Goal: Task Accomplishment & Management: Manage account settings

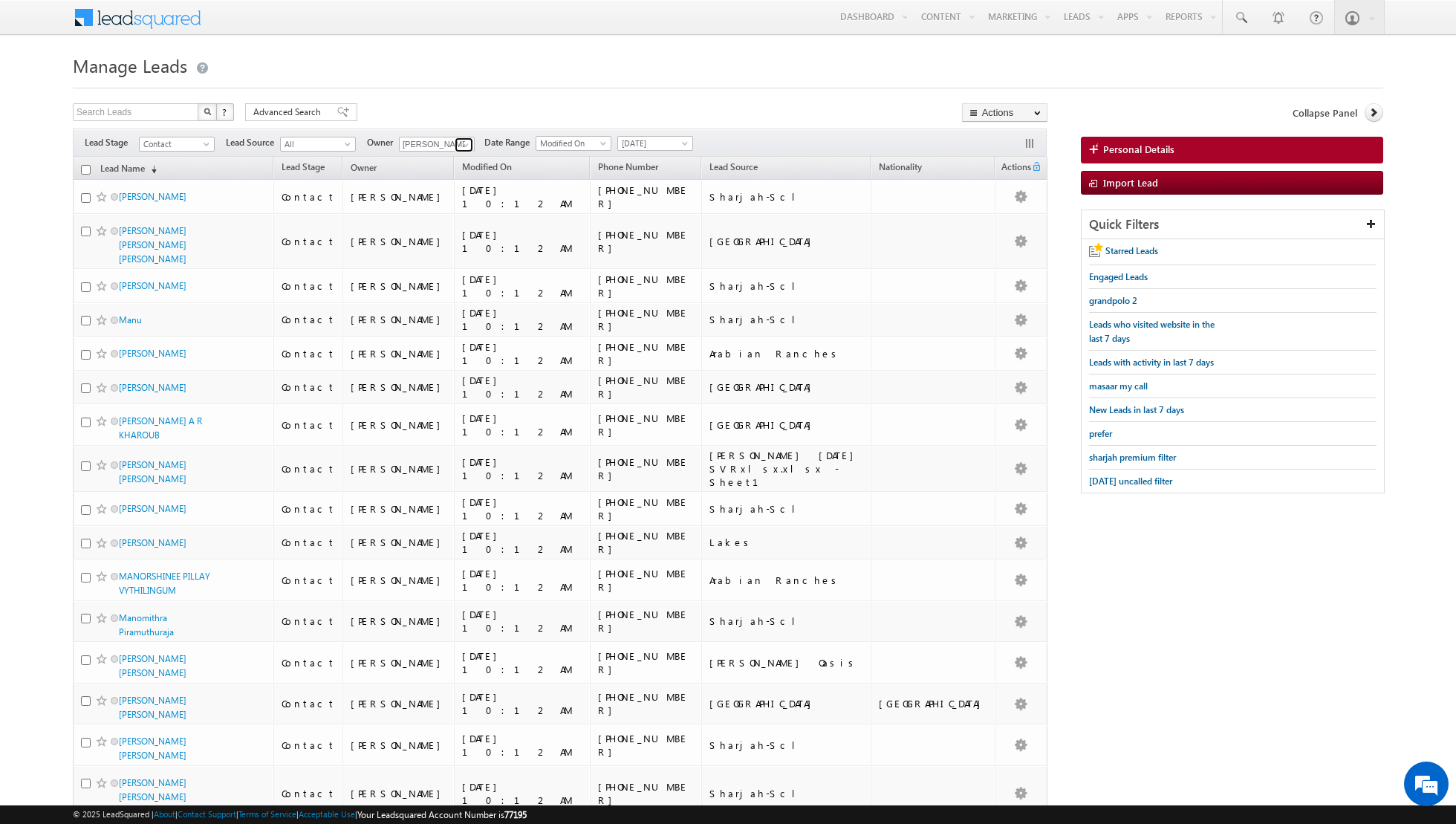
click at [464, 143] on span at bounding box center [466, 145] width 12 height 12
click at [442, 165] on span "aakash.arora@indglobal.ae" at bounding box center [471, 170] width 133 height 11
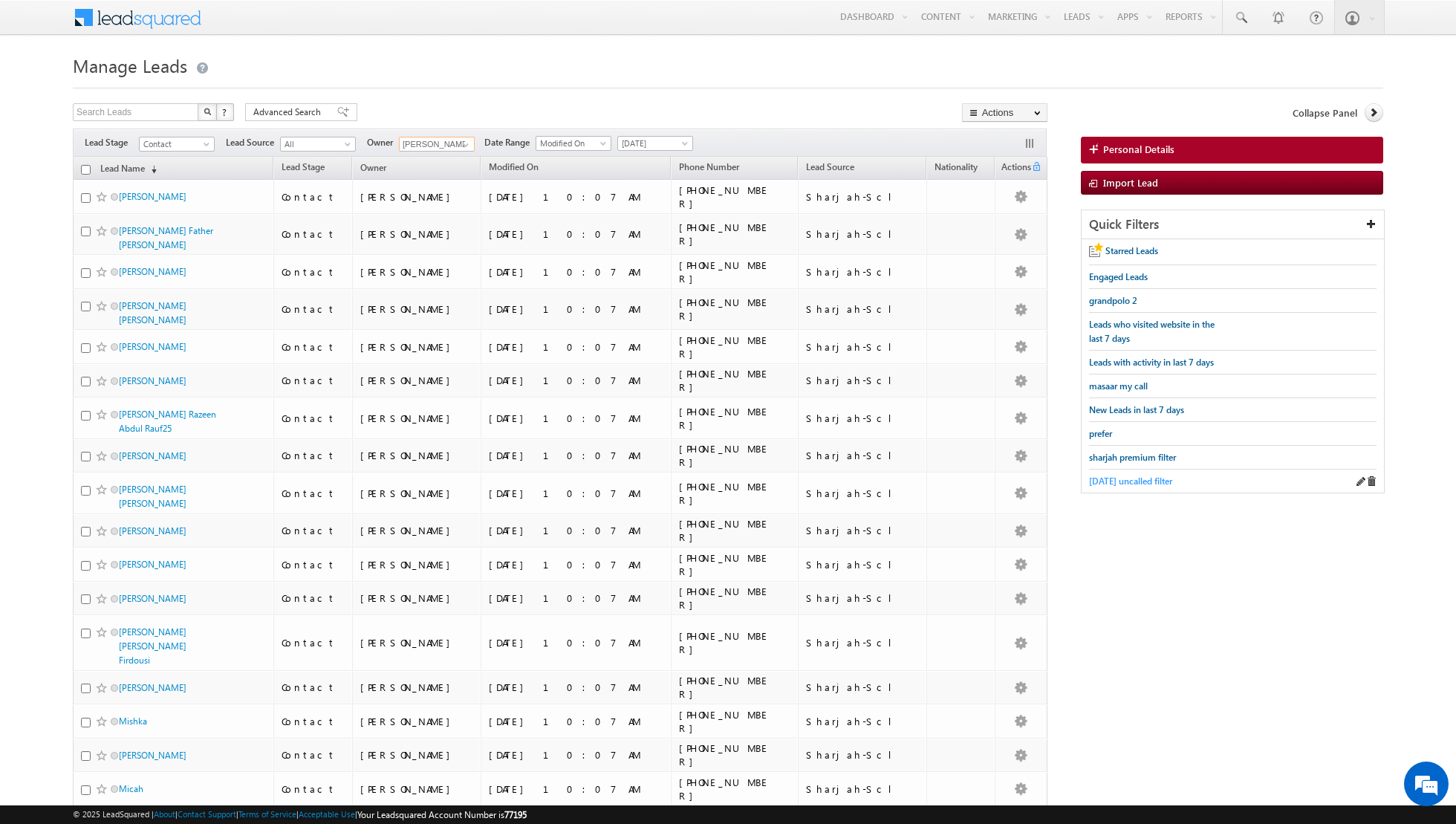
type input "[PERSON_NAME]"
click at [1152, 476] on span "[DATE] uncalled filter" at bounding box center [1130, 480] width 83 height 11
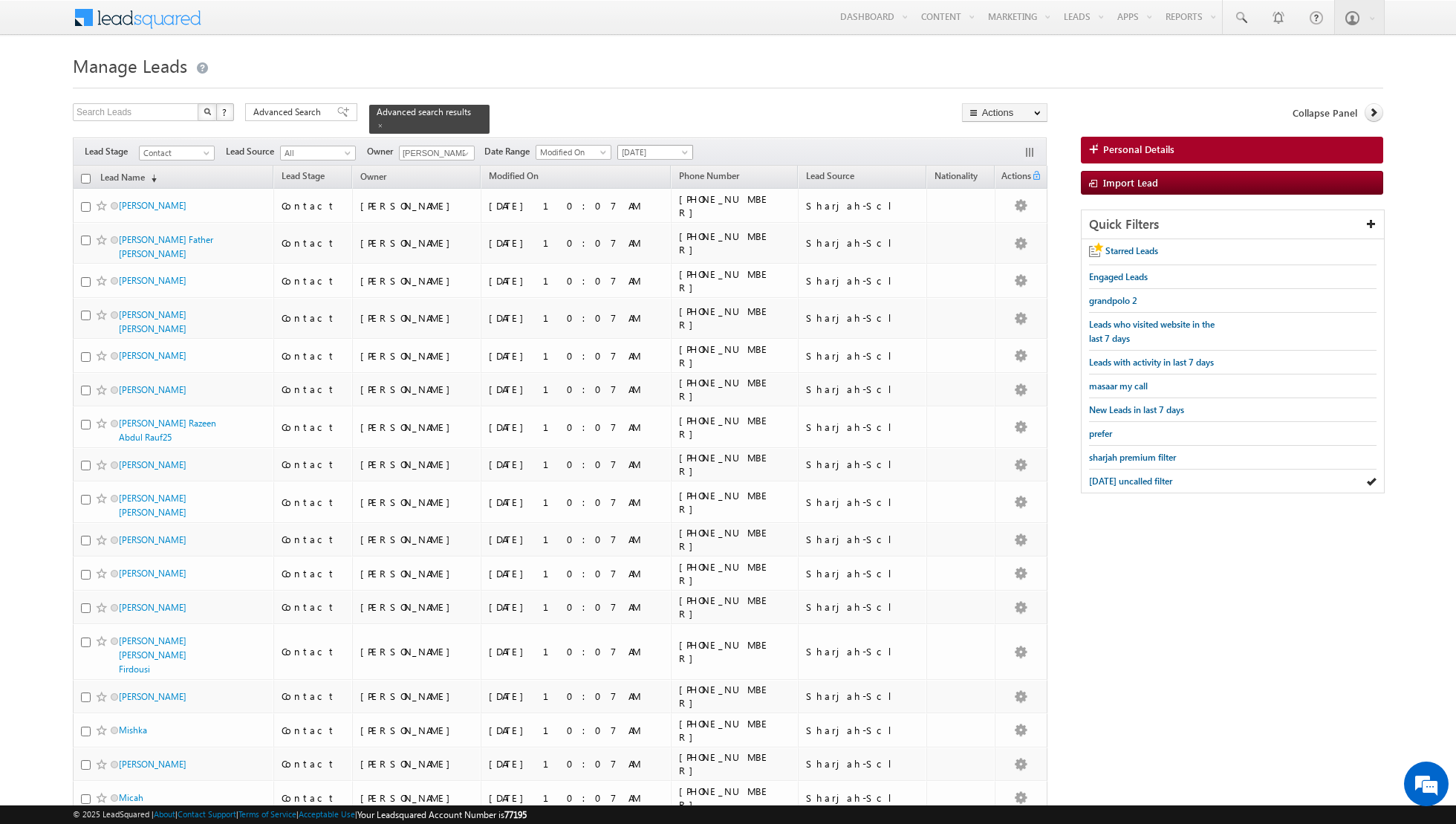
click at [680, 154] on span at bounding box center [686, 155] width 12 height 12
click at [650, 196] on link "[DATE]" at bounding box center [649, 199] width 75 height 13
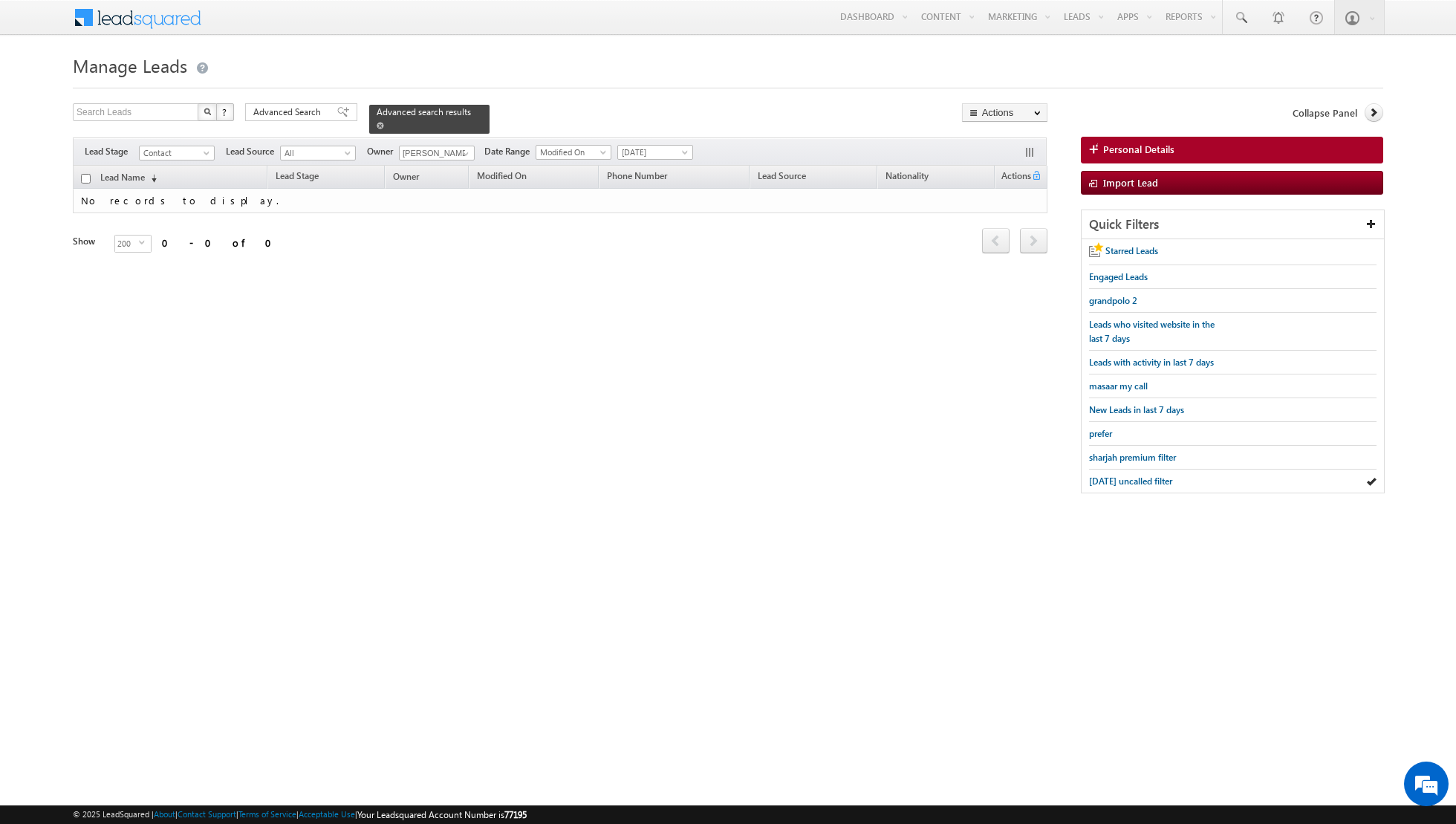
click at [369, 126] on div "Advanced search results" at bounding box center [429, 119] width 120 height 29
click at [377, 123] on span at bounding box center [380, 126] width 8 height 8
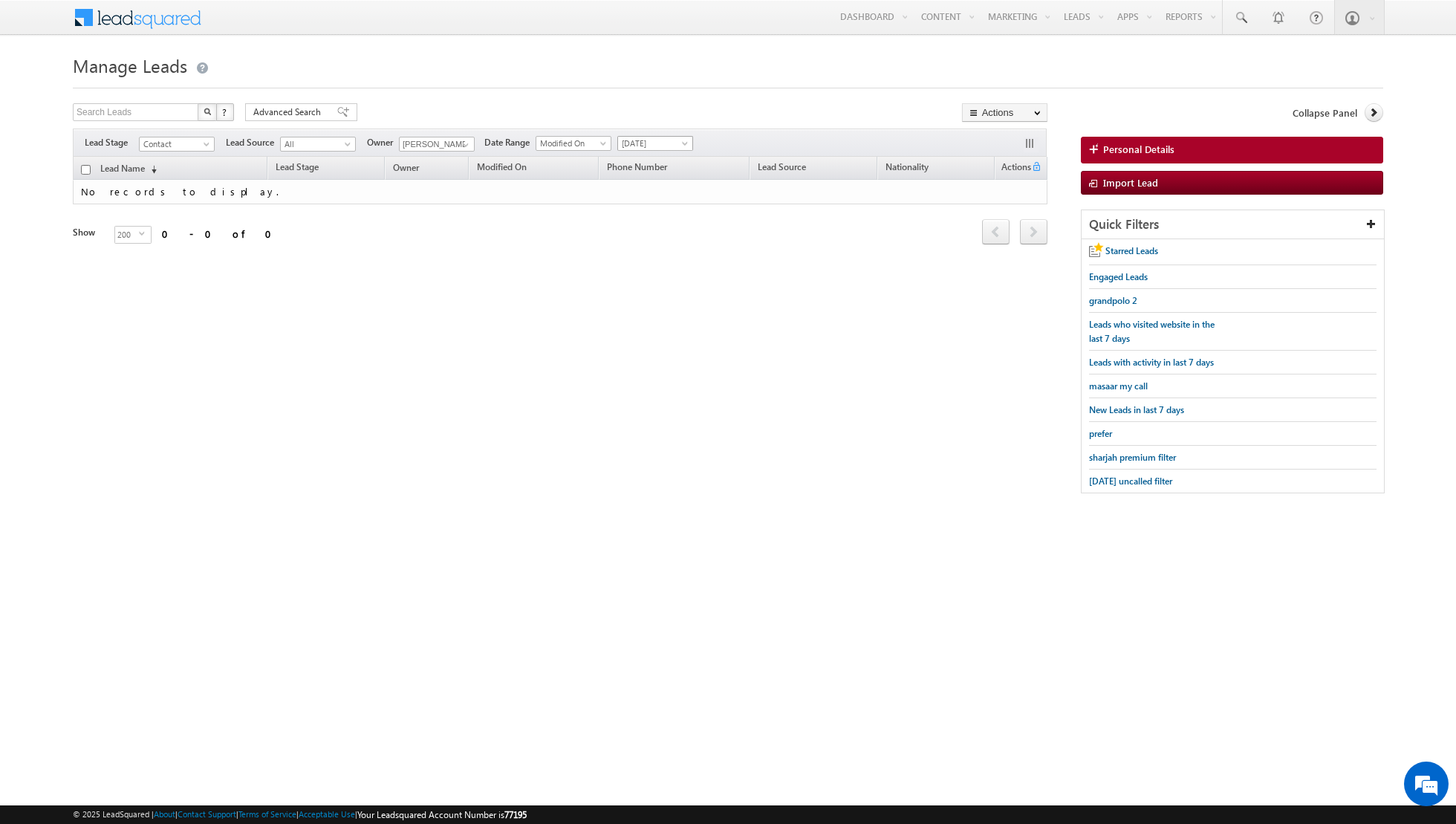
click at [668, 145] on span "[DATE]" at bounding box center [653, 143] width 71 height 13
click at [646, 208] on link "[DATE]" at bounding box center [649, 205] width 75 height 13
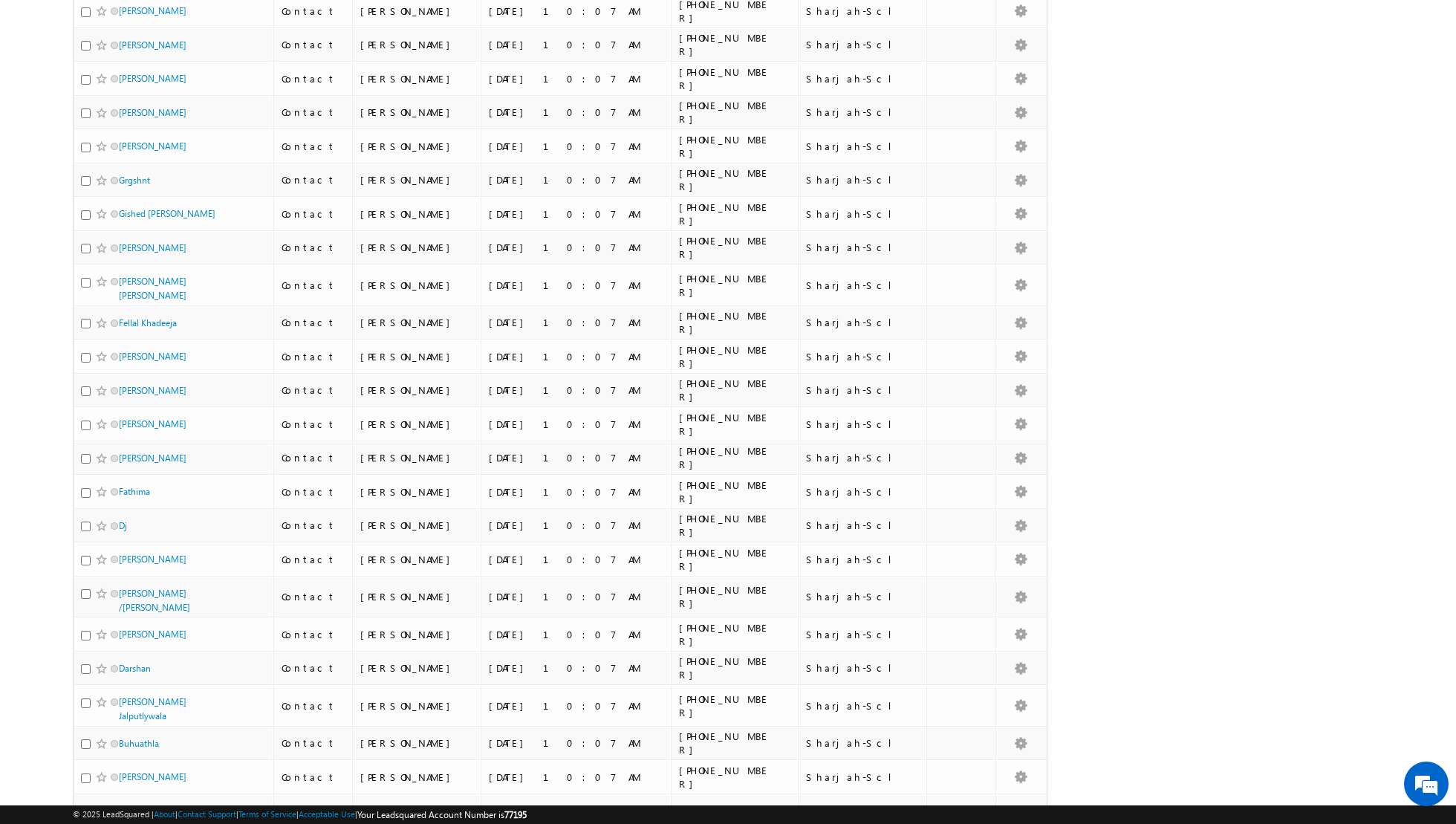
scroll to position [2558, 0]
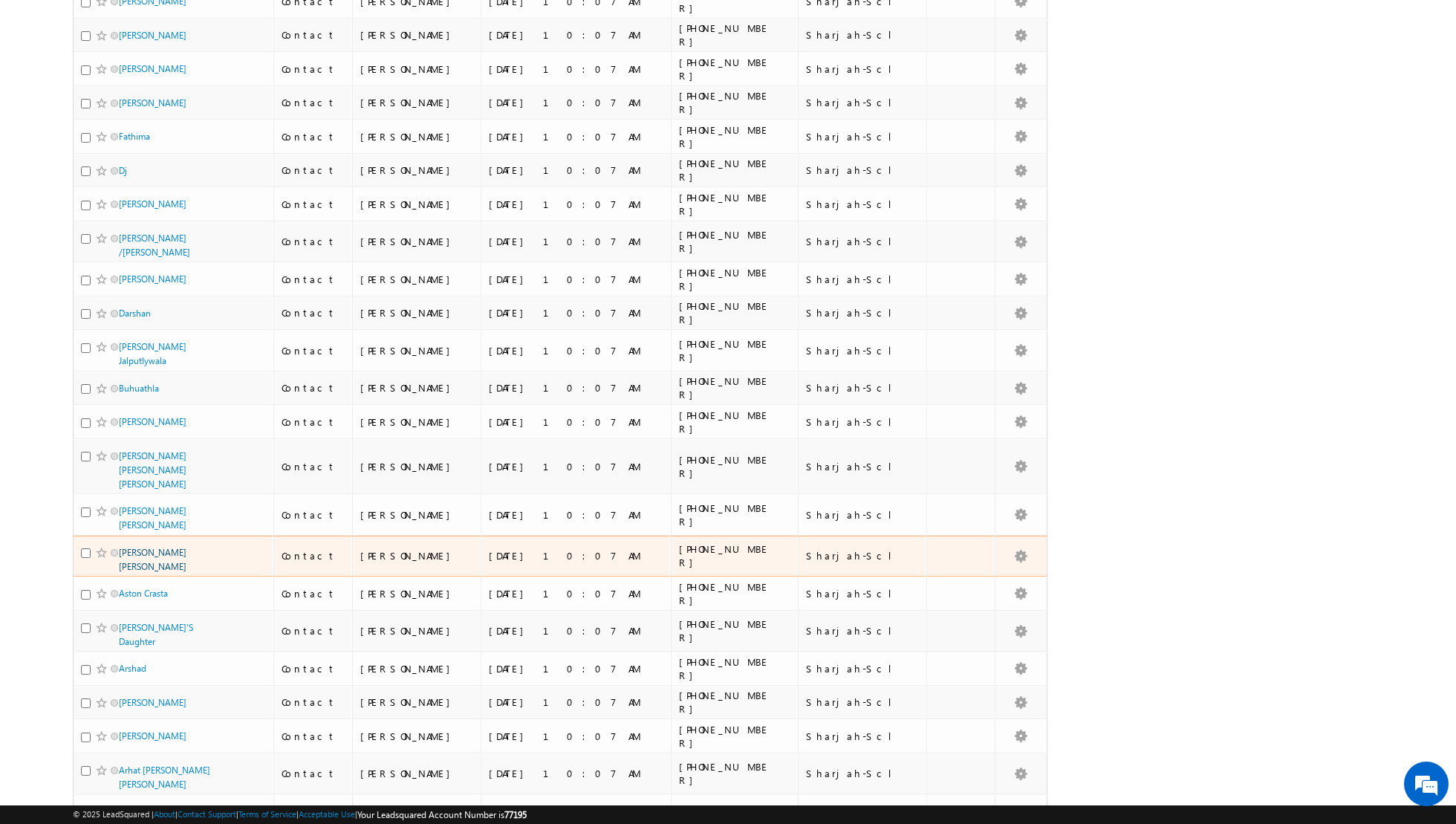
click at [147, 547] on link "[PERSON_NAME] [PERSON_NAME]" at bounding box center [153, 559] width 68 height 25
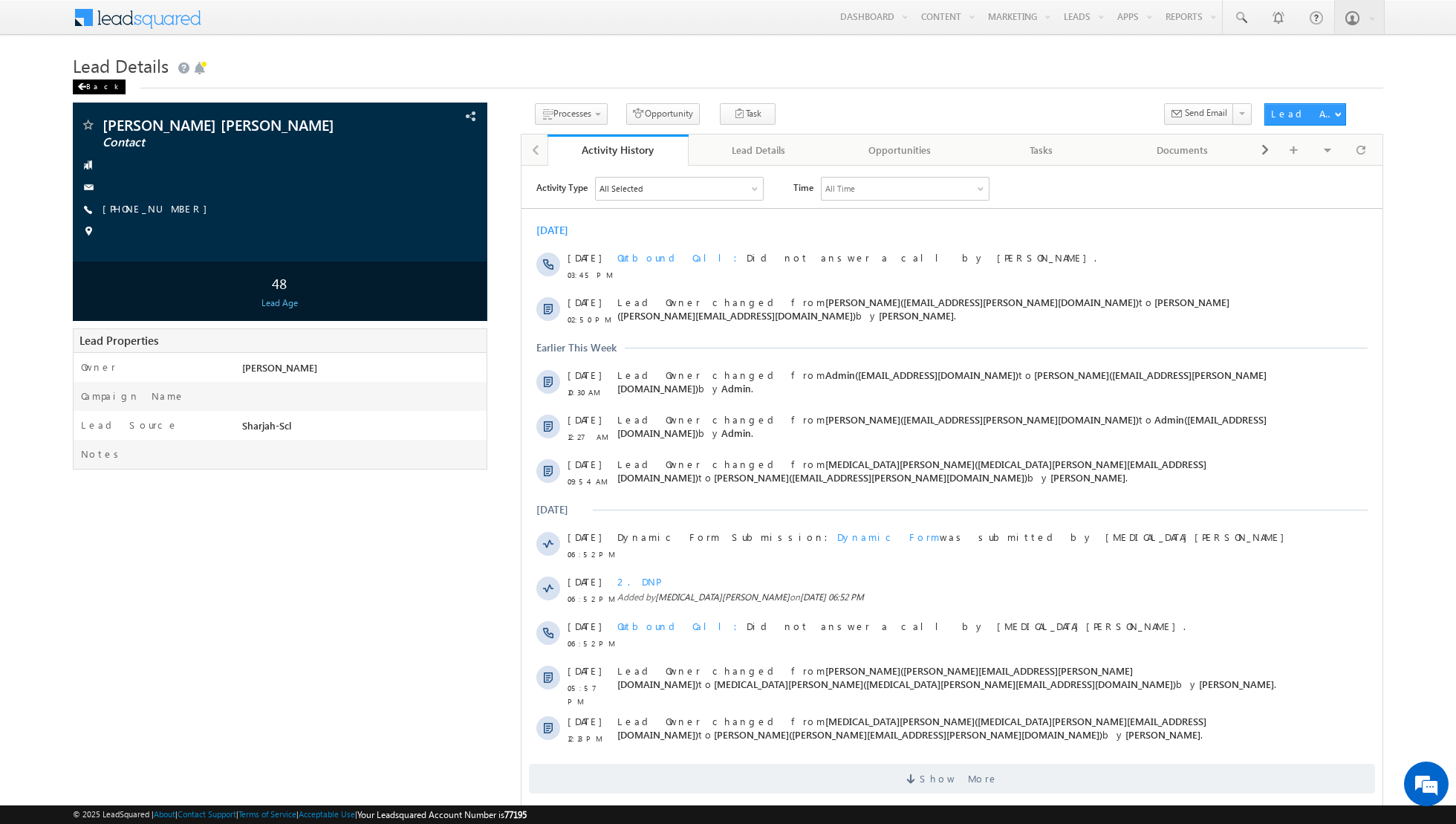
click at [88, 88] on div "Back" at bounding box center [99, 86] width 52 height 15
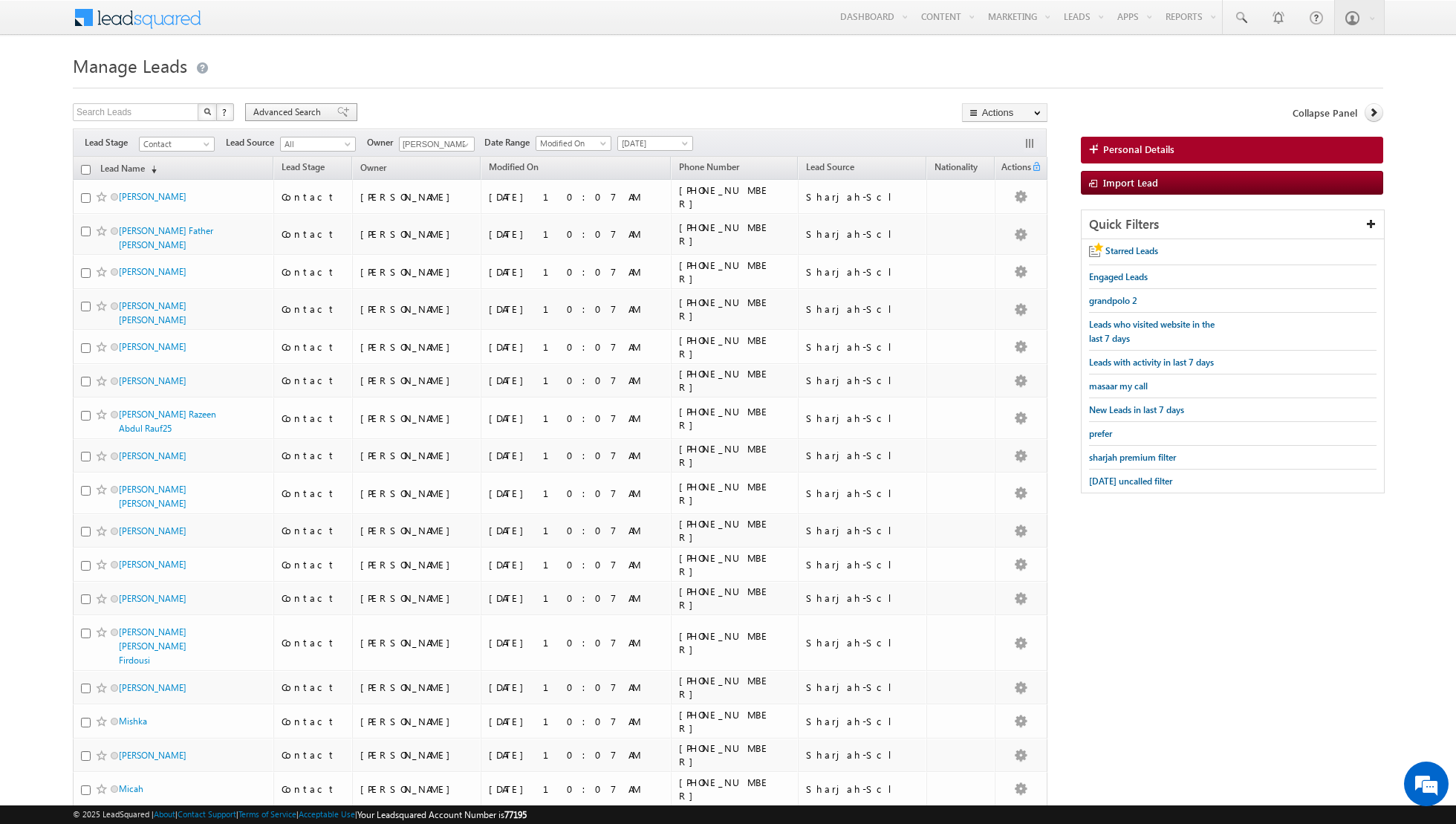
click at [337, 109] on span at bounding box center [344, 112] width 12 height 10
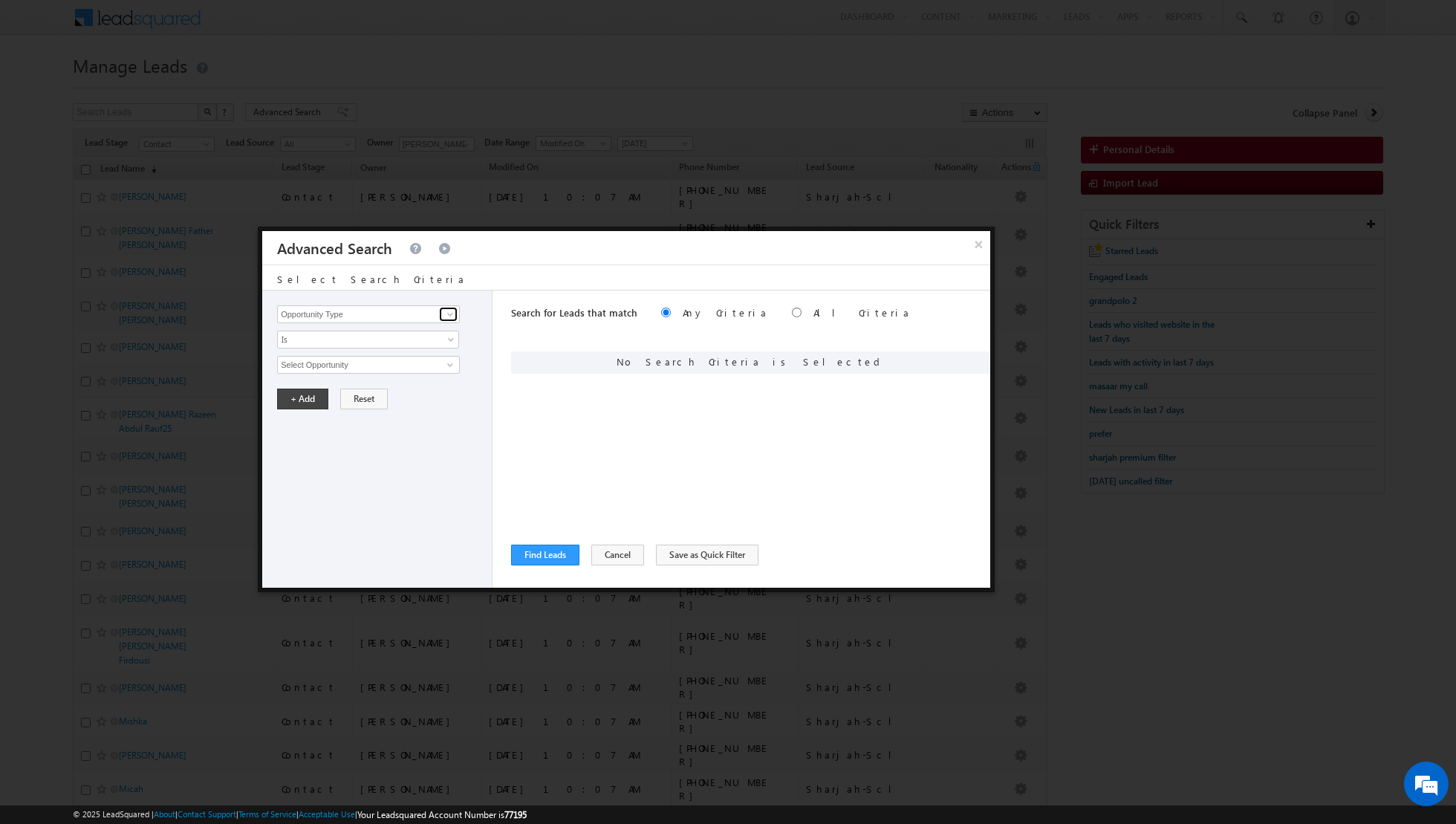
click at [450, 316] on span at bounding box center [450, 315] width 12 height 12
type input "e"
type input "lead ac"
click at [395, 340] on link "Is" at bounding box center [368, 339] width 182 height 17
click at [448, 314] on span at bounding box center [450, 315] width 12 height 12
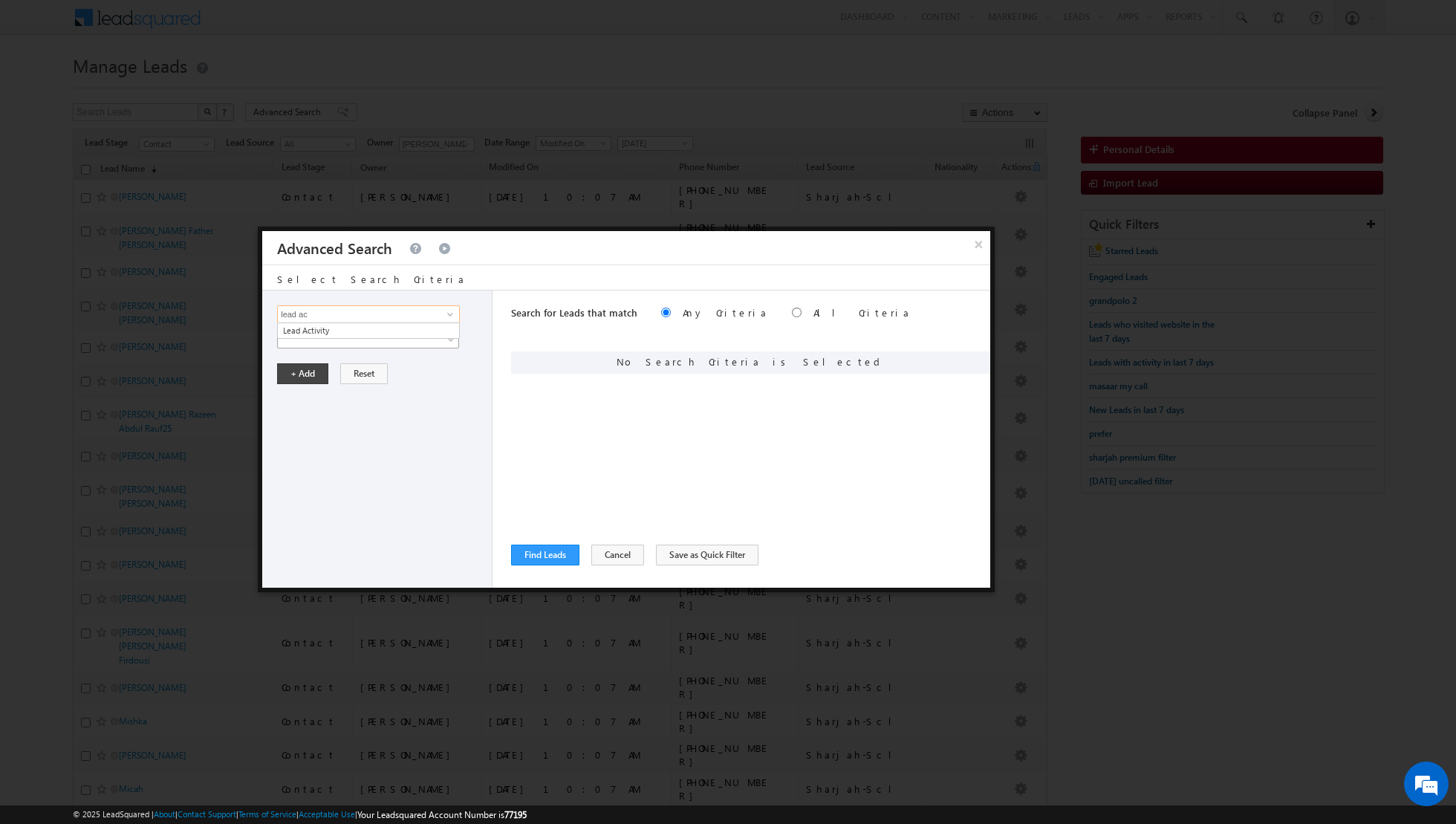
type input "lead ac"
click at [399, 339] on link at bounding box center [368, 339] width 182 height 17
click at [410, 317] on input at bounding box center [369, 314] width 183 height 17
click at [341, 329] on link "Lead Activity" at bounding box center [369, 331] width 183 height 17
type input "Lead Activity"
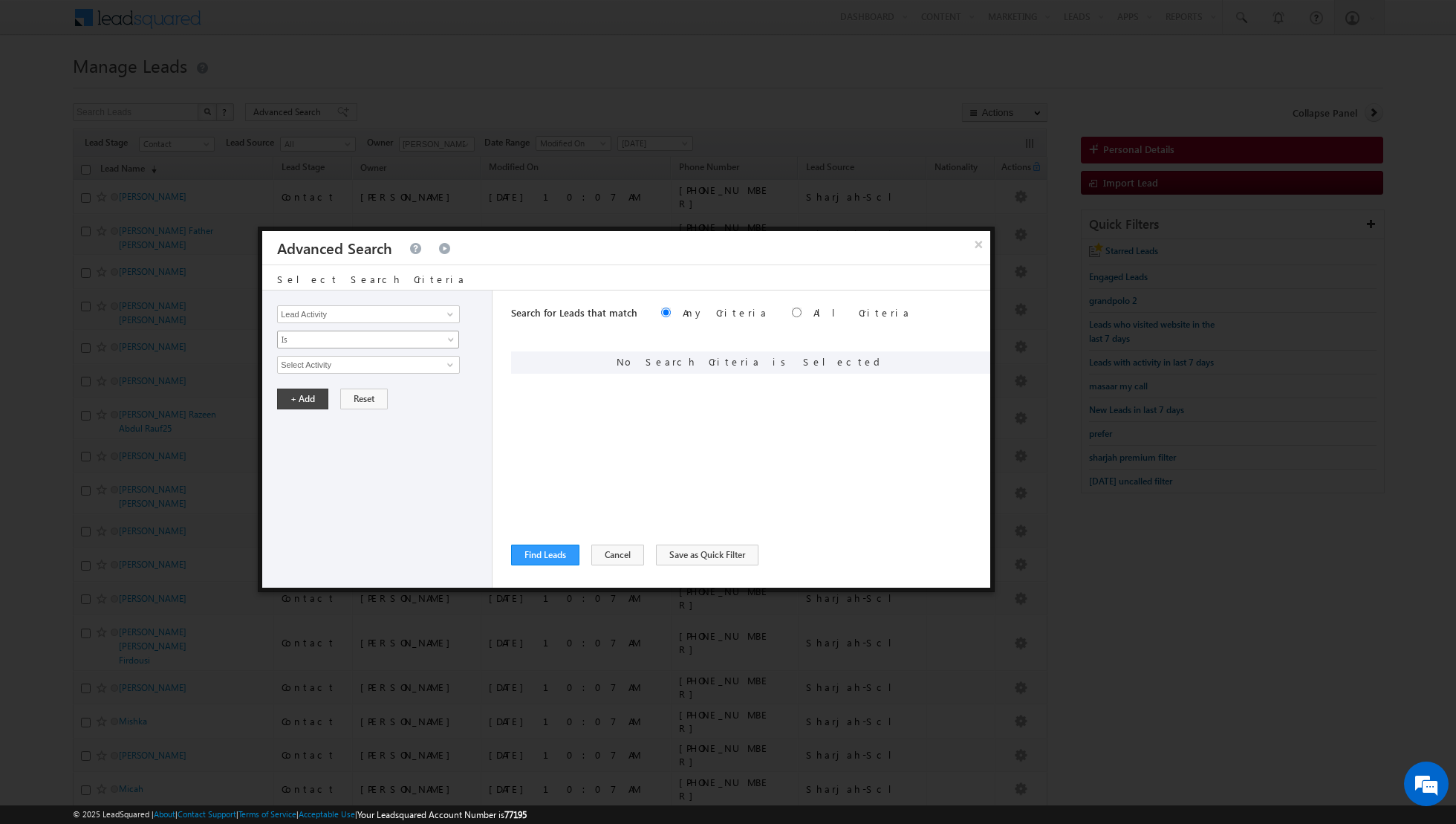
click at [376, 343] on span "Is" at bounding box center [358, 339] width 161 height 13
click at [351, 366] on link "Is Not" at bounding box center [369, 370] width 181 height 13
click at [418, 369] on input "Select Activity" at bounding box center [369, 364] width 183 height 17
click at [364, 397] on link "Outbound Phone Call Activity" at bounding box center [369, 395] width 183 height 17
type input "Outbound Phone Call Activity"
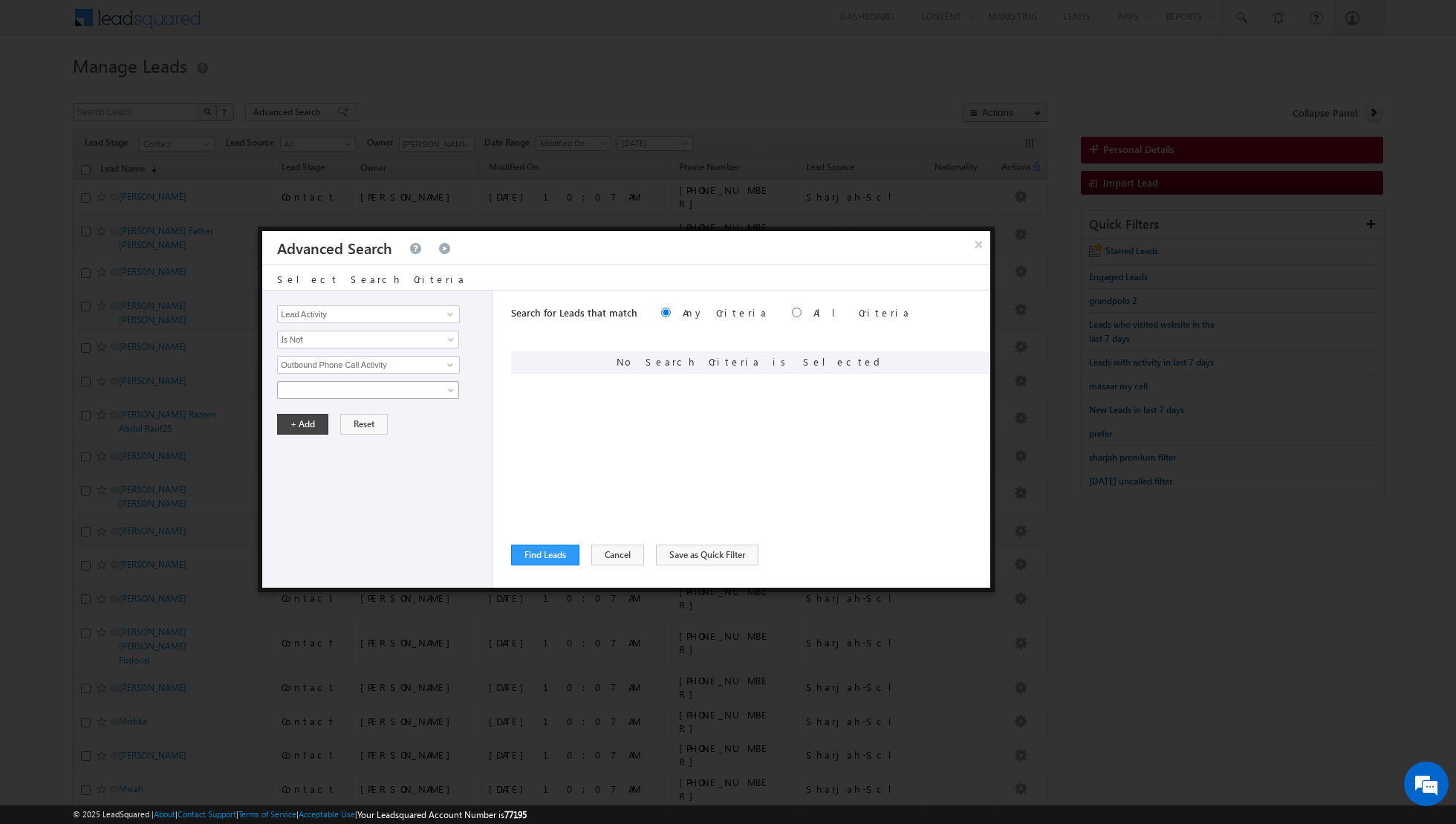
click at [439, 393] on link at bounding box center [368, 390] width 182 height 17
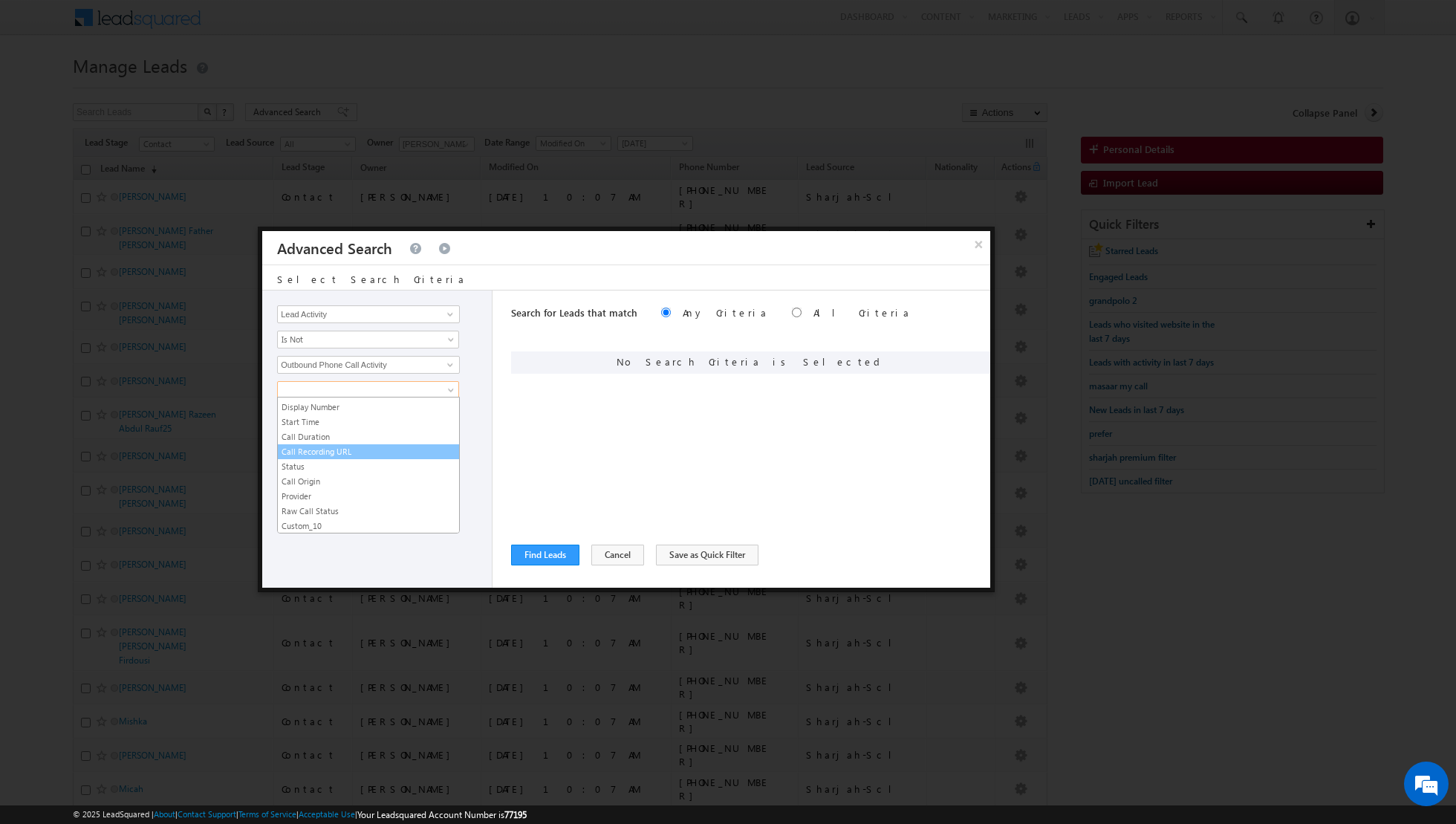
scroll to position [28, 0]
click at [367, 474] on link "Call Origin" at bounding box center [369, 480] width 181 height 13
click at [439, 439] on span "None Selected" at bounding box center [362, 440] width 168 height 17
click at [454, 387] on span at bounding box center [452, 393] width 12 height 12
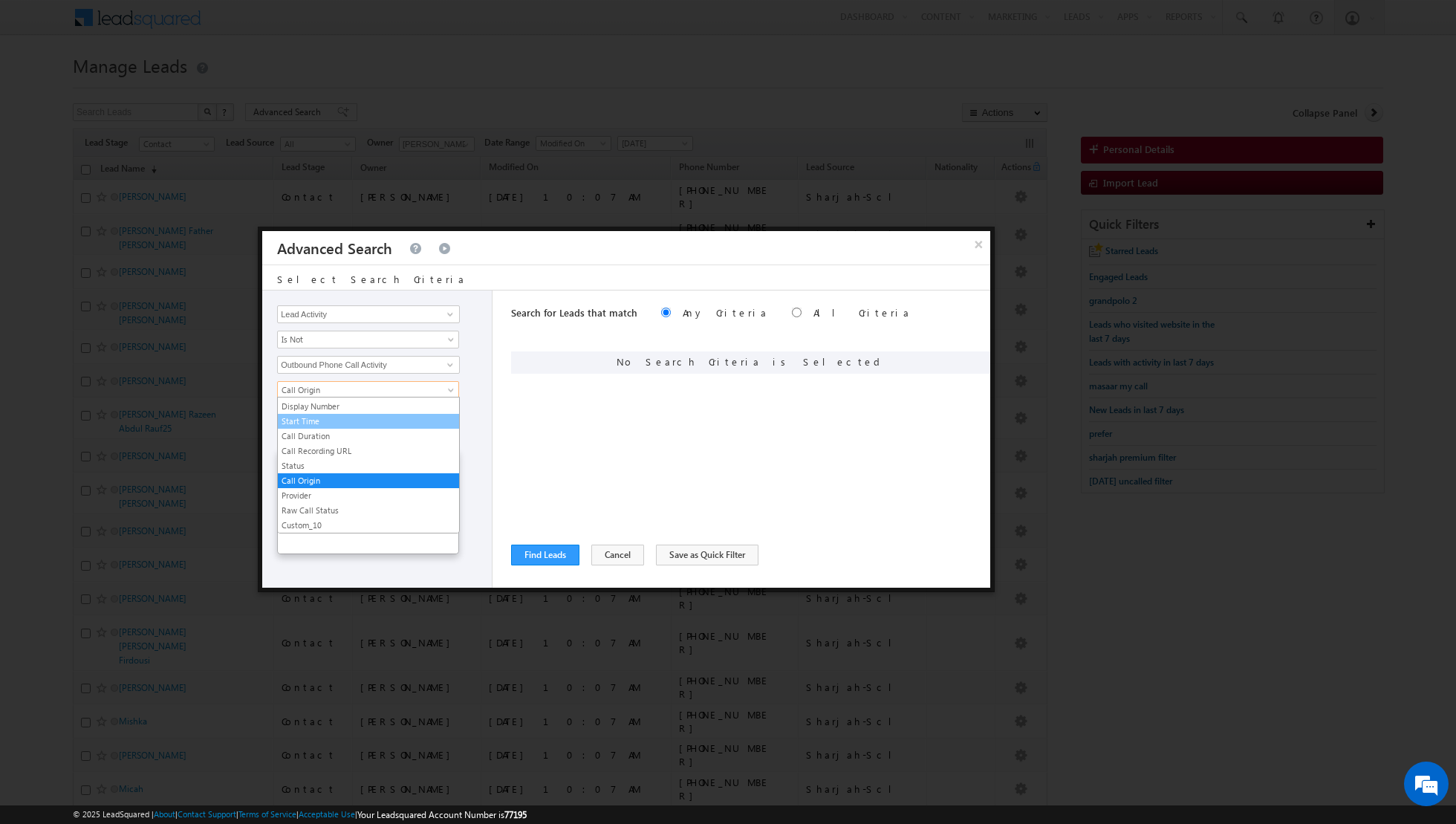
click at [376, 424] on link "Start Time" at bounding box center [369, 420] width 181 height 13
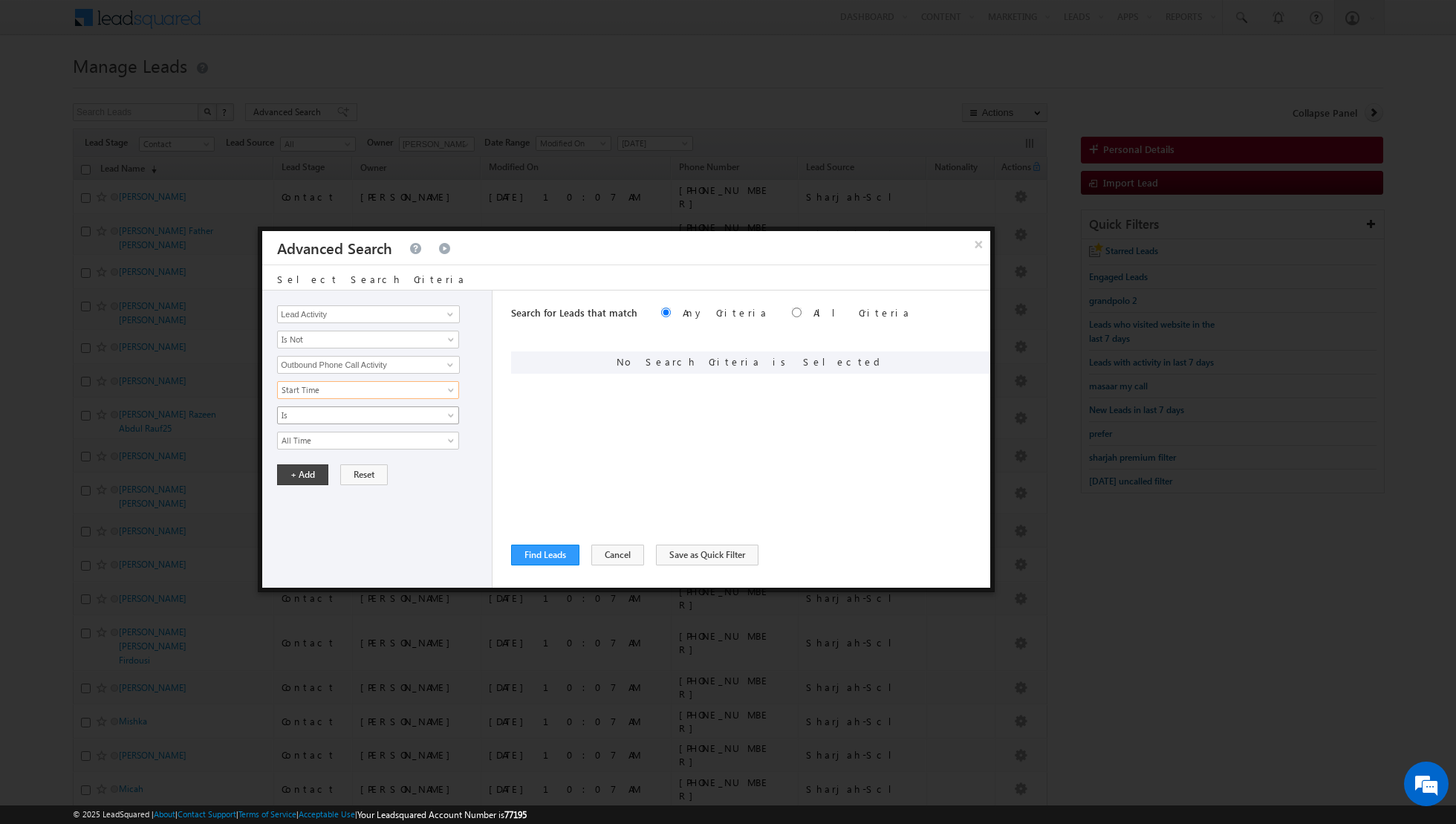
click at [449, 412] on span at bounding box center [452, 419] width 12 height 12
click at [389, 445] on link "Before" at bounding box center [369, 444] width 181 height 13
click at [423, 434] on span "[DATE]" at bounding box center [358, 440] width 161 height 13
click at [346, 466] on link "[DATE]" at bounding box center [369, 468] width 181 height 13
click at [304, 468] on button "+ Add" at bounding box center [303, 474] width 51 height 21
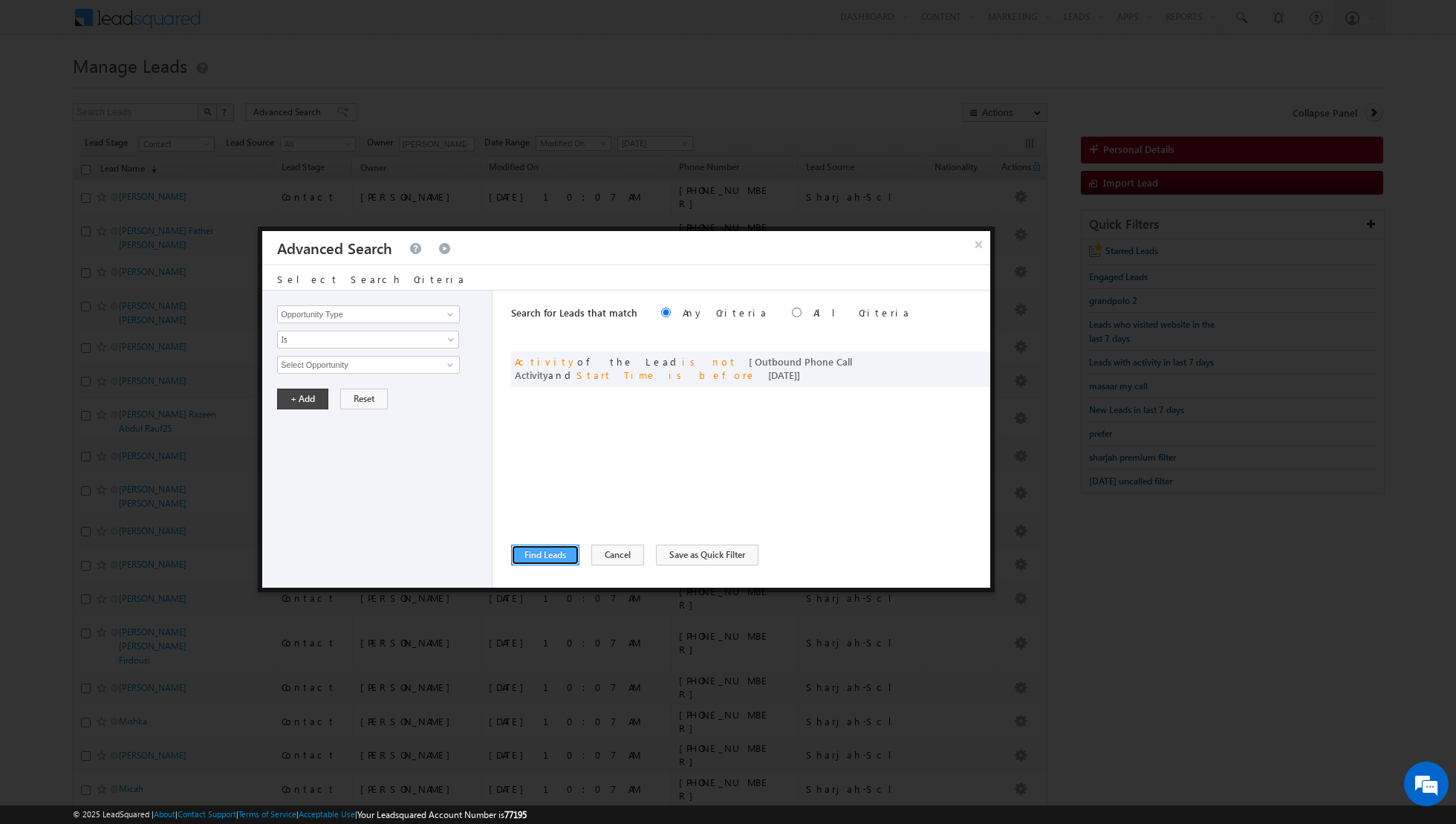
click at [541, 558] on button "Find Leads" at bounding box center [545, 555] width 68 height 21
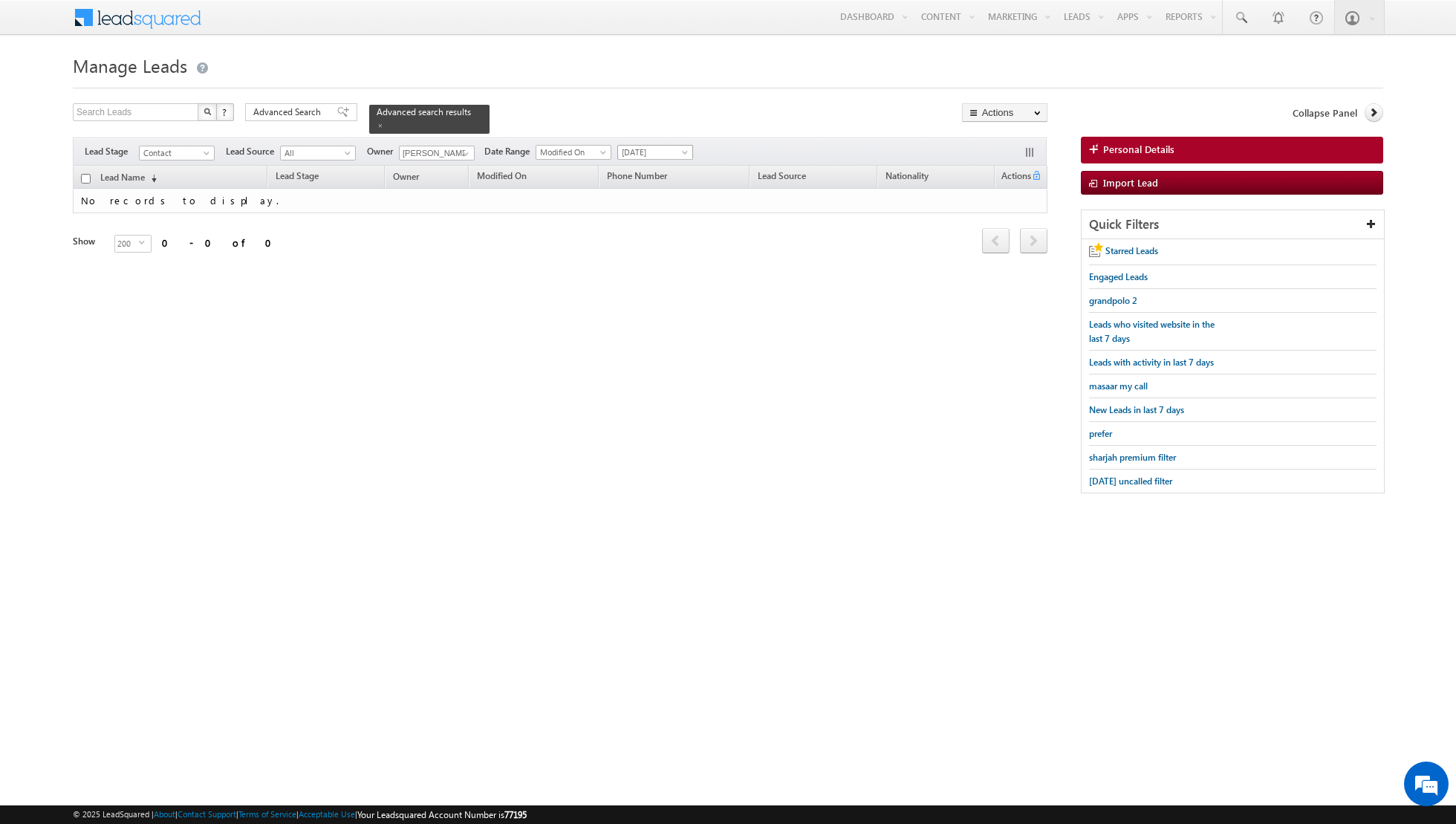
click at [677, 148] on span "[DATE]" at bounding box center [653, 152] width 71 height 13
click at [641, 172] on link "All Time" at bounding box center [649, 166] width 75 height 13
click at [377, 126] on span at bounding box center [380, 126] width 8 height 8
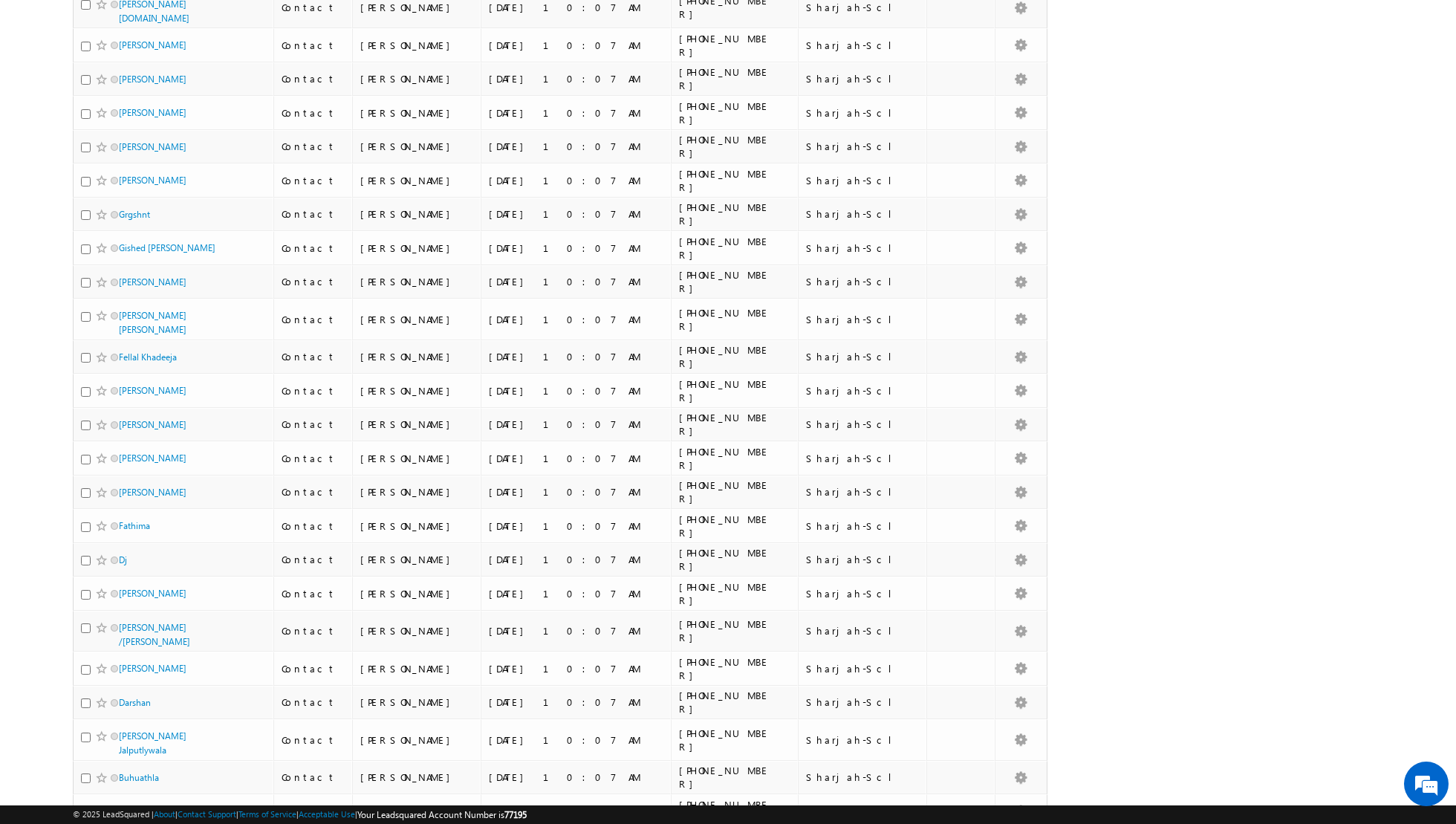
scroll to position [2558, 0]
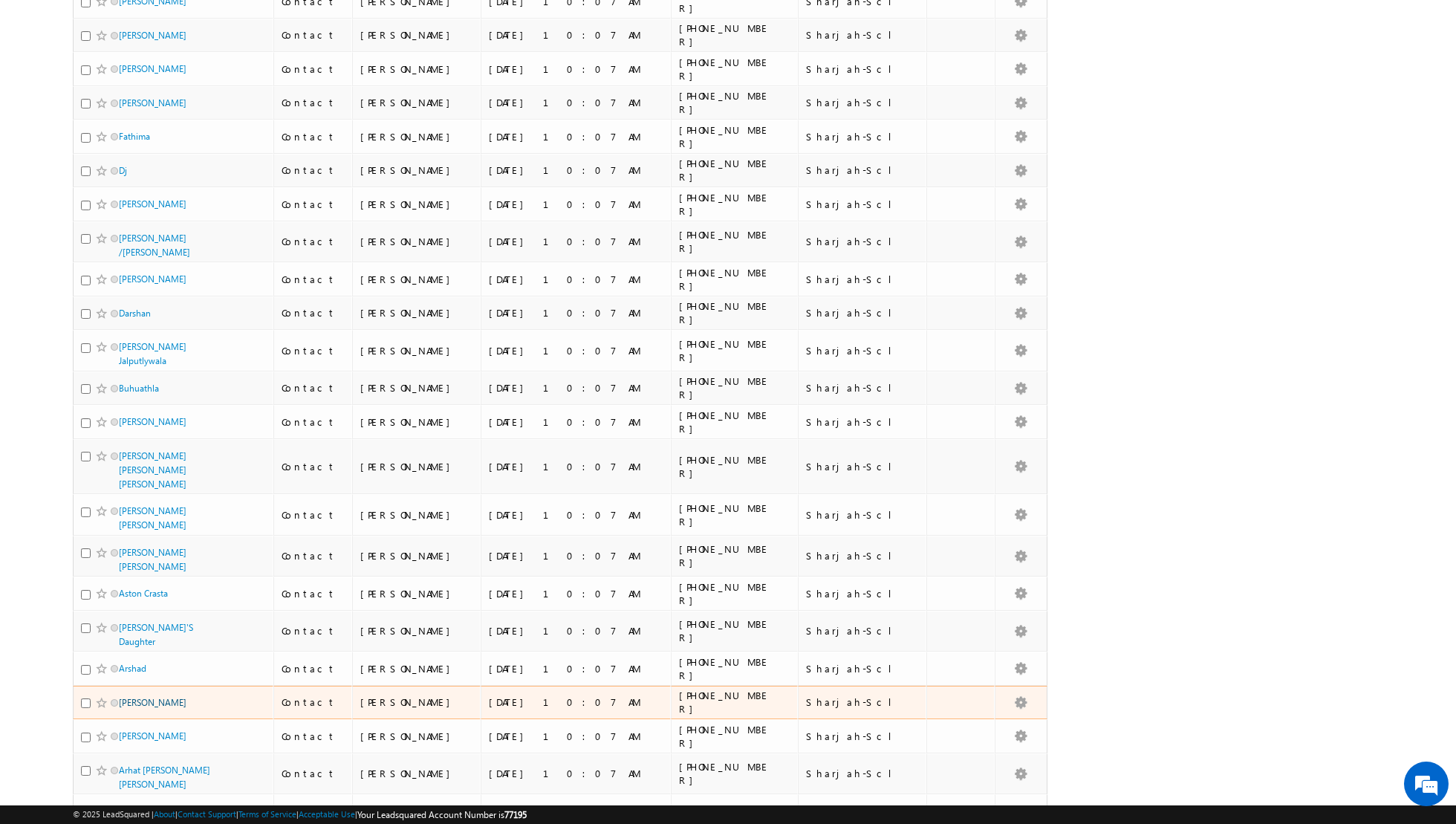
click at [167, 697] on link "[PERSON_NAME]" at bounding box center [153, 702] width 68 height 11
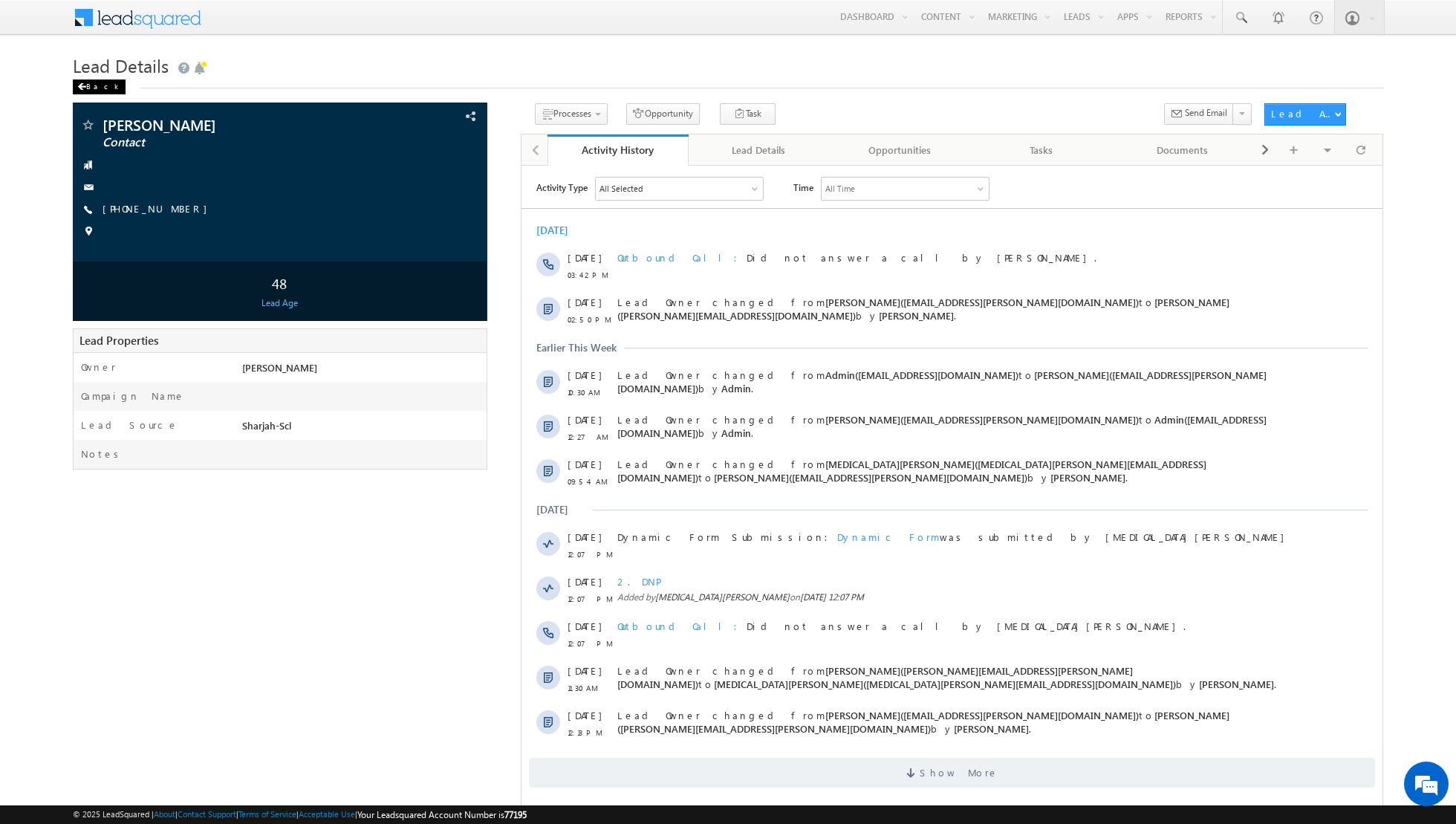
click at [92, 83] on div "Back" at bounding box center [99, 86] width 52 height 15
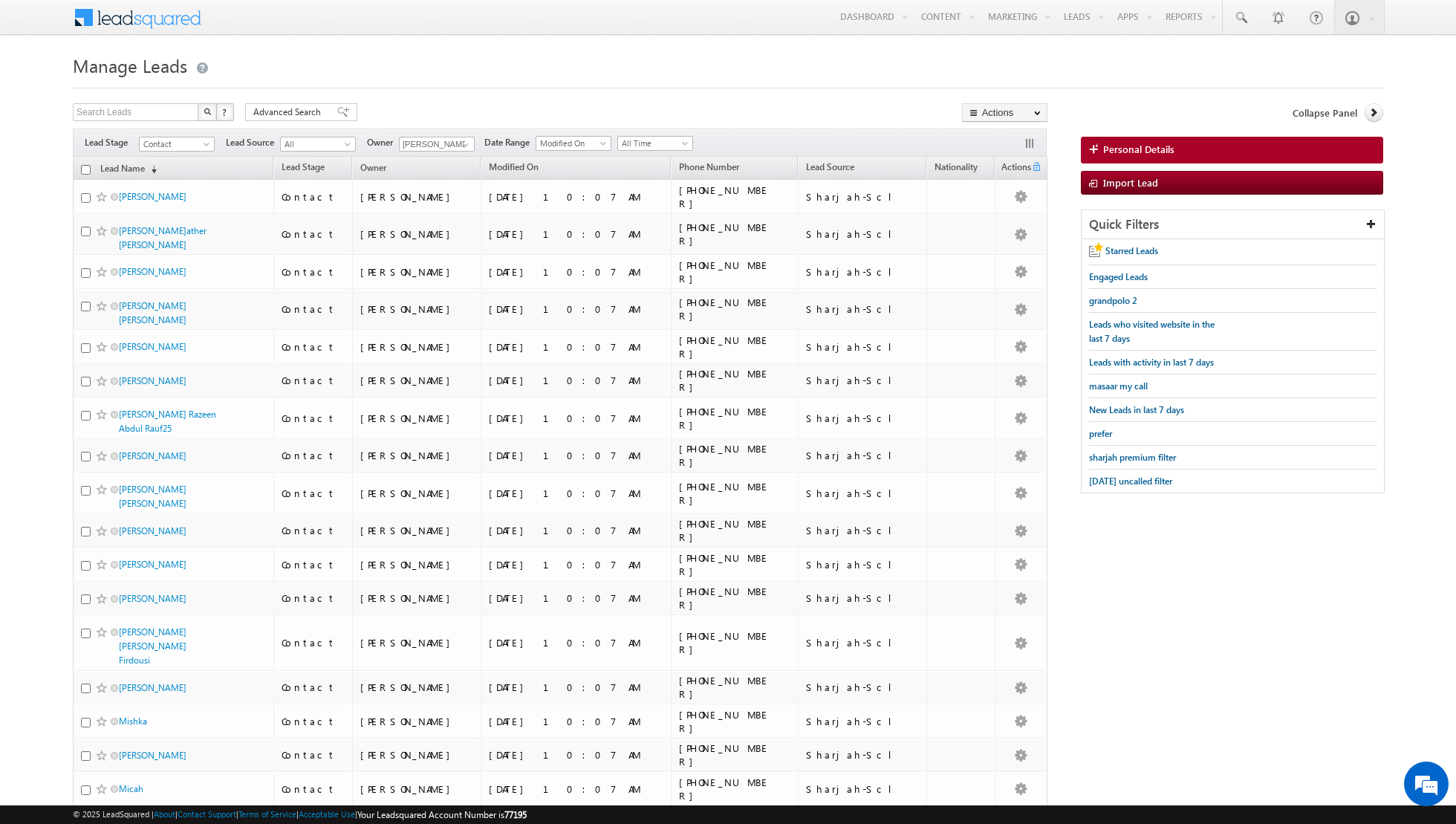
click at [83, 168] on input "checkbox" at bounding box center [85, 169] width 10 height 10
checkbox input "true"
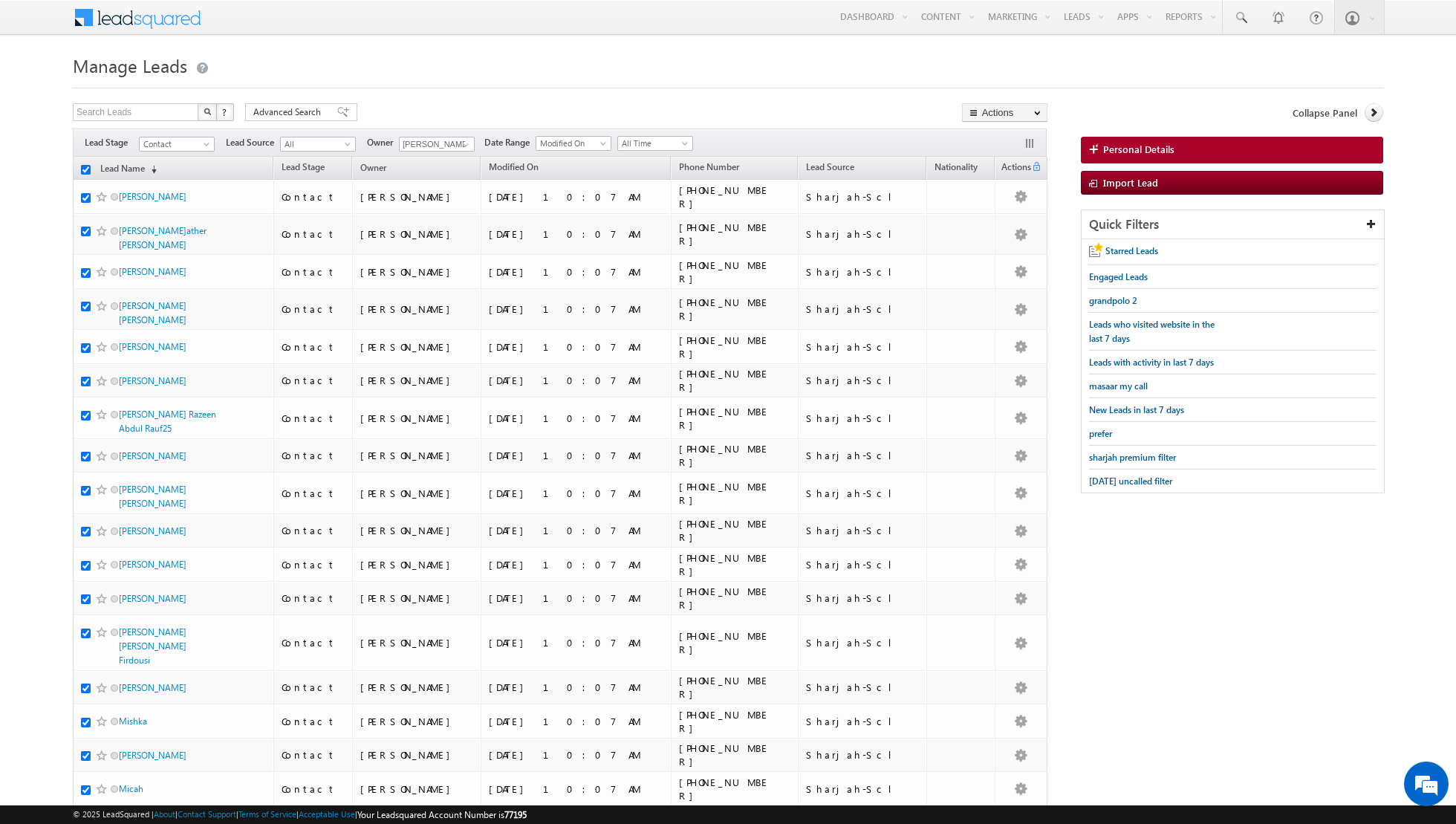
checkbox input "true"
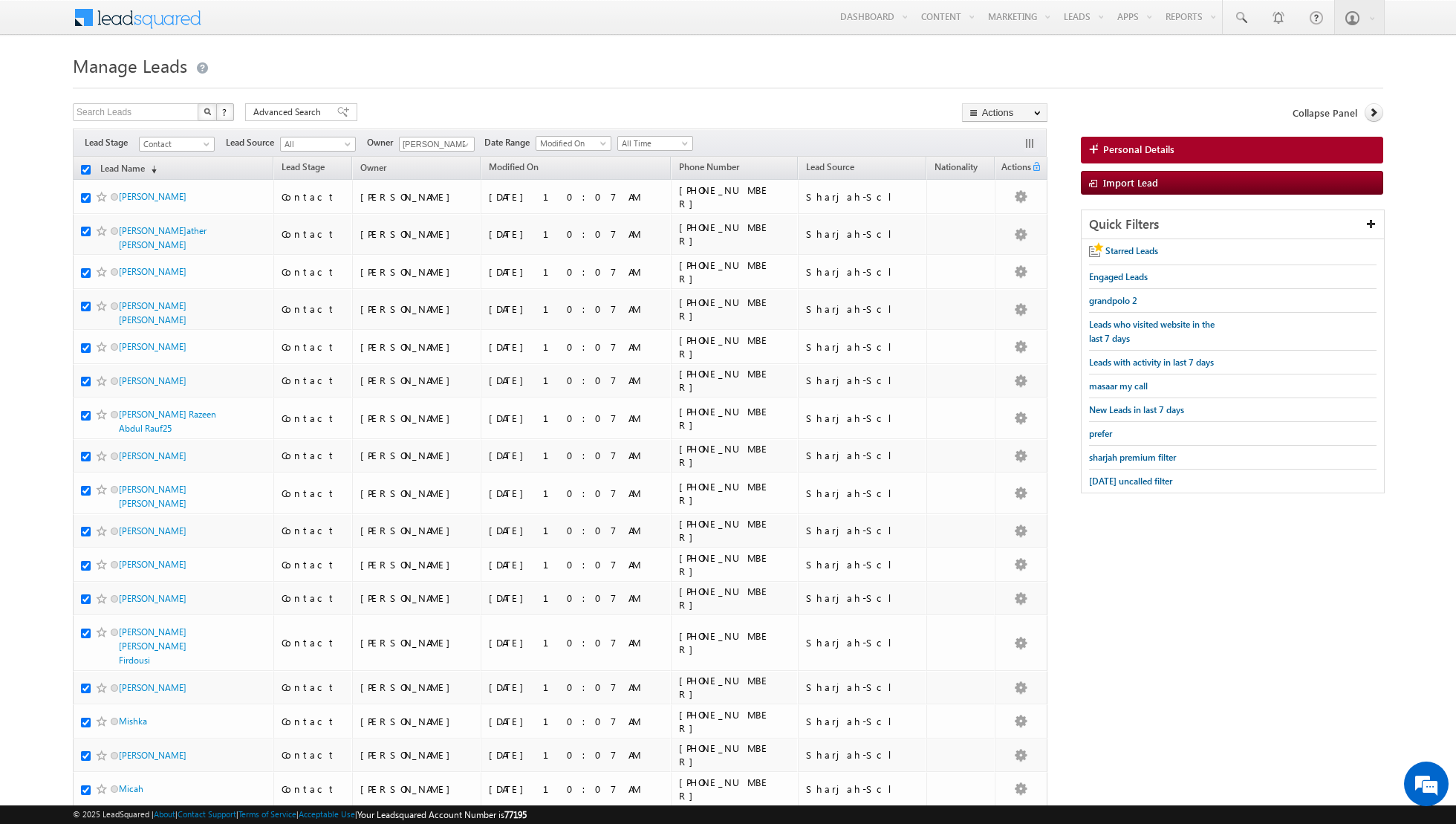
checkbox input "true"
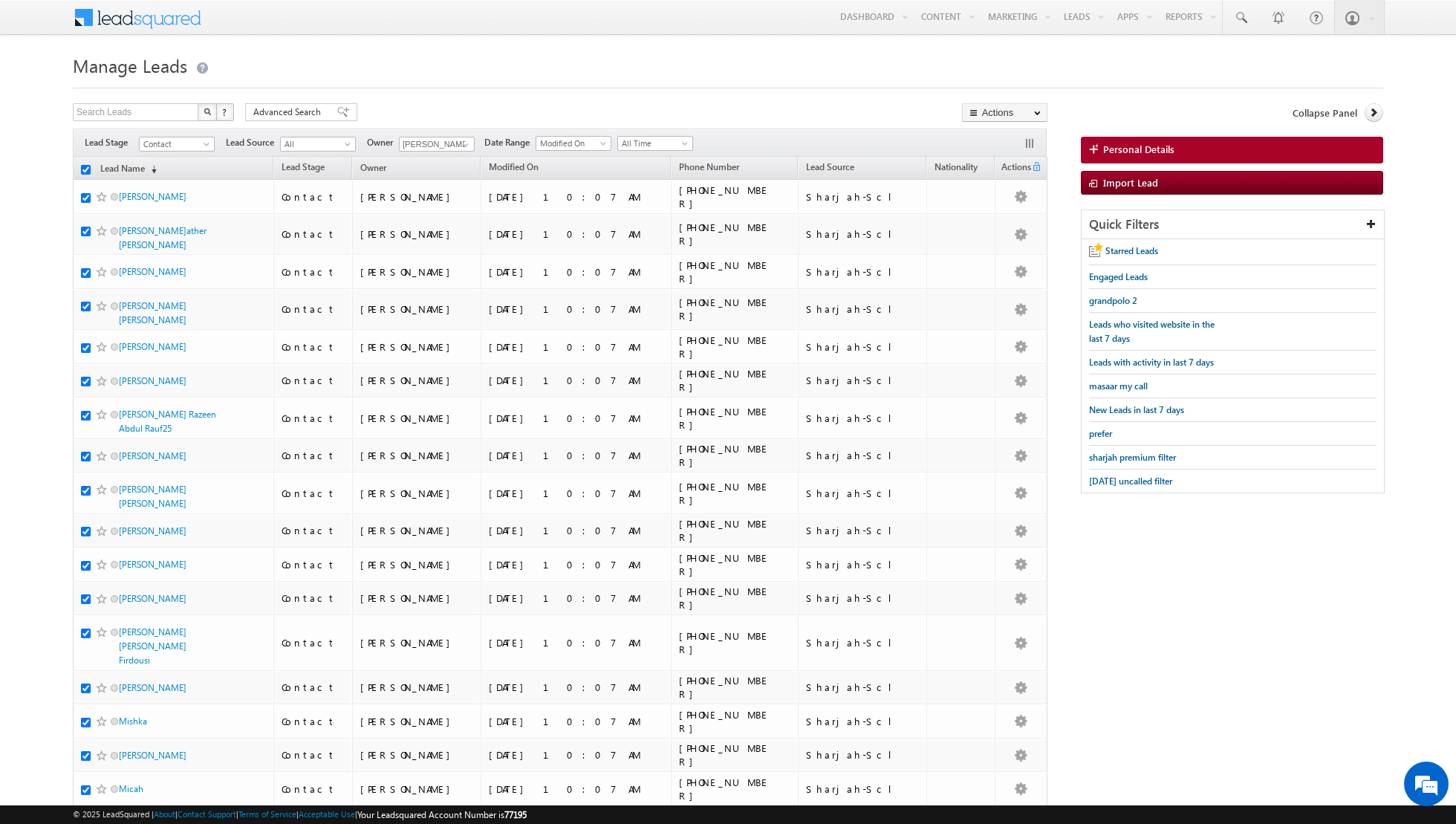
checkbox input "true"
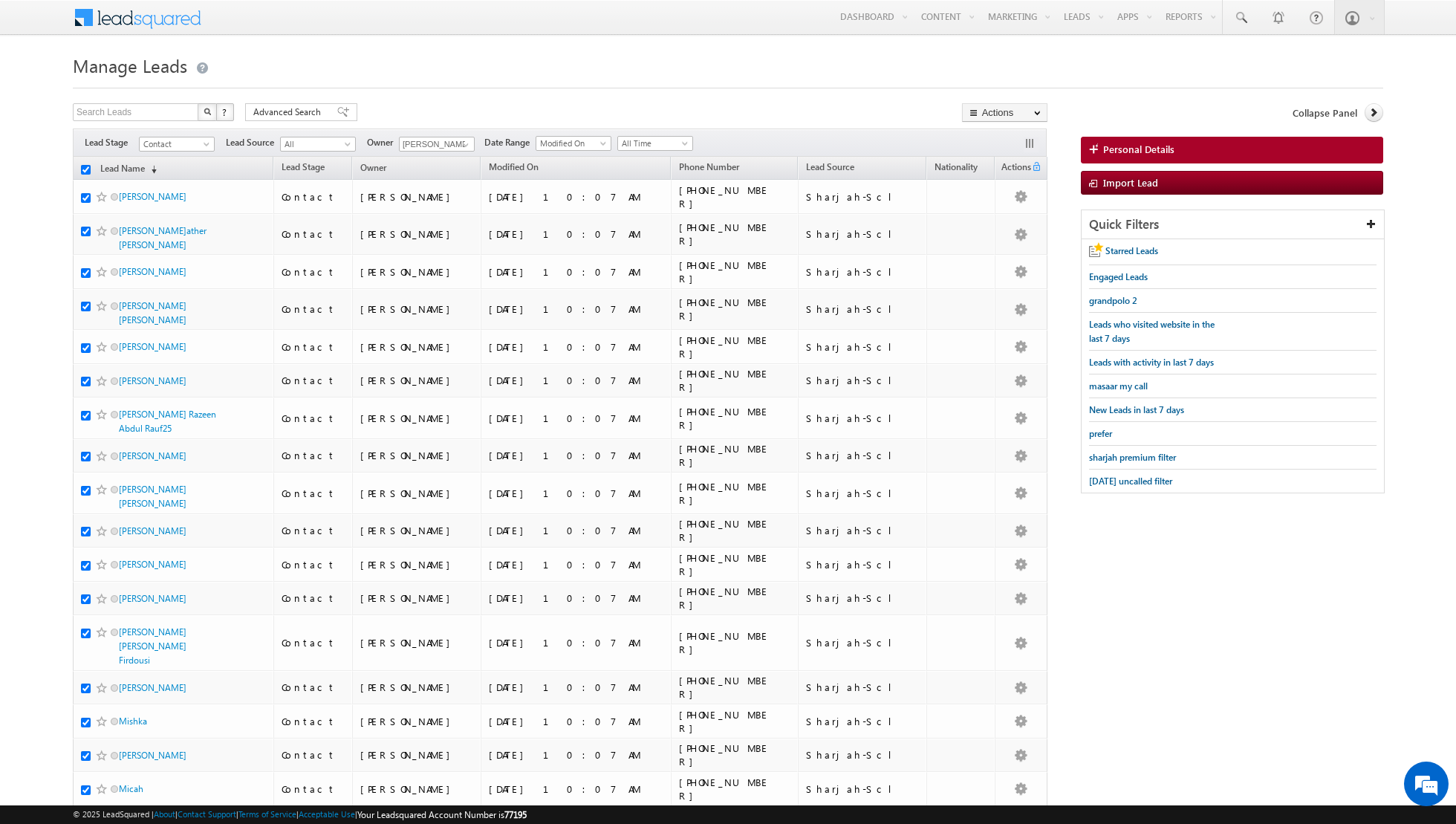
checkbox input "true"
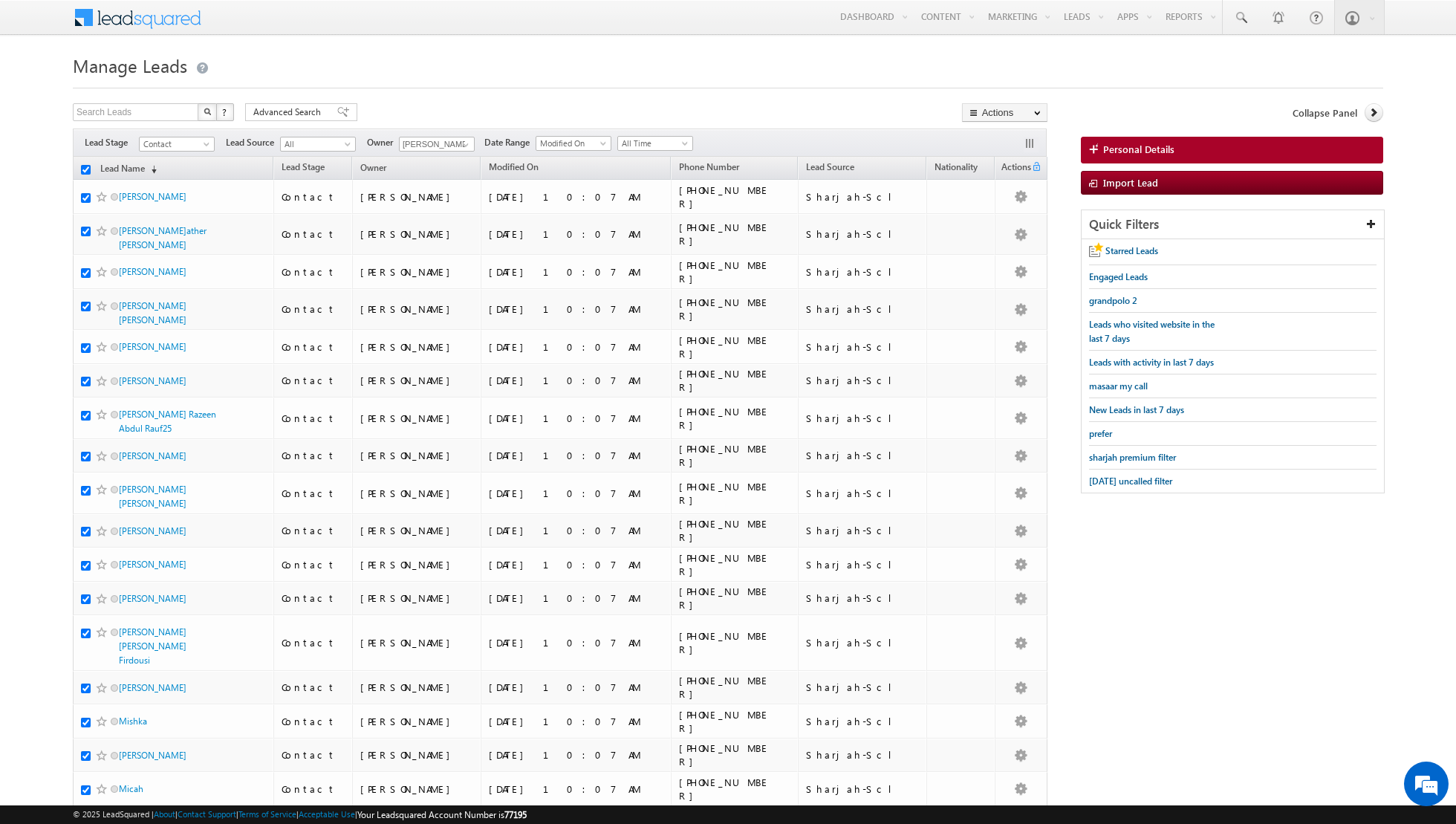
checkbox input "true"
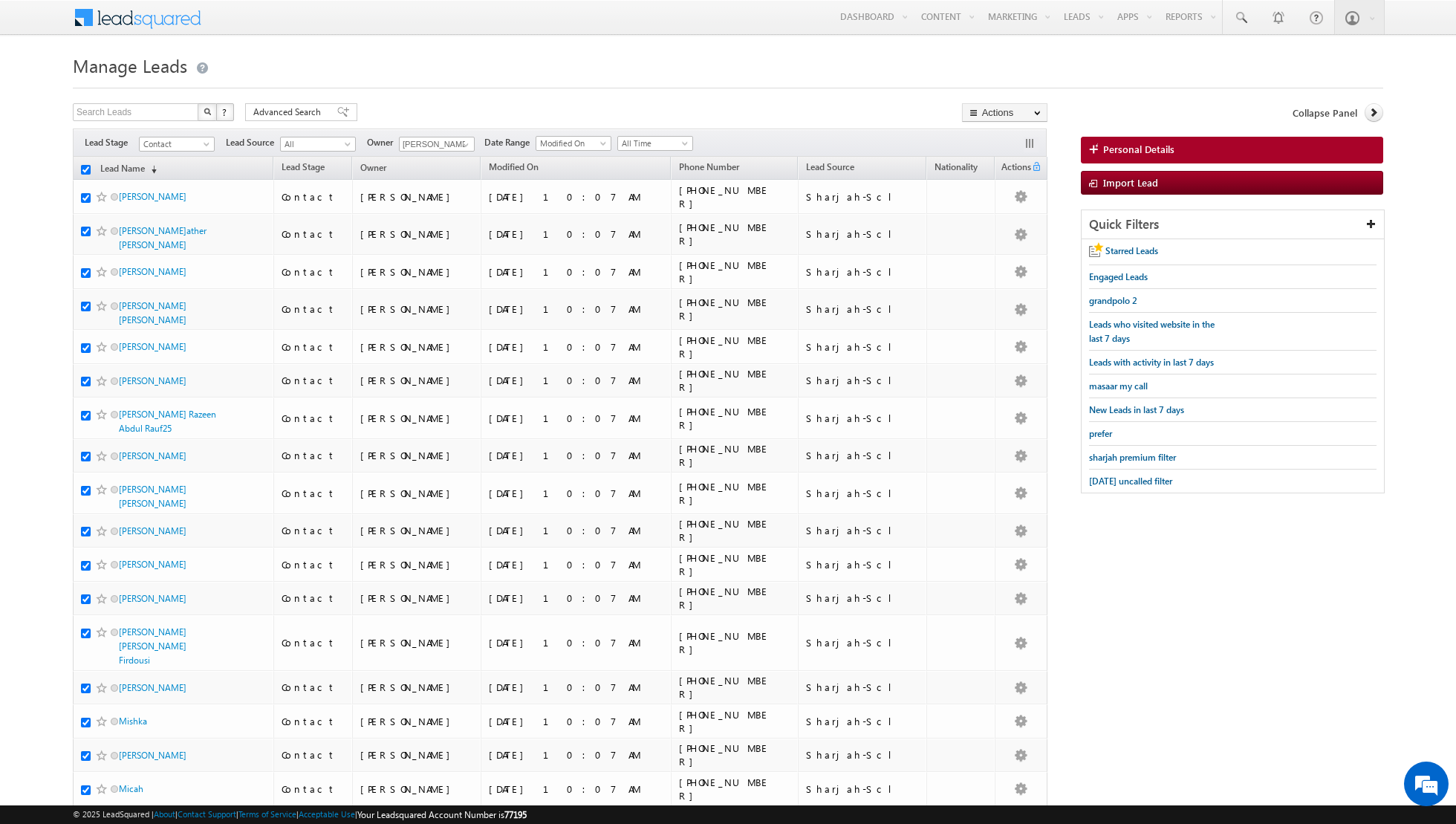
checkbox input "true"
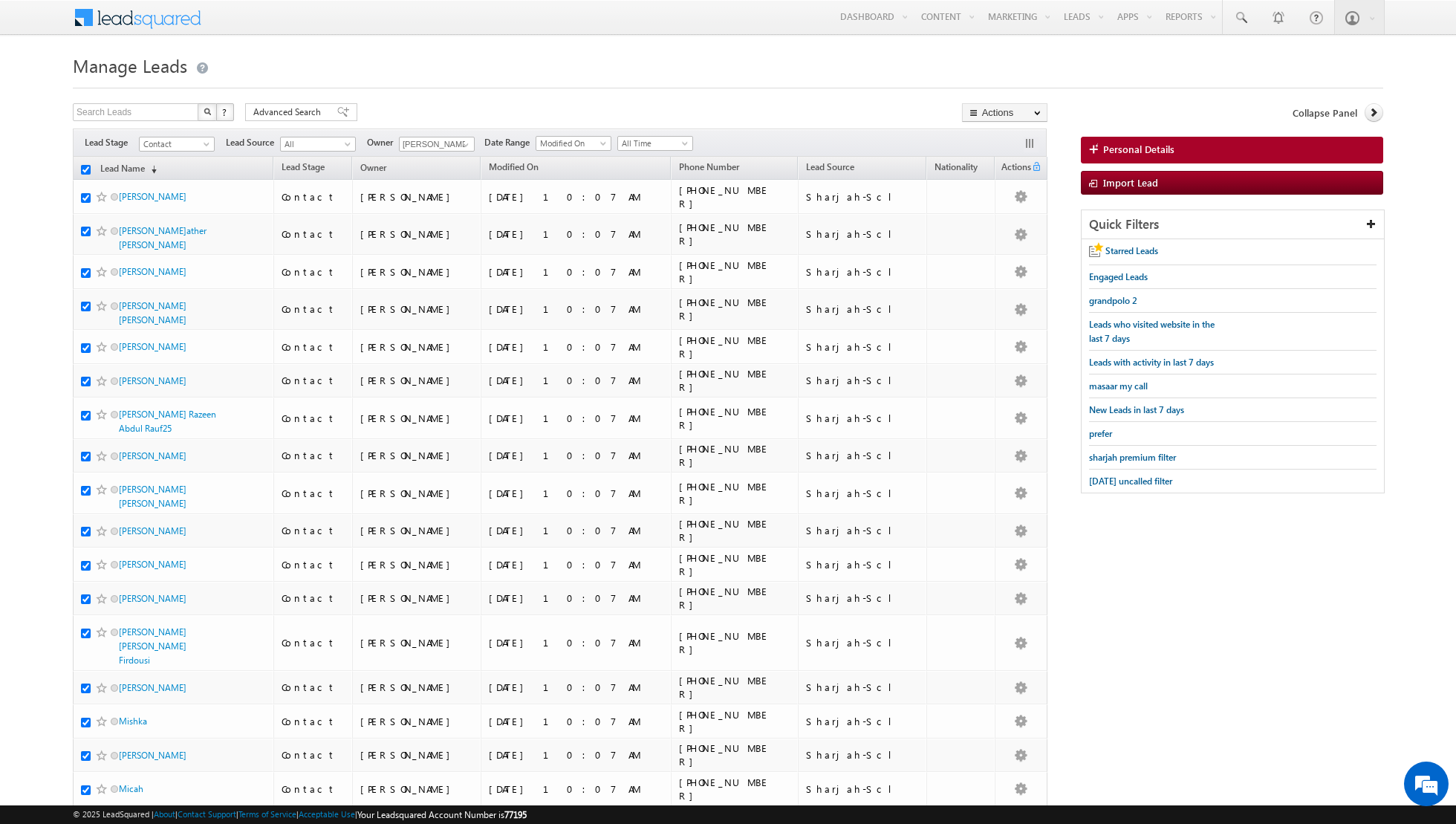
checkbox input "true"
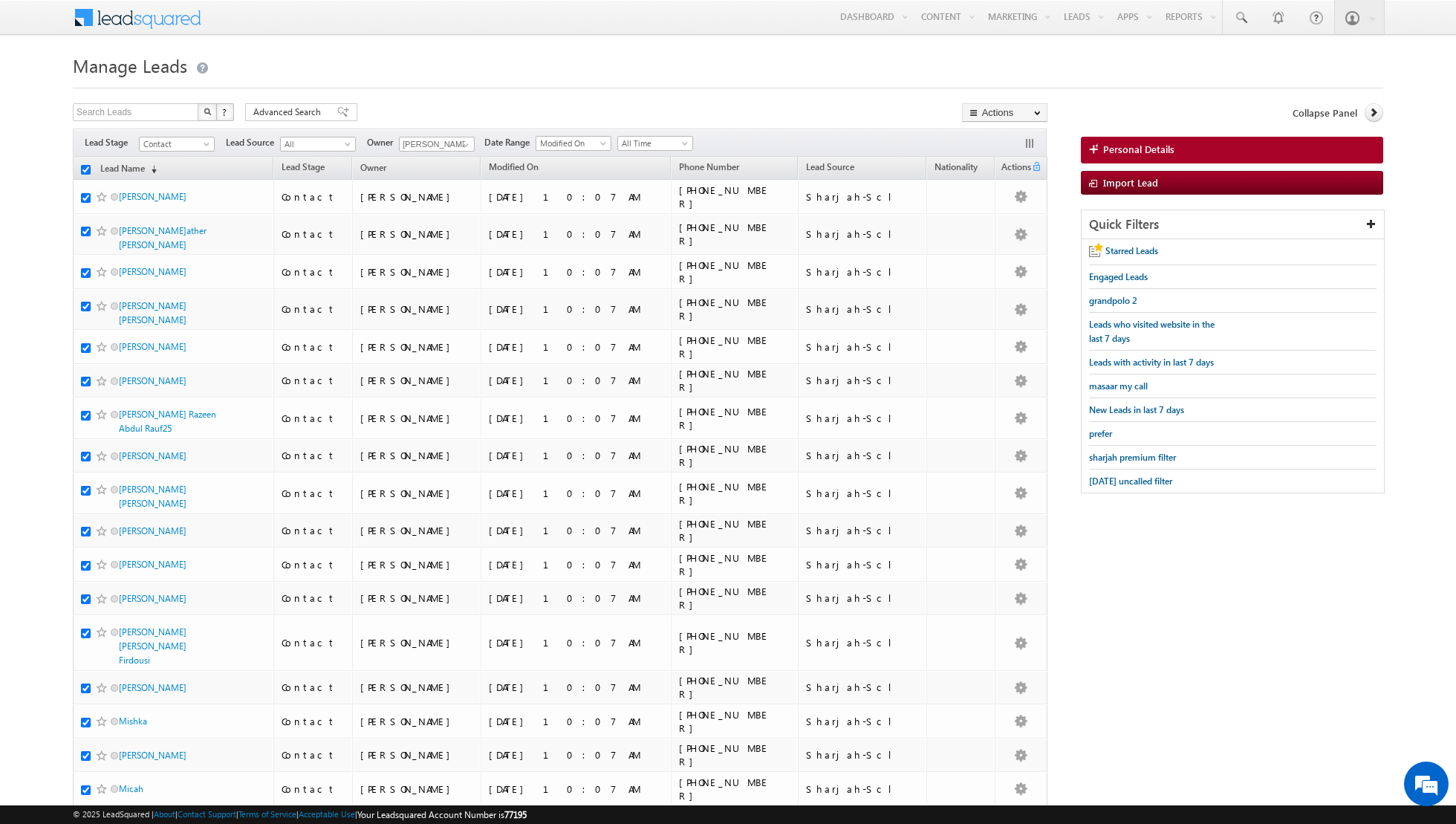
checkbox input "true"
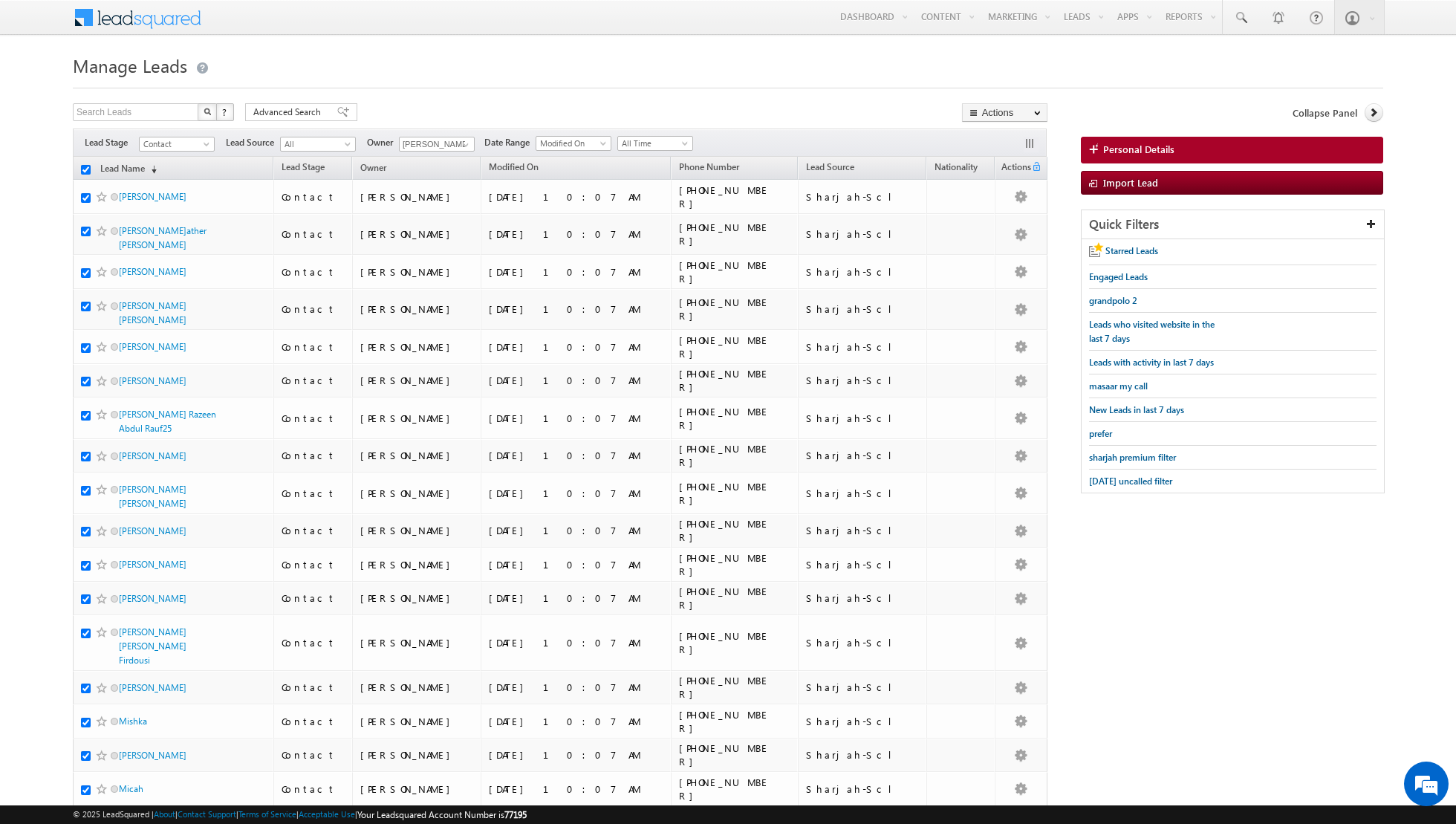
checkbox input "true"
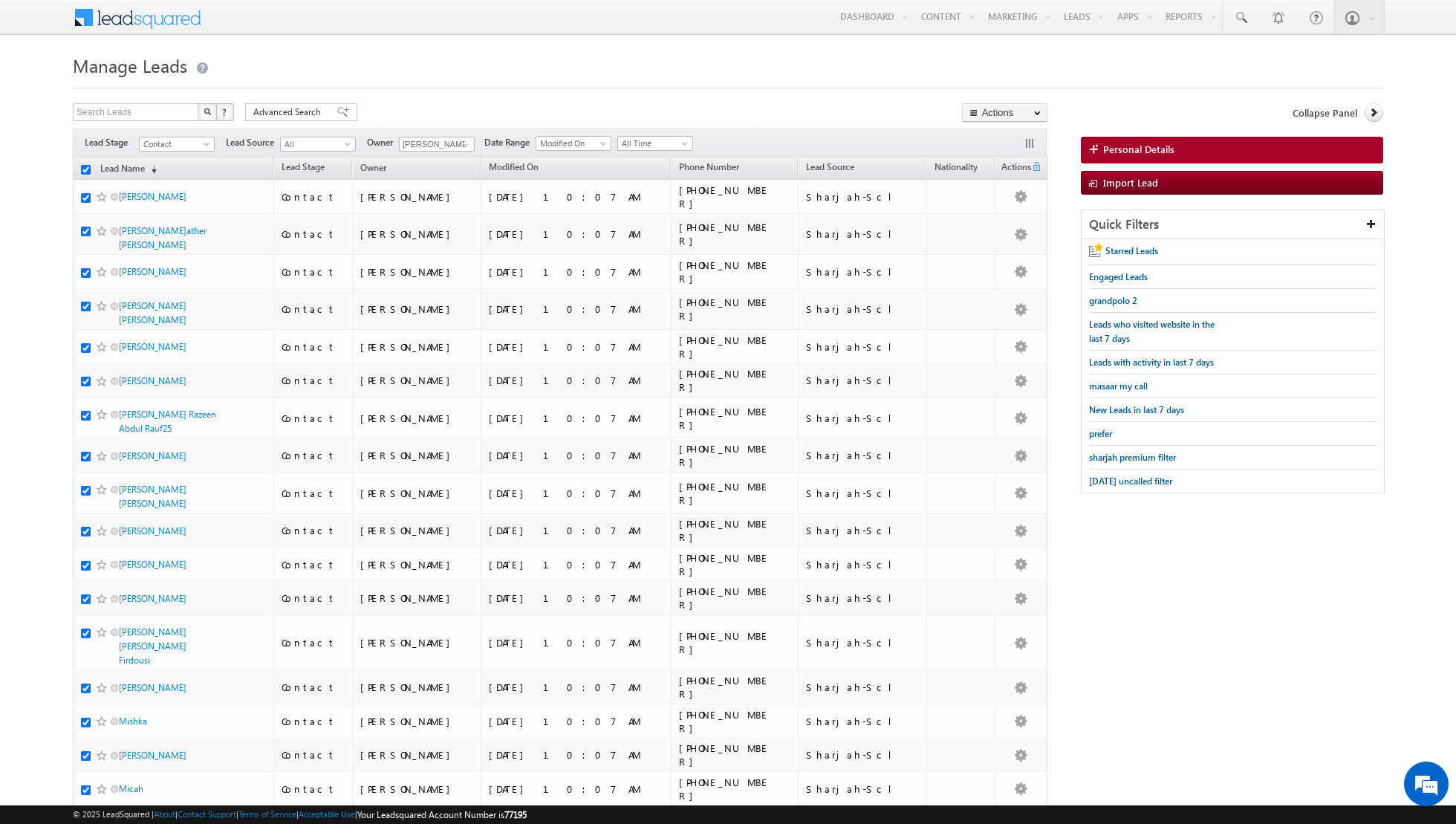
checkbox input "true"
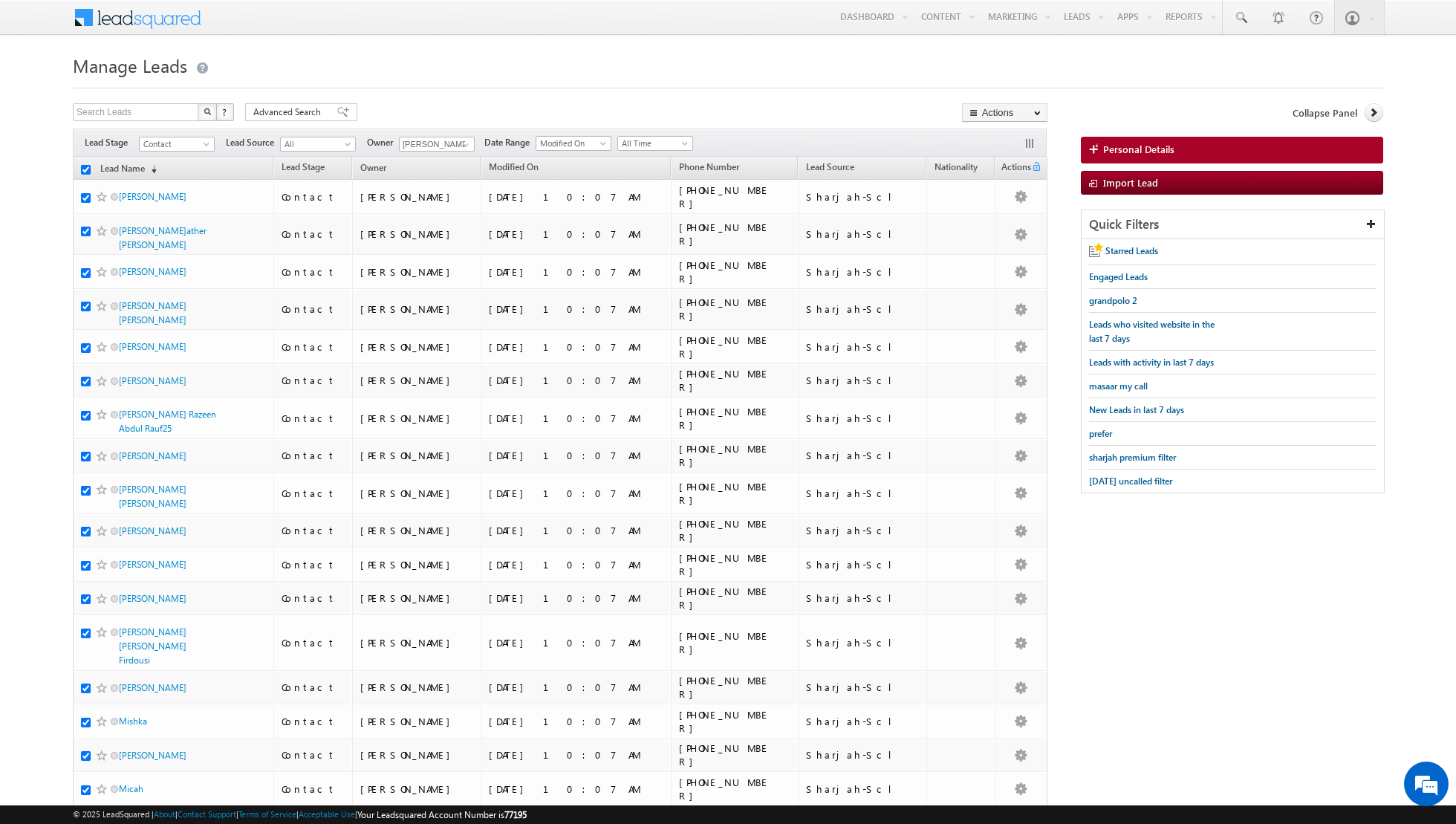
checkbox input "true"
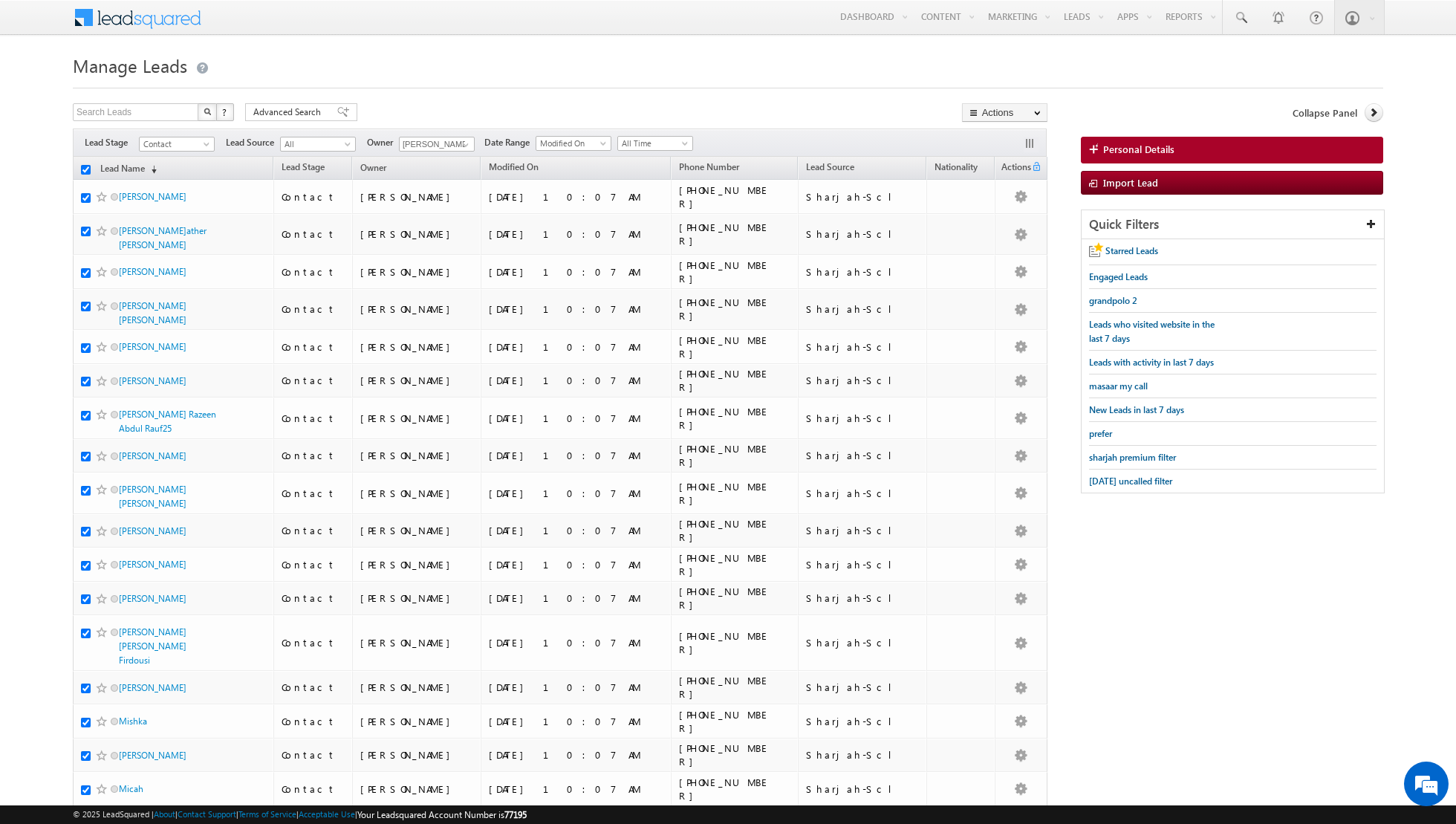
checkbox input "true"
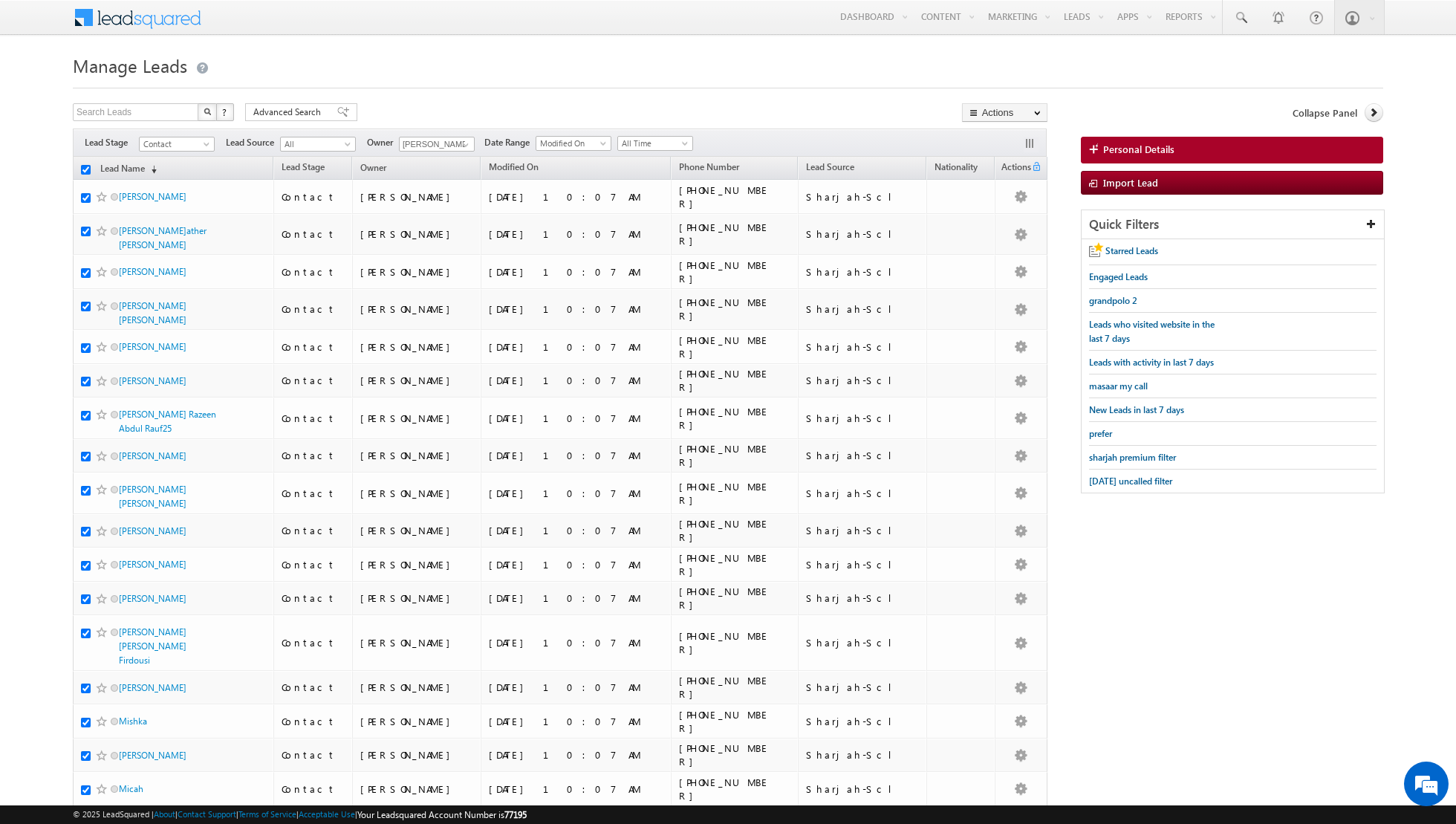
checkbox input "true"
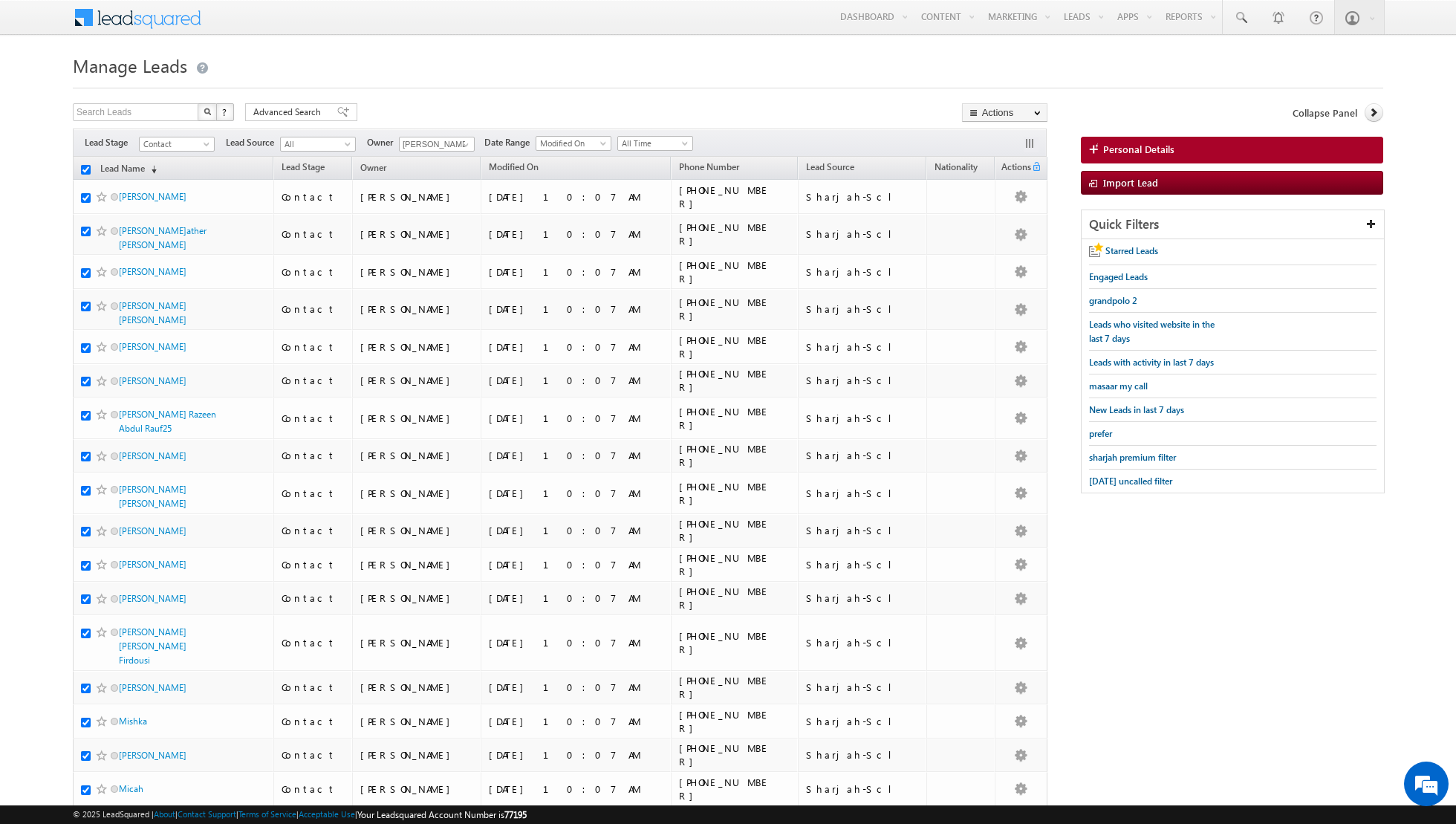
checkbox input "true"
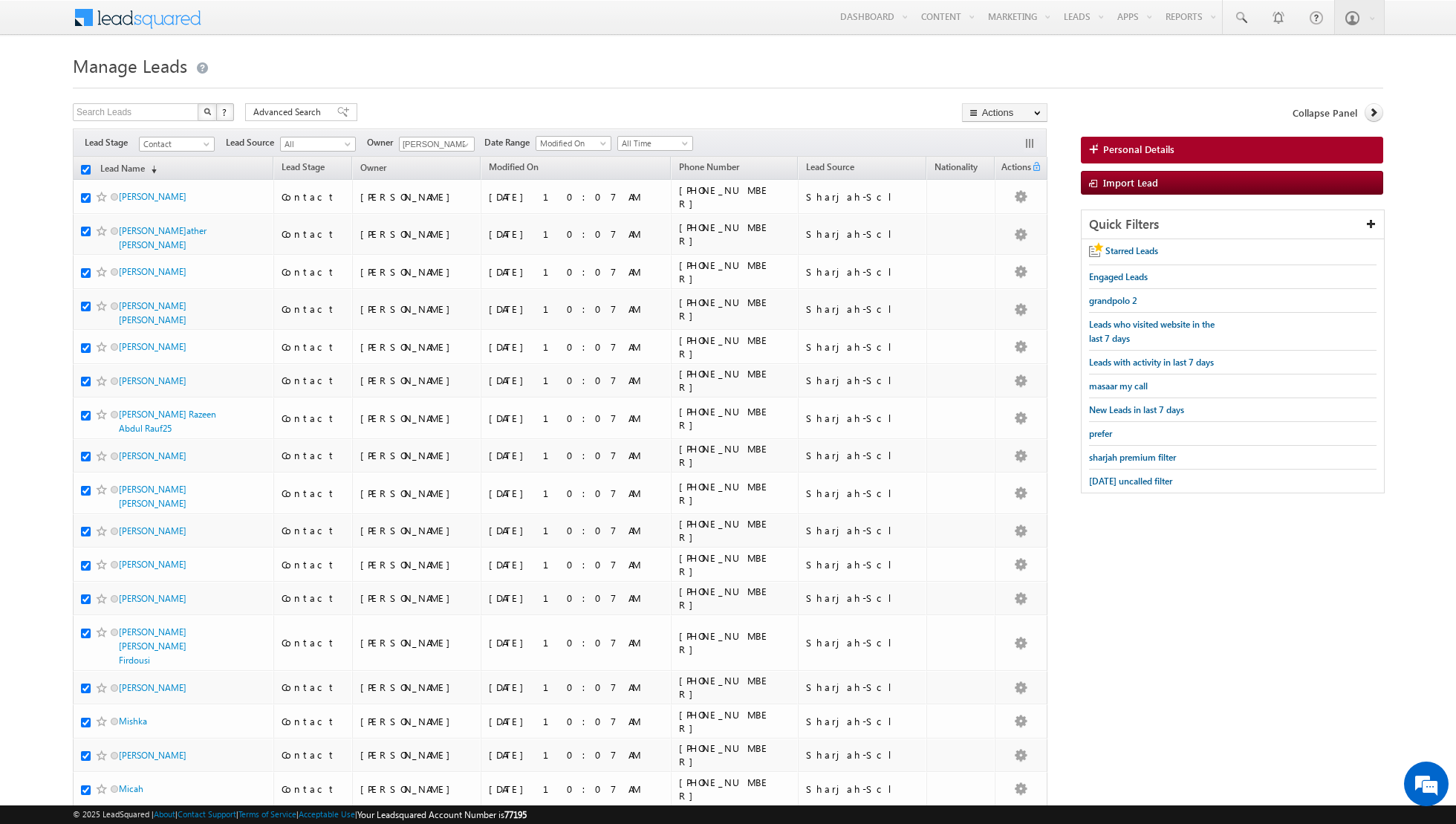
checkbox input "true"
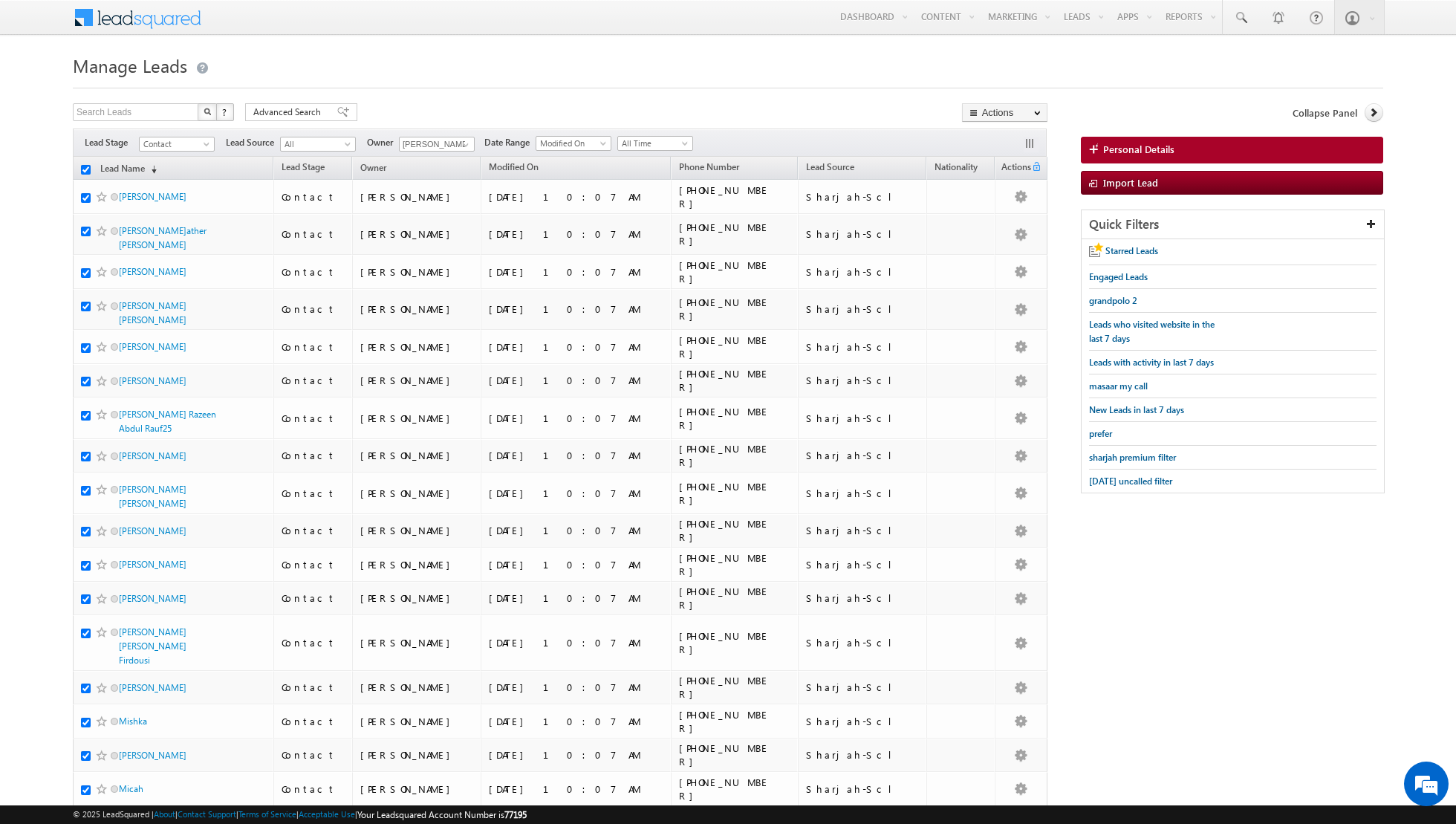
checkbox input "true"
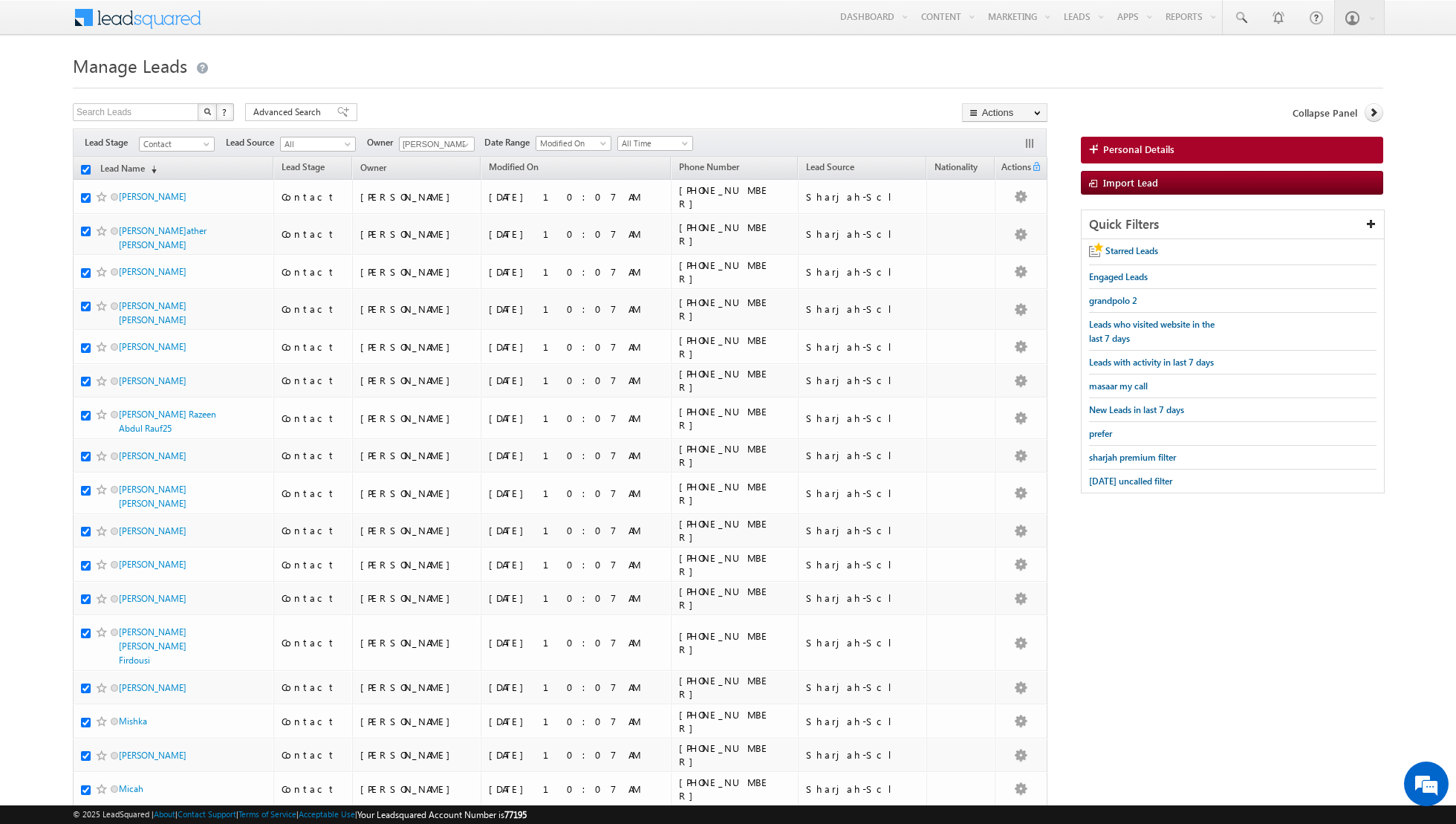
checkbox input "true"
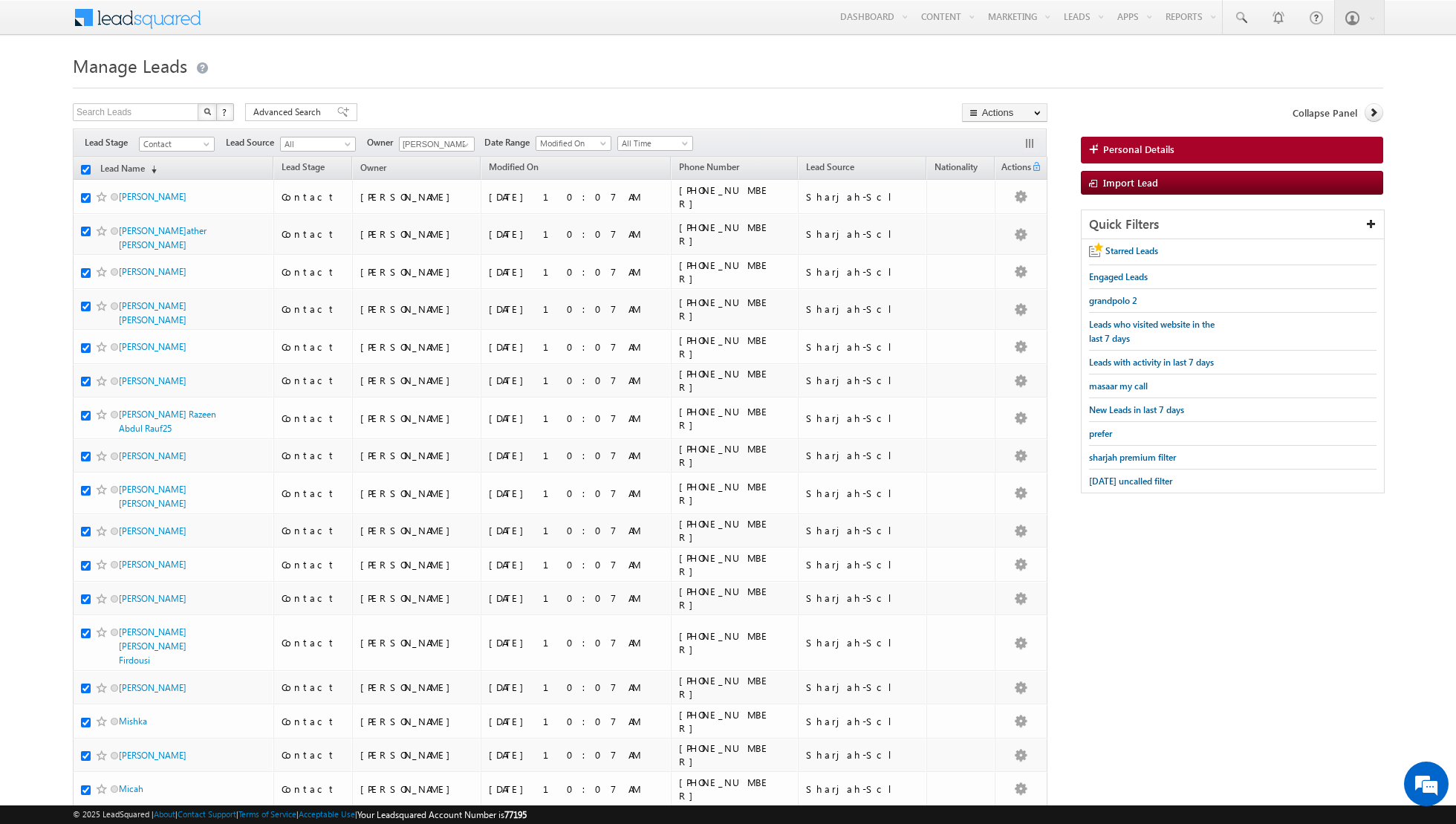
checkbox input "true"
click at [1001, 240] on link "Change Owner" at bounding box center [1004, 241] width 84 height 17
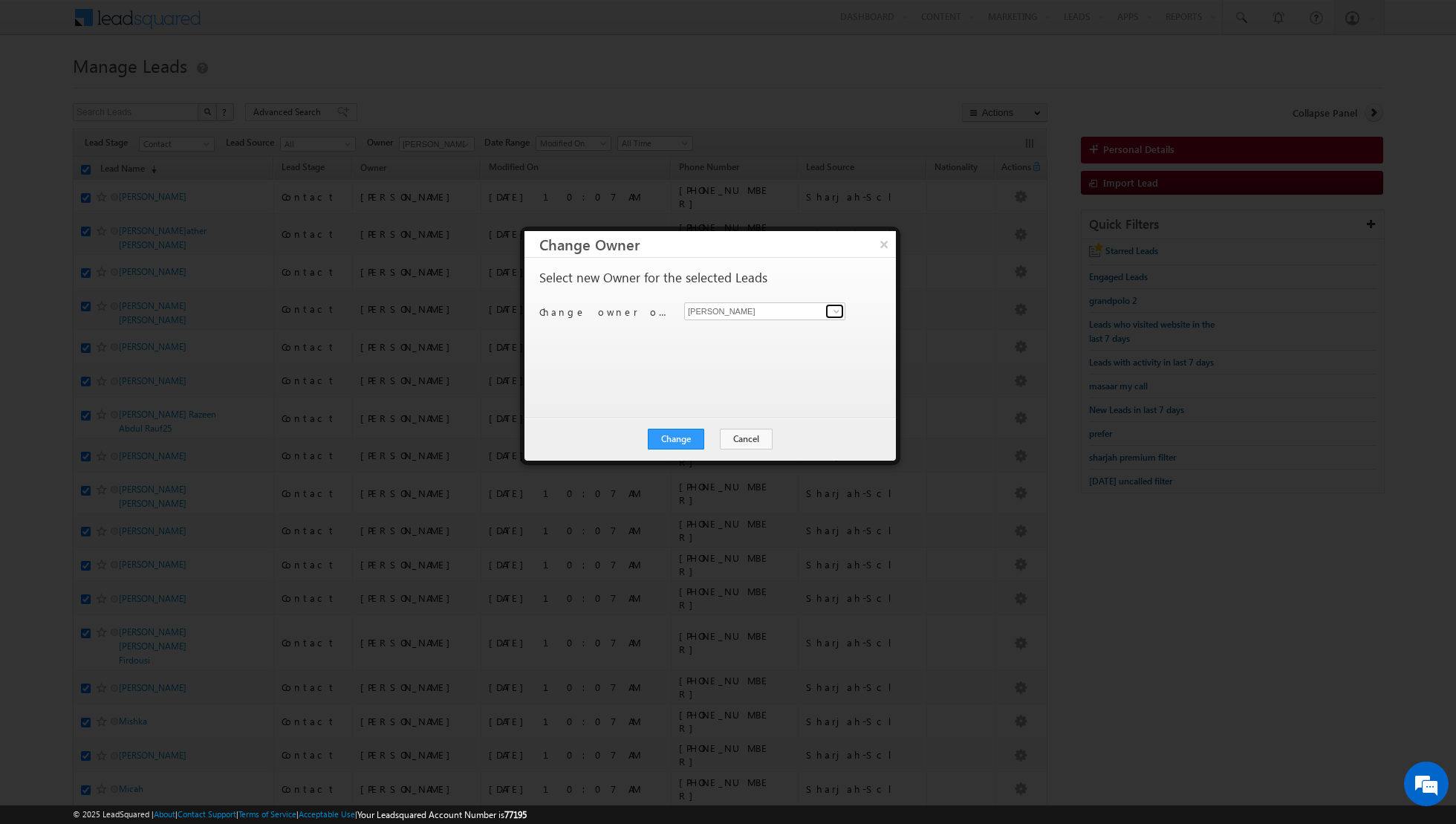
click at [831, 311] on span at bounding box center [837, 311] width 12 height 12
click at [766, 331] on link "[PERSON_NAME] [EMAIL_ADDRESS][PERSON_NAME][DOMAIN_NAME]" at bounding box center [765, 333] width 161 height 28
type input "[PERSON_NAME]"
click at [678, 439] on button "Change" at bounding box center [676, 439] width 57 height 21
click at [711, 439] on button "Close" at bounding box center [712, 439] width 48 height 21
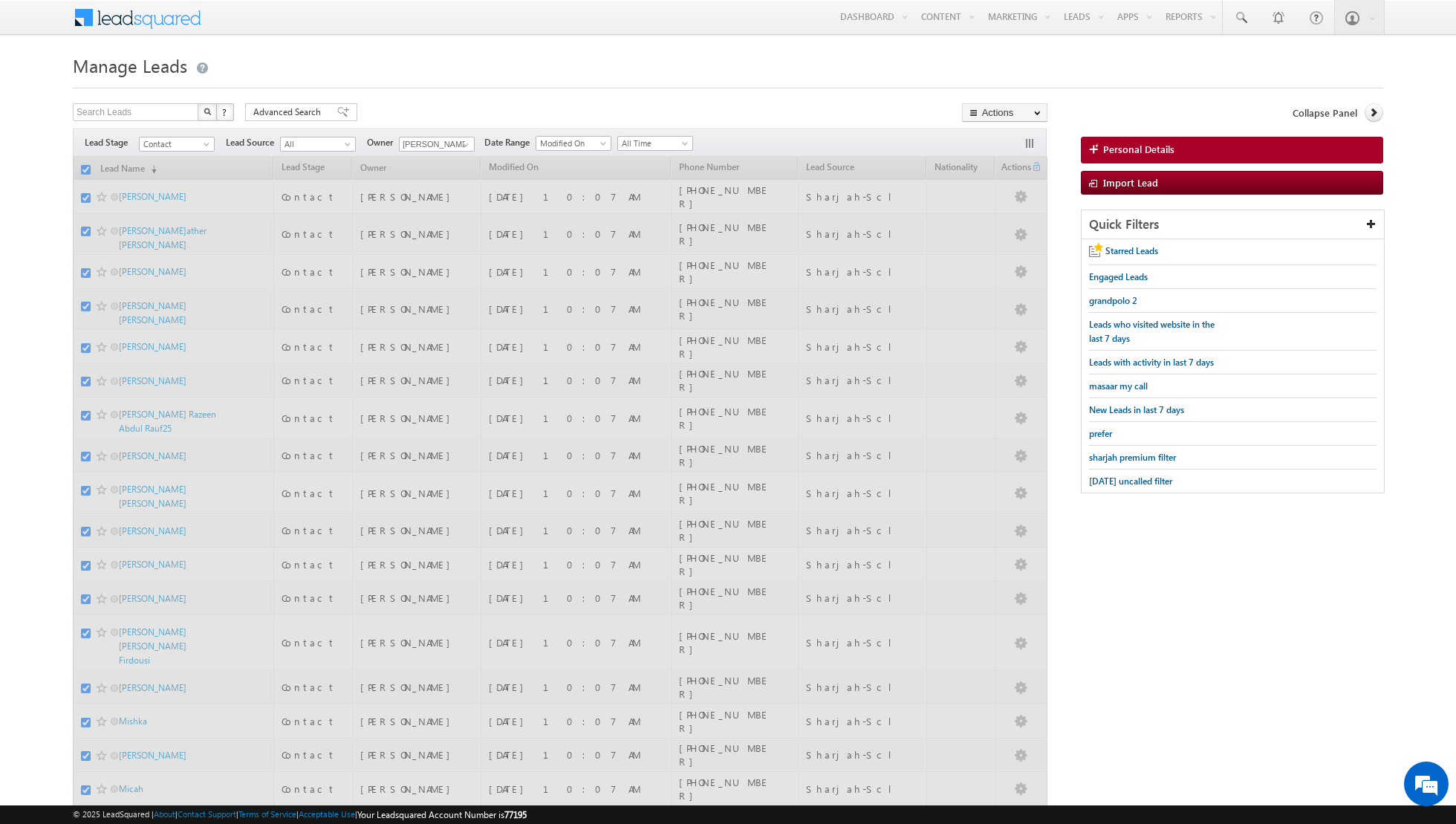
checkbox input "false"
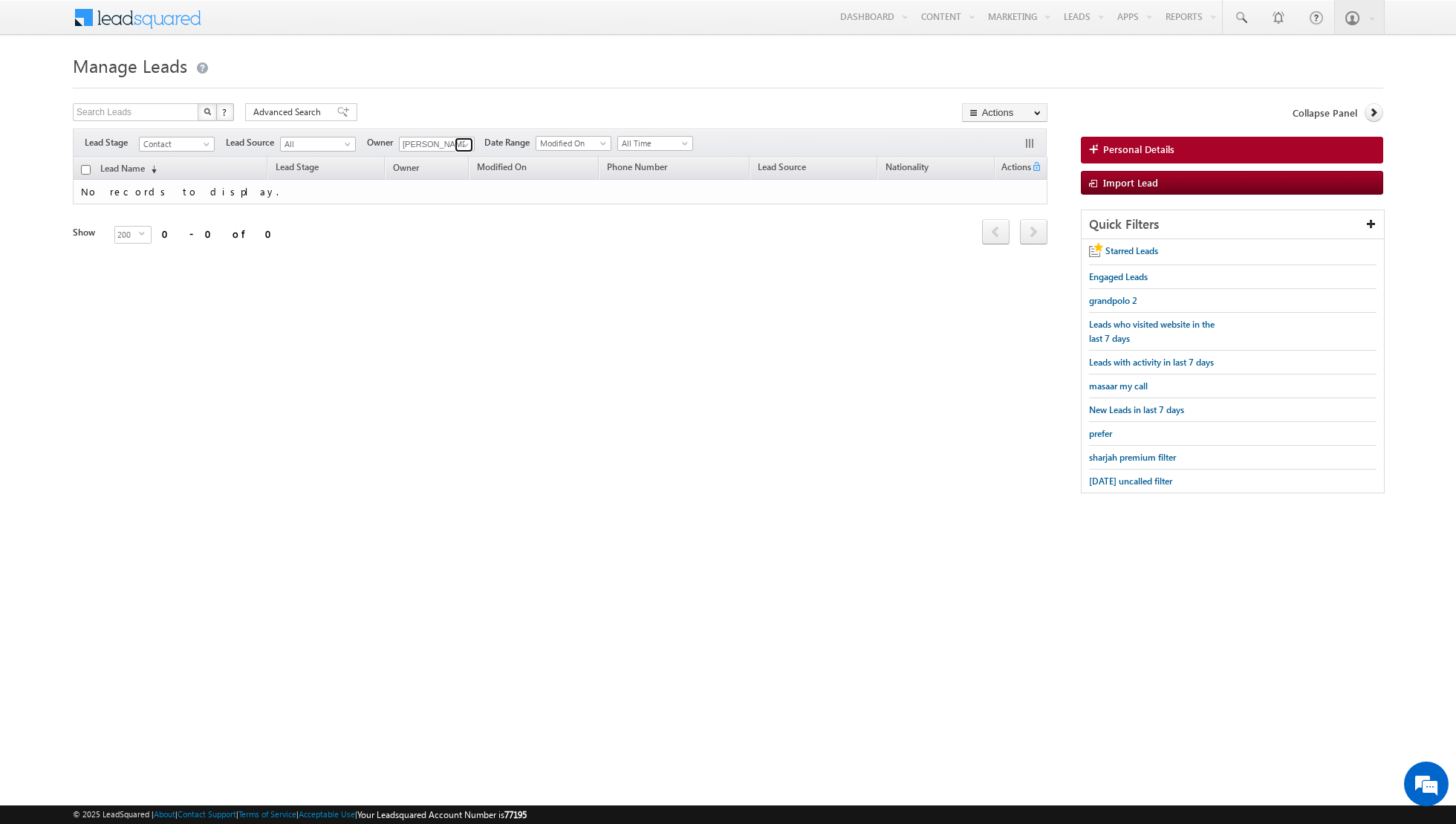
click at [461, 144] on span at bounding box center [466, 145] width 12 height 12
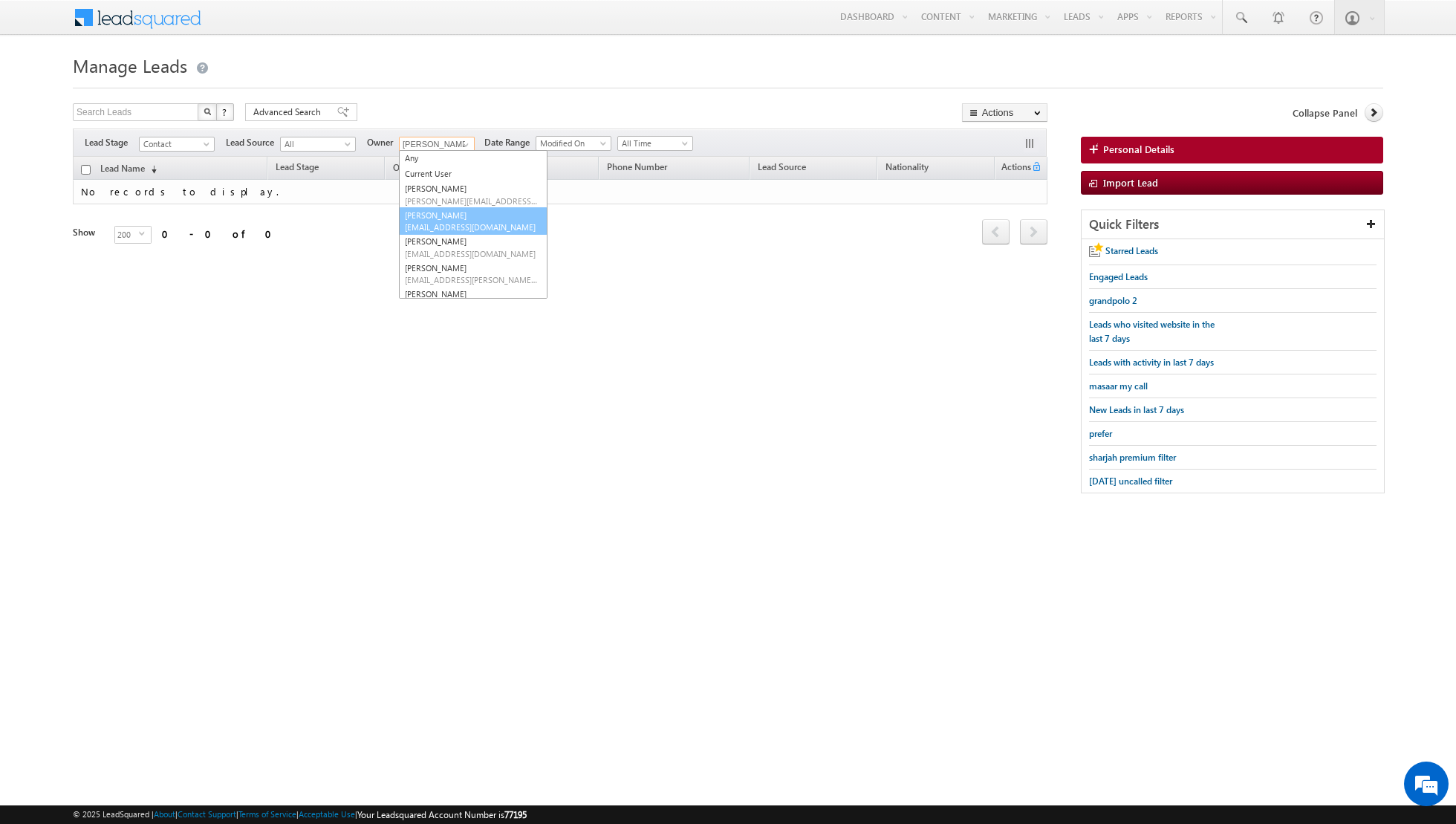
click at [439, 222] on span "[EMAIL_ADDRESS][DOMAIN_NAME]" at bounding box center [471, 227] width 133 height 11
type input "[PERSON_NAME]"
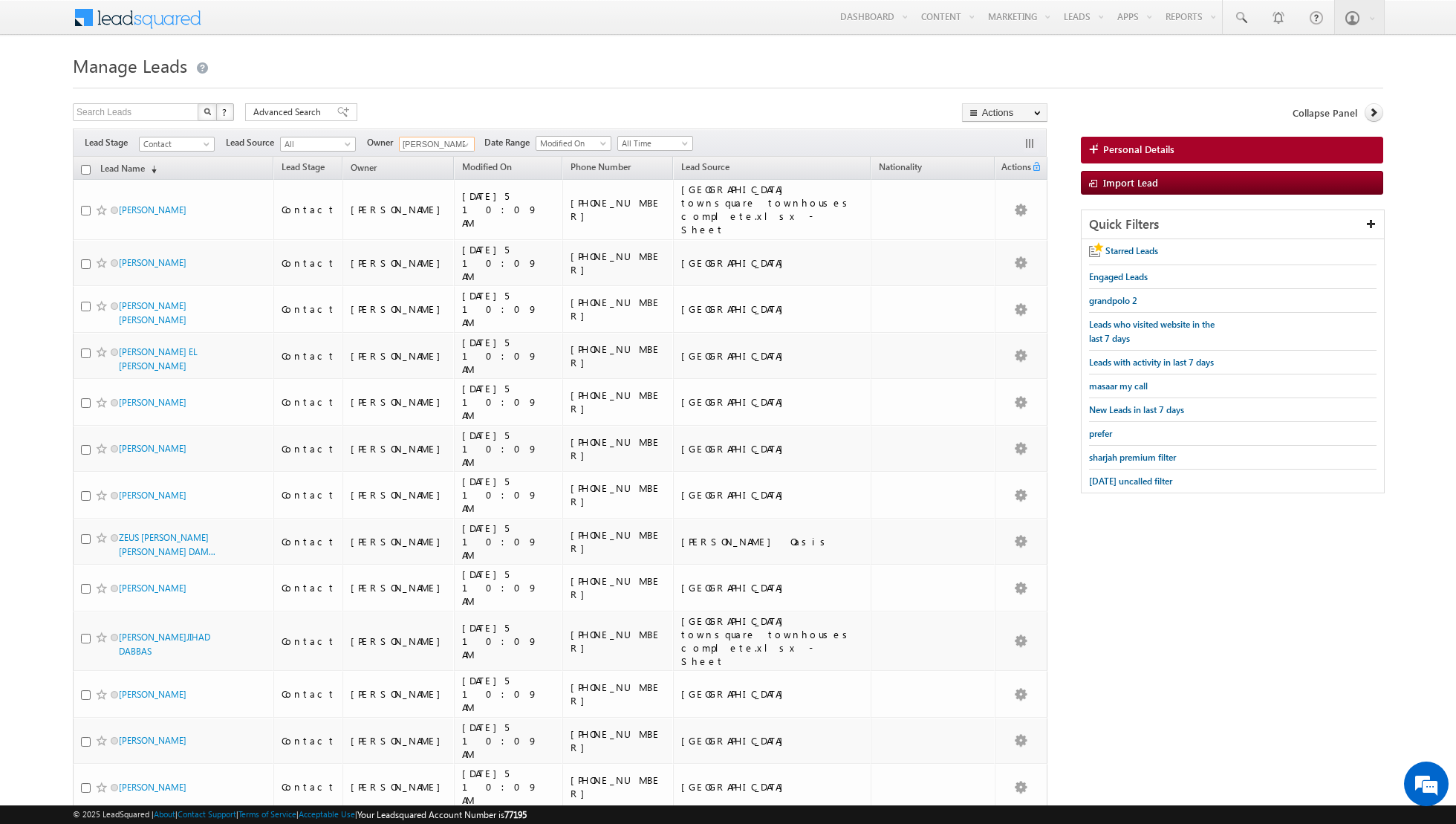
click at [85, 168] on input "checkbox" at bounding box center [85, 169] width 10 height 10
checkbox input "true"
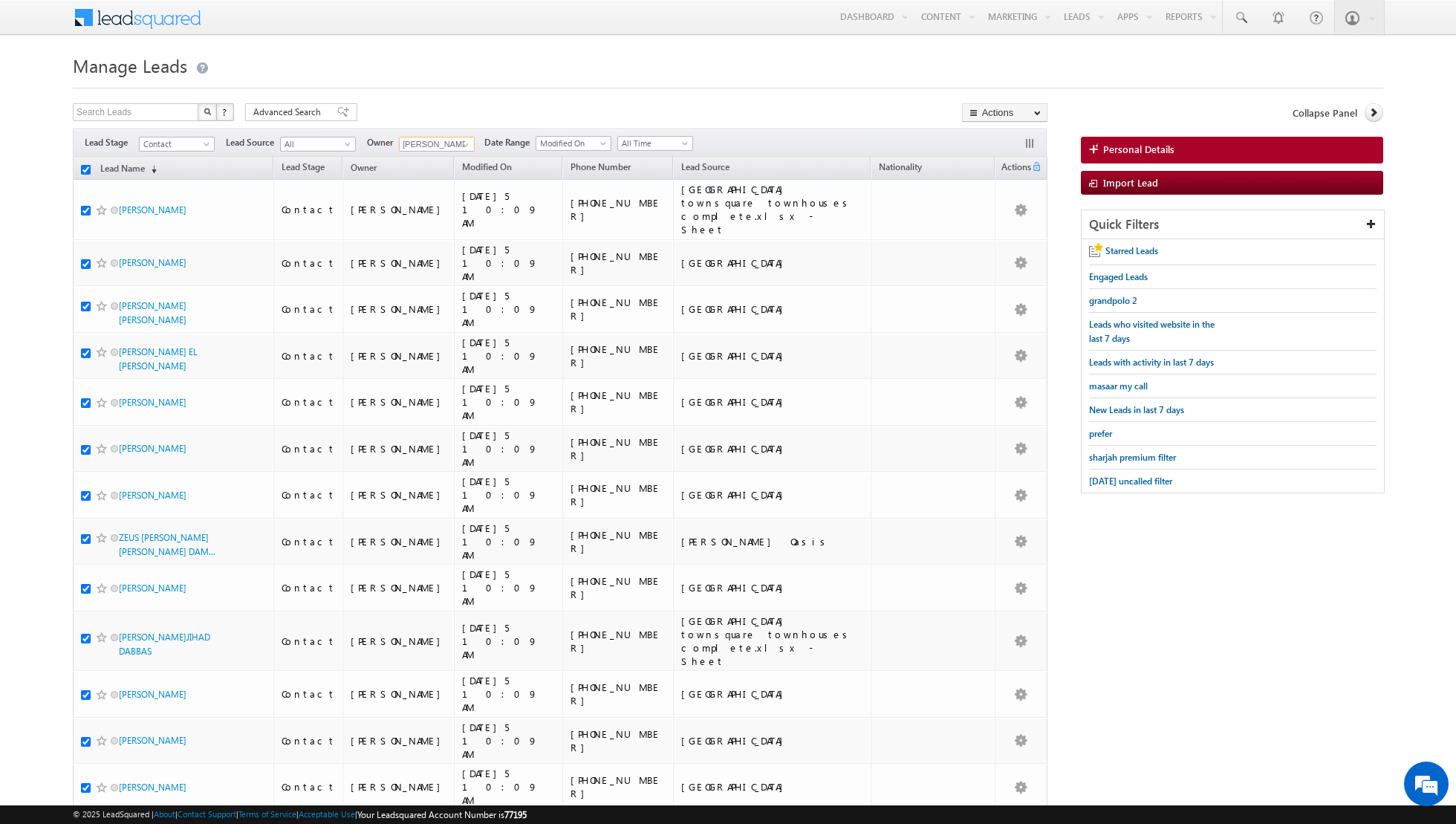
checkbox input "true"
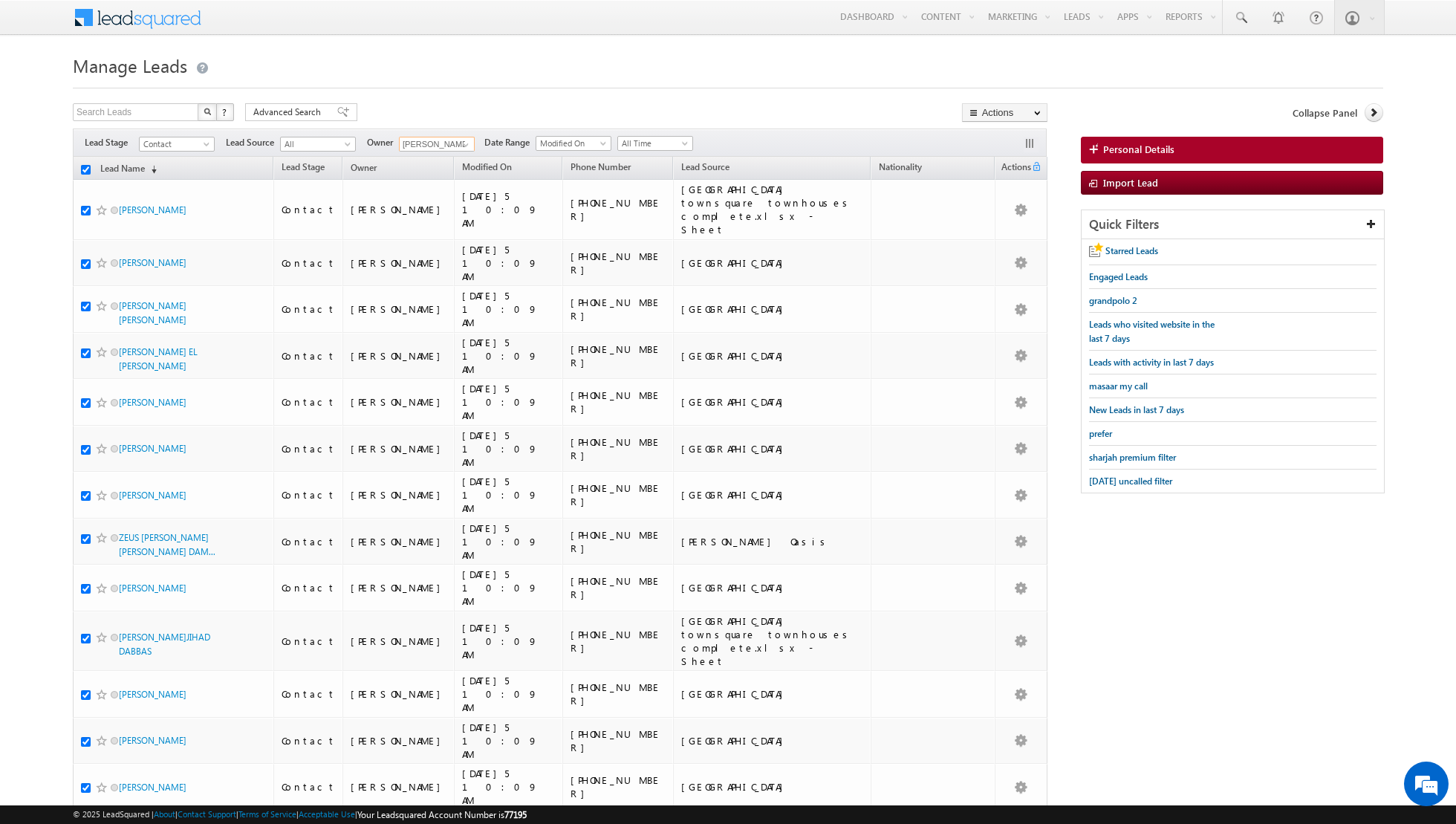
checkbox input "true"
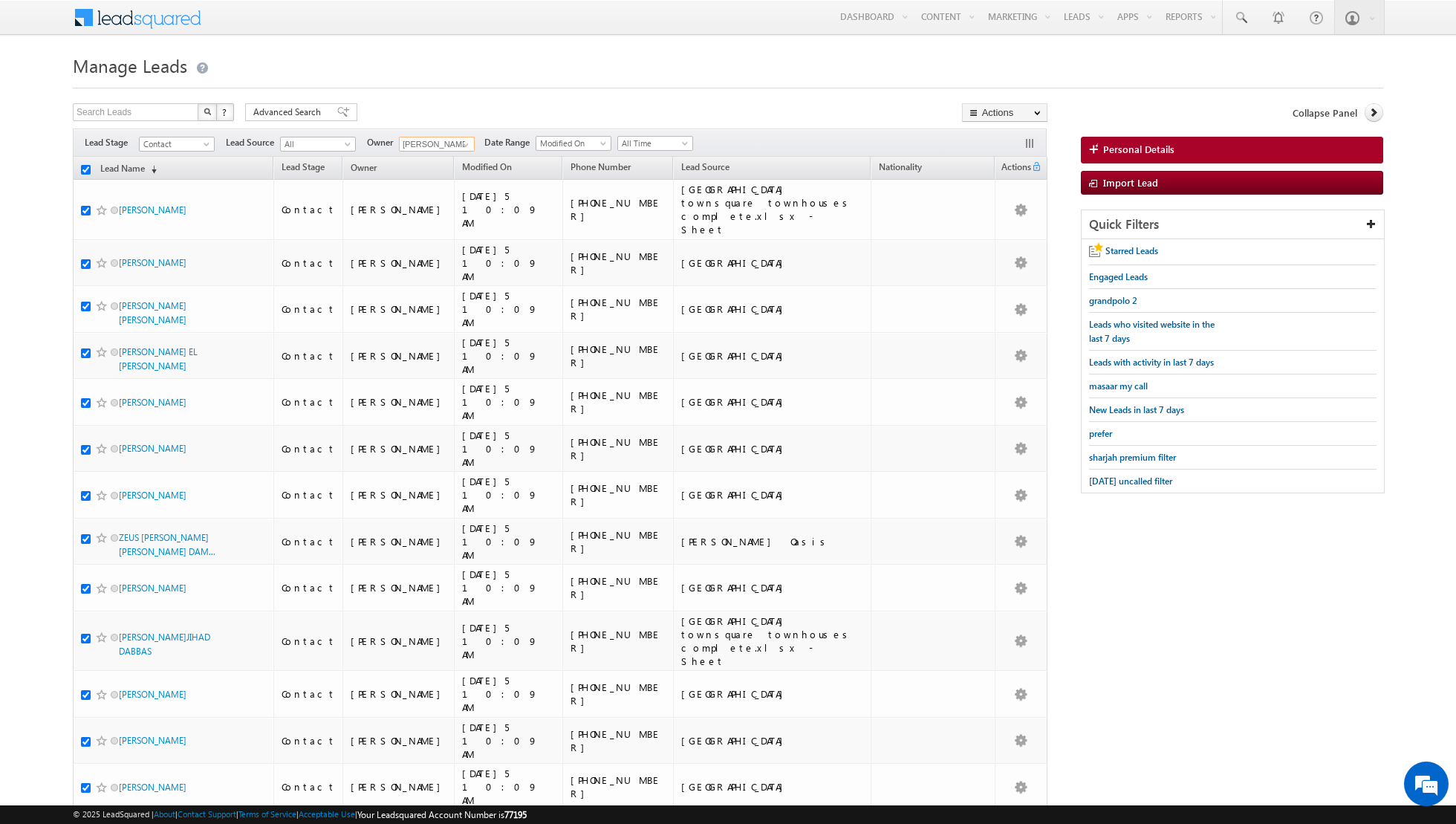
checkbox input "true"
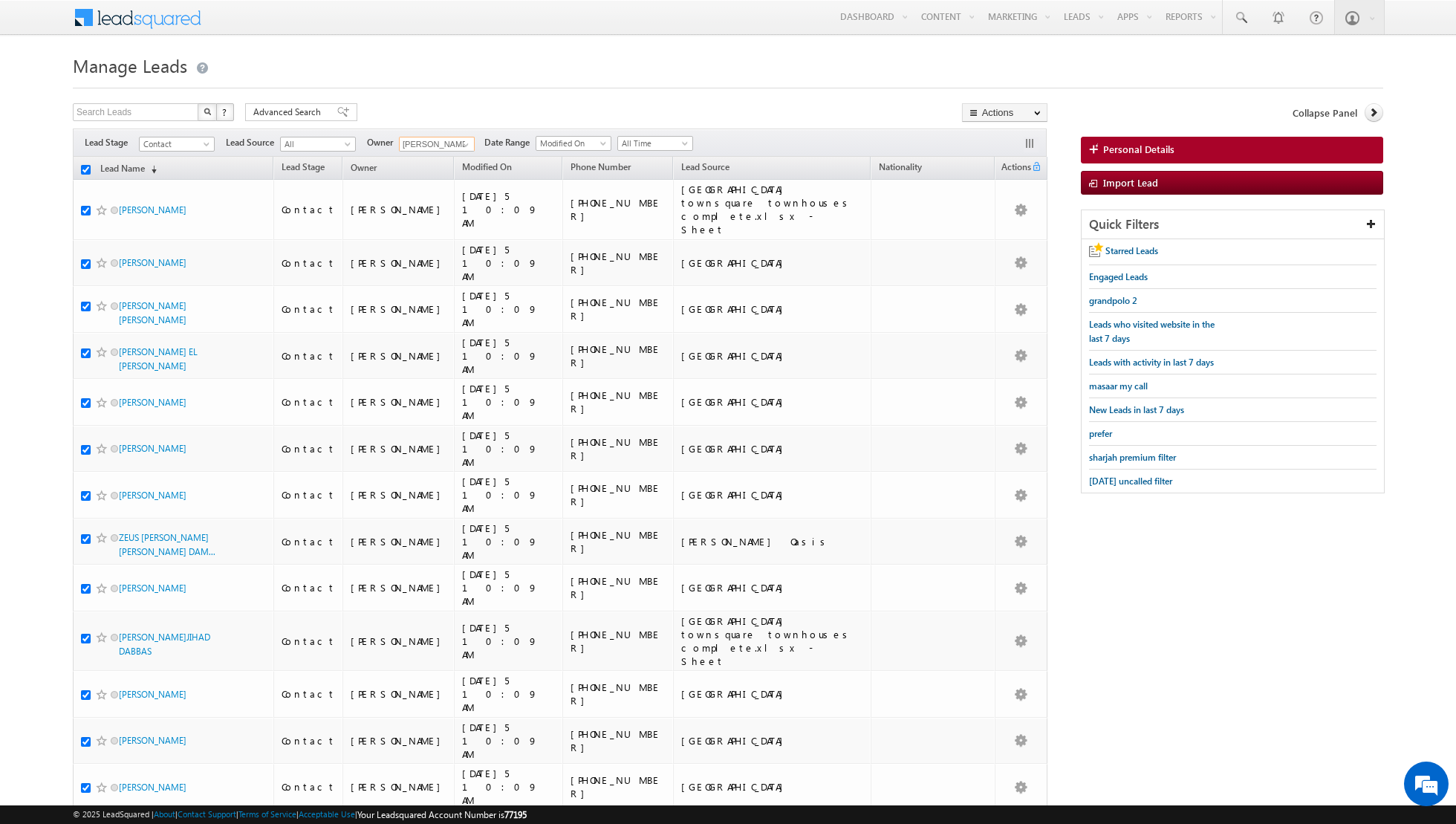
checkbox input "true"
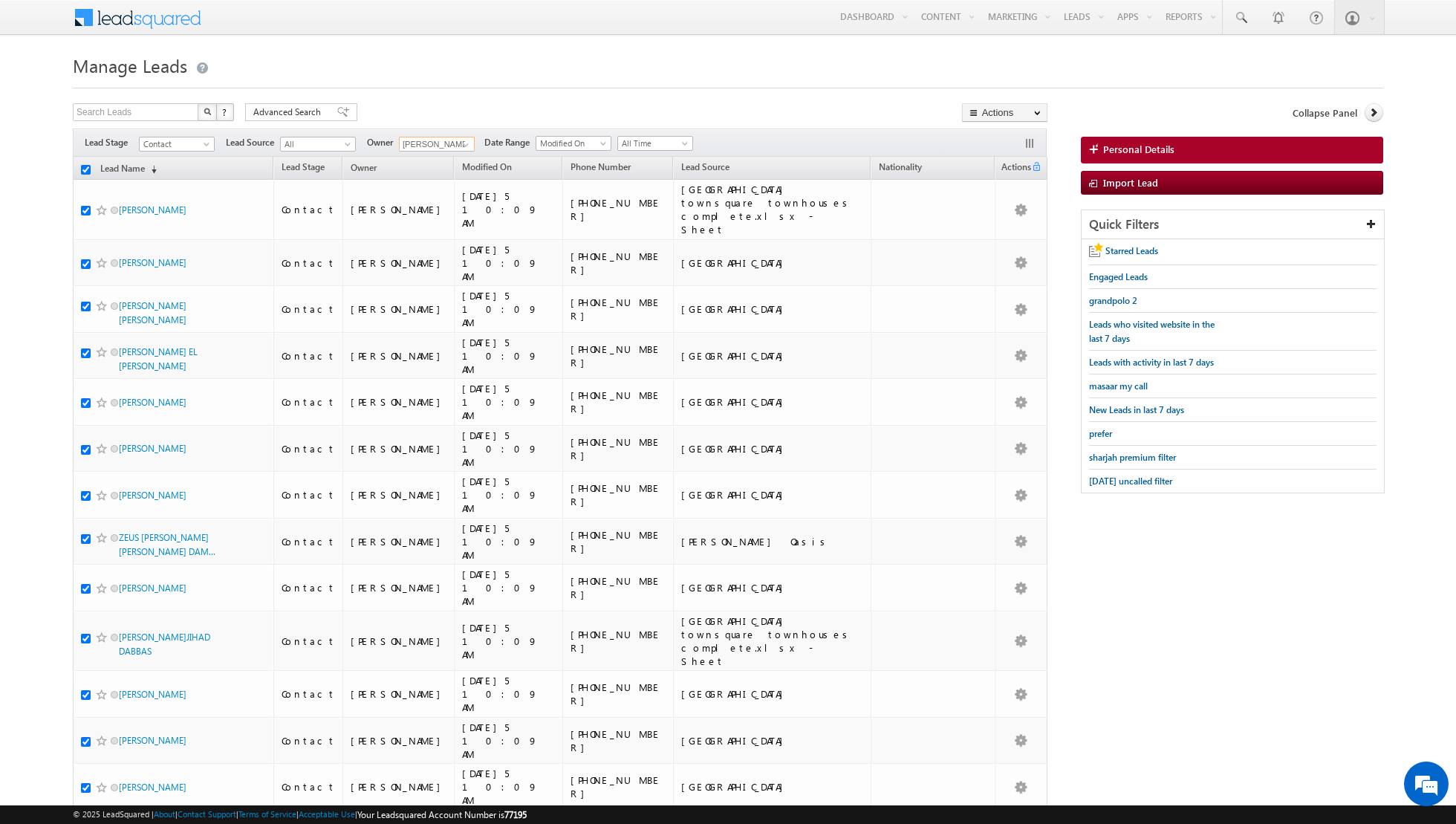
checkbox input "true"
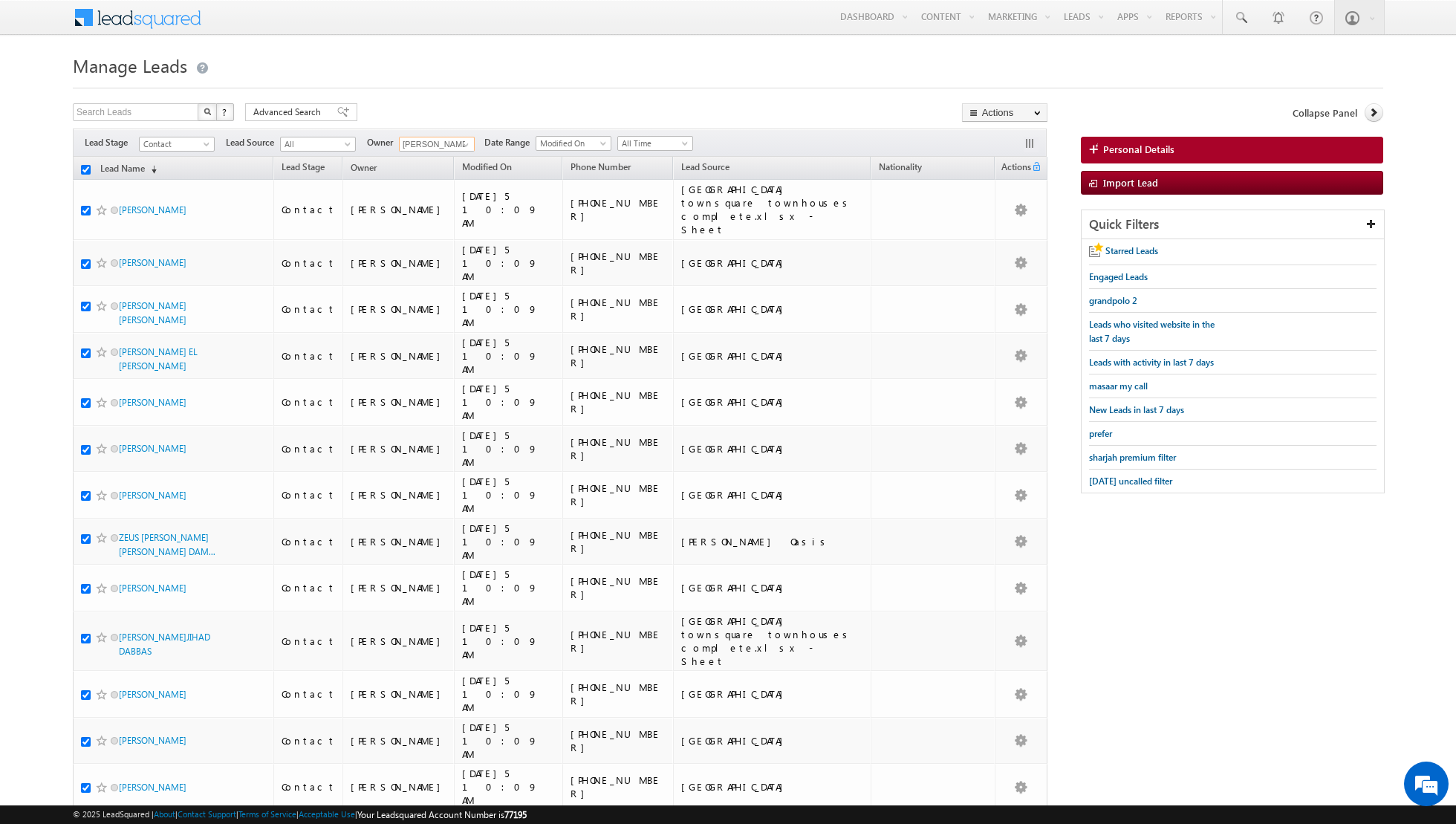
checkbox input "true"
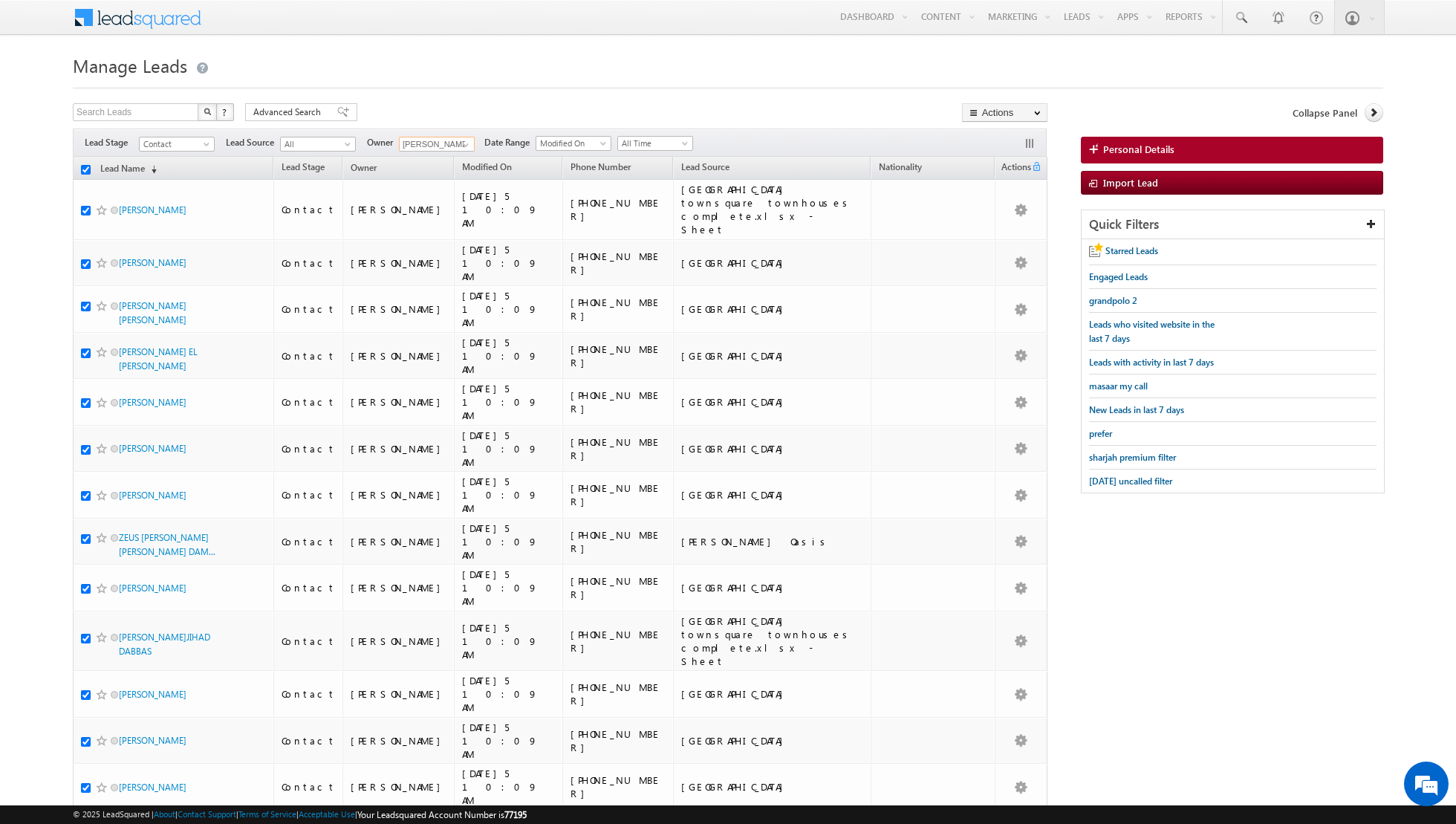
checkbox input "true"
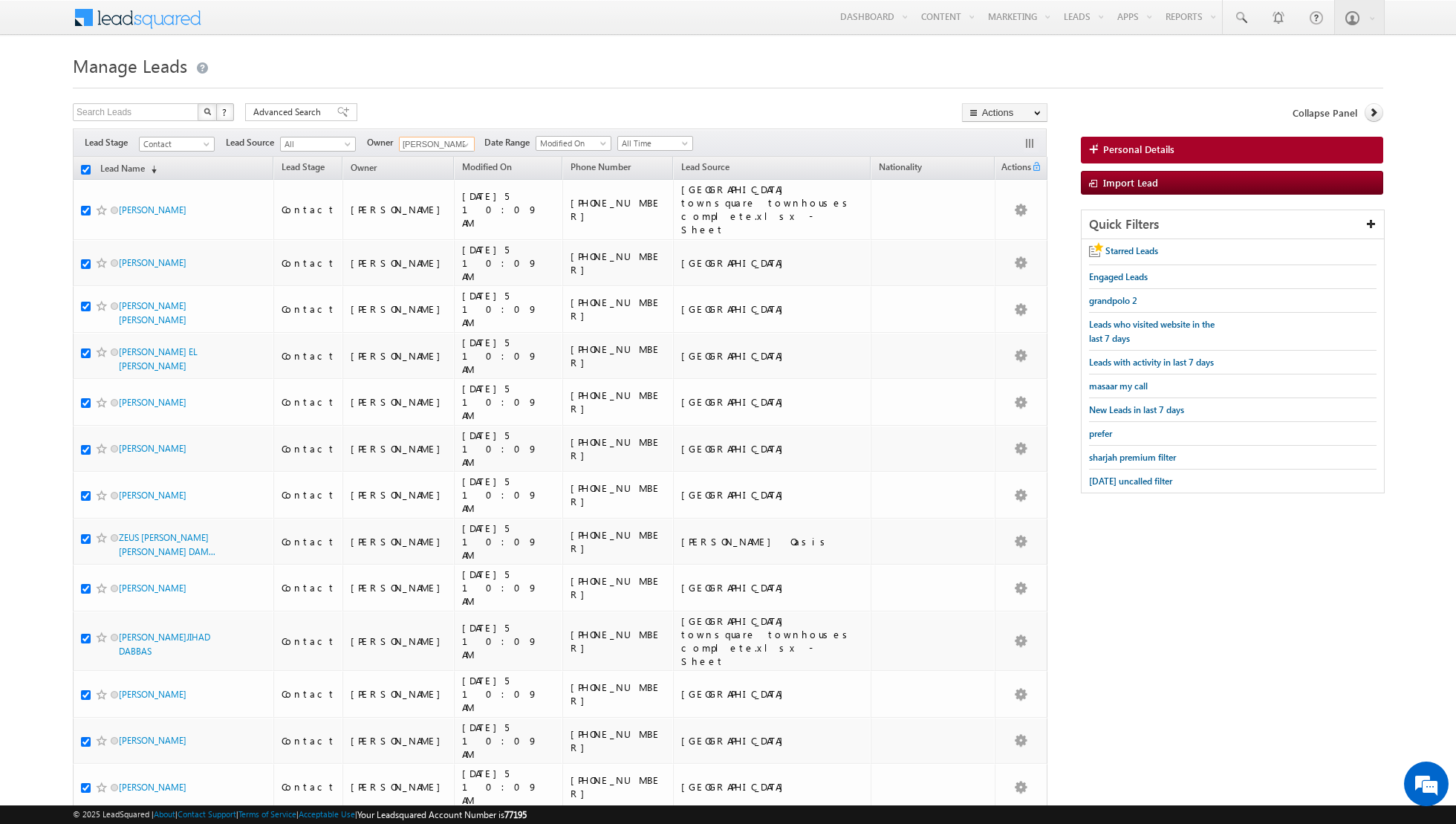
checkbox input "true"
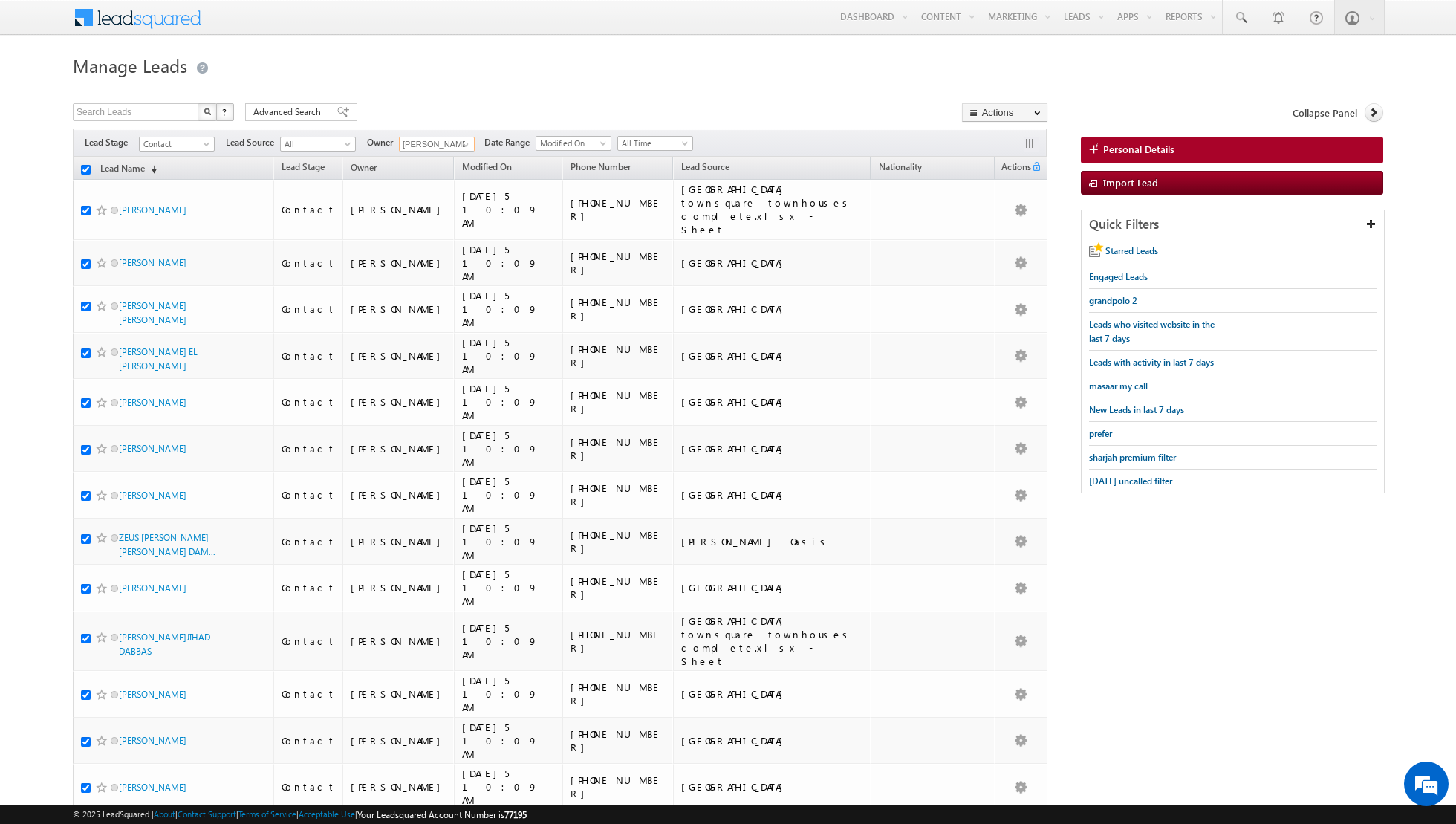
checkbox input "true"
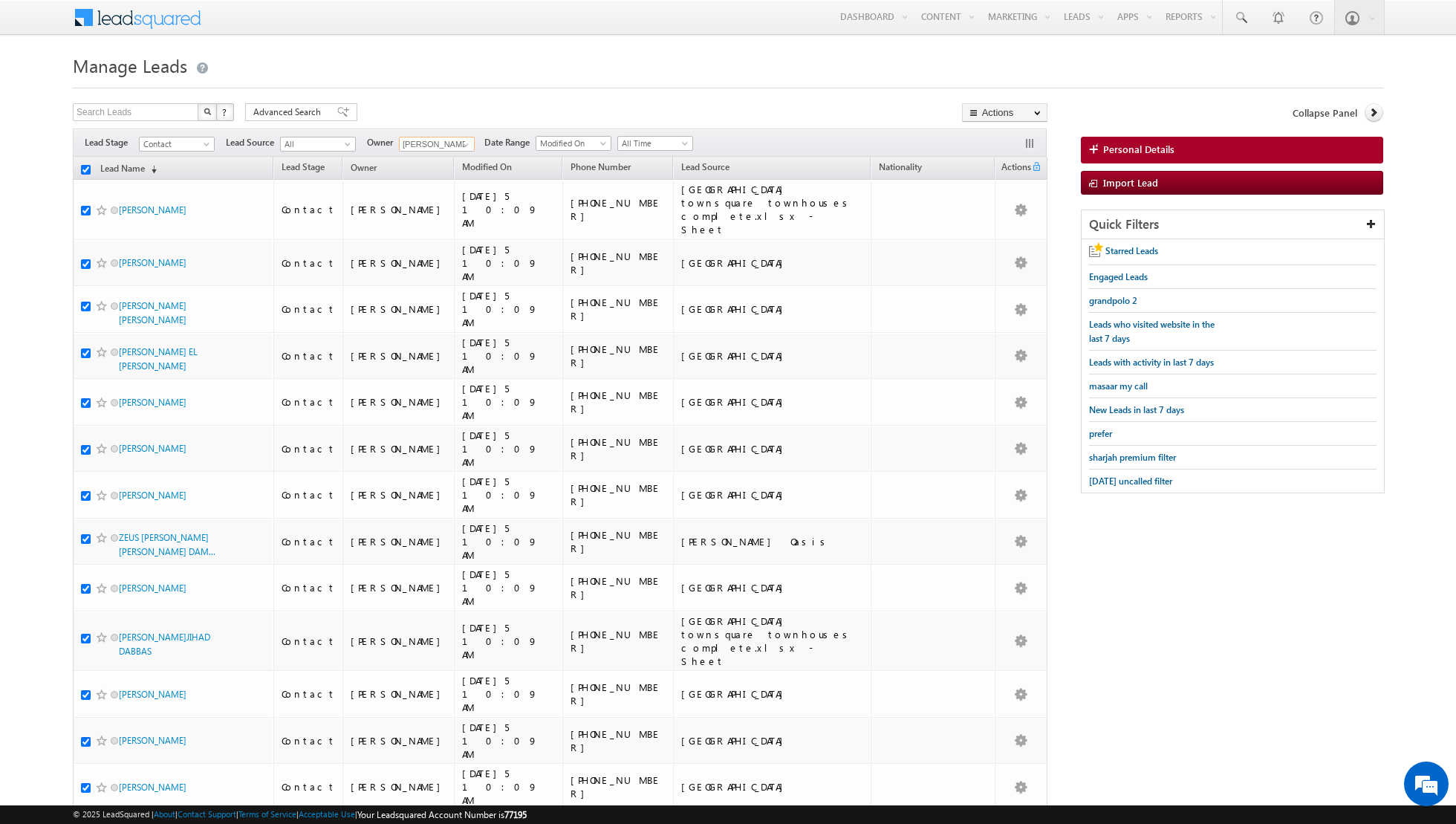
checkbox input "true"
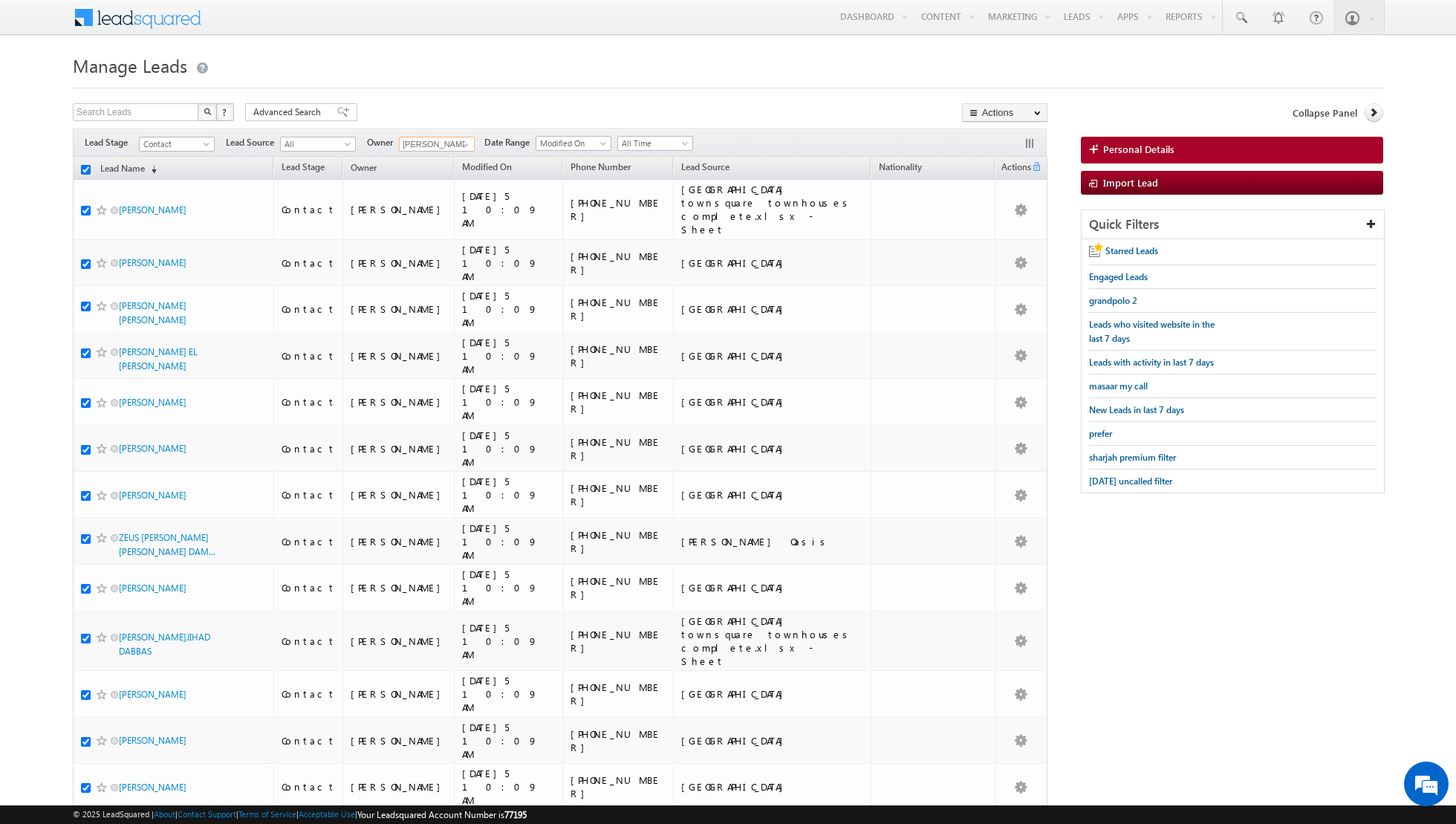
checkbox input "true"
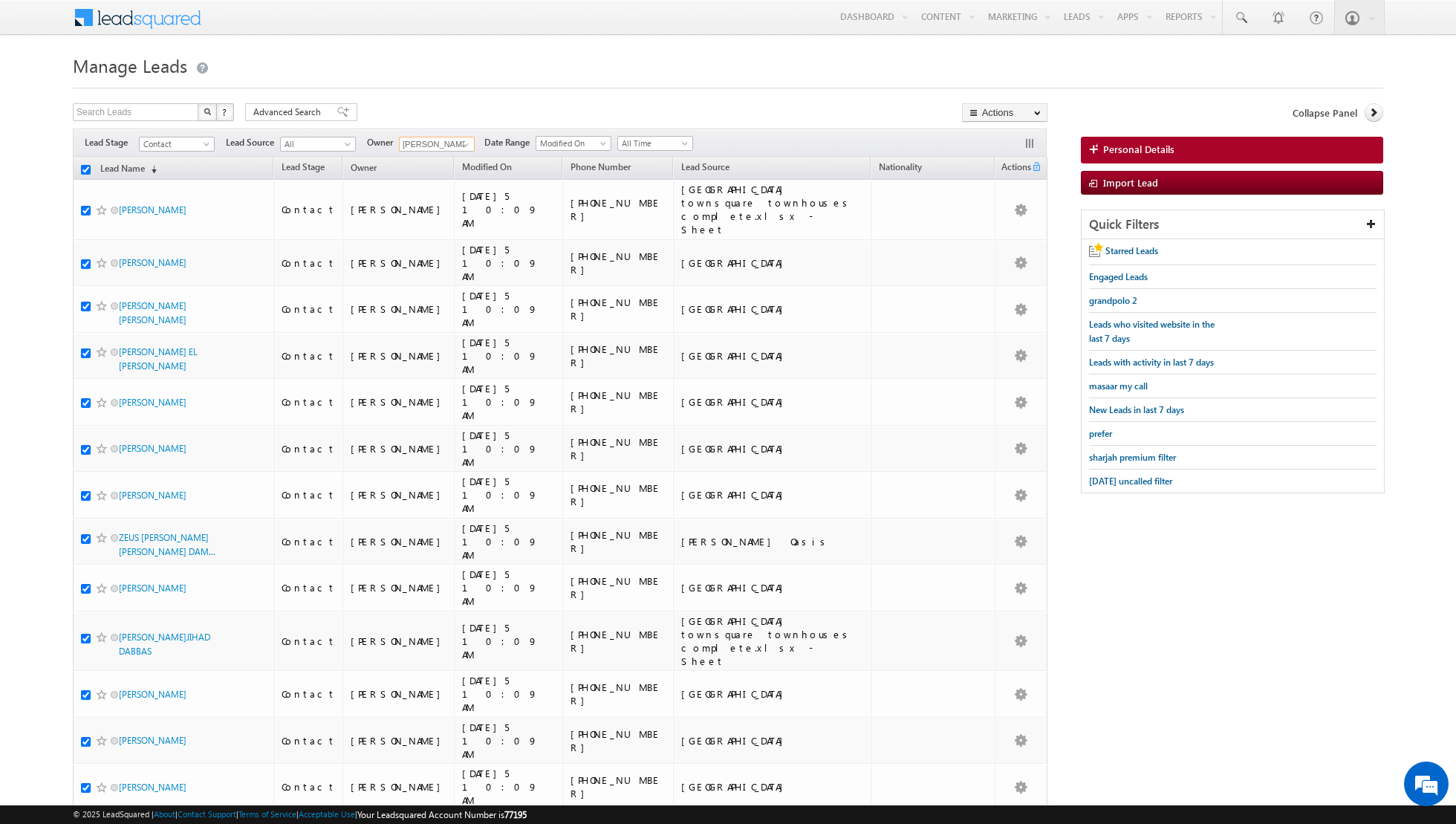
checkbox input "true"
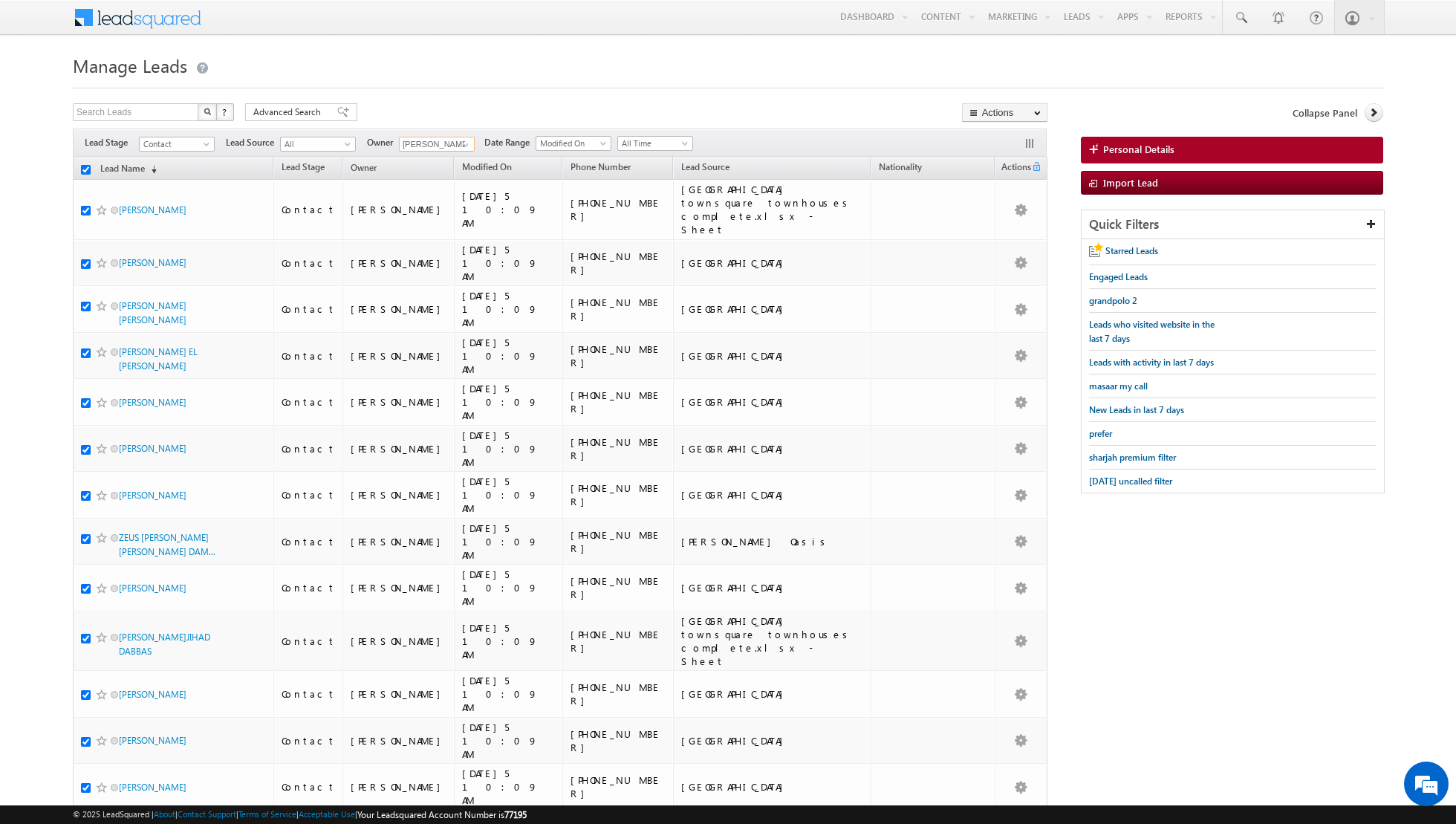
checkbox input "true"
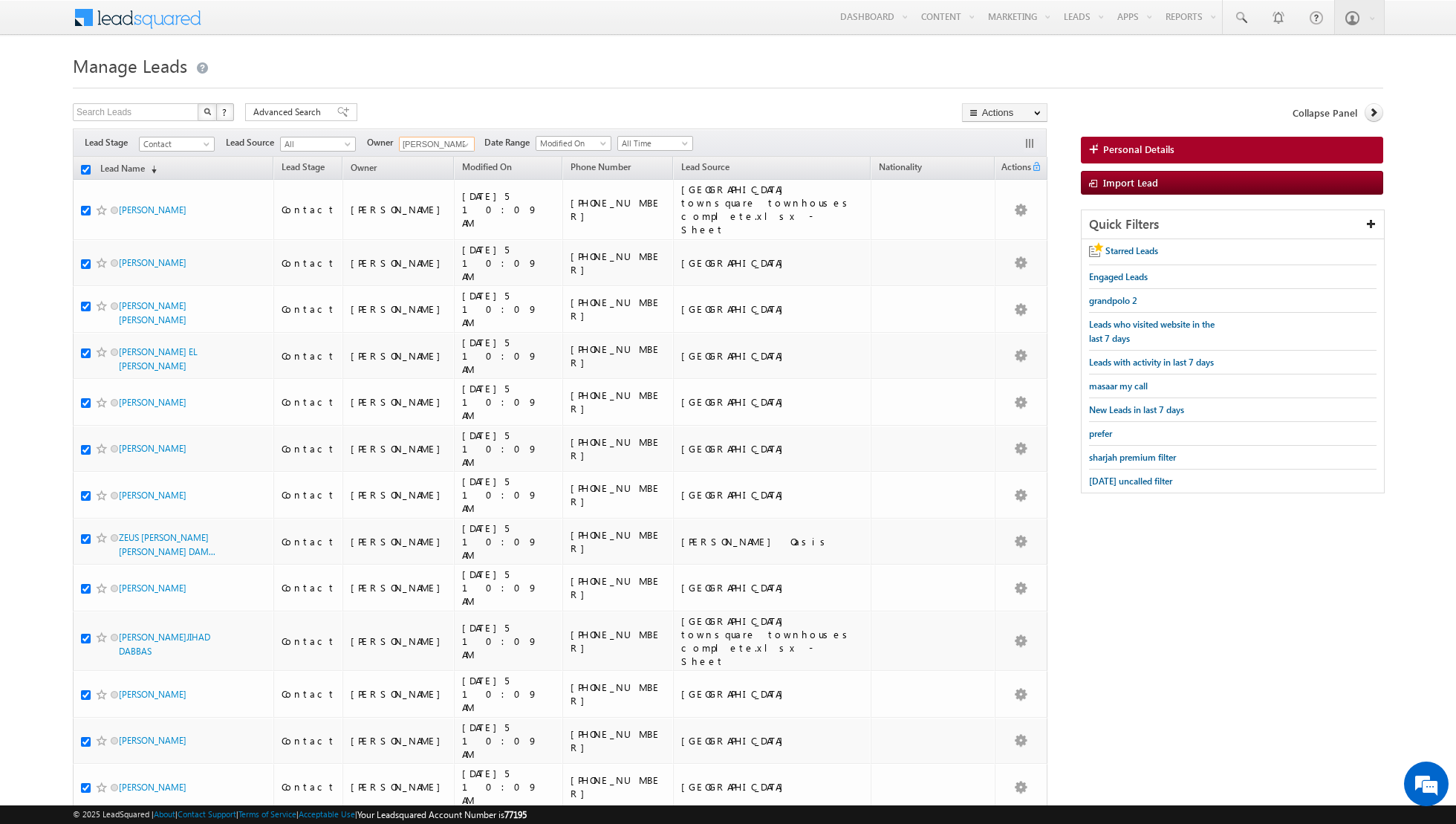
checkbox input "true"
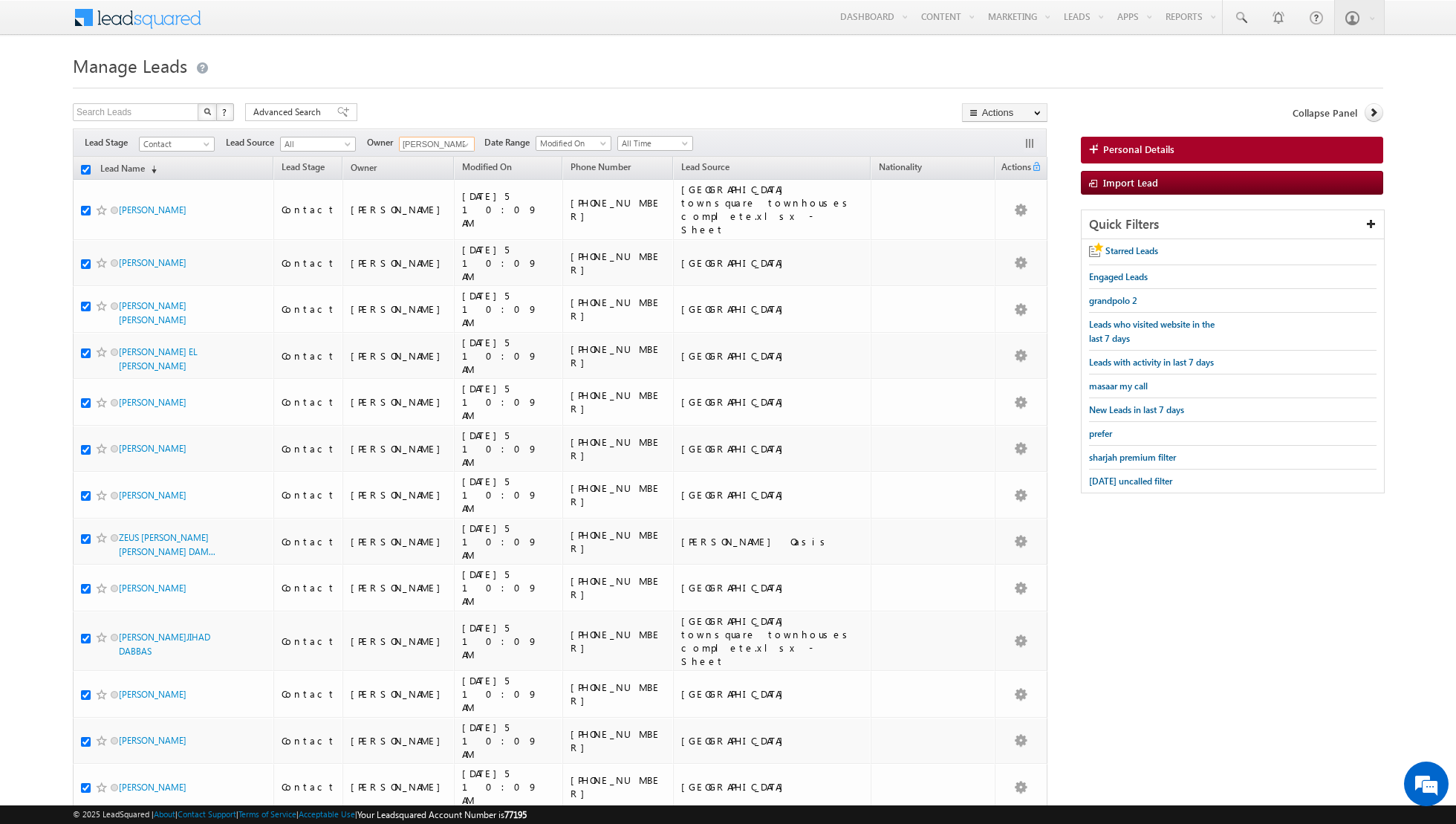
checkbox input "true"
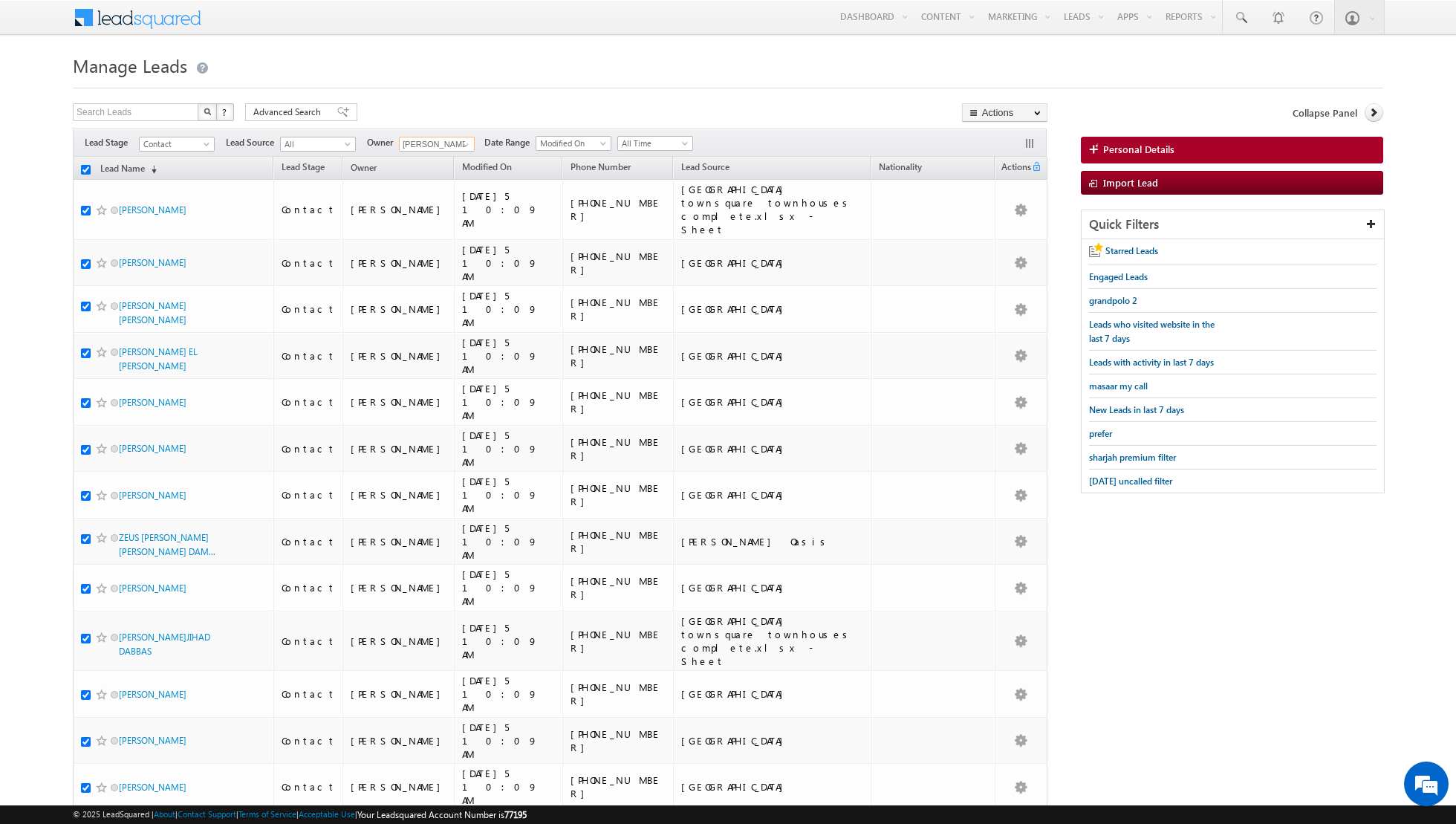
checkbox input "true"
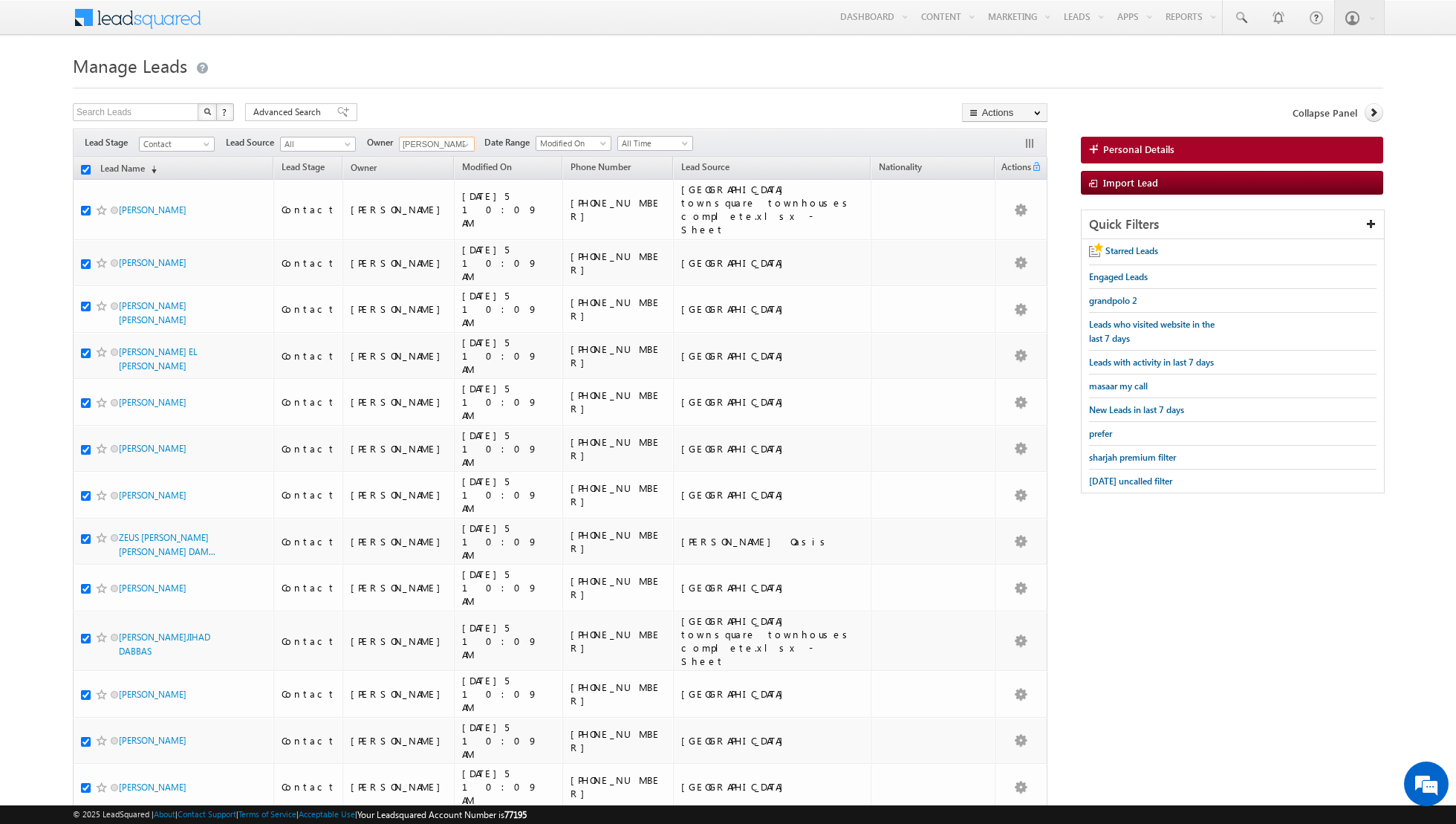
checkbox input "true"
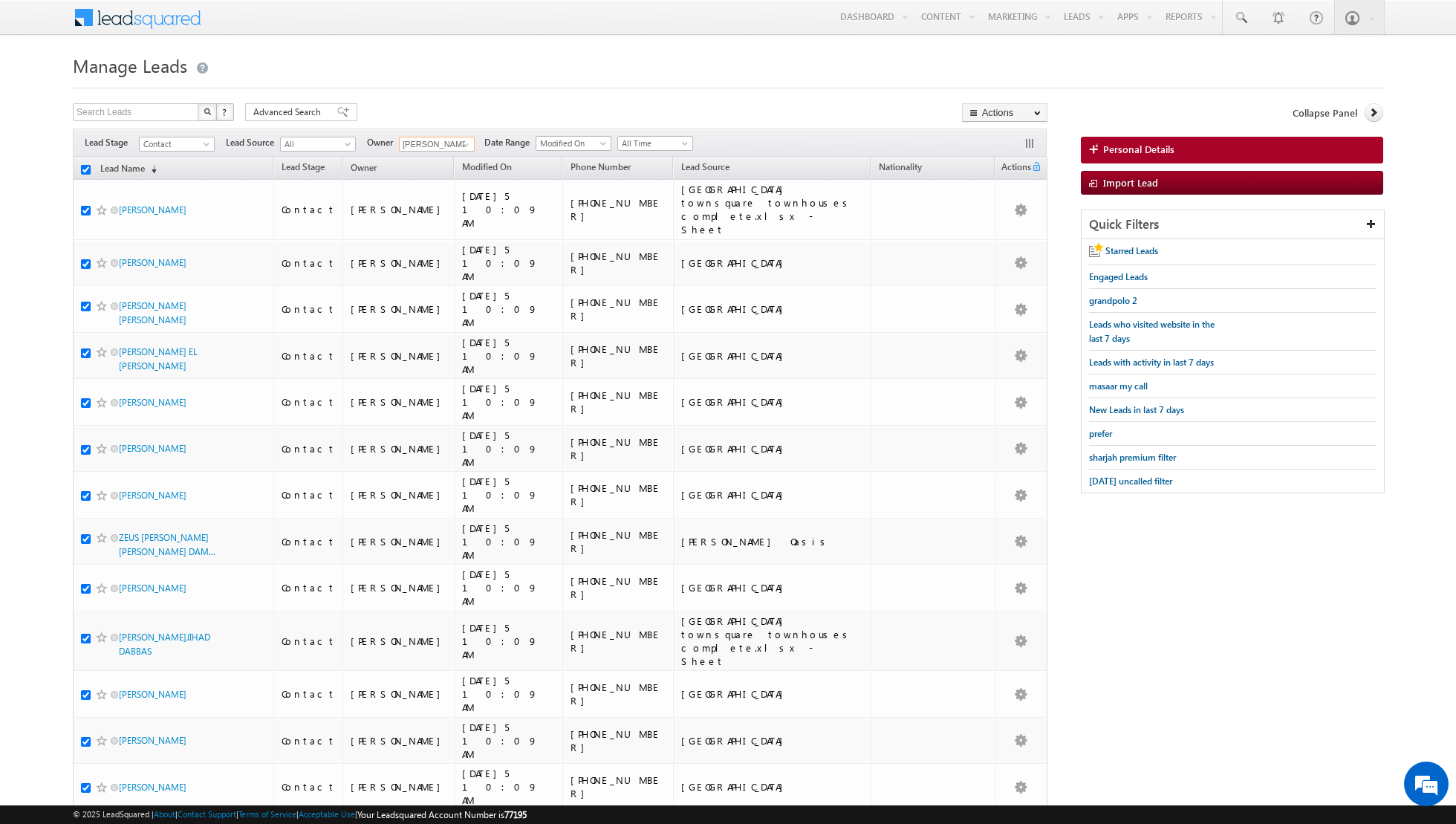
checkbox input "true"
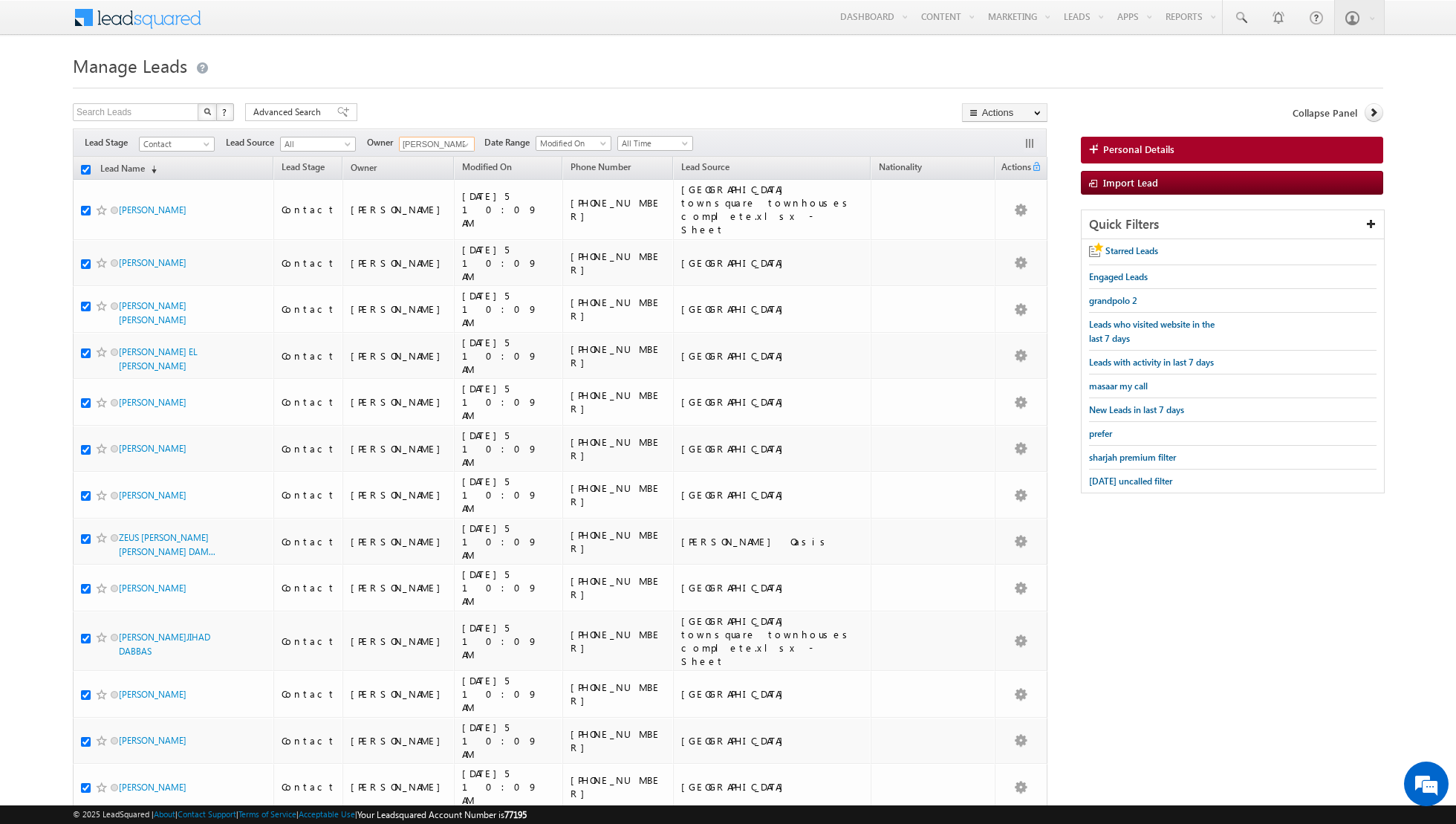
checkbox input "true"
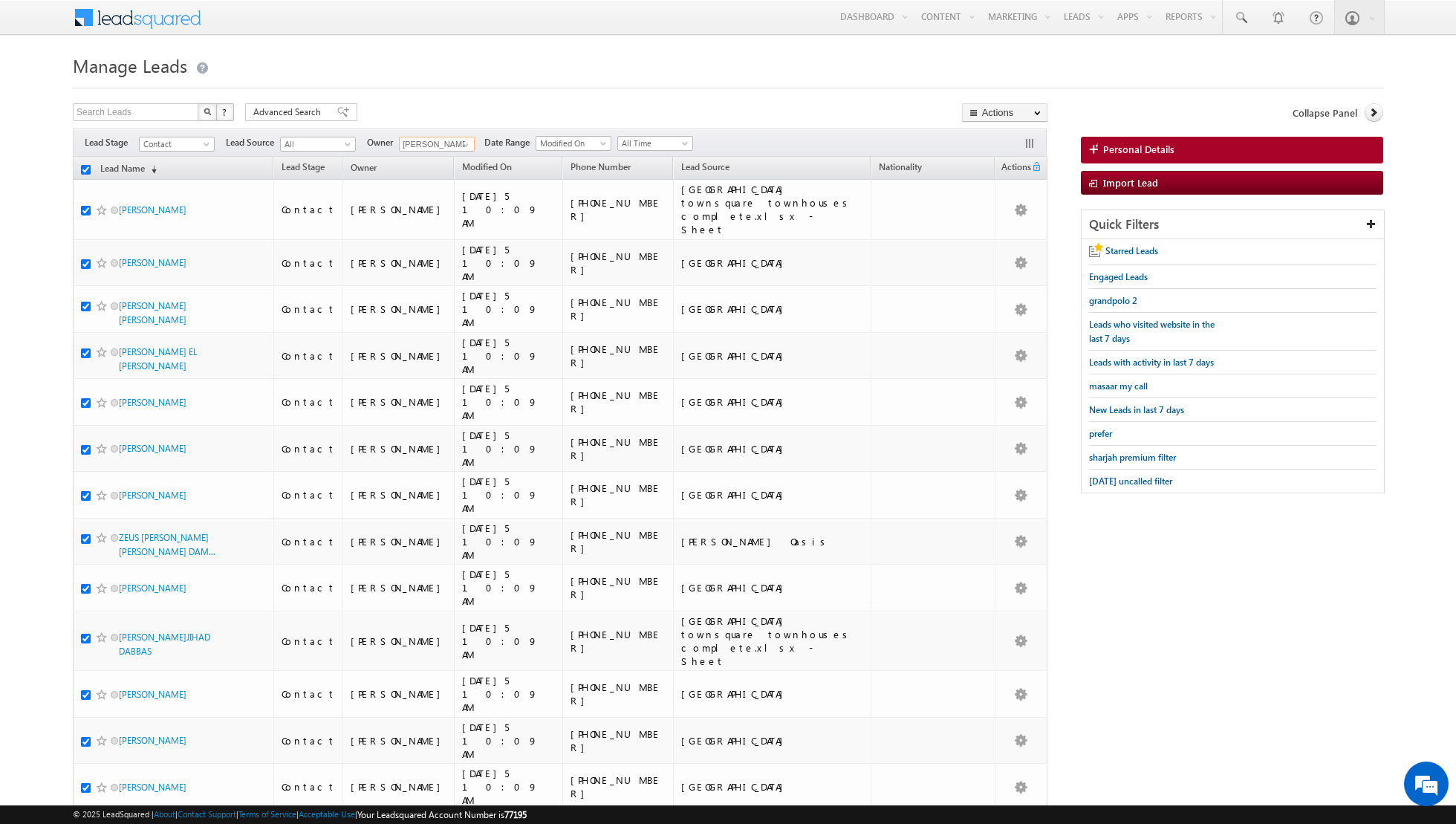
checkbox input "true"
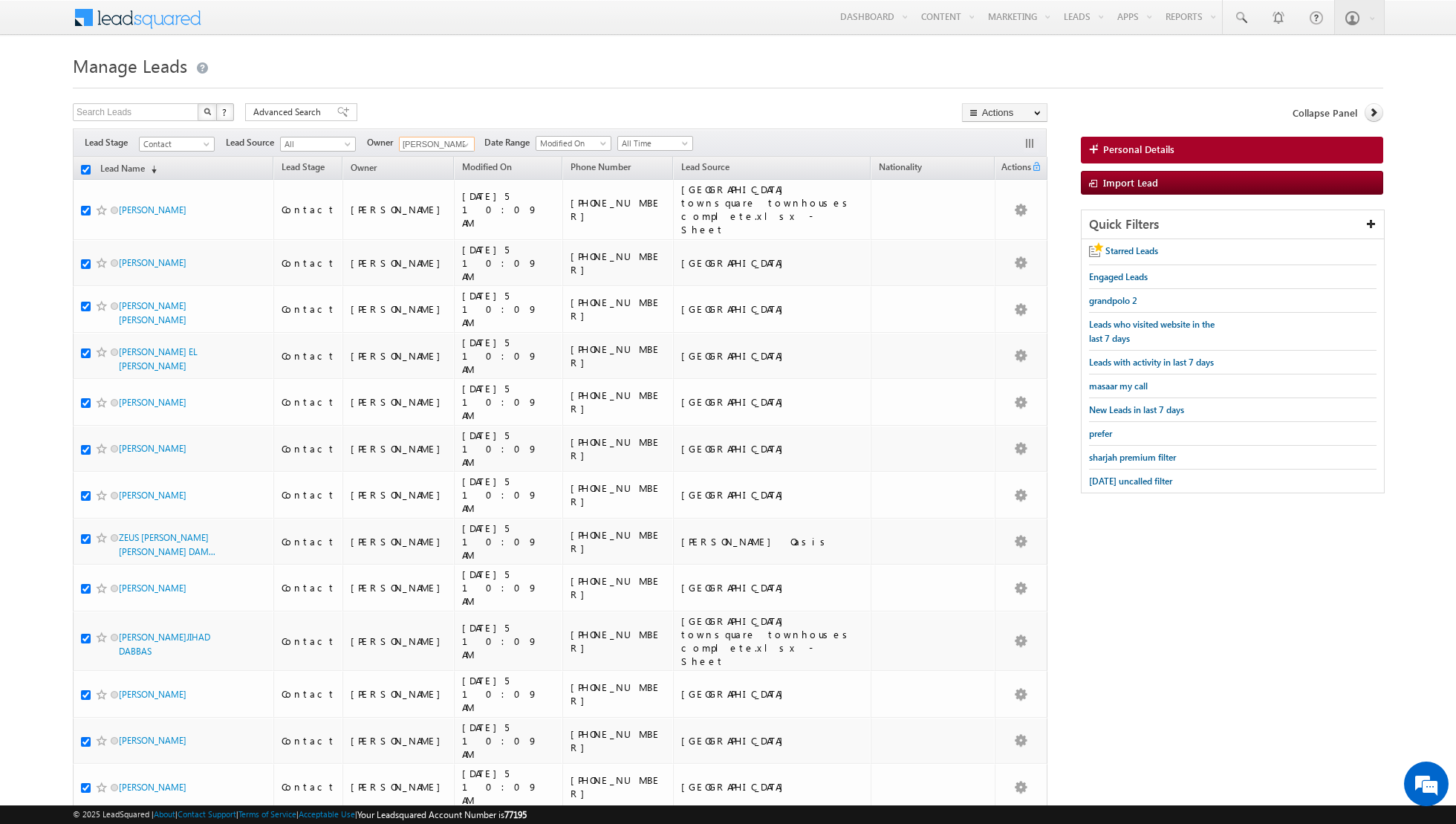
checkbox input "true"
click at [997, 238] on link "Change Owner" at bounding box center [1004, 241] width 84 height 17
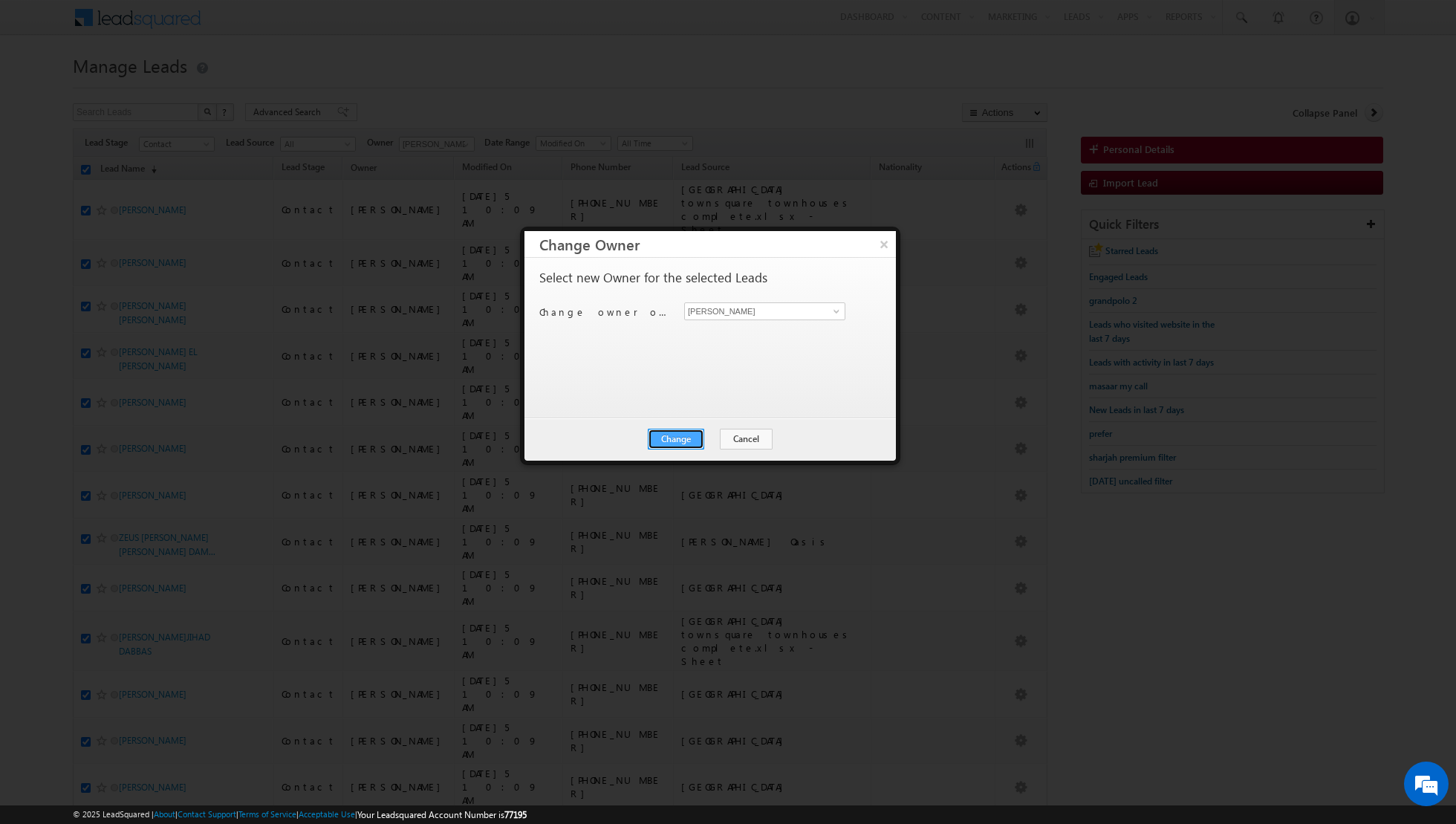
click at [676, 439] on button "Change" at bounding box center [676, 439] width 57 height 21
click at [719, 439] on button "Close" at bounding box center [712, 439] width 48 height 21
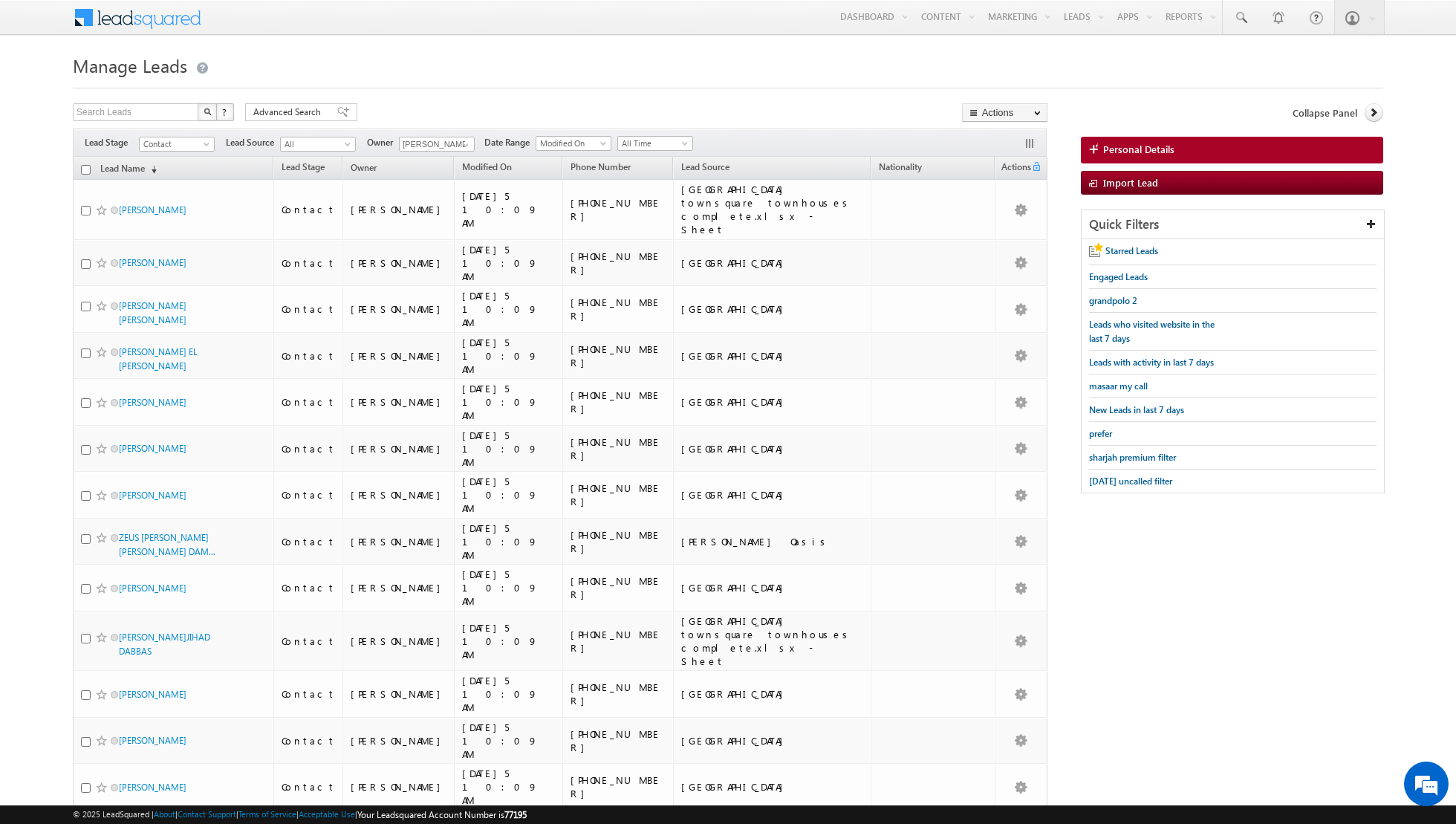
click at [83, 167] on input "checkbox" at bounding box center [85, 169] width 10 height 10
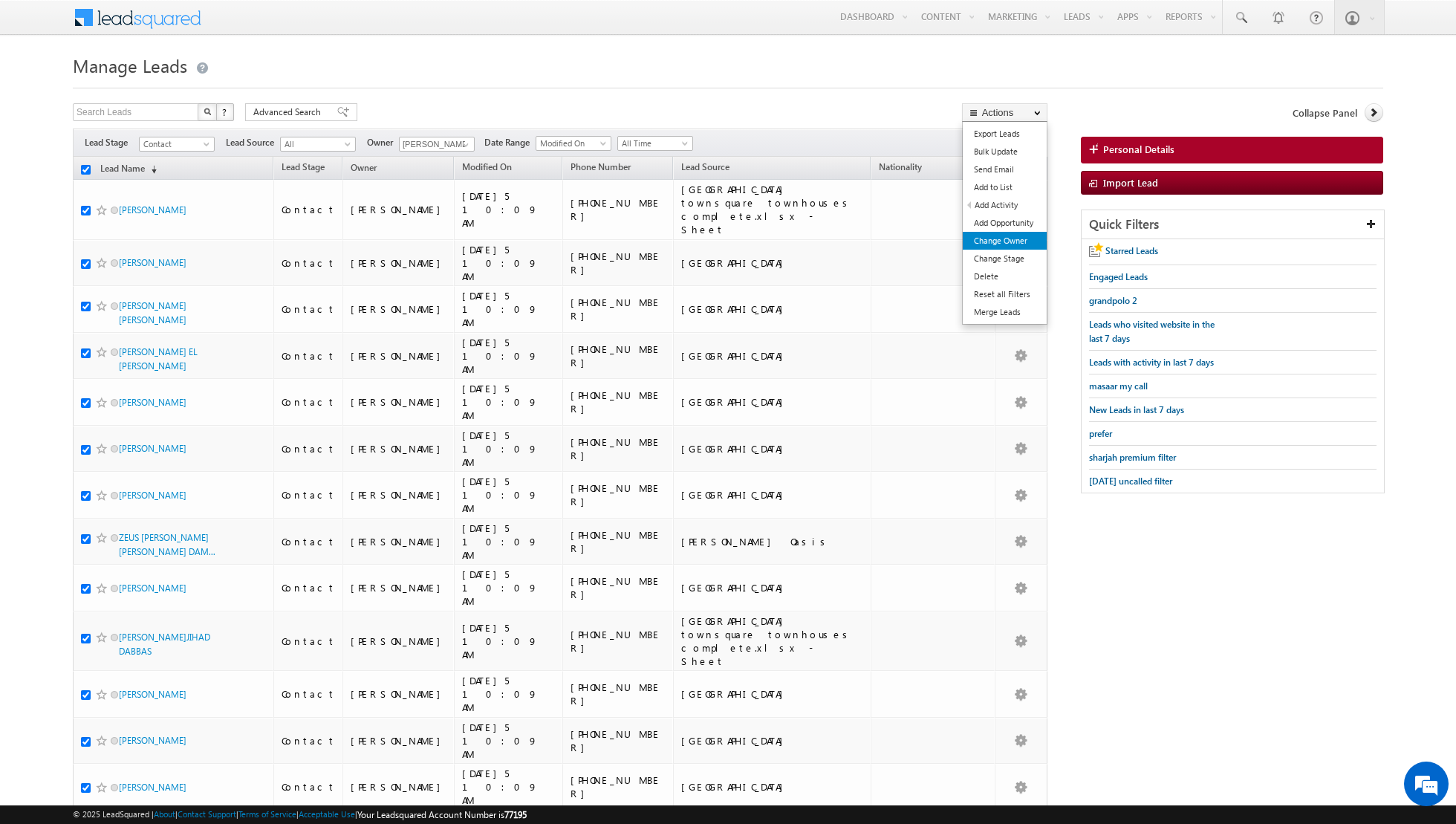
click at [1016, 245] on link "Change Owner" at bounding box center [1004, 241] width 84 height 17
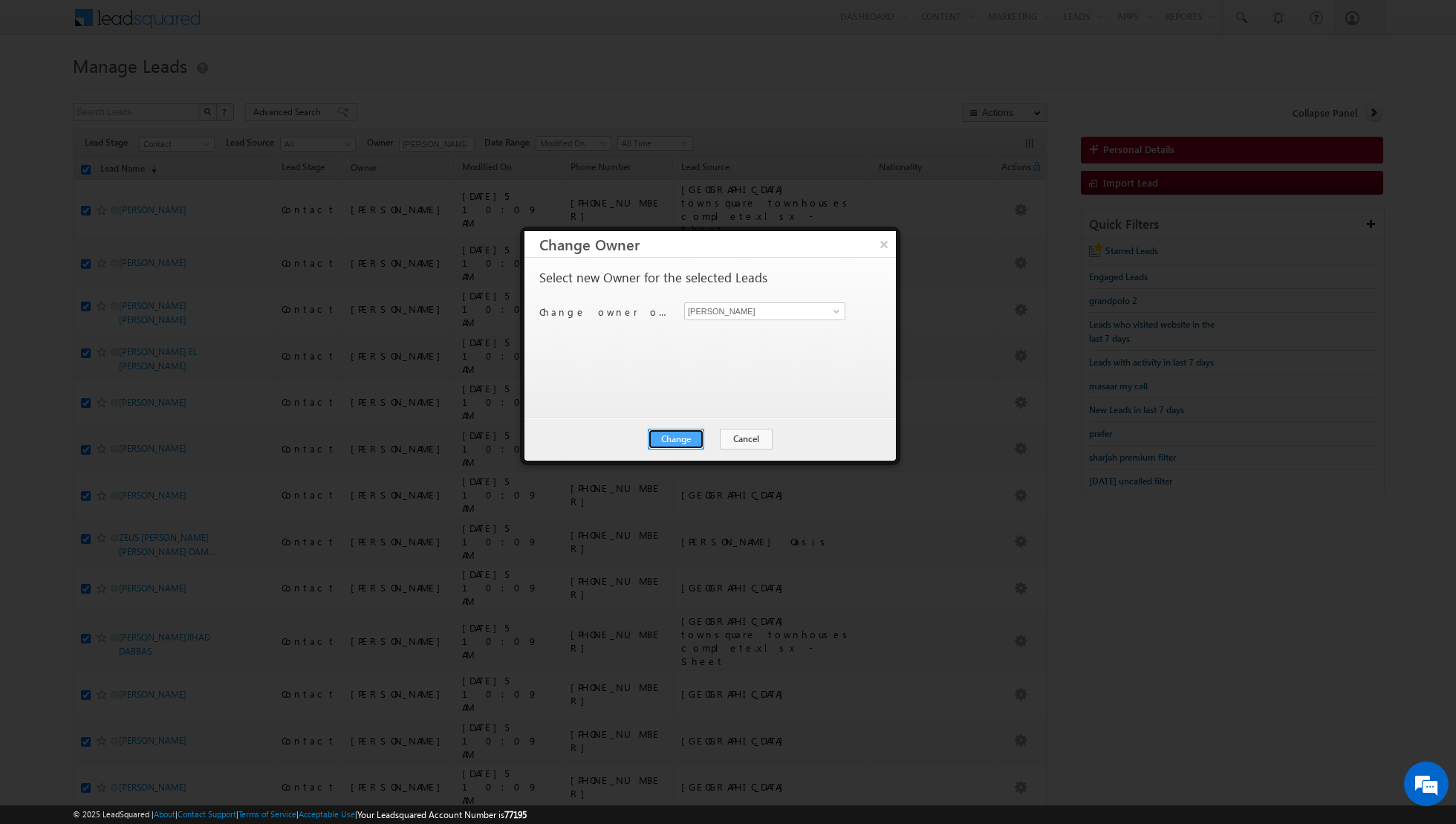
click at [686, 432] on button "Change" at bounding box center [676, 439] width 57 height 21
click at [724, 435] on button "Close" at bounding box center [712, 439] width 48 height 21
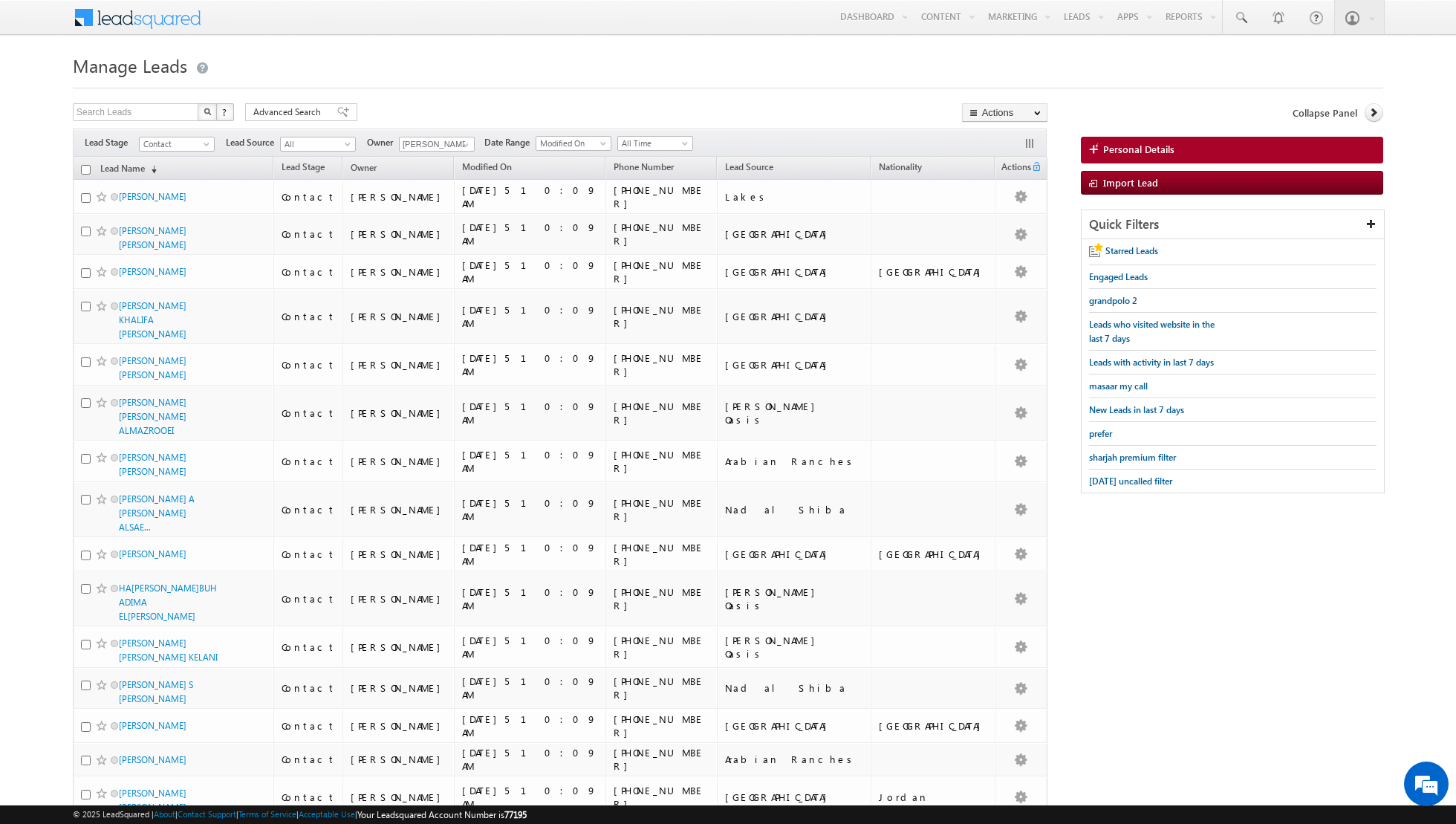
click at [85, 168] on input "checkbox" at bounding box center [85, 169] width 10 height 10
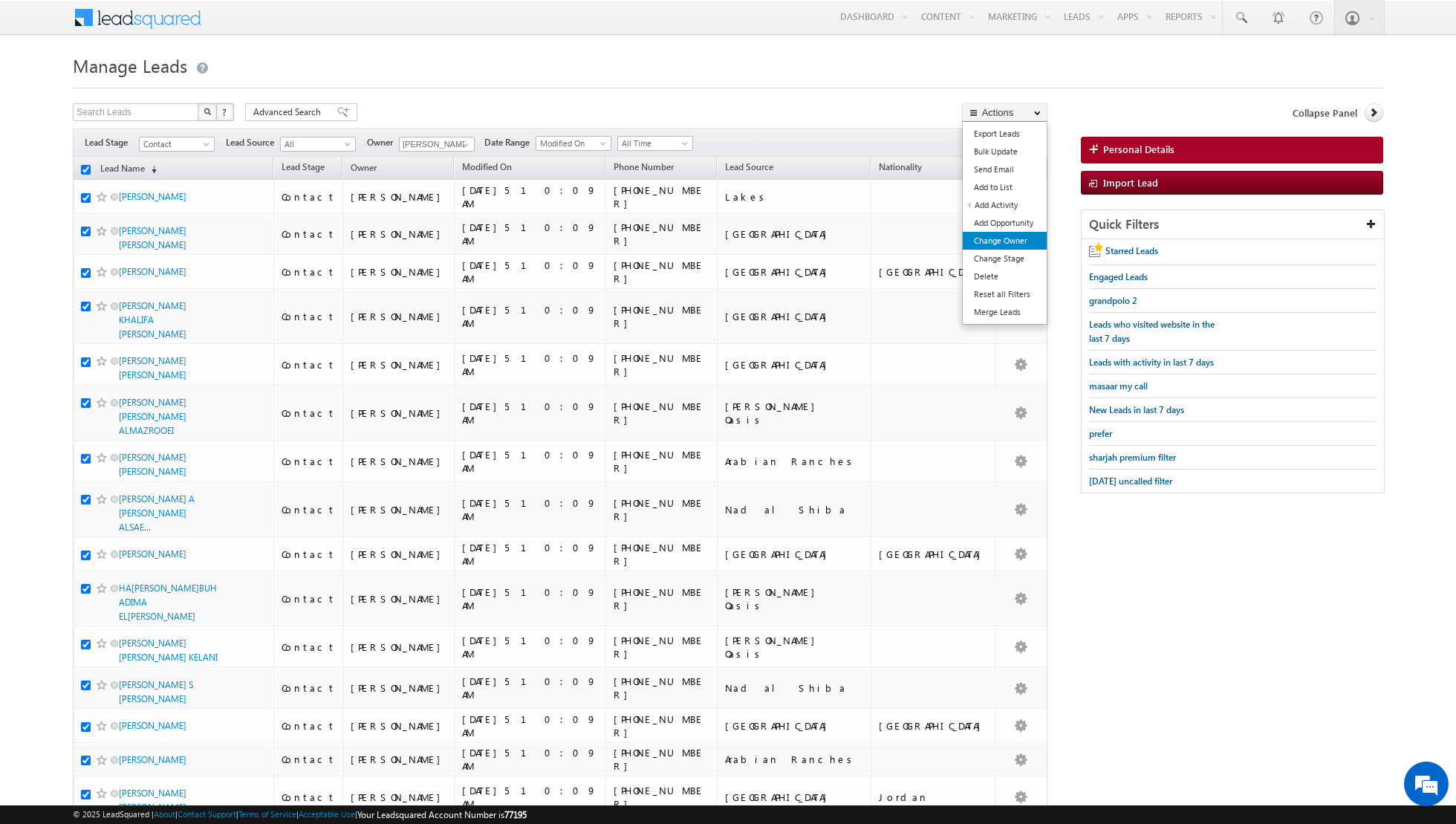
click at [1019, 242] on link "Change Owner" at bounding box center [1004, 241] width 84 height 17
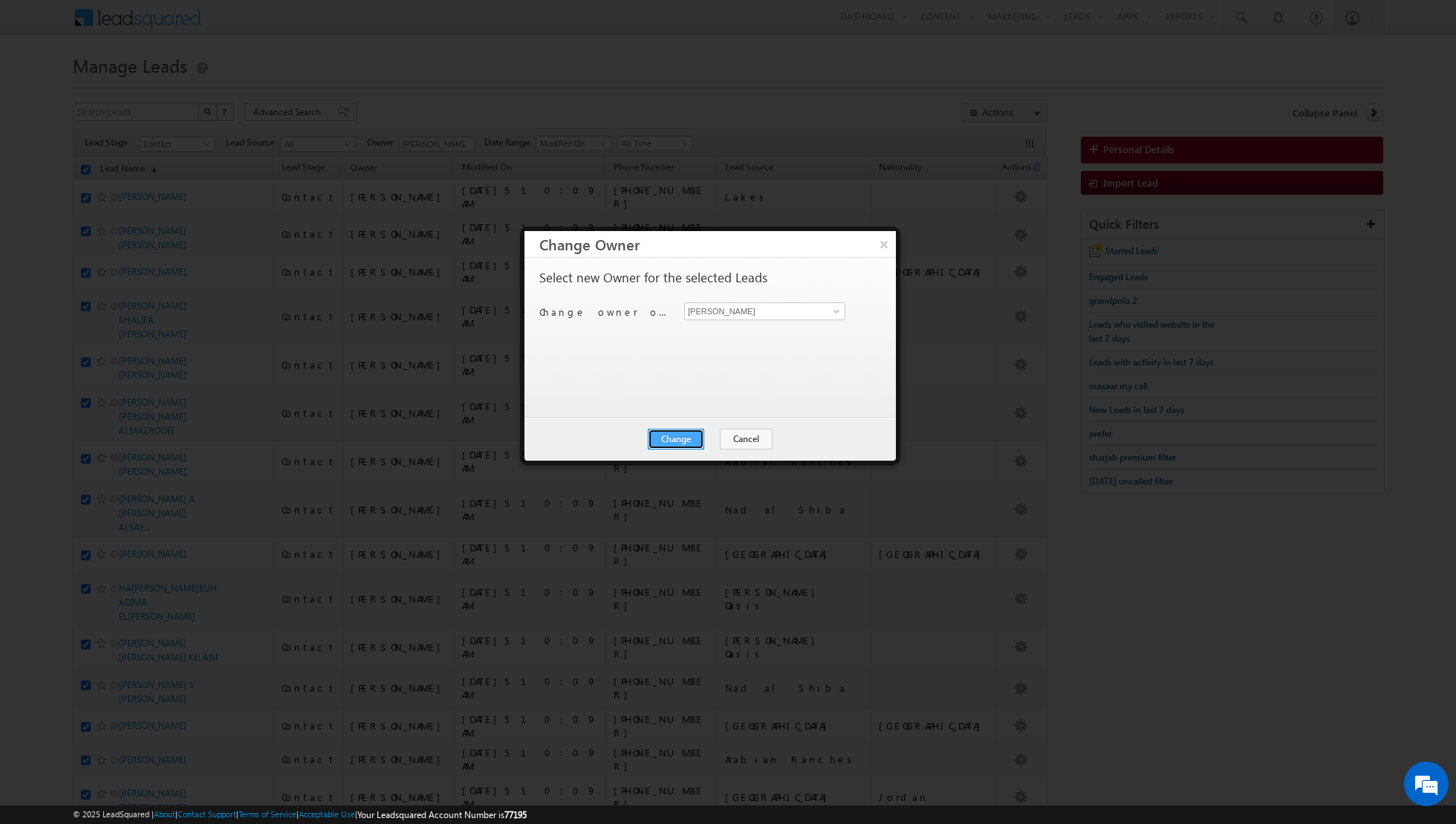
click at [680, 433] on button "Change" at bounding box center [676, 439] width 57 height 21
click at [727, 439] on button "Close" at bounding box center [712, 439] width 48 height 21
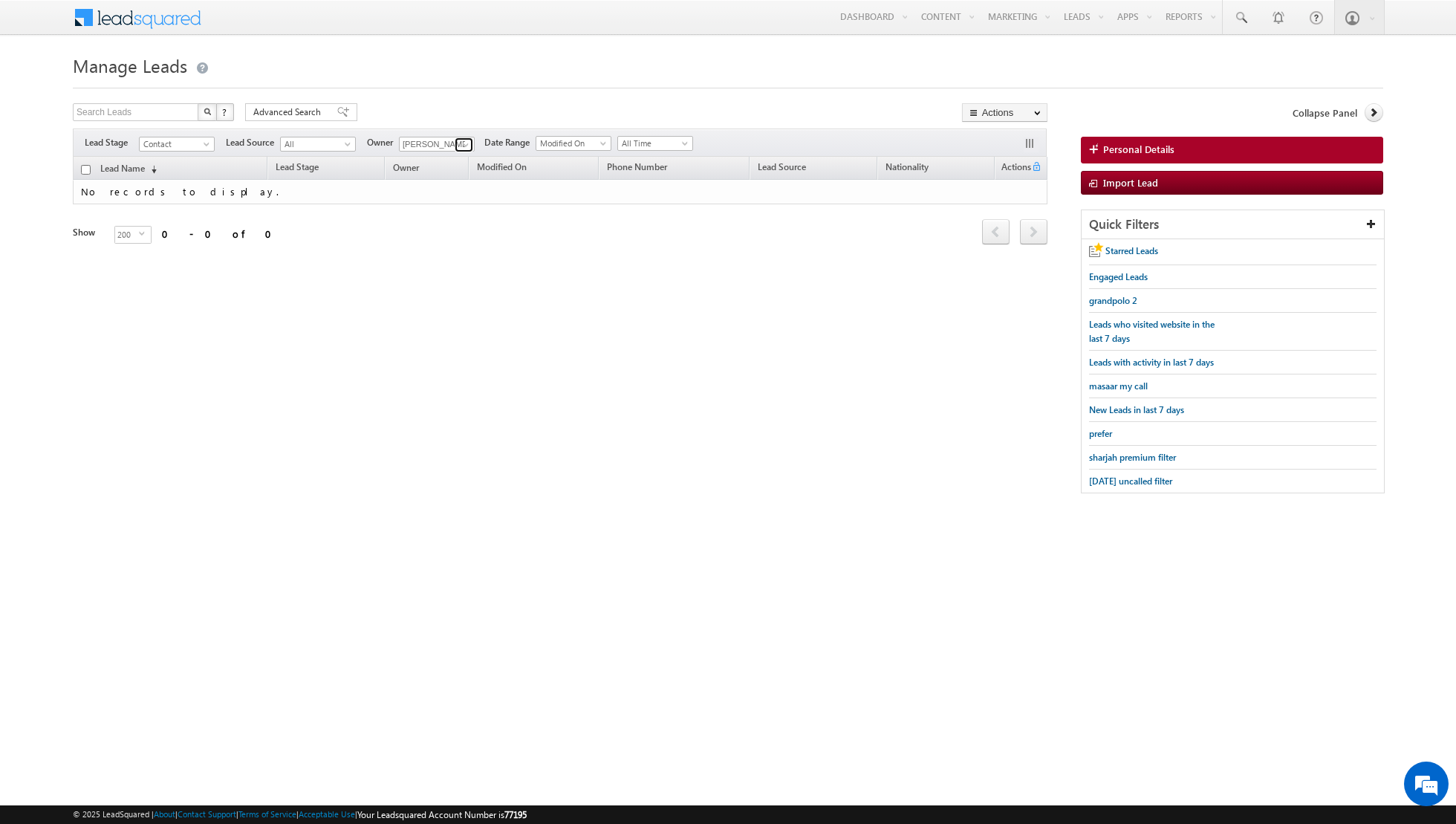
click at [454, 142] on link at bounding box center [463, 145] width 18 height 15
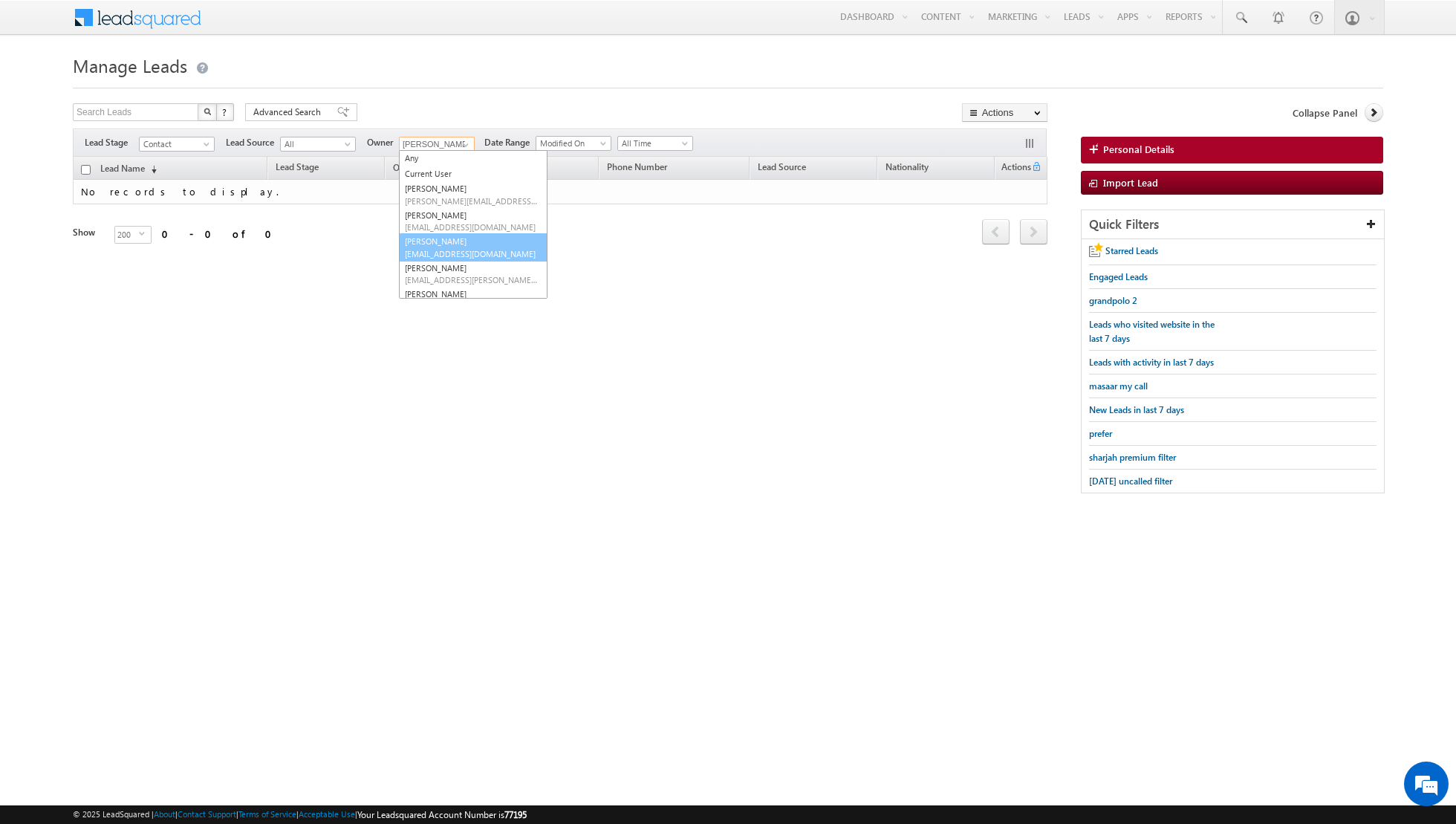
click at [438, 241] on link "[PERSON_NAME] [PERSON_NAME][EMAIL_ADDRESS][DOMAIN_NAME]" at bounding box center [473, 248] width 148 height 28
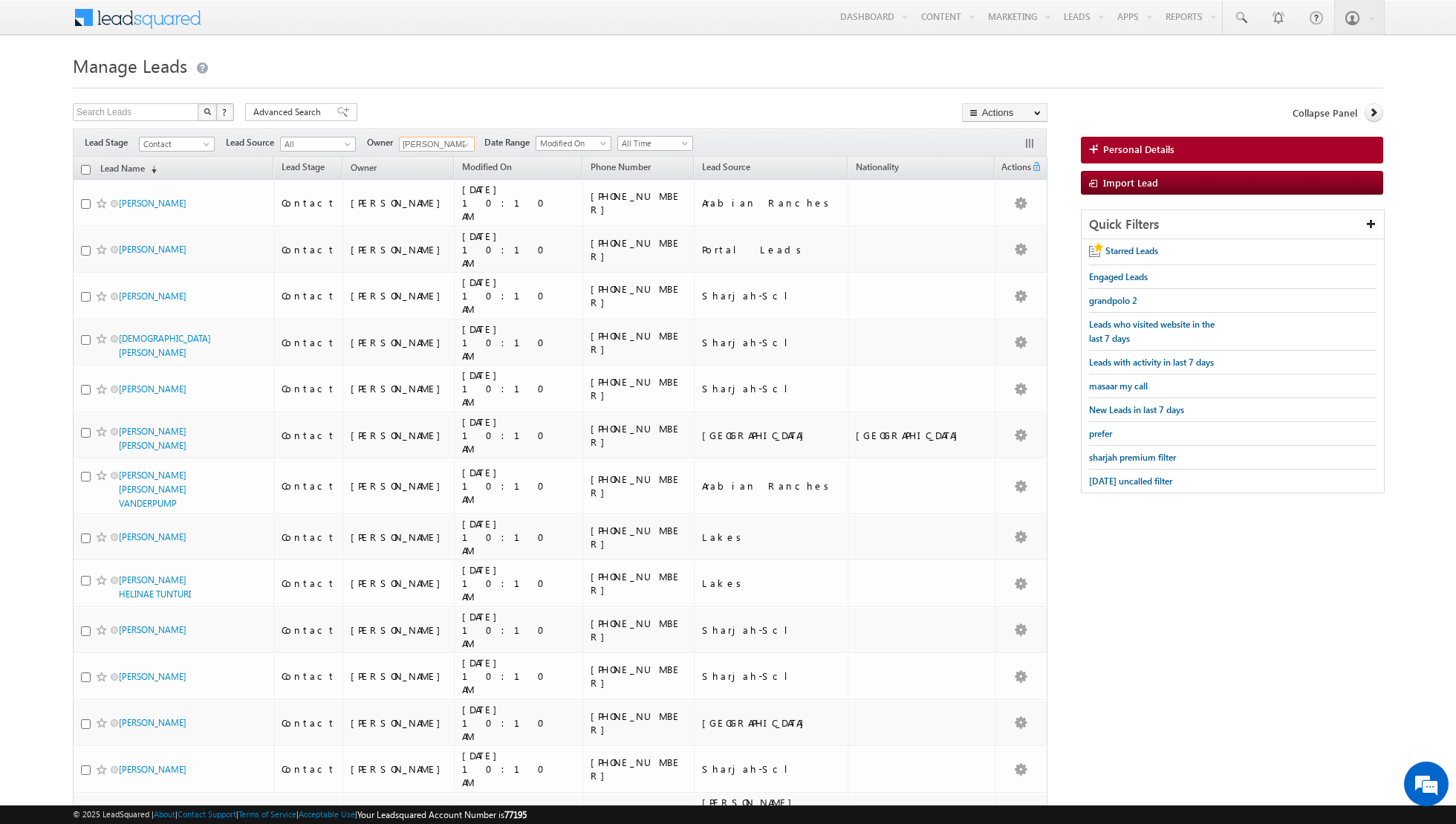
click at [83, 168] on input "checkbox" at bounding box center [85, 169] width 10 height 10
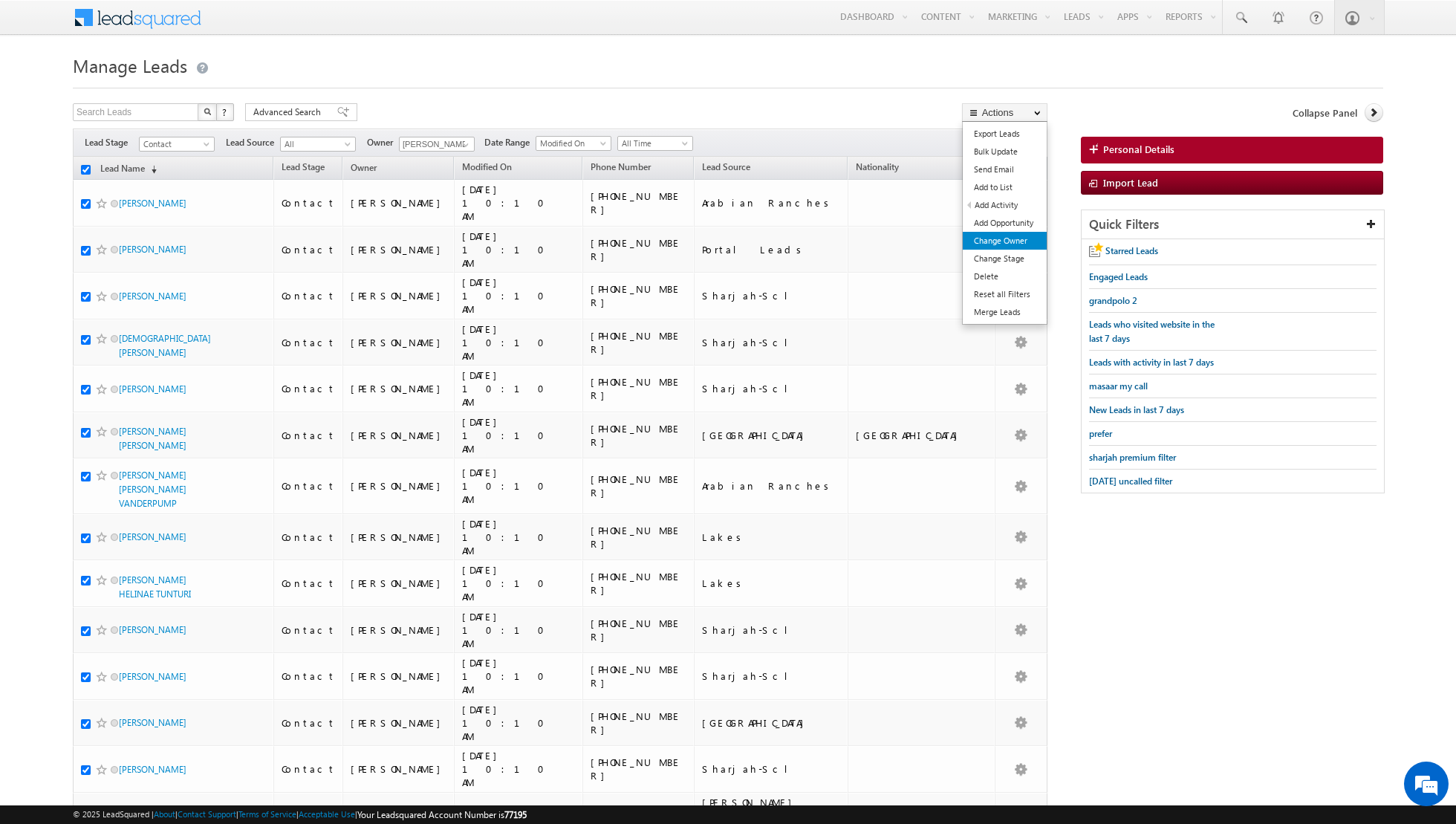
click at [987, 238] on link "Change Owner" at bounding box center [1004, 241] width 84 height 17
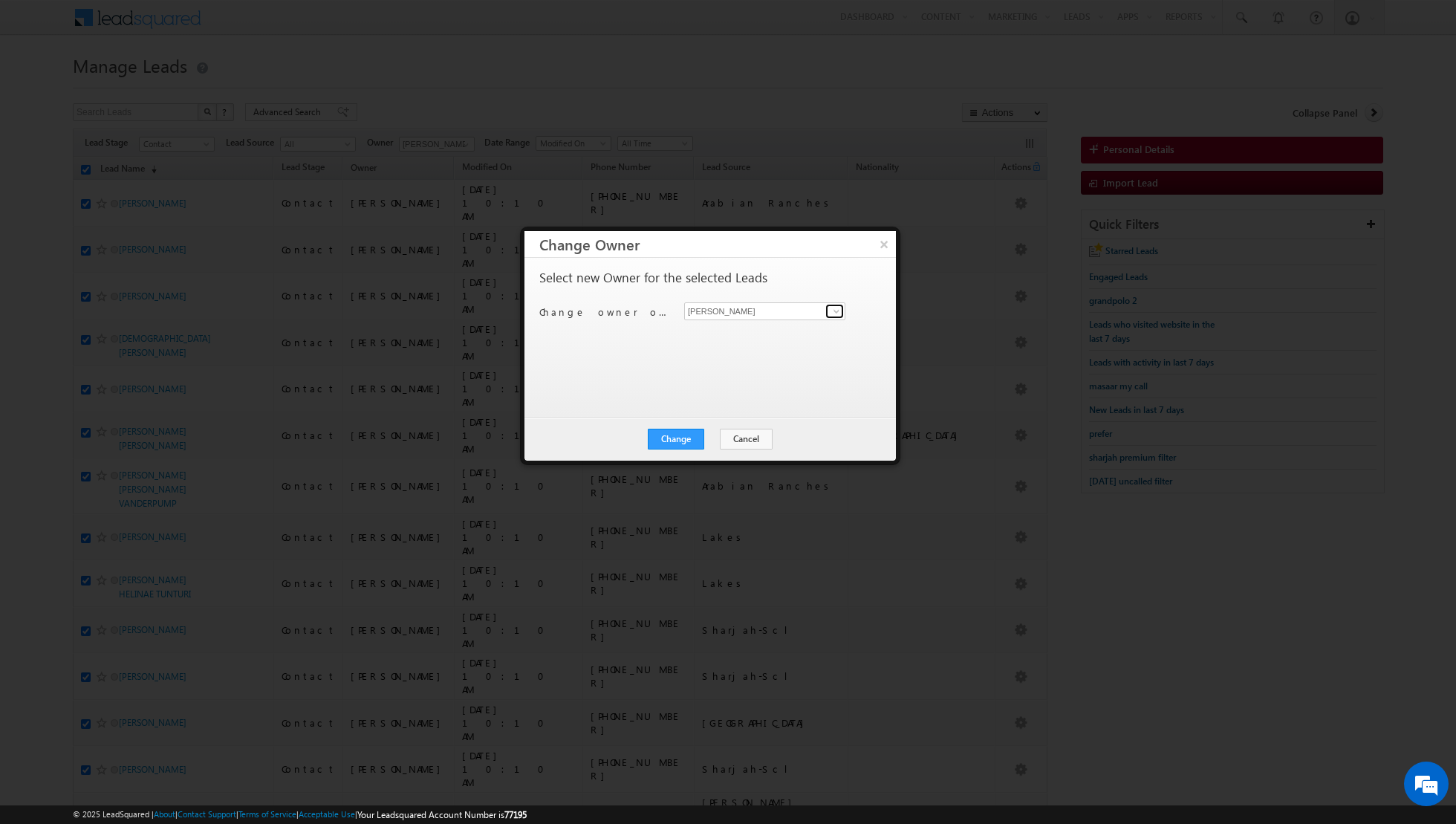
click at [837, 314] on span at bounding box center [837, 311] width 12 height 12
click at [770, 334] on span "[EMAIL_ADDRESS][DOMAIN_NAME]" at bounding box center [756, 339] width 133 height 11
click at [835, 309] on span at bounding box center [837, 311] width 12 height 12
click at [782, 330] on link "[PERSON_NAME] [EMAIL_ADDRESS][PERSON_NAME][DOMAIN_NAME]" at bounding box center [765, 333] width 161 height 28
click at [683, 435] on button "Change" at bounding box center [676, 439] width 57 height 21
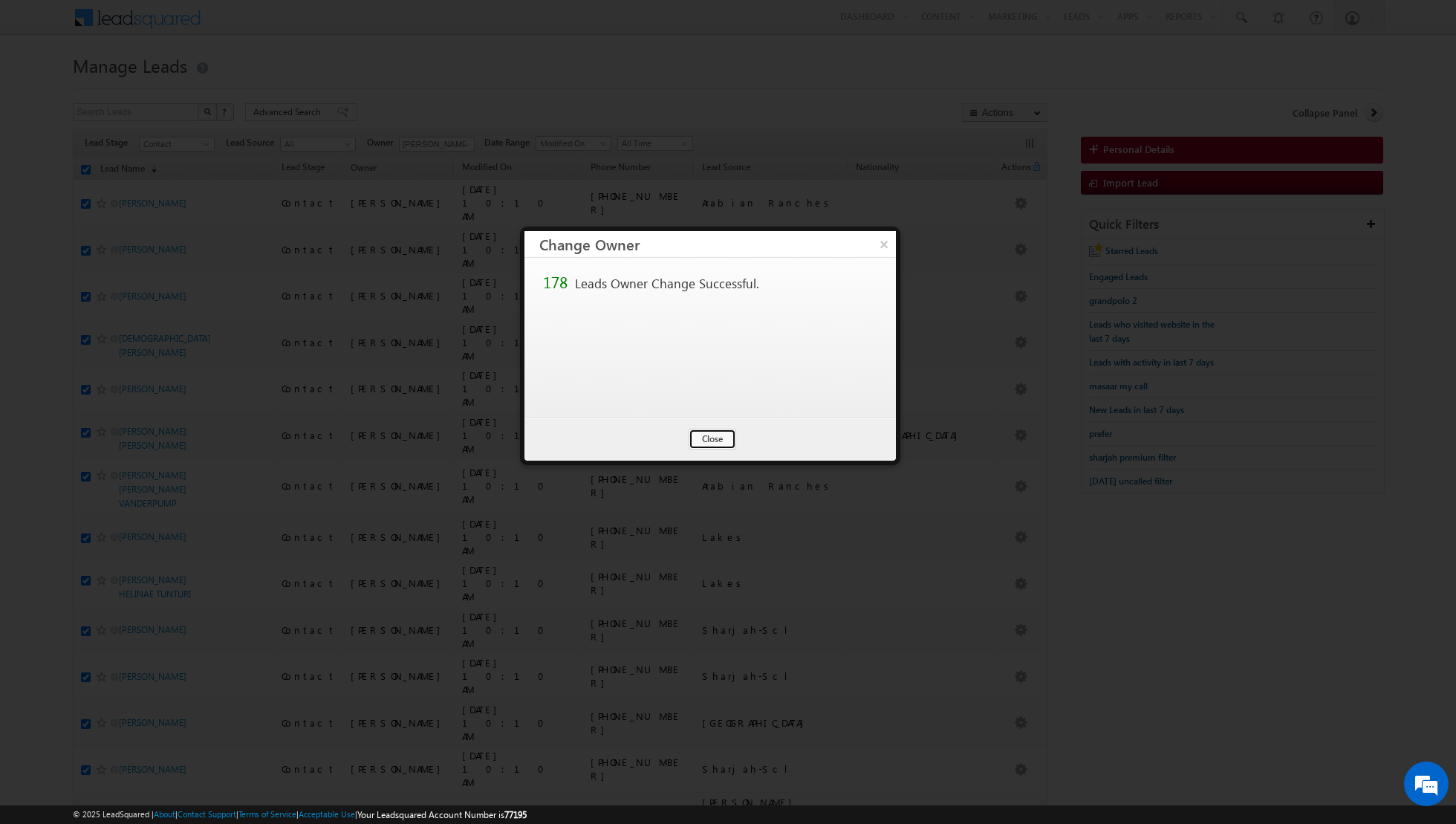
click at [726, 434] on button "Close" at bounding box center [712, 439] width 48 height 21
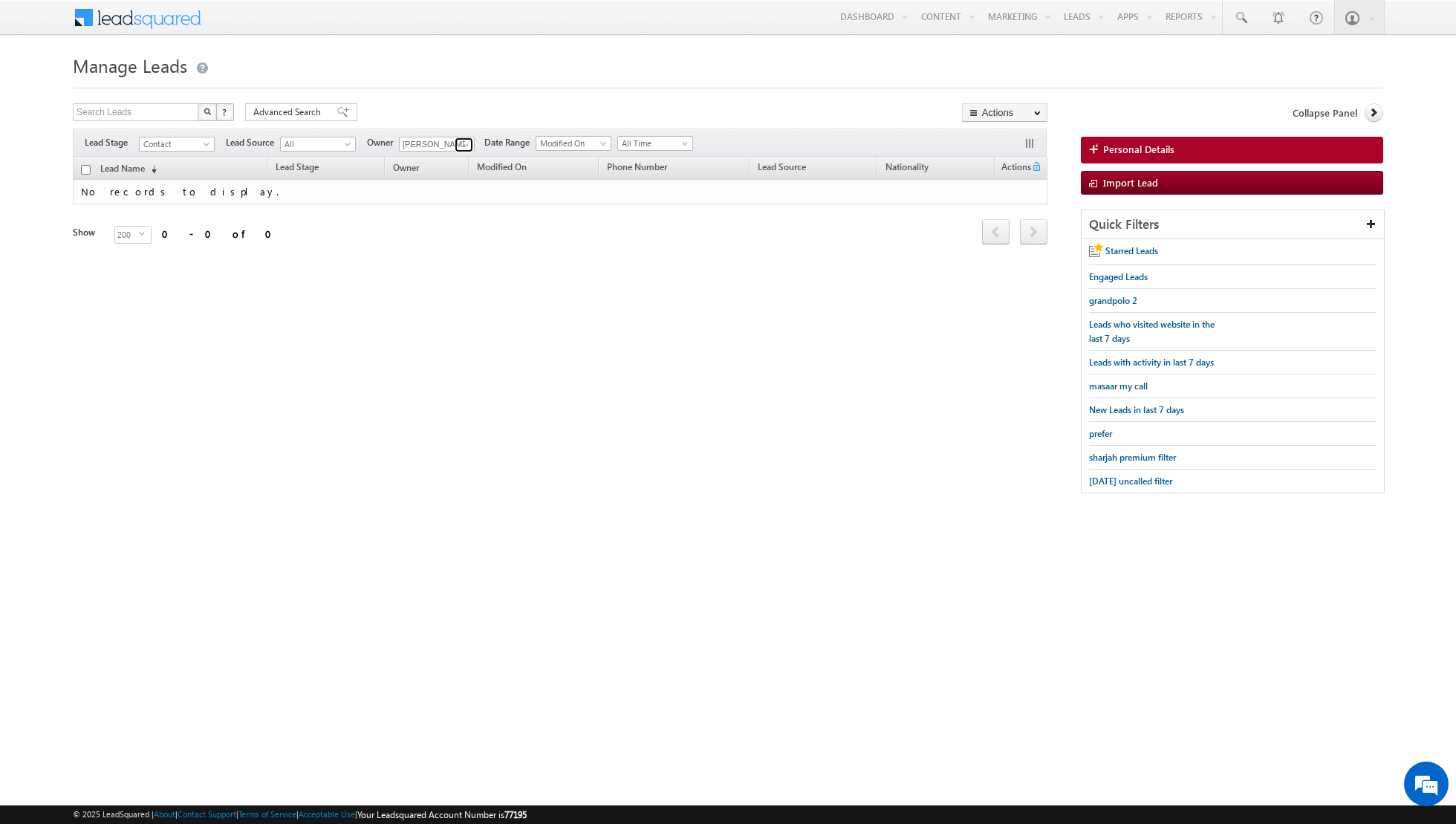
click at [464, 147] on span at bounding box center [466, 145] width 12 height 12
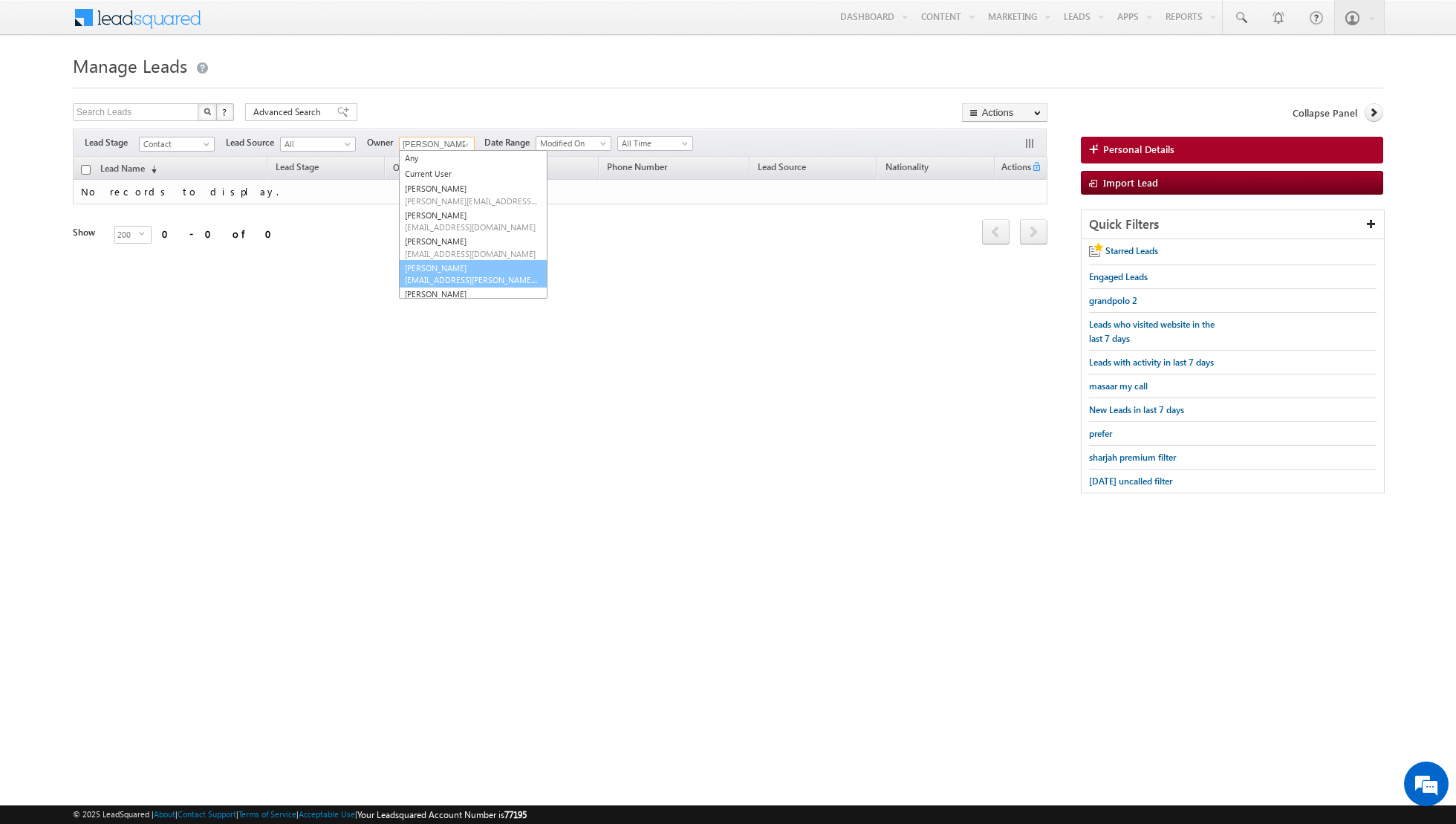
click at [439, 264] on link "[PERSON_NAME] [EMAIL_ADDRESS][PERSON_NAME][DOMAIN_NAME]" at bounding box center [473, 274] width 148 height 28
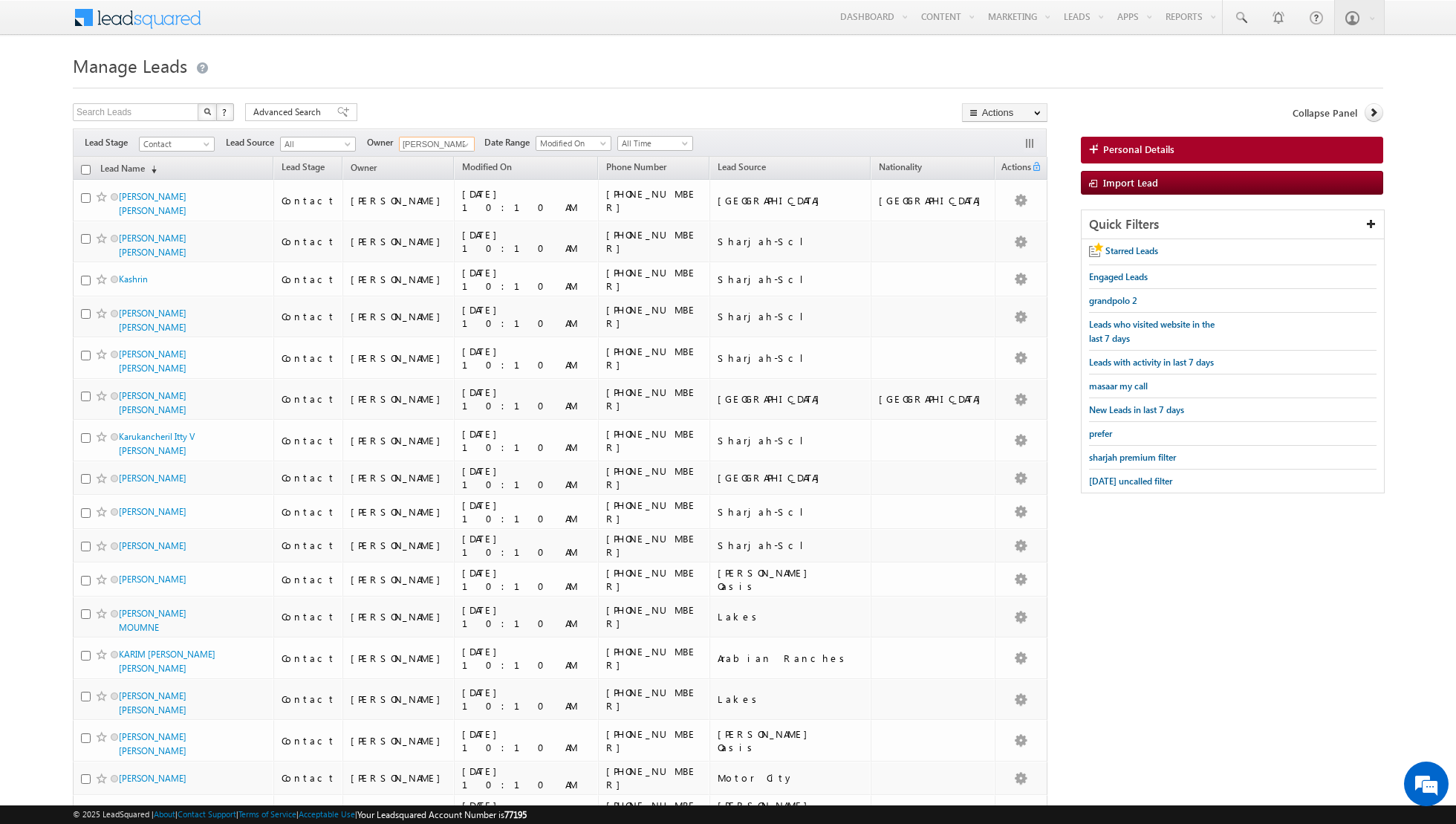
click at [86, 173] on input "checkbox" at bounding box center [85, 169] width 10 height 10
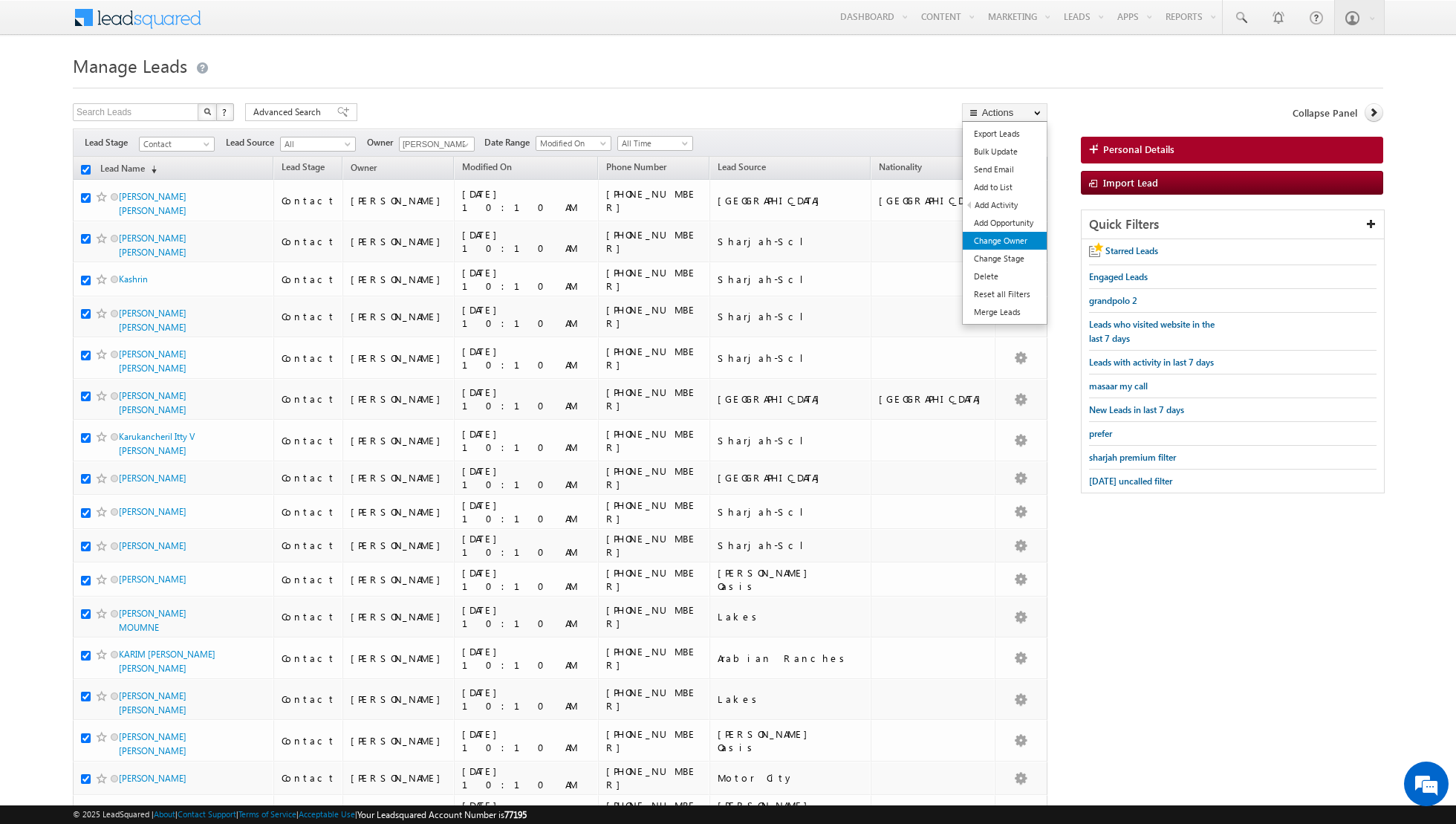
click at [997, 235] on link "Change Owner" at bounding box center [1004, 241] width 84 height 17
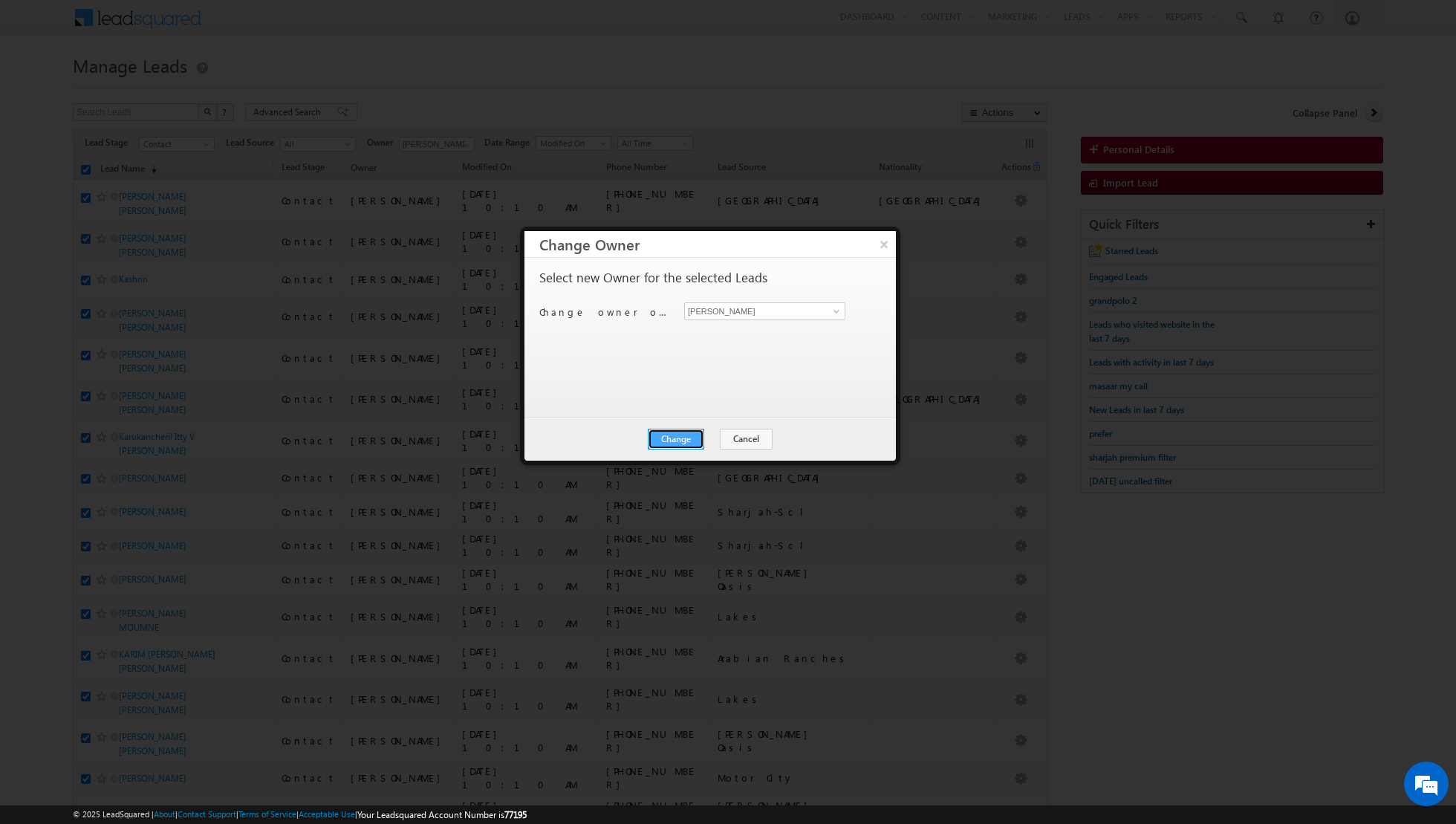
click at [681, 436] on button "Change" at bounding box center [676, 439] width 57 height 21
click at [715, 439] on button "Close" at bounding box center [712, 439] width 48 height 21
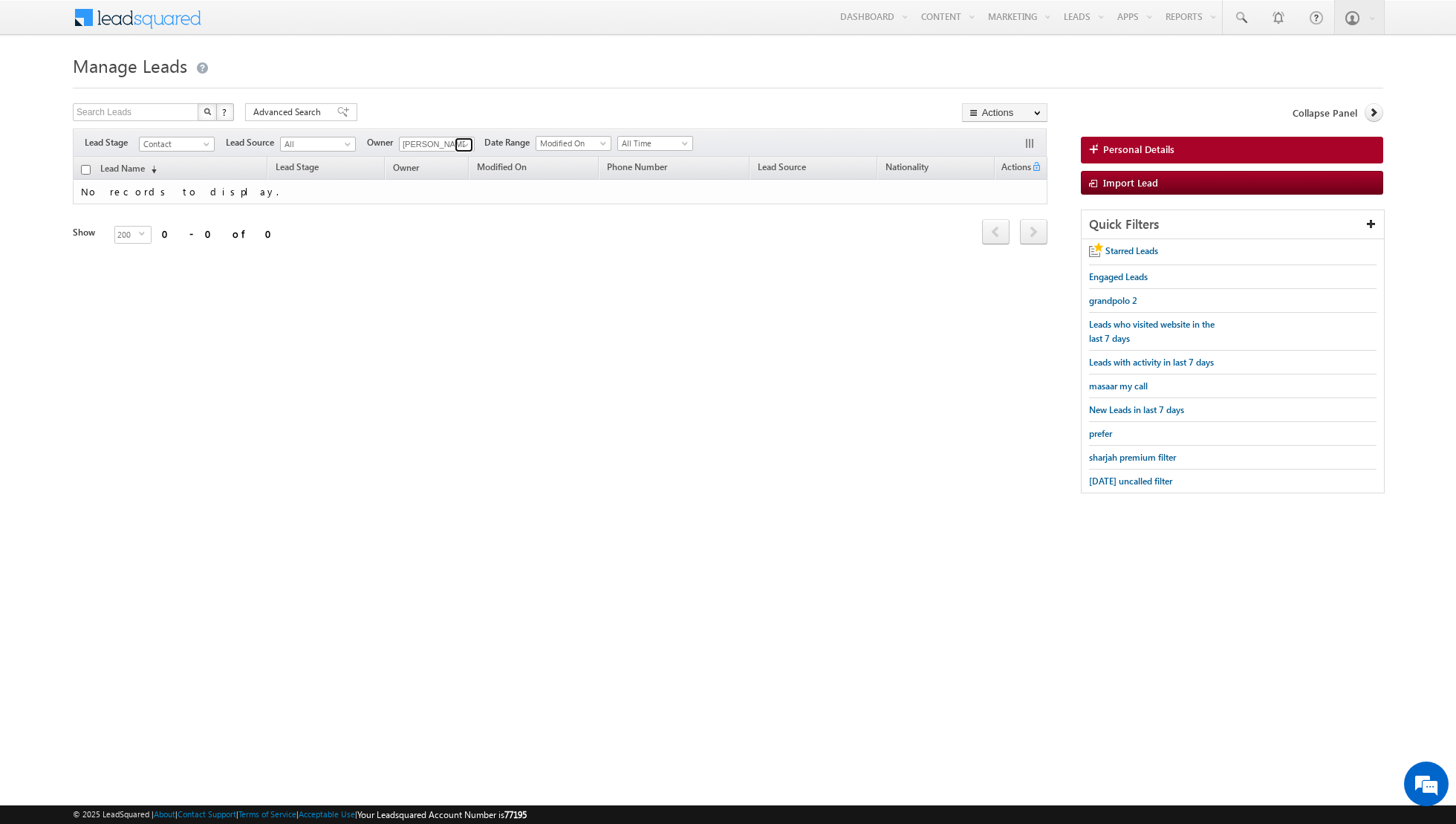
click at [464, 142] on span at bounding box center [466, 145] width 12 height 12
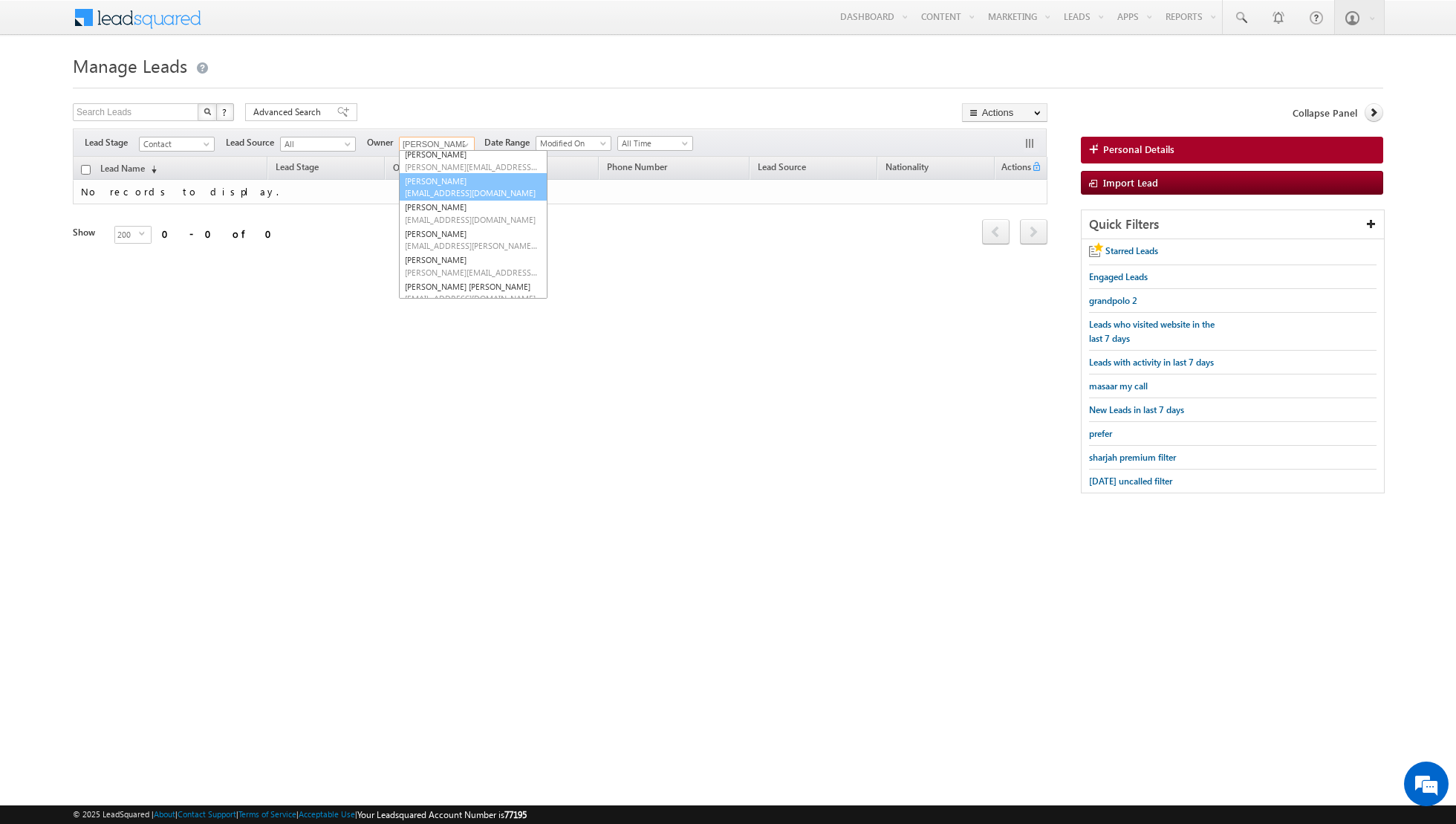
scroll to position [60, 0]
click at [448, 234] on link "[PERSON_NAME] [PERSON_NAME][EMAIL_ADDRESS][DOMAIN_NAME]" at bounding box center [473, 240] width 148 height 28
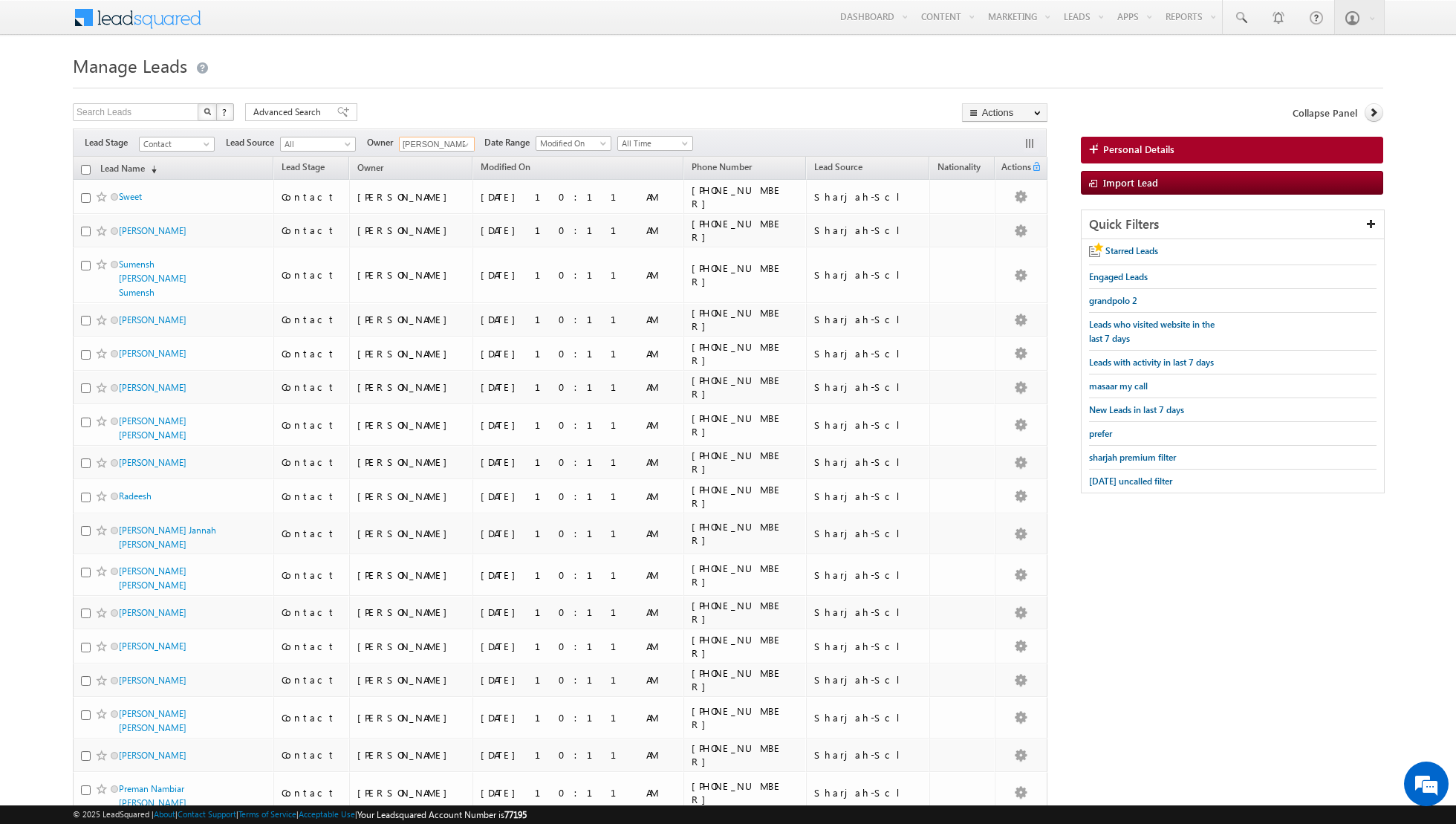
click at [87, 169] on input "checkbox" at bounding box center [85, 169] width 10 height 10
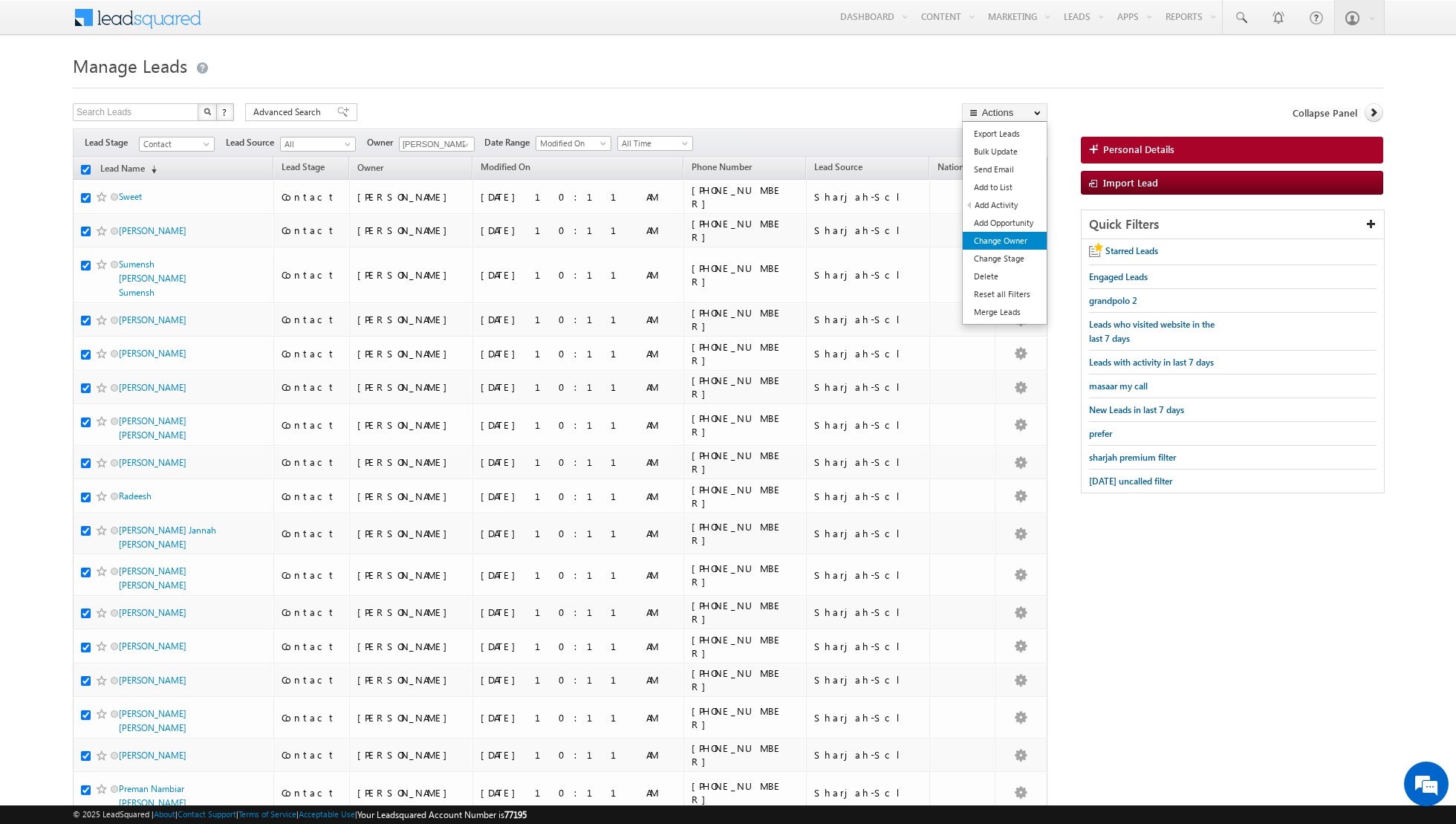
click at [998, 238] on link "Change Owner" at bounding box center [1004, 241] width 84 height 17
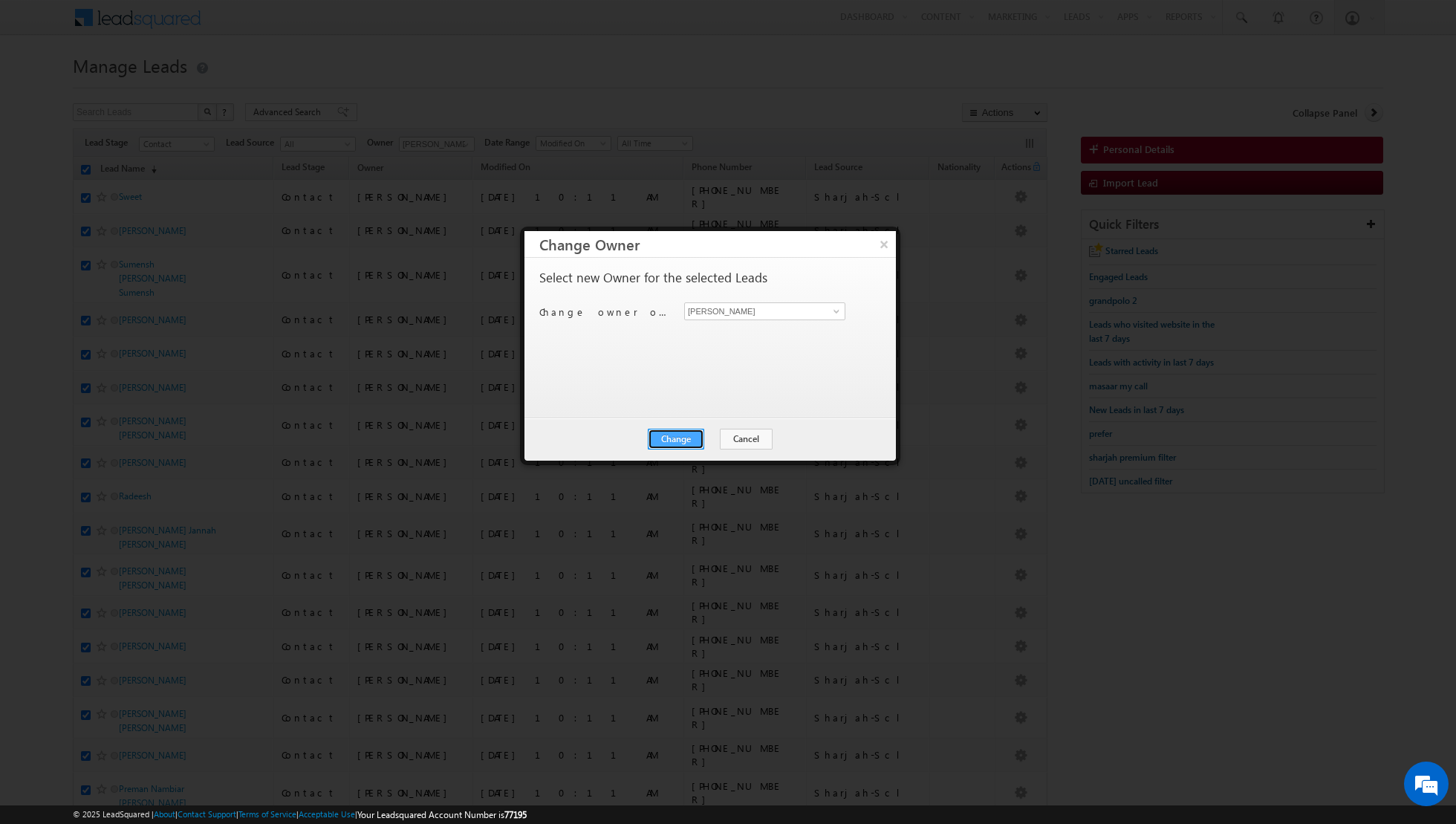
click at [675, 439] on button "Change" at bounding box center [676, 439] width 57 height 21
click at [725, 437] on button "Close" at bounding box center [712, 439] width 48 height 21
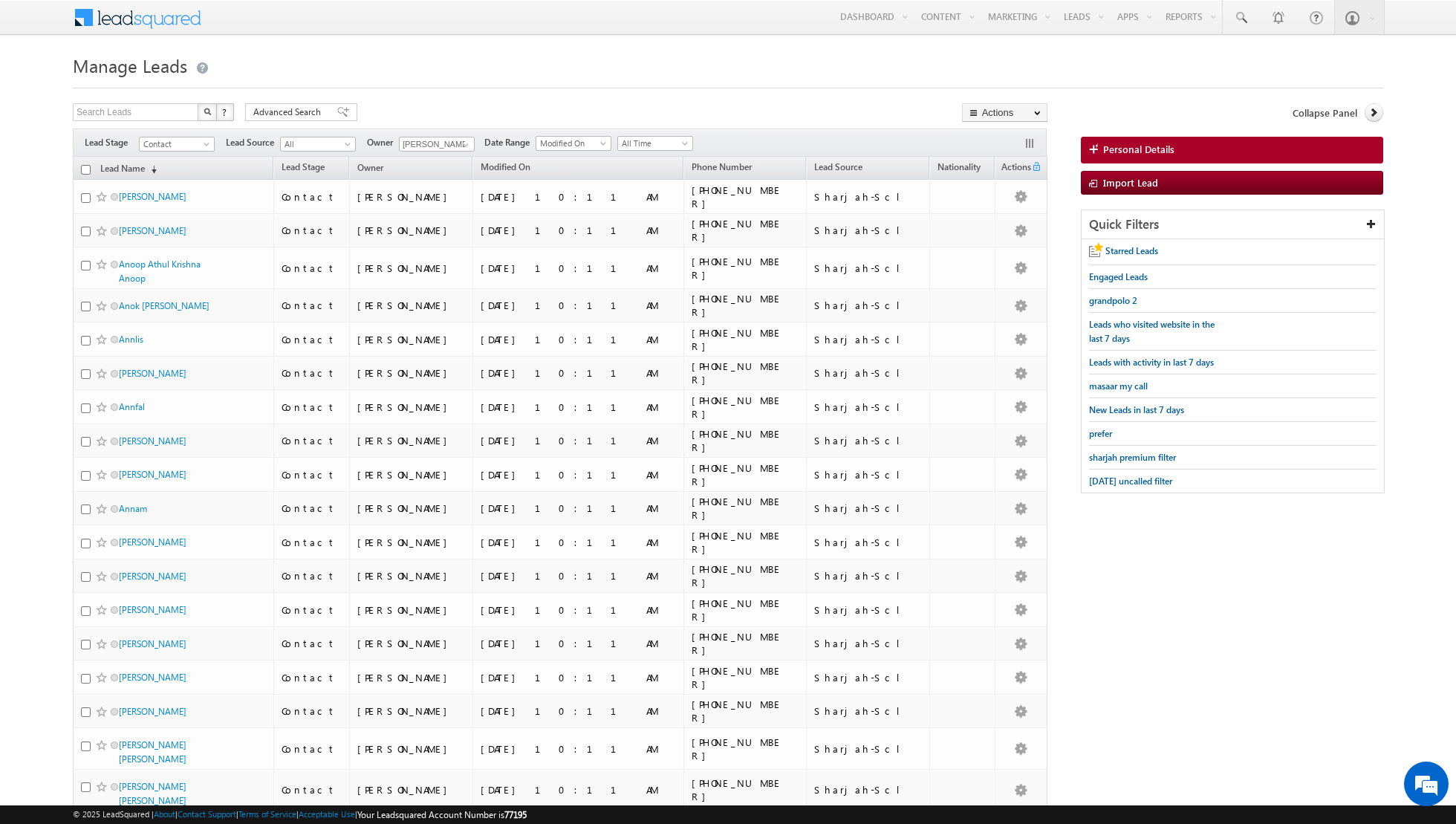
click at [85, 170] on input "checkbox" at bounding box center [85, 169] width 10 height 10
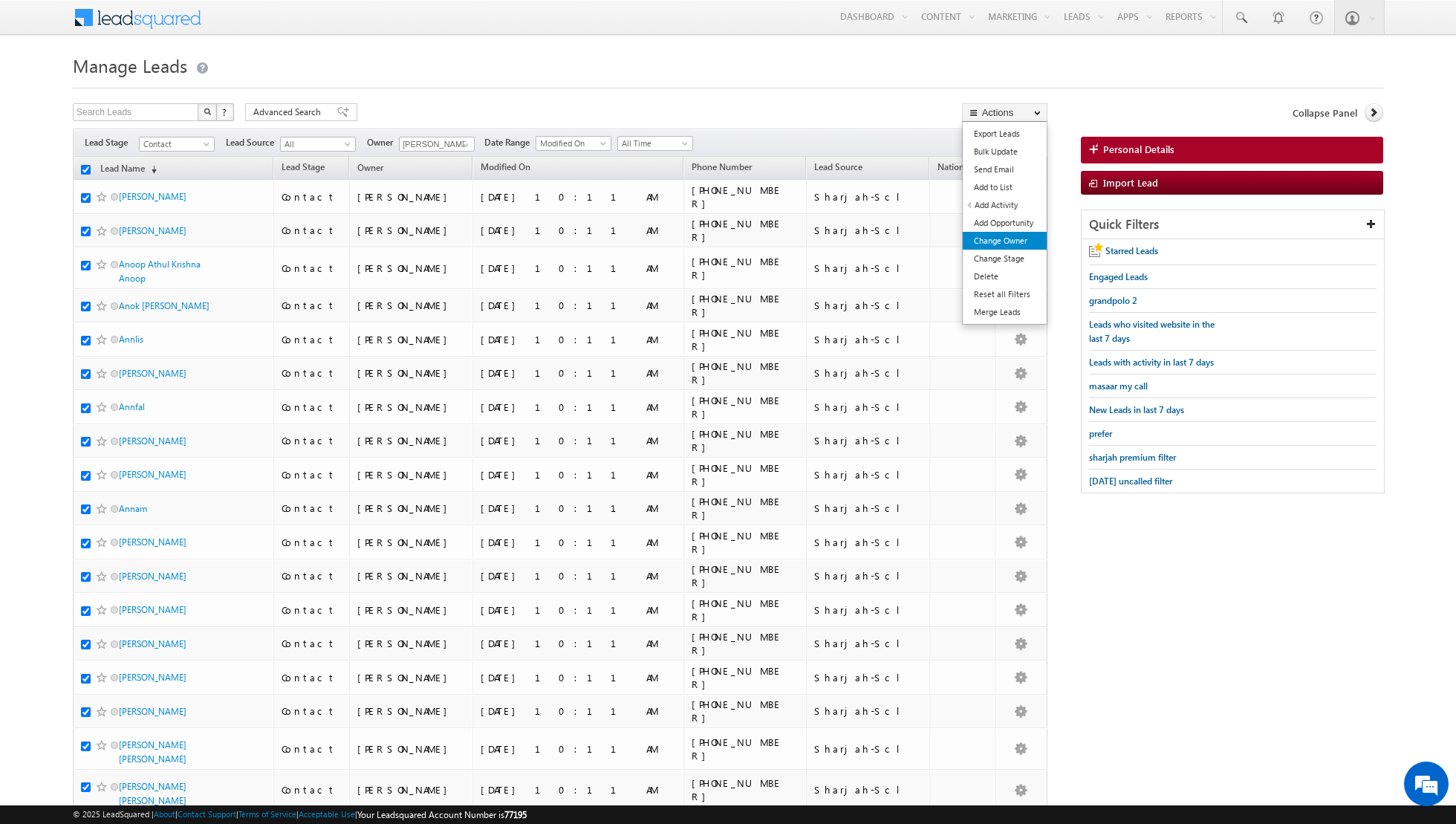
click at [1021, 247] on link "Change Owner" at bounding box center [1004, 241] width 84 height 17
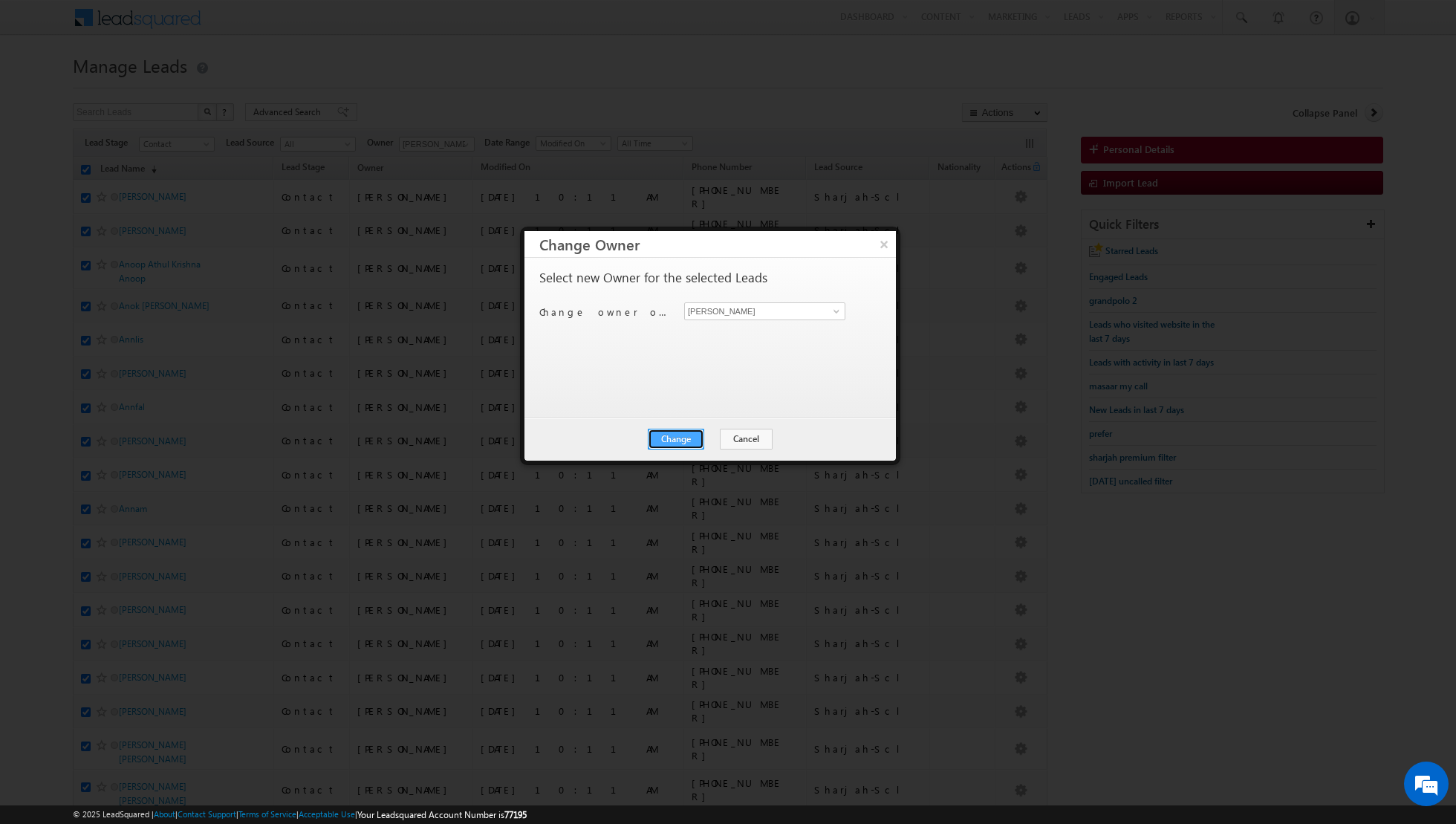
click at [672, 440] on button "Change" at bounding box center [676, 439] width 57 height 21
click at [714, 439] on button "Close" at bounding box center [712, 439] width 48 height 21
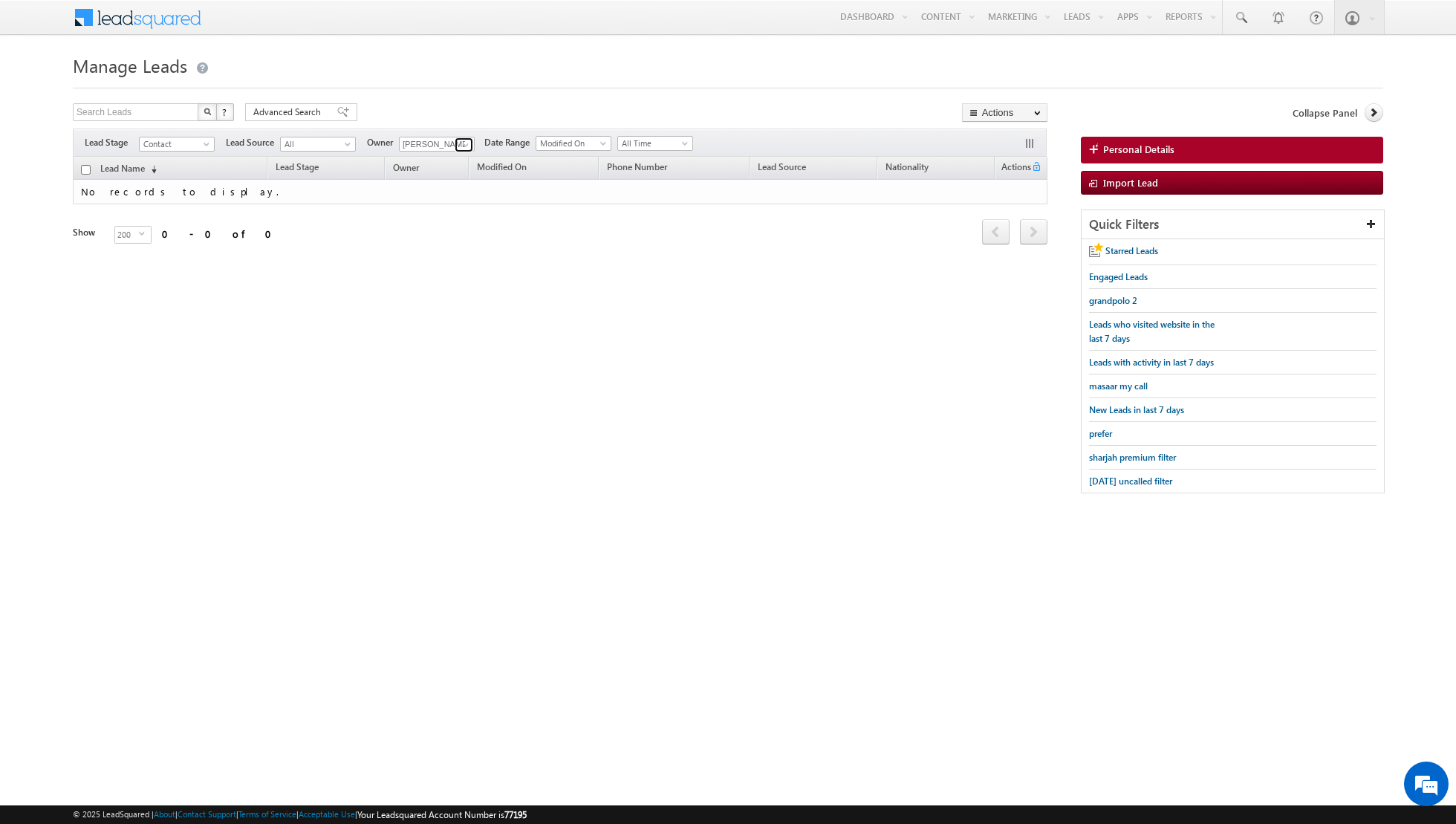
click at [459, 146] on span at bounding box center [466, 145] width 12 height 12
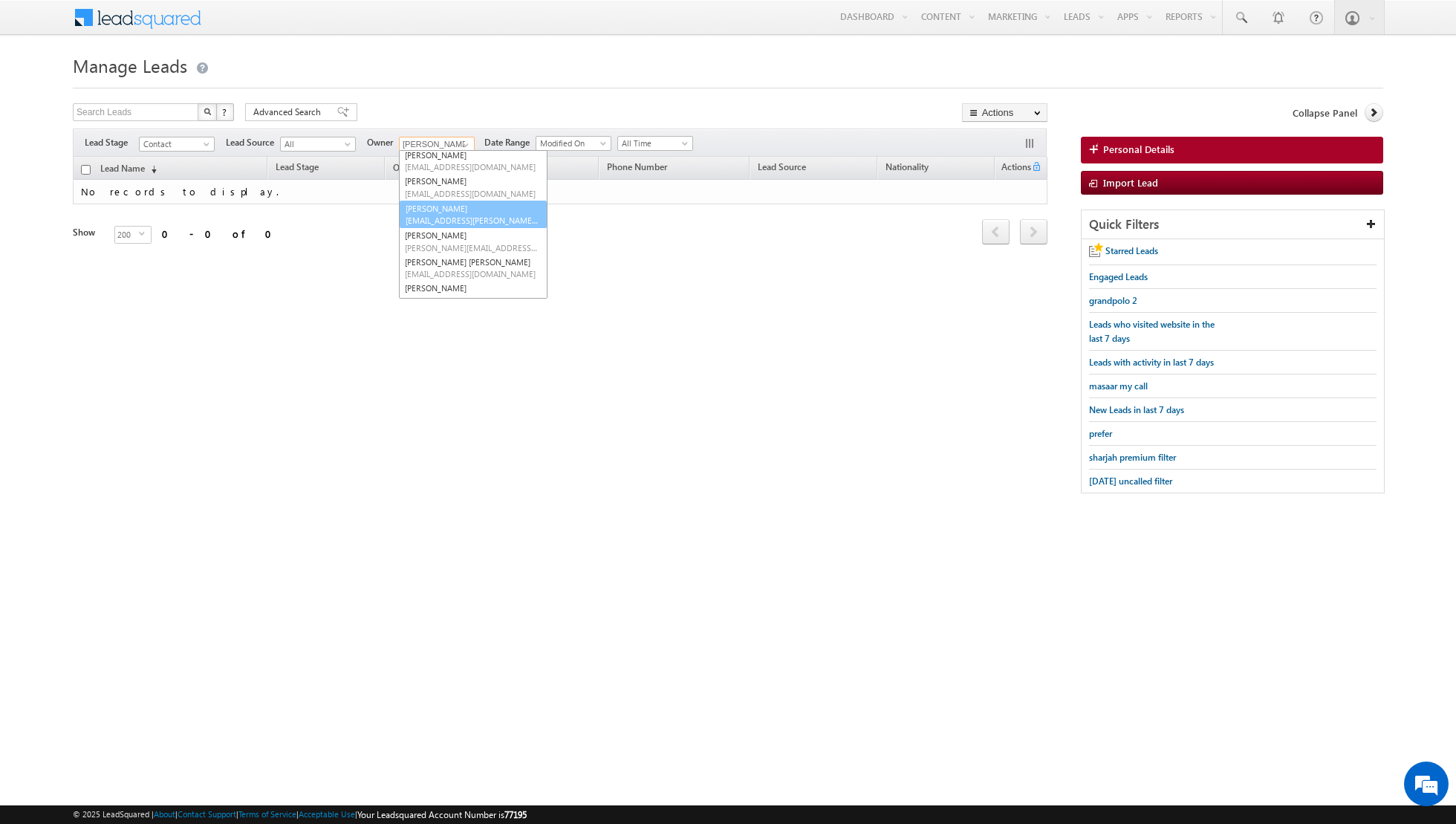
scroll to position [57, 0]
click at [441, 259] on link "[PERSON_NAME] [PERSON_NAME] [PERSON_NAME][EMAIL_ADDRESS][PERSON_NAME][DOMAIN_NA…" at bounding box center [473, 270] width 148 height 28
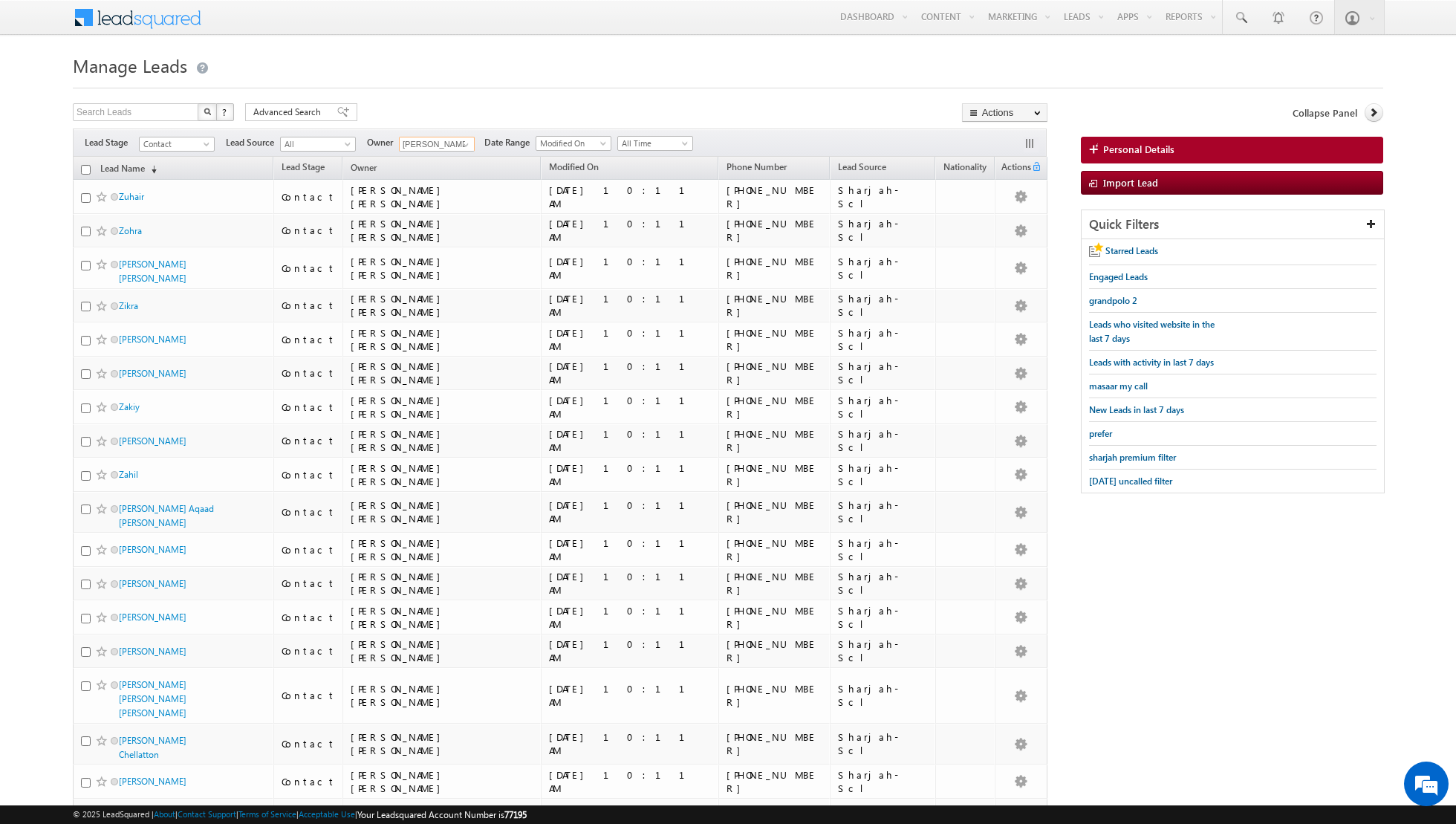
click at [85, 168] on input "checkbox" at bounding box center [85, 169] width 10 height 10
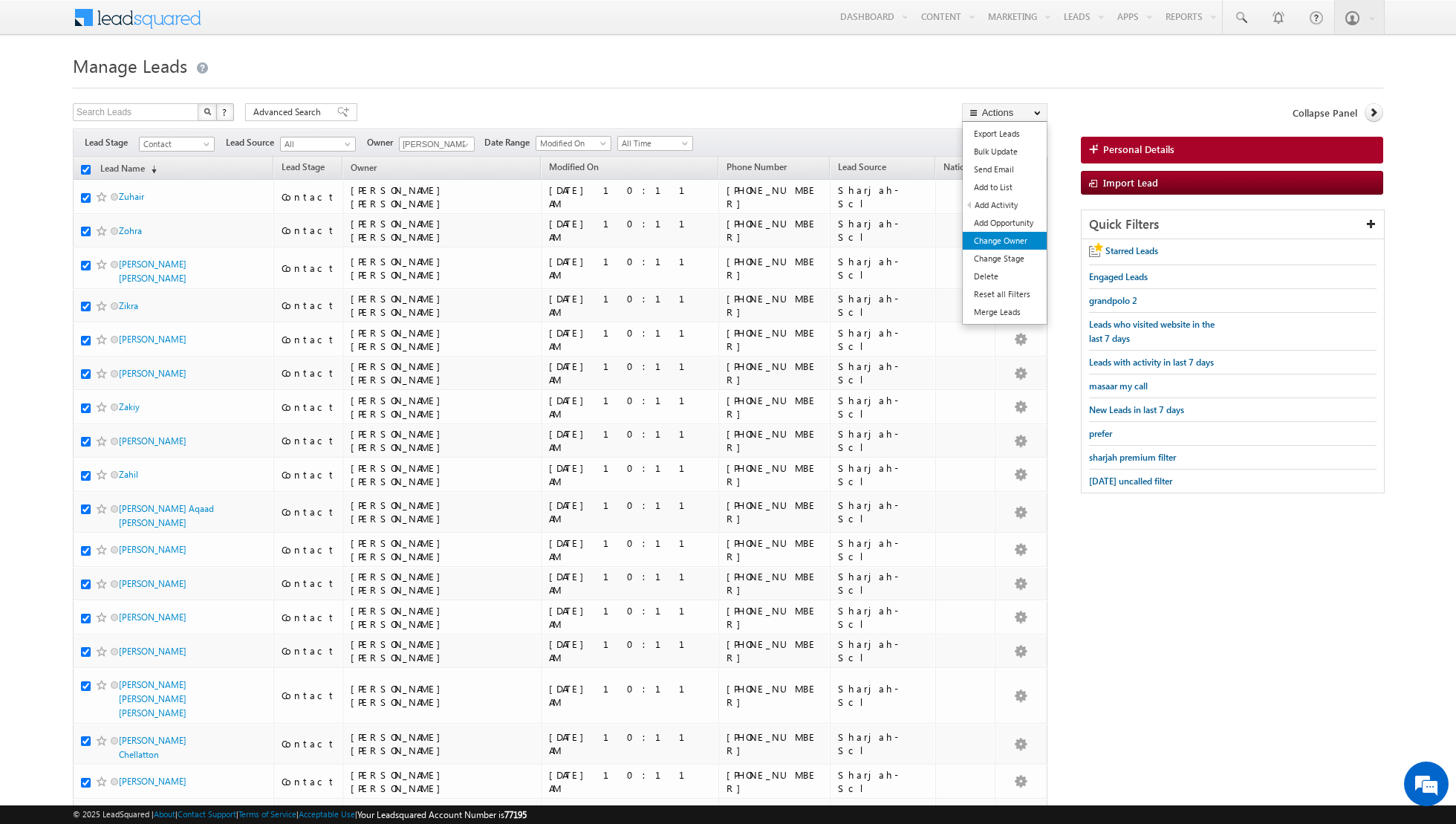
click at [1004, 235] on link "Change Owner" at bounding box center [1004, 241] width 84 height 17
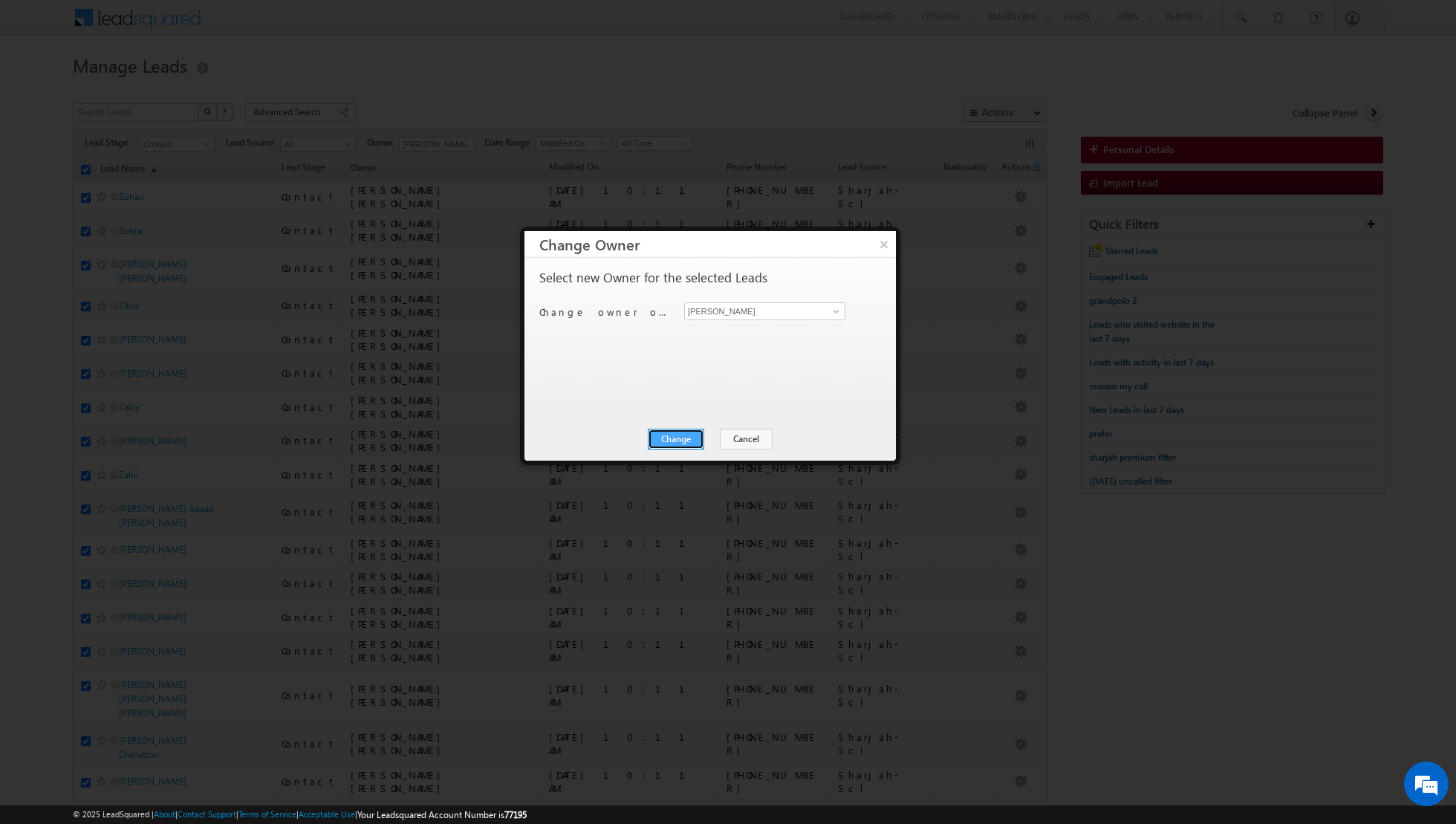
click at [672, 444] on button "Change" at bounding box center [676, 439] width 57 height 21
click at [715, 439] on button "Close" at bounding box center [712, 439] width 48 height 21
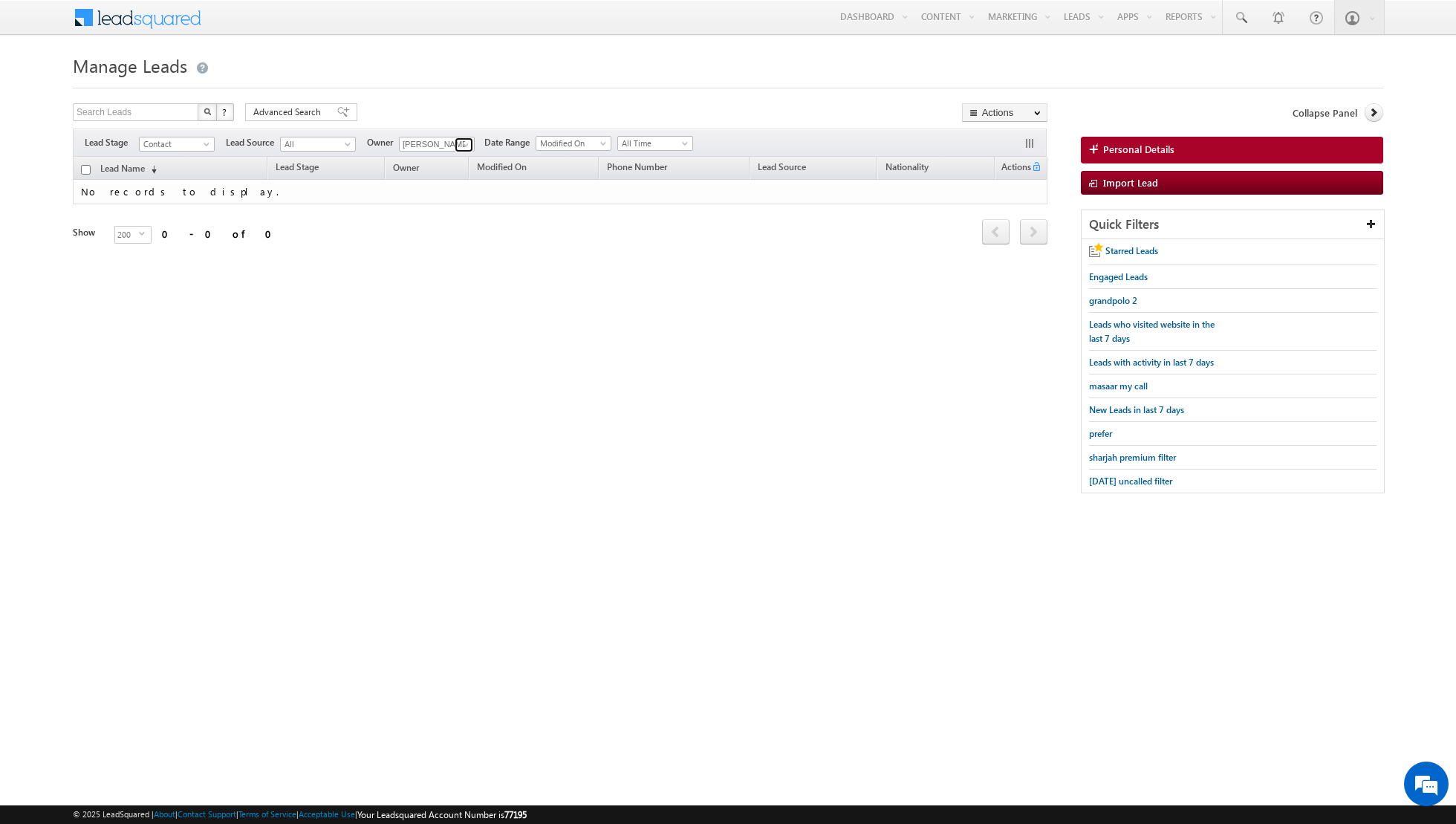
click at [459, 143] on span at bounding box center [466, 145] width 12 height 12
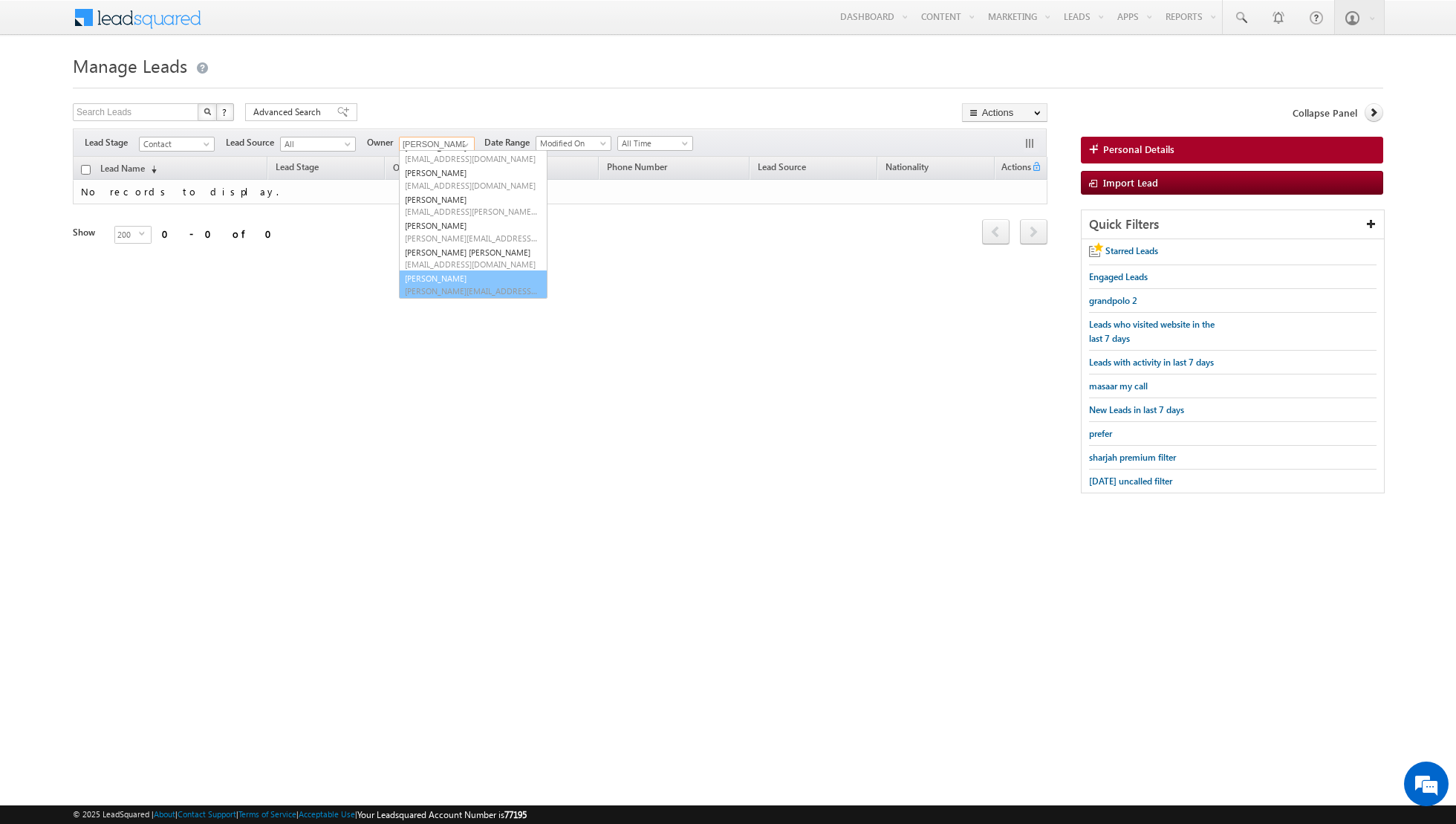
scroll to position [95, 0]
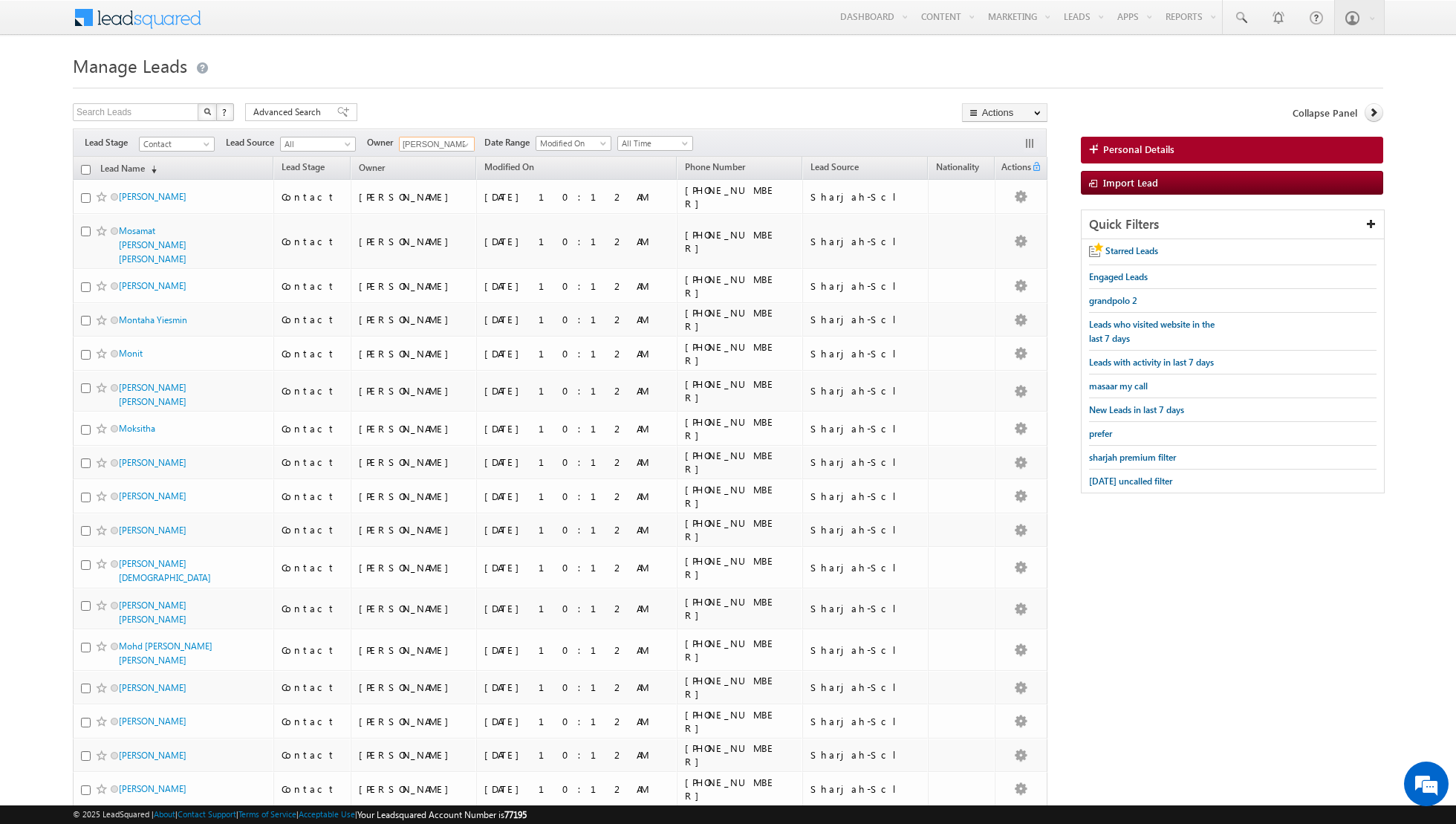
click at [88, 169] on input "checkbox" at bounding box center [85, 169] width 10 height 10
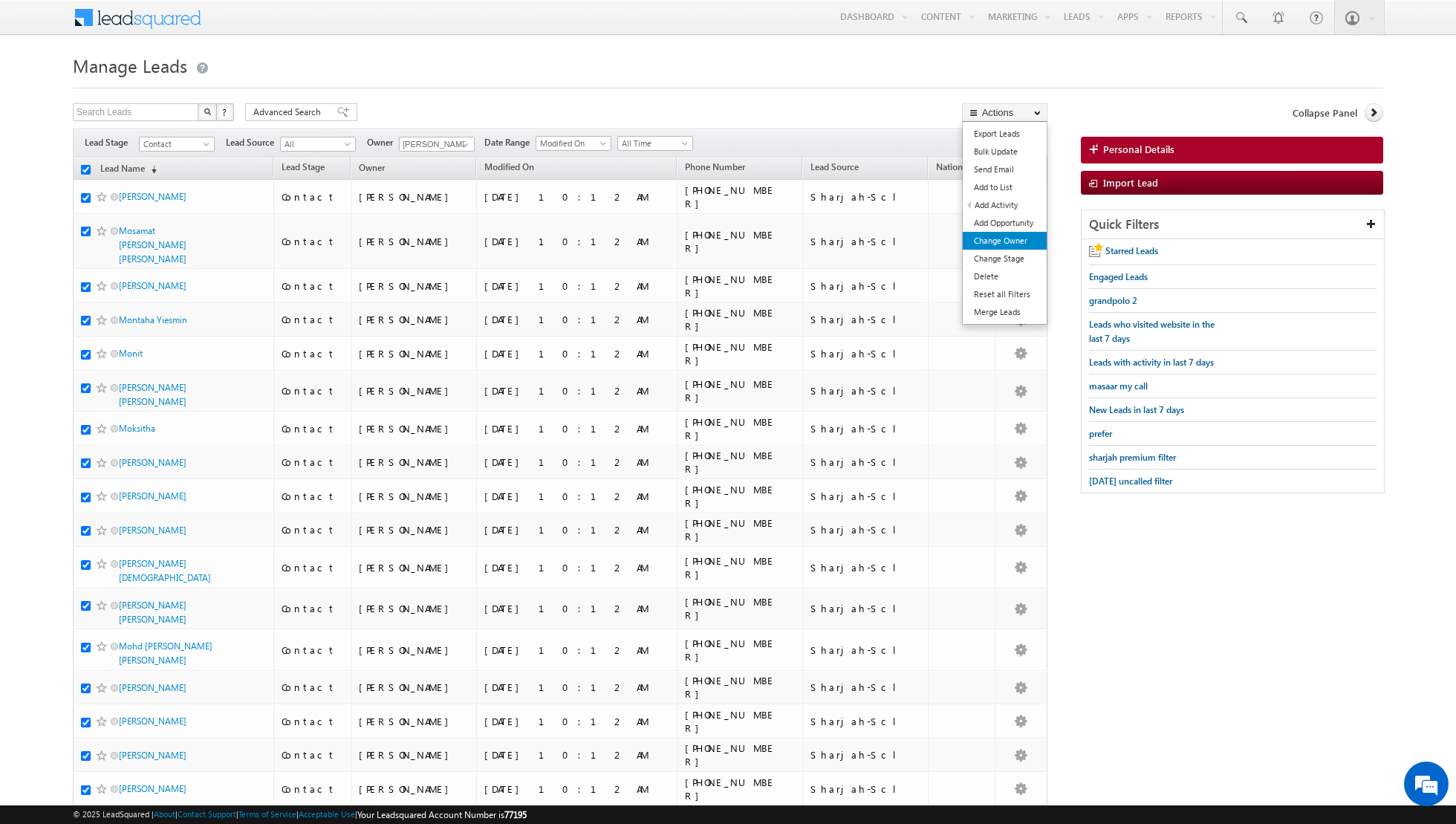
click at [1006, 240] on link "Change Owner" at bounding box center [1004, 241] width 84 height 17
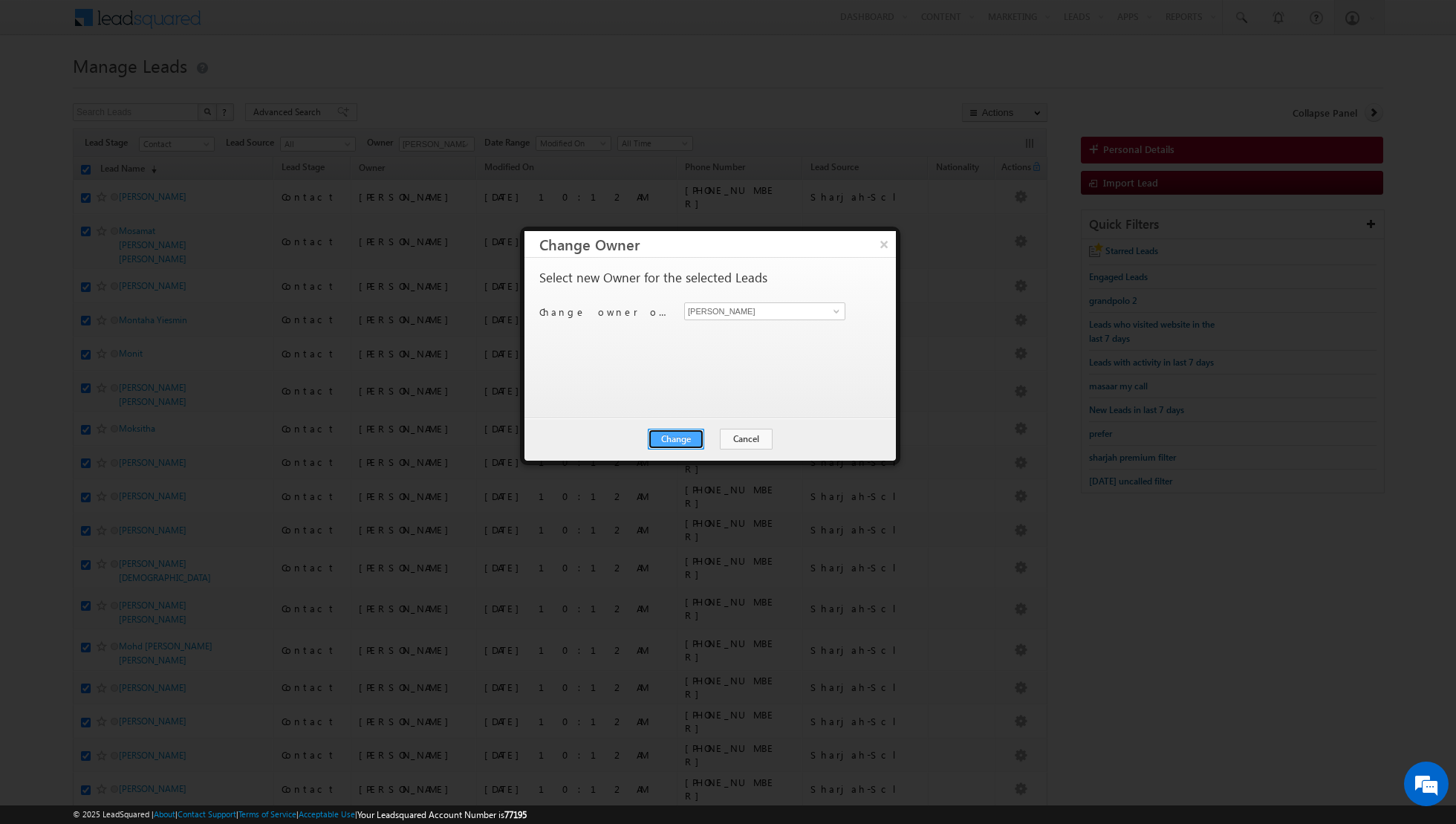
click at [677, 442] on button "Change" at bounding box center [676, 439] width 57 height 21
click at [718, 438] on button "Close" at bounding box center [712, 439] width 48 height 21
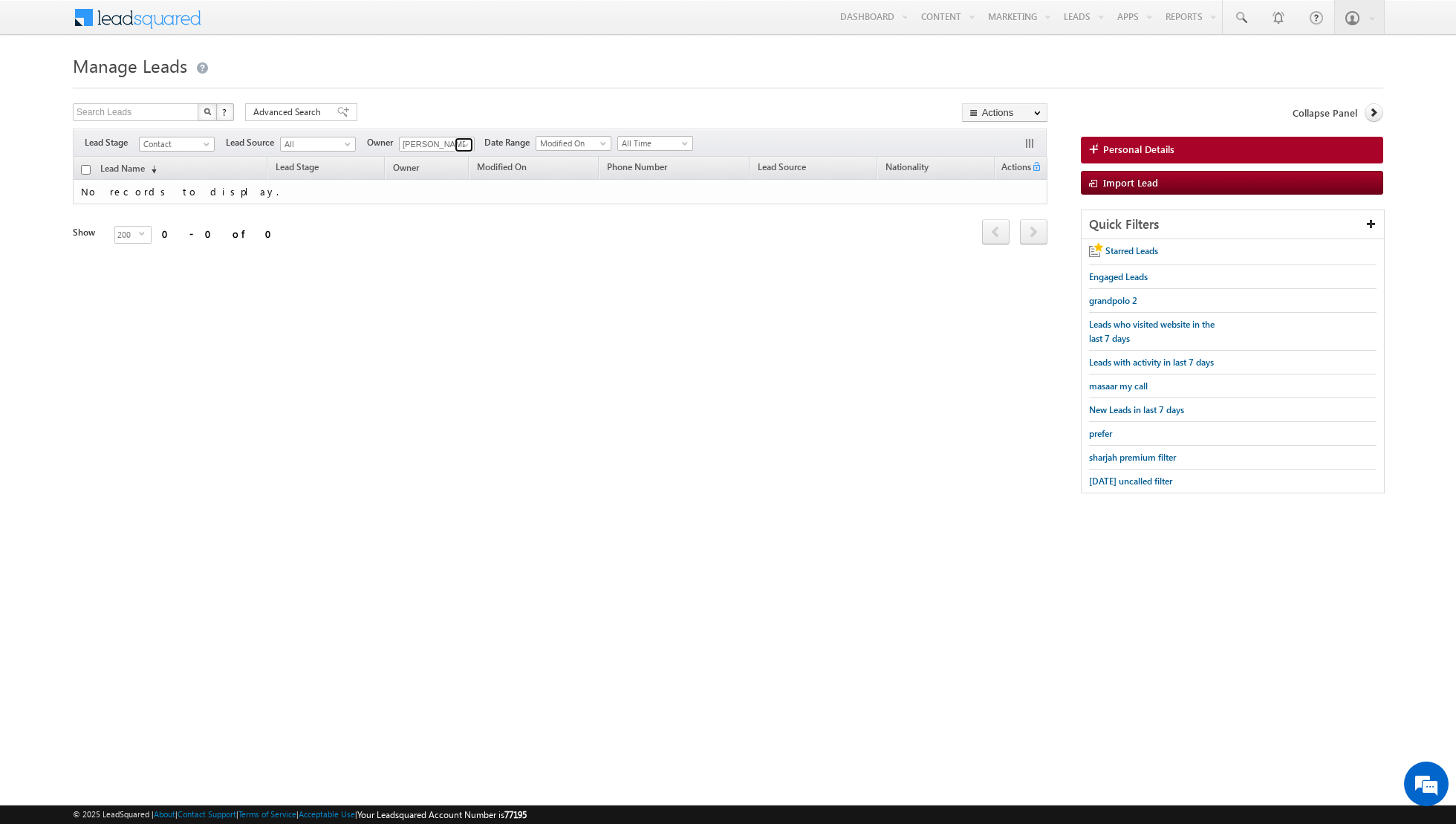
click at [459, 142] on span at bounding box center [466, 145] width 12 height 12
click at [459, 145] on span at bounding box center [466, 145] width 12 height 12
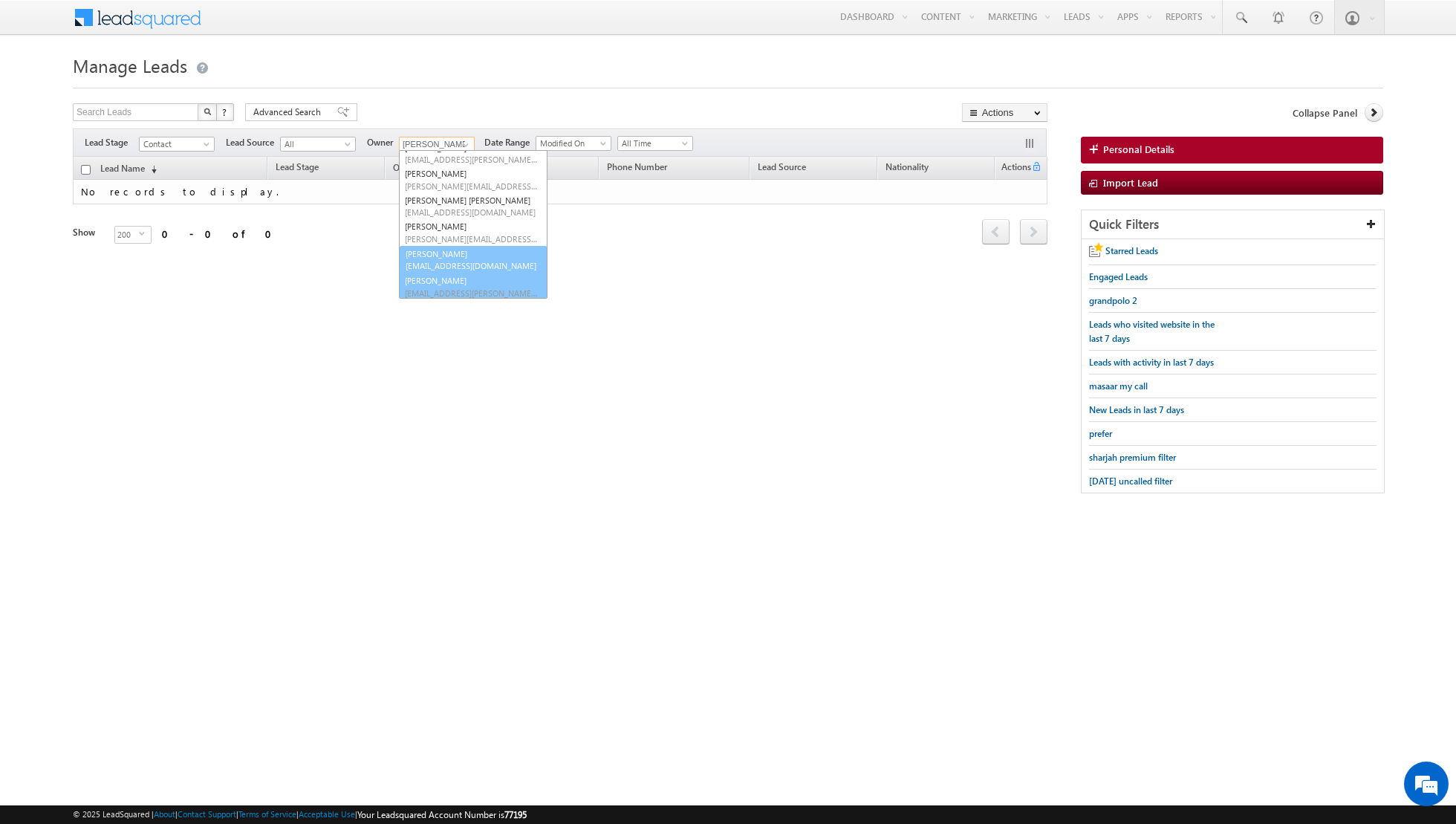
scroll to position [120, 0]
click at [448, 263] on span "[EMAIL_ADDRESS][DOMAIN_NAME]" at bounding box center [471, 264] width 133 height 11
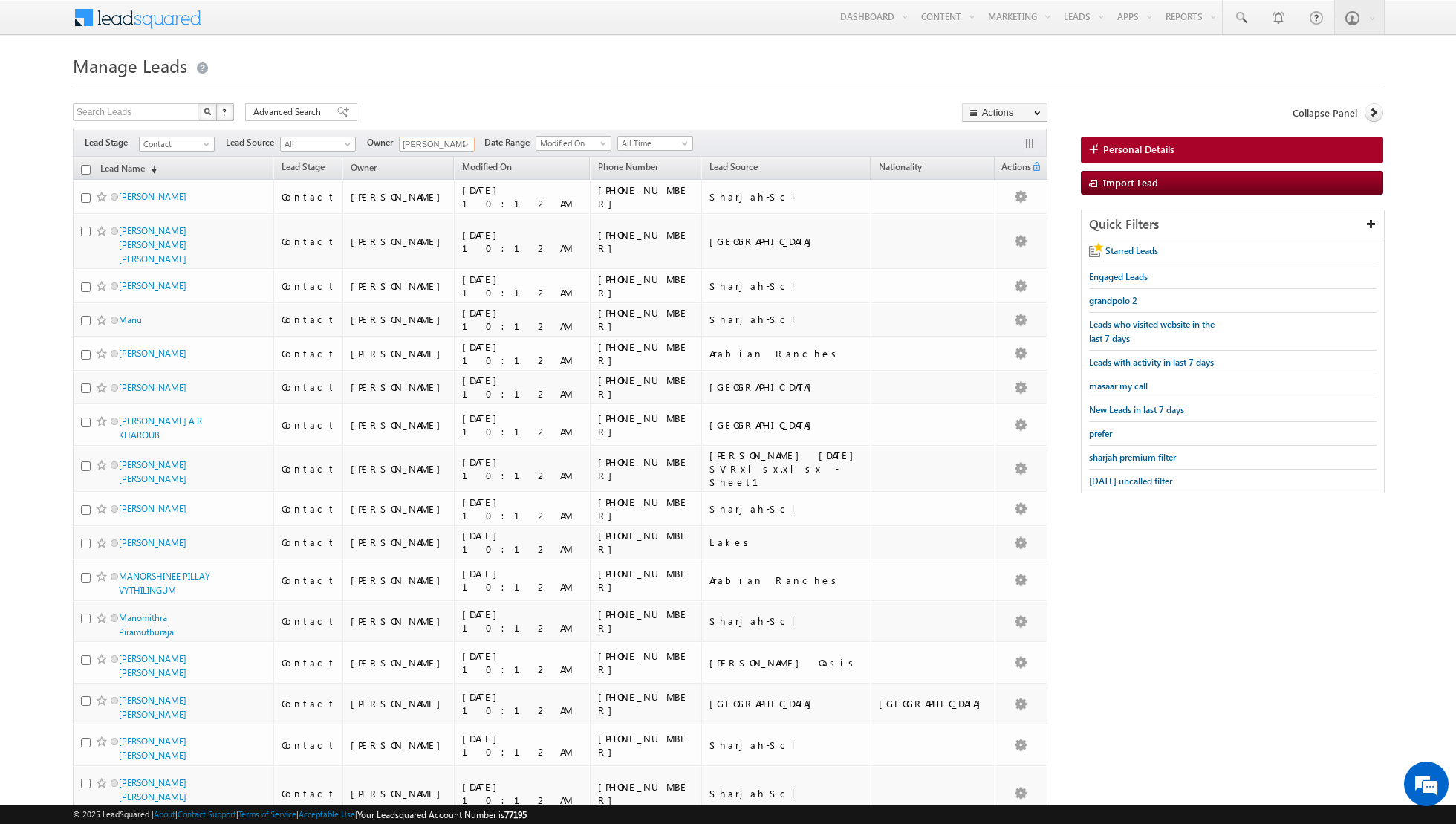
click at [79, 169] on th "Lead Name (sorted descending)" at bounding box center [173, 168] width 201 height 23
click at [90, 169] on input "checkbox" at bounding box center [85, 169] width 10 height 10
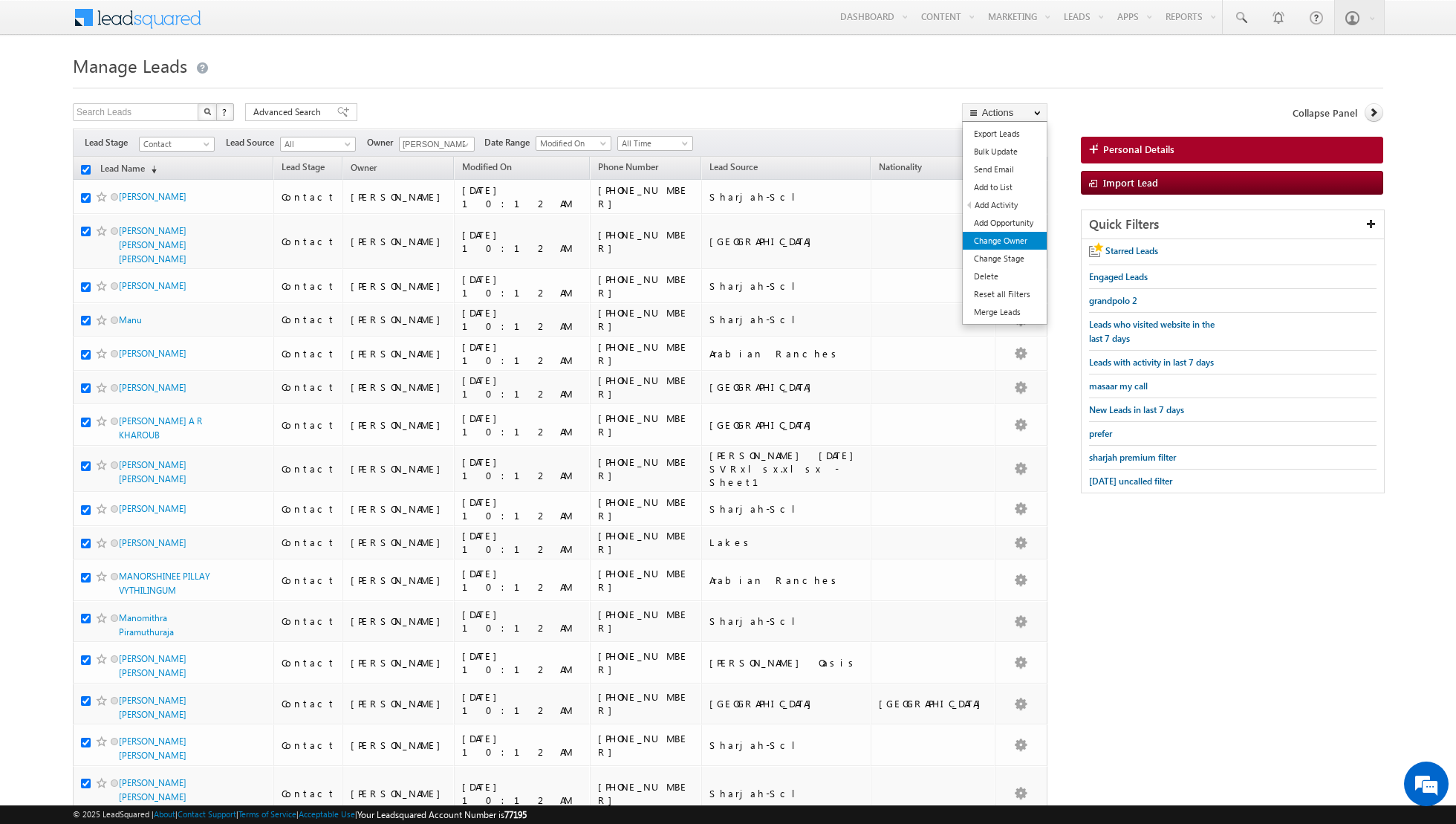
click at [997, 242] on link "Change Owner" at bounding box center [1004, 241] width 84 height 17
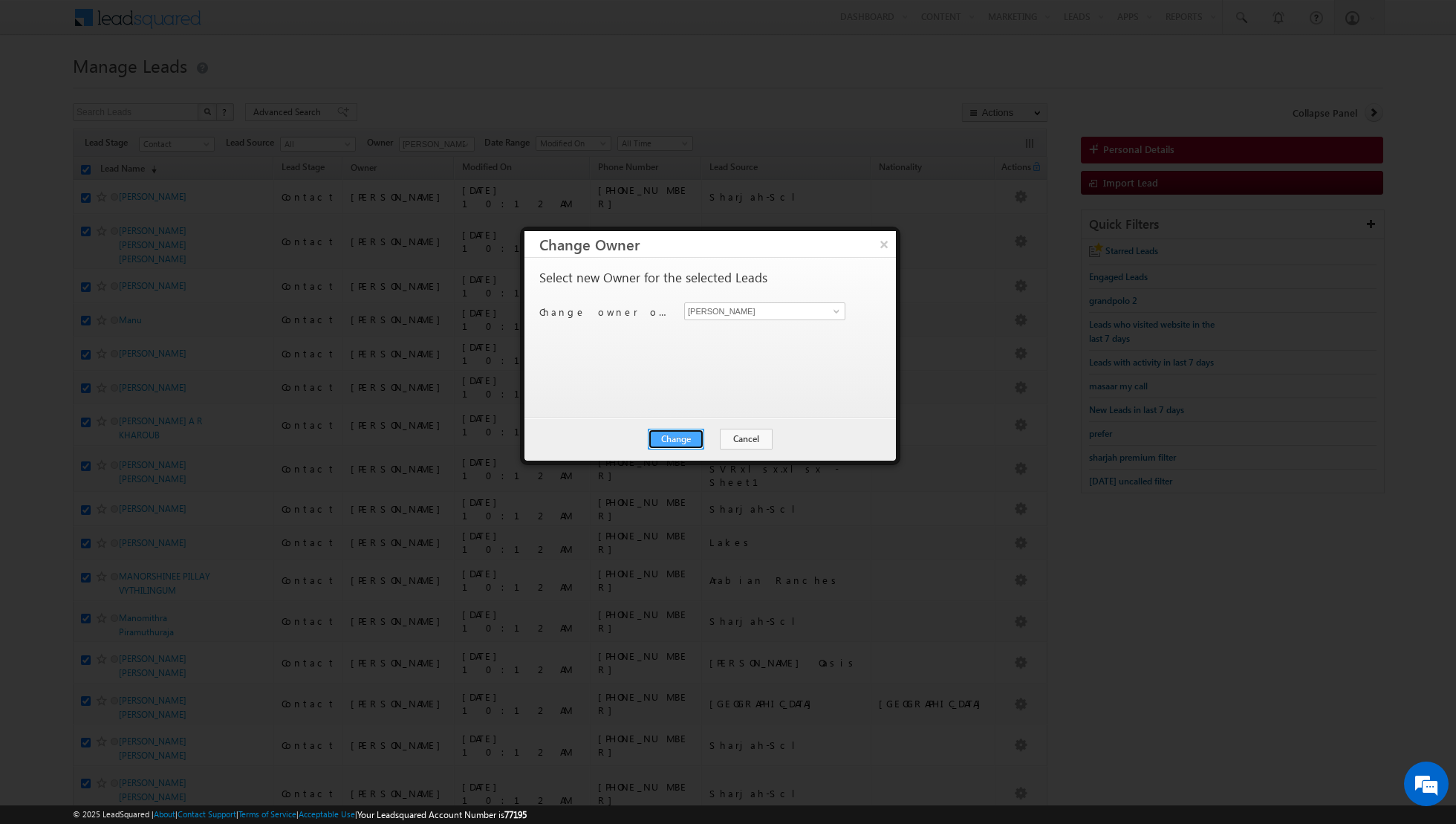
click at [675, 442] on button "Change" at bounding box center [676, 439] width 57 height 21
click at [725, 444] on button "Close" at bounding box center [712, 439] width 48 height 21
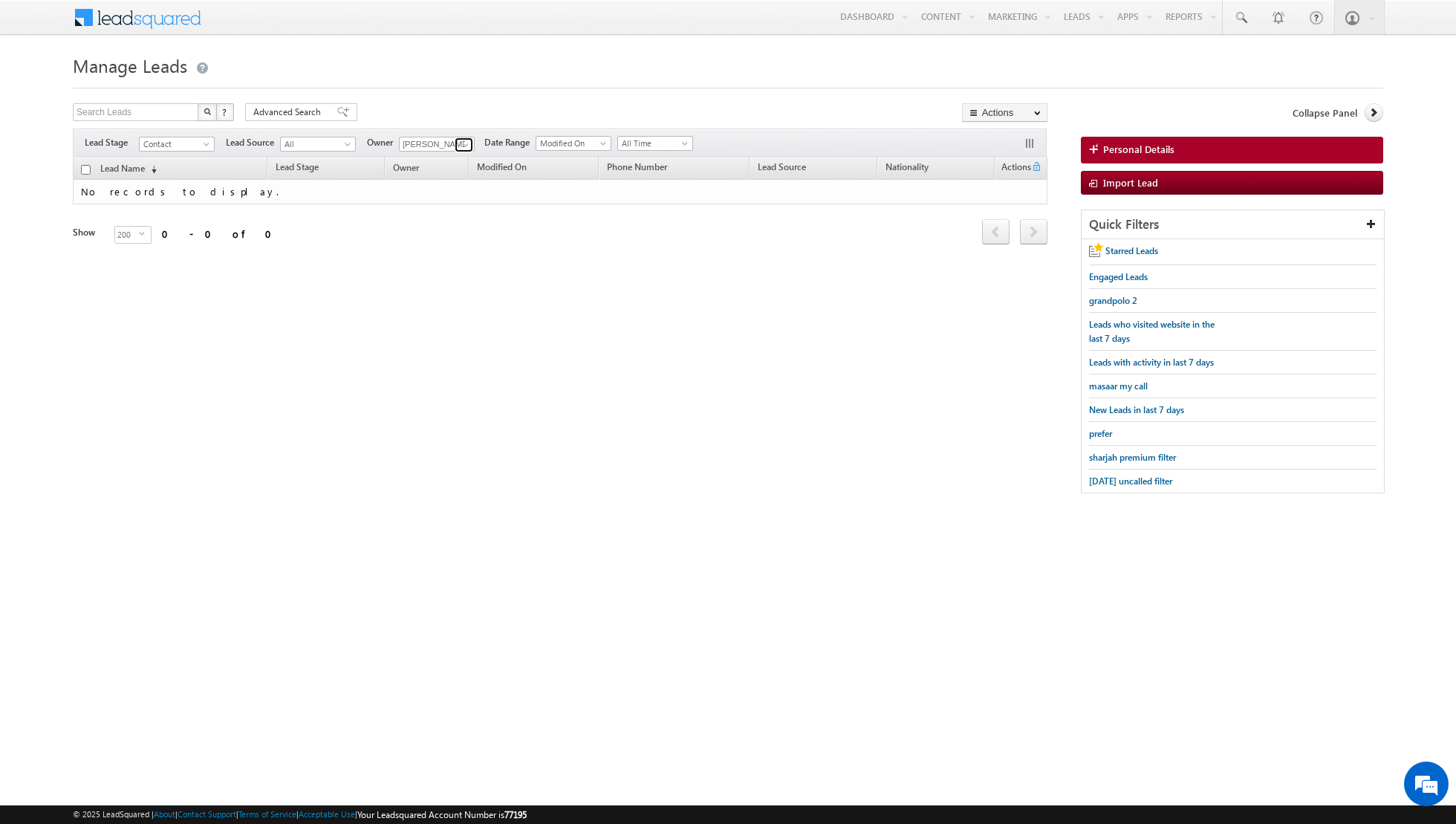
click at [460, 147] on span at bounding box center [466, 145] width 12 height 12
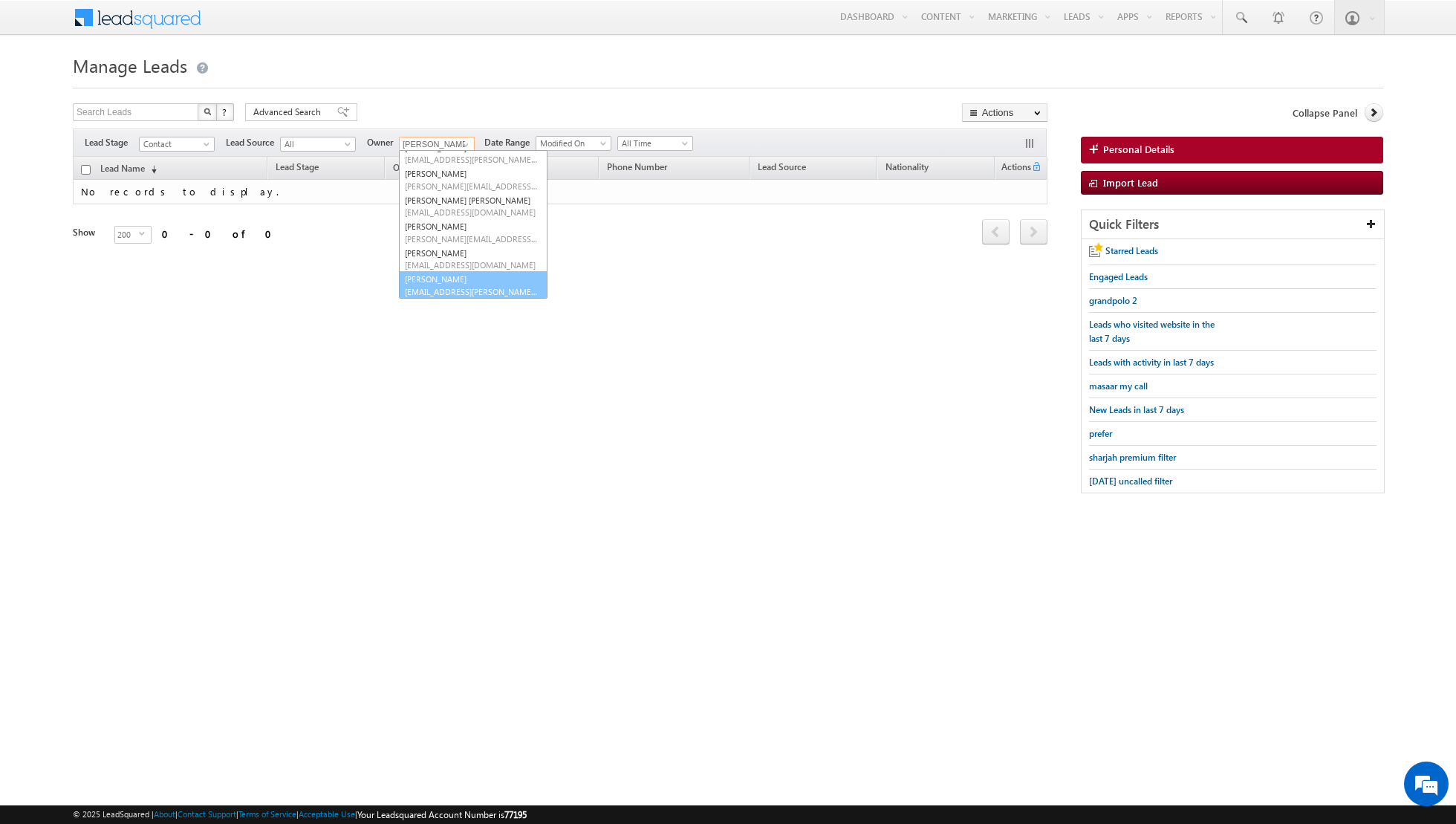
click at [439, 286] on span "[EMAIL_ADDRESS][PERSON_NAME][DOMAIN_NAME]" at bounding box center [471, 291] width 133 height 11
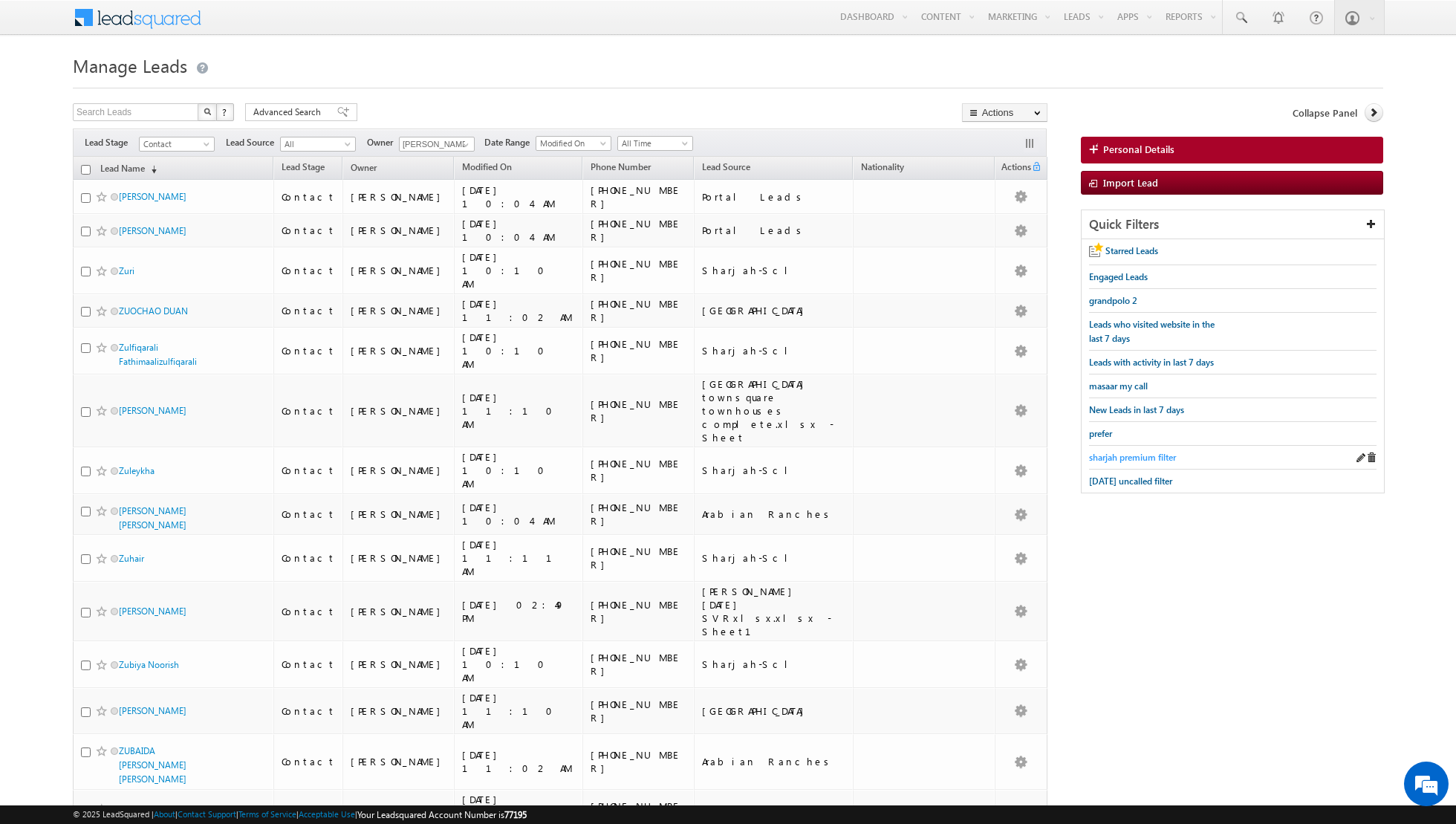
click at [1142, 455] on span "sharjah premium filter" at bounding box center [1133, 457] width 87 height 11
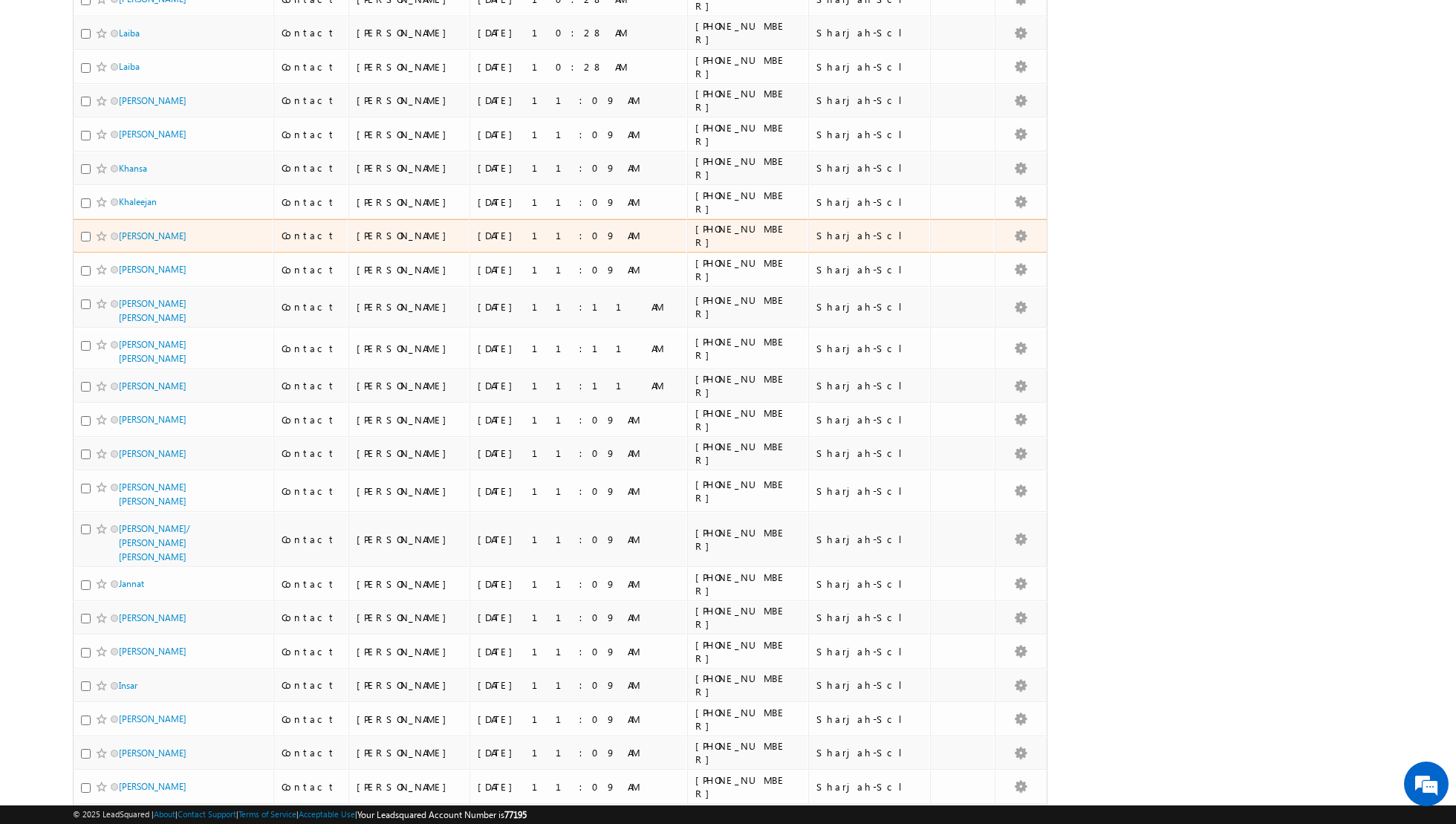
scroll to position [6486, 0]
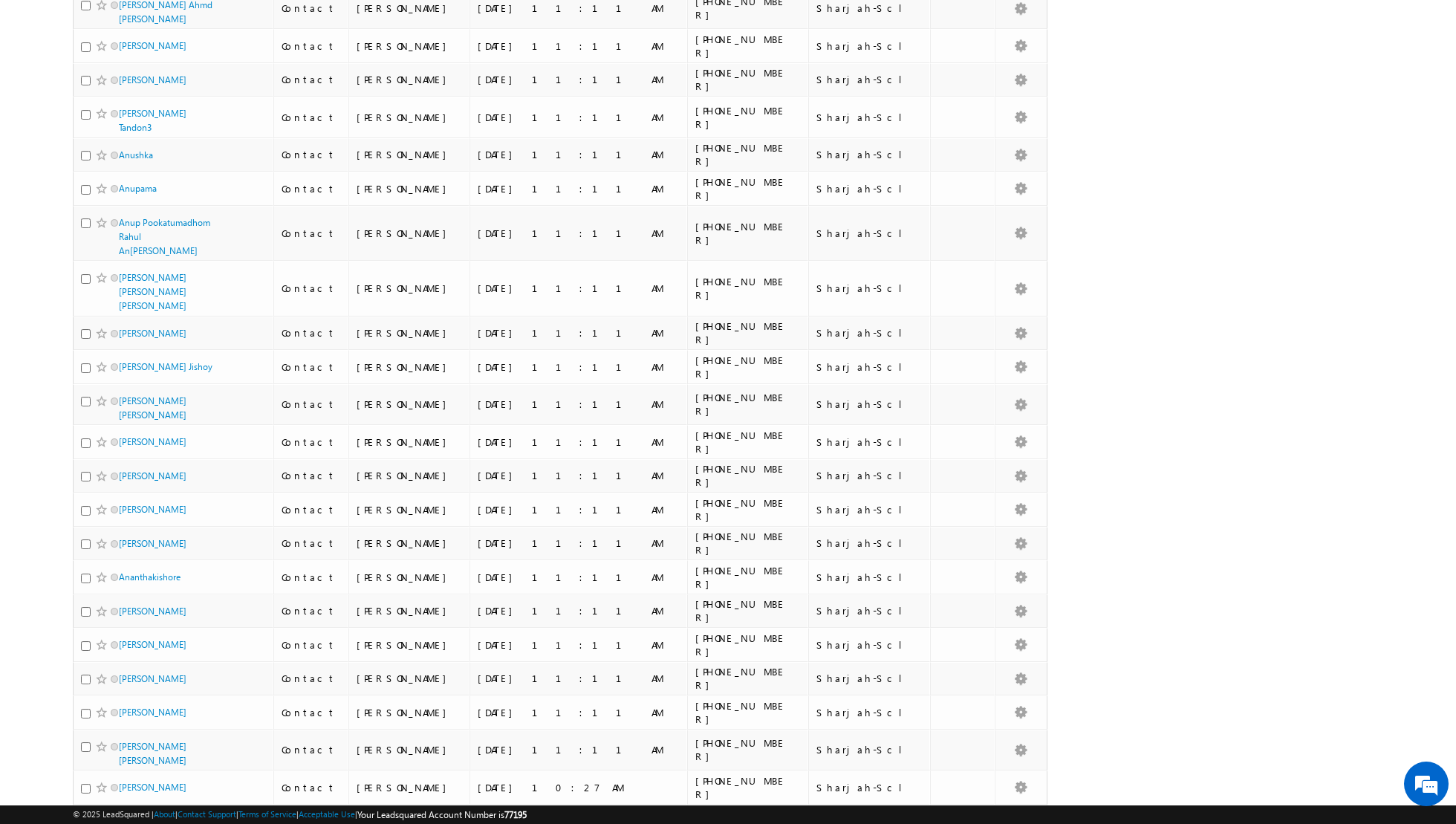
scroll to position [2090, 0]
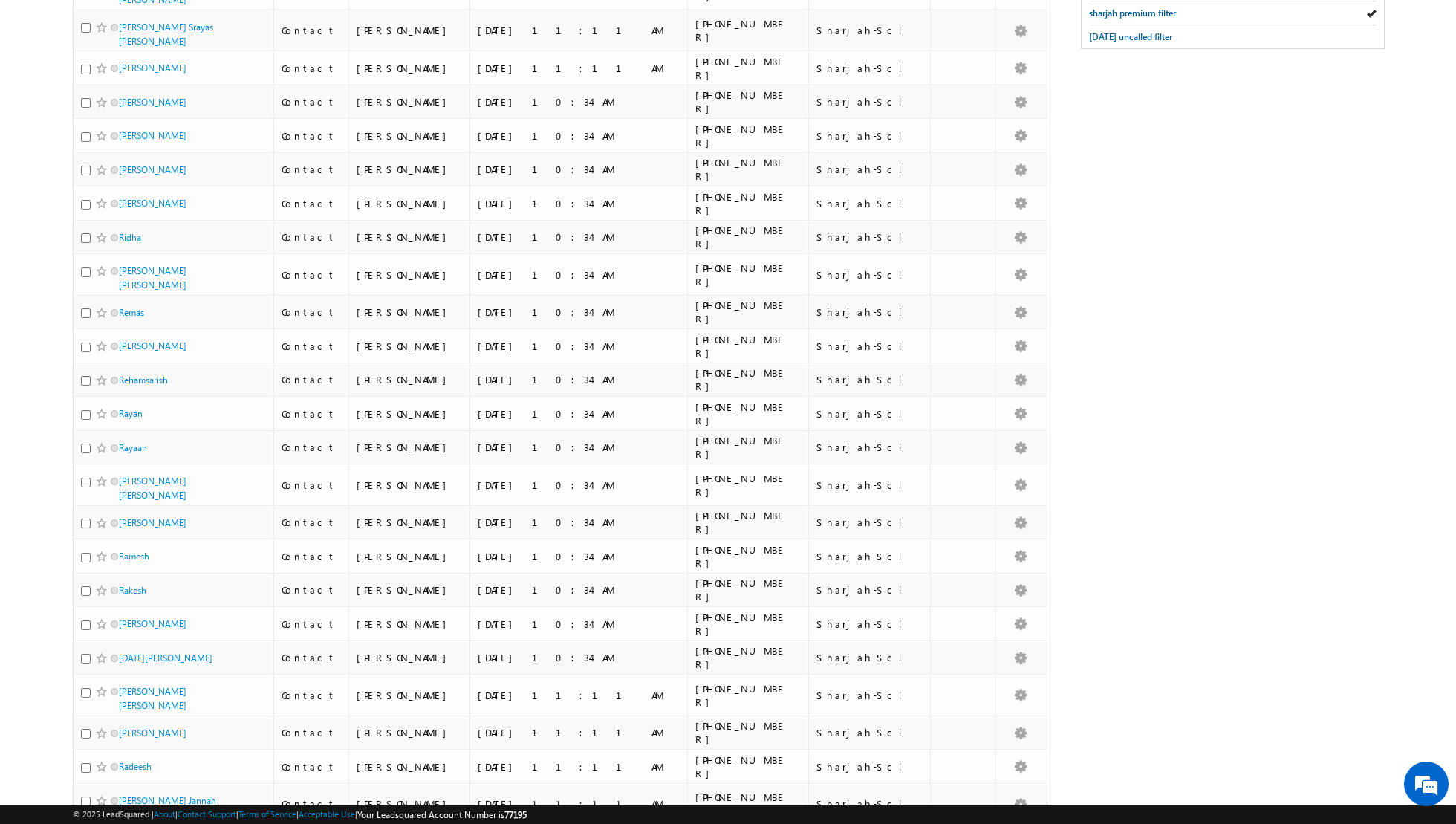
scroll to position [0, 0]
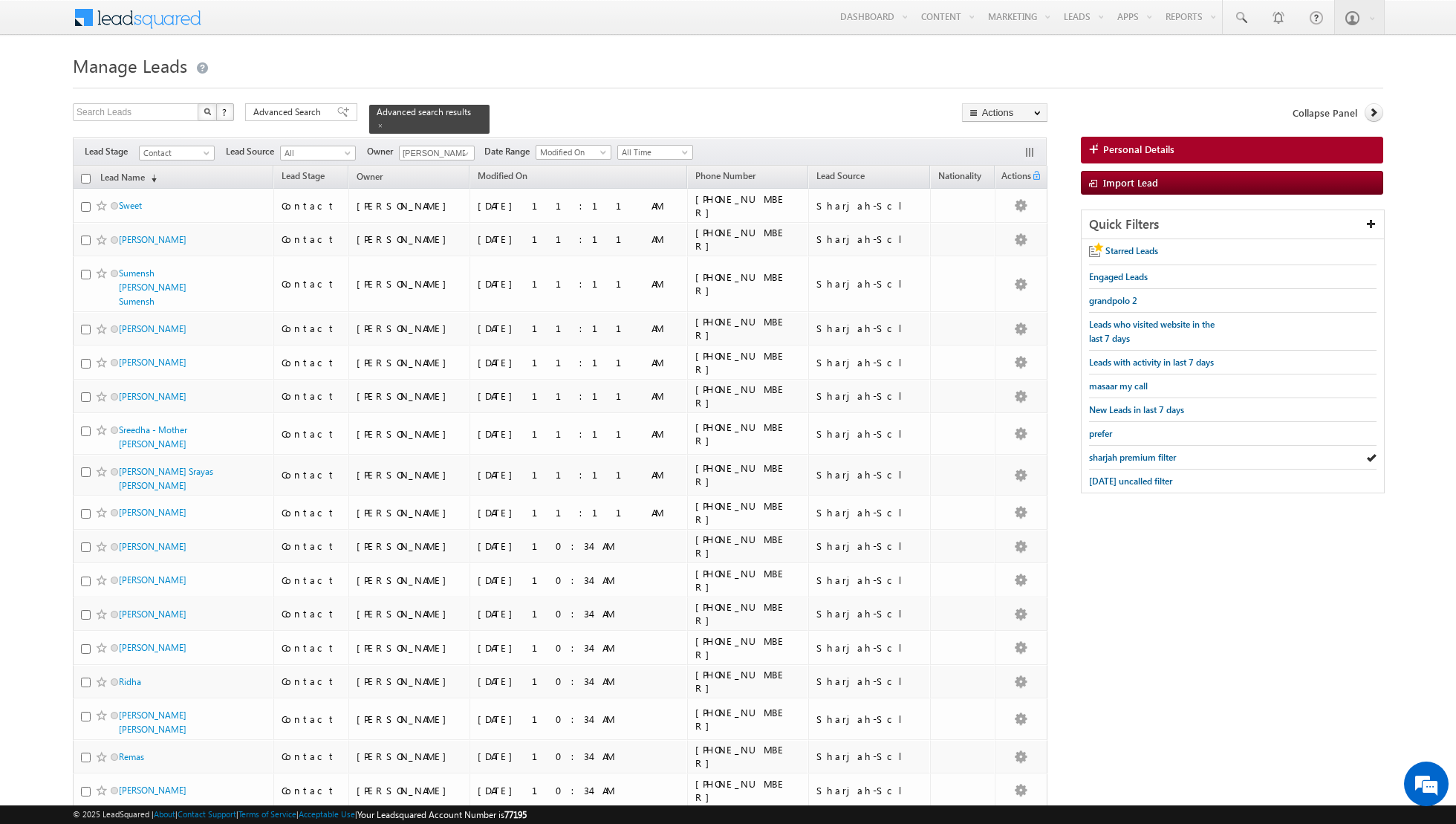
click at [86, 180] on input "checkbox" at bounding box center [85, 178] width 10 height 10
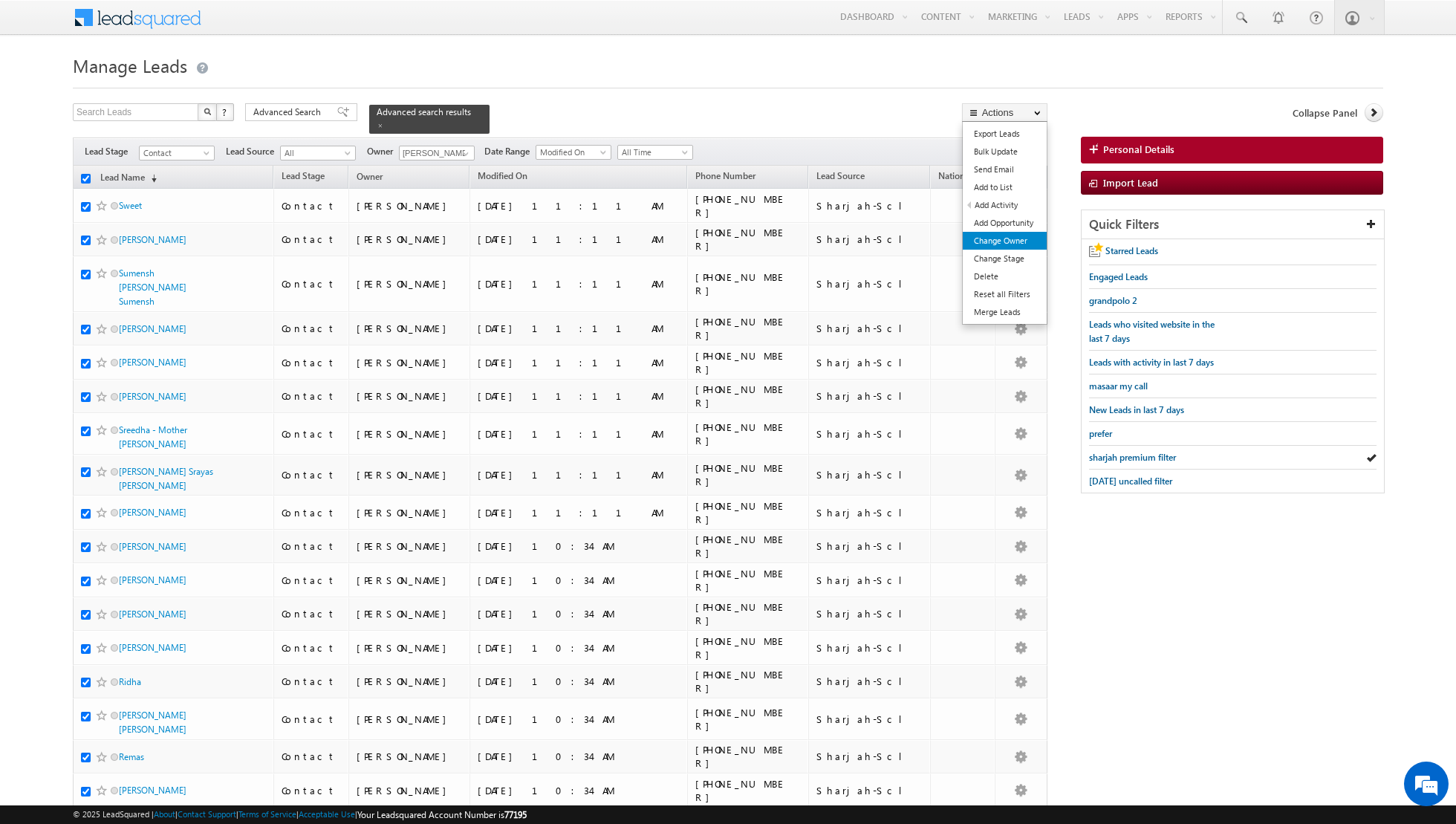
click at [997, 236] on link "Change Owner" at bounding box center [1004, 241] width 84 height 17
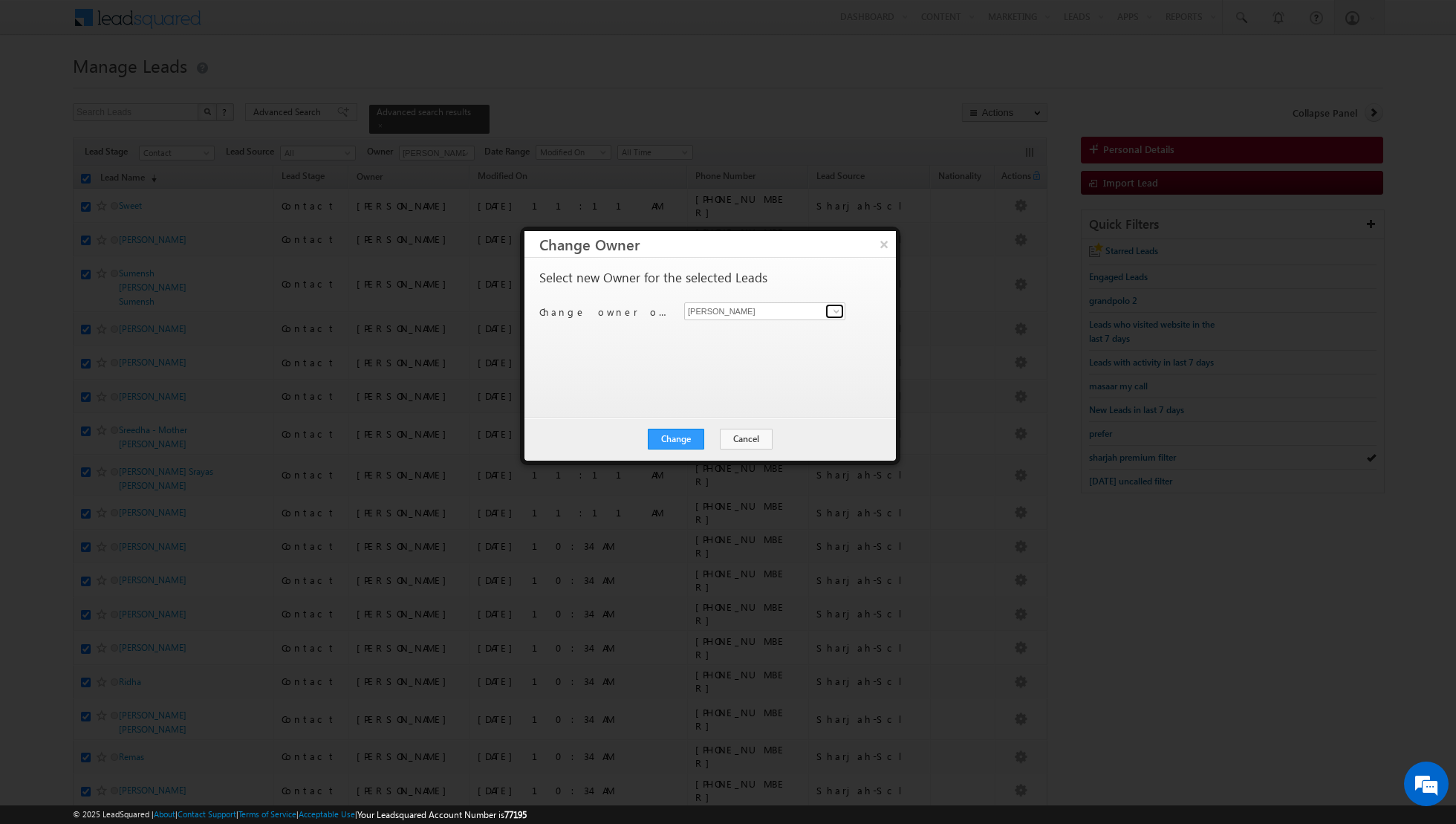
click at [835, 311] on span at bounding box center [837, 311] width 12 height 12
click at [761, 335] on span "[PERSON_NAME][EMAIL_ADDRESS][DOMAIN_NAME]" at bounding box center [756, 339] width 133 height 11
click at [669, 439] on button "Change" at bounding box center [676, 439] width 57 height 21
click at [713, 437] on button "Close" at bounding box center [712, 439] width 48 height 21
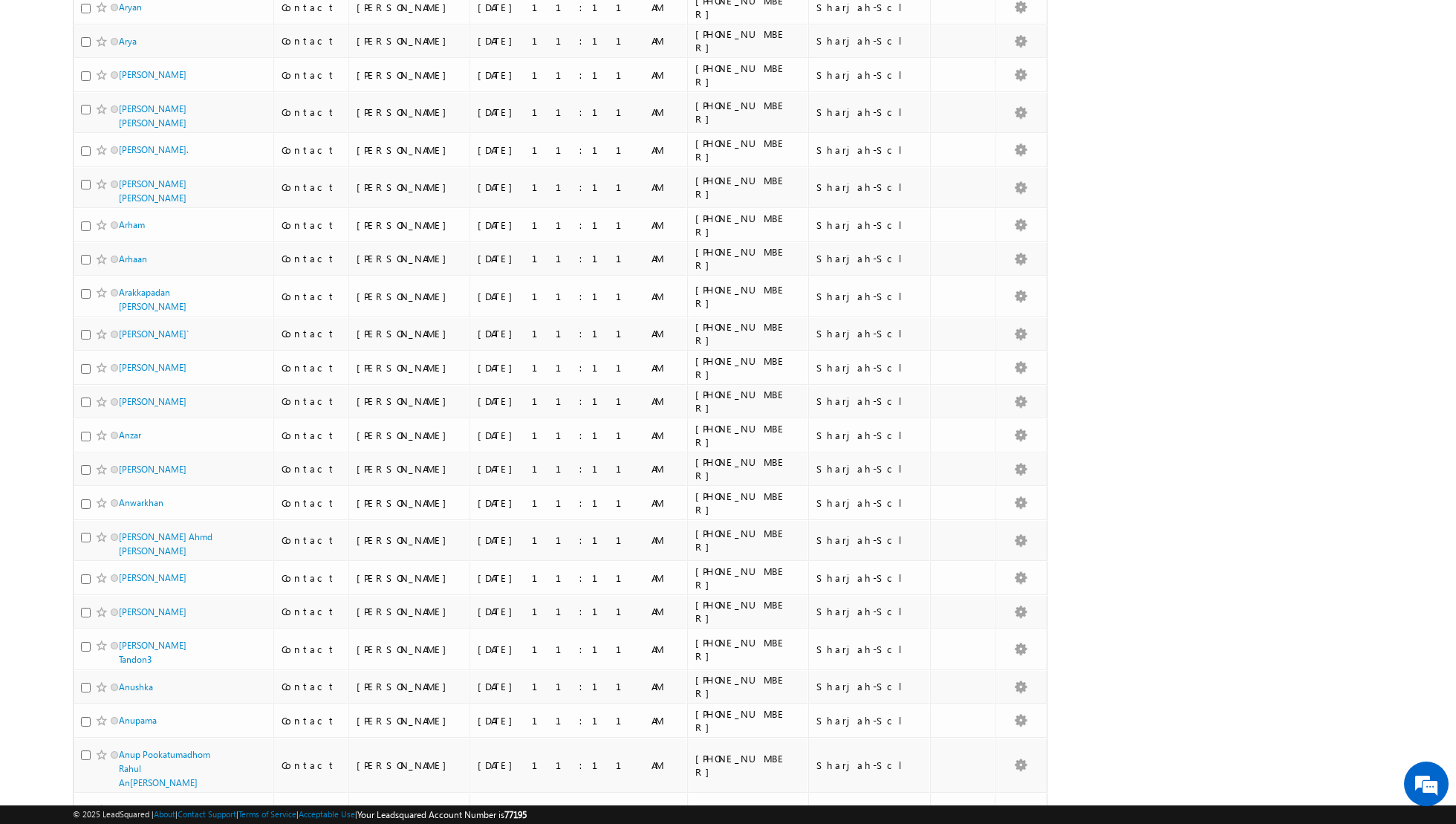
scroll to position [2090, 0]
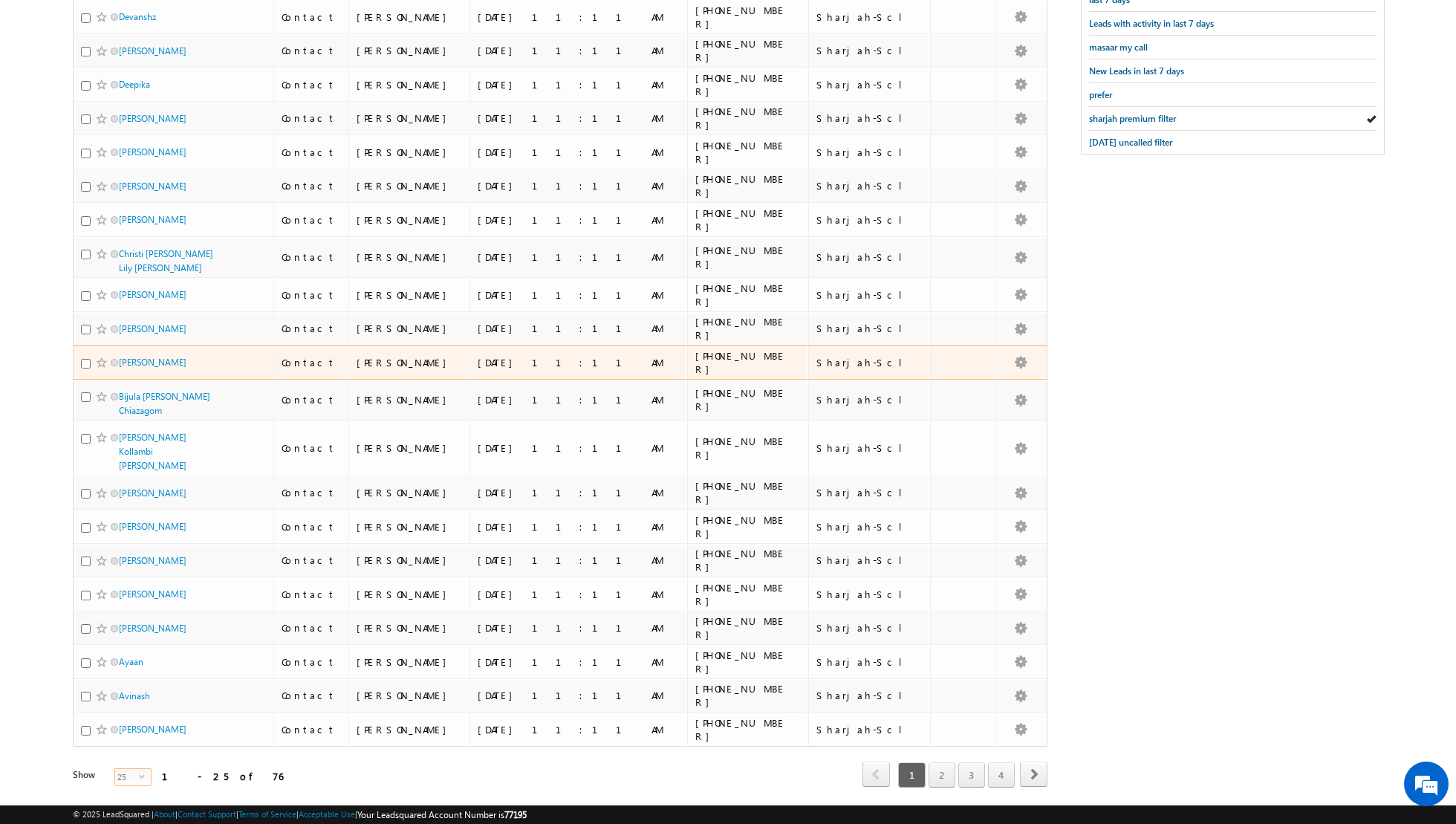
scroll to position [0, 0]
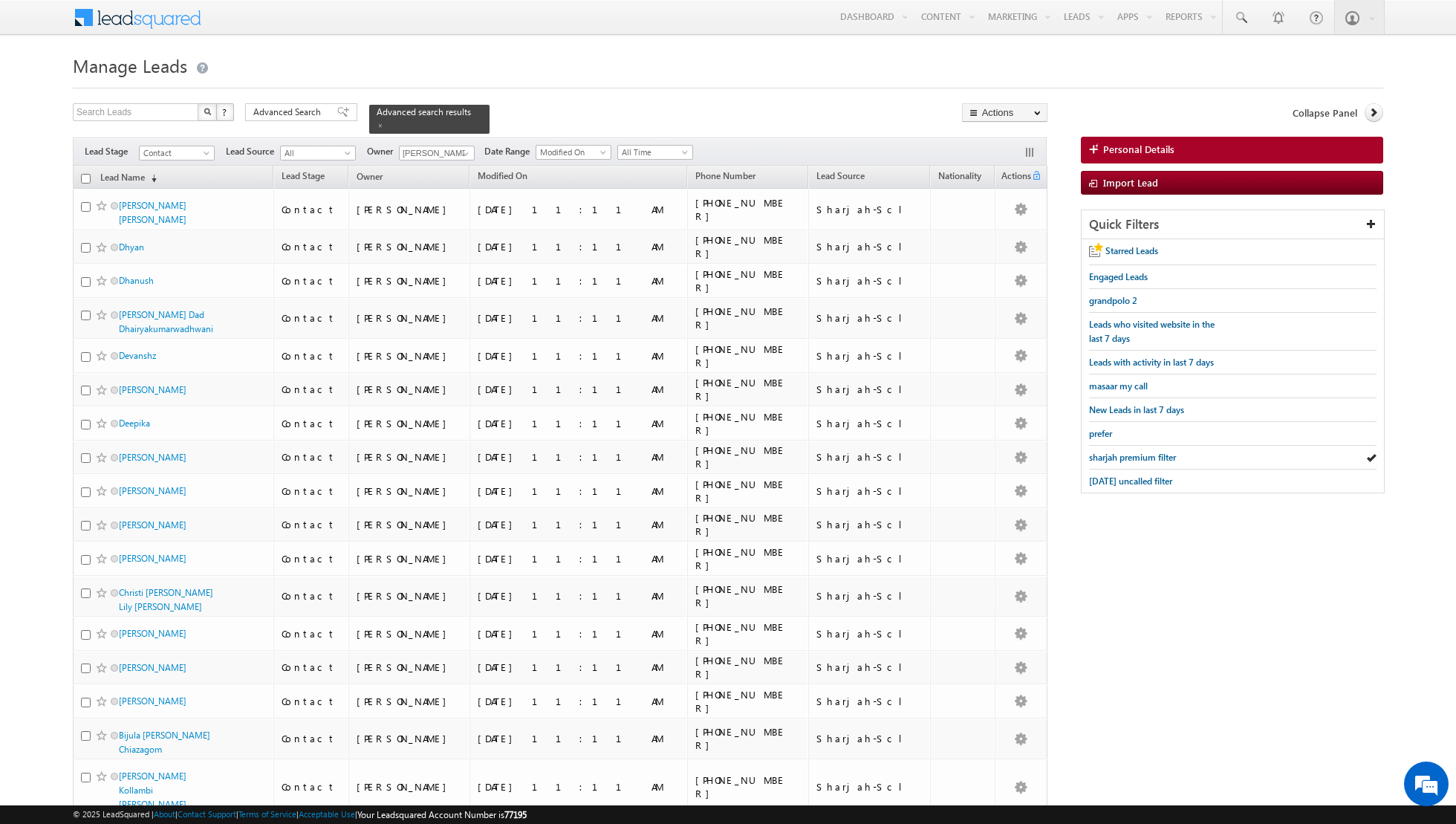
click at [85, 179] on input "checkbox" at bounding box center [85, 178] width 10 height 10
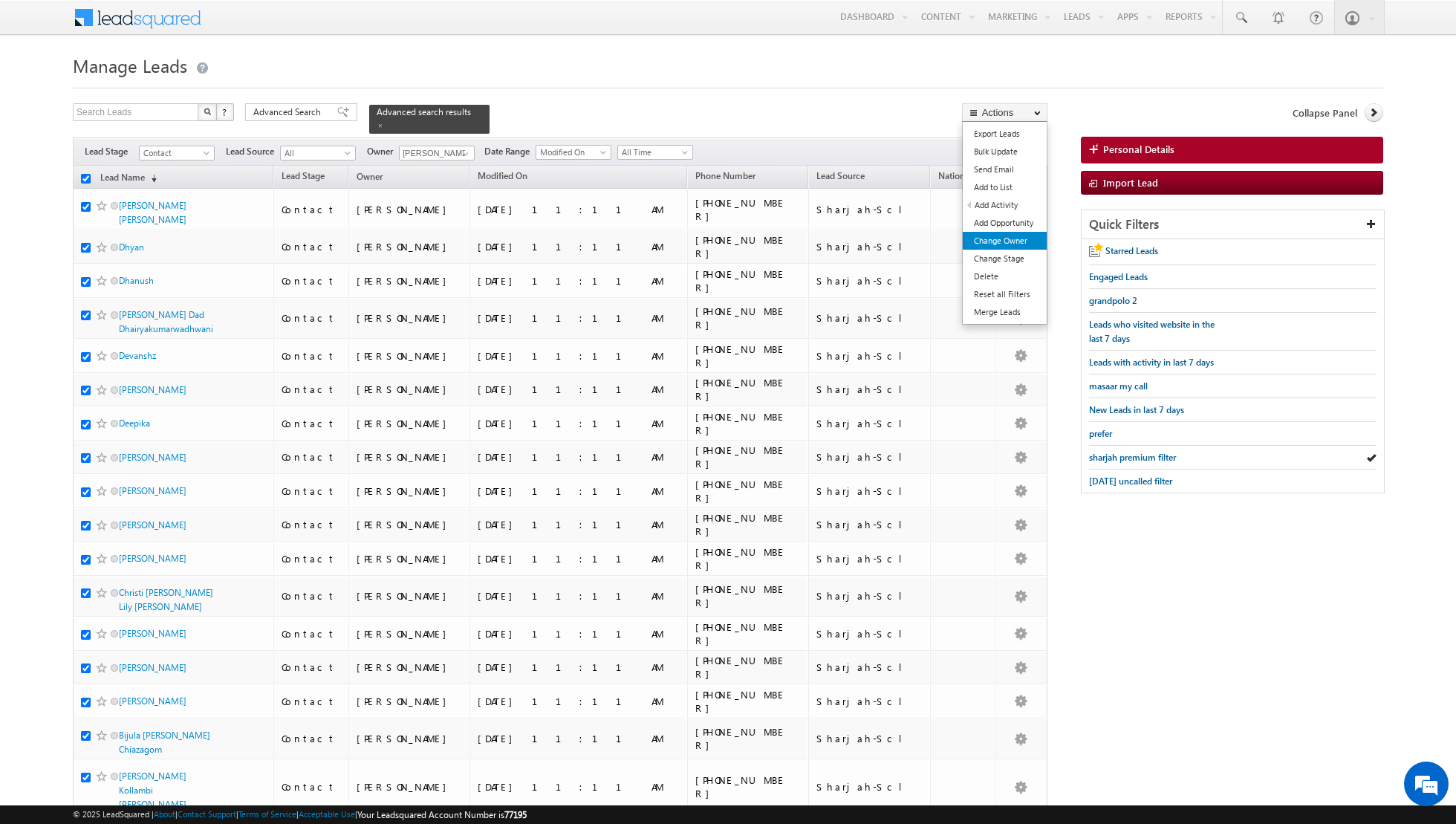
click at [1002, 238] on link "Change Owner" at bounding box center [1004, 241] width 84 height 17
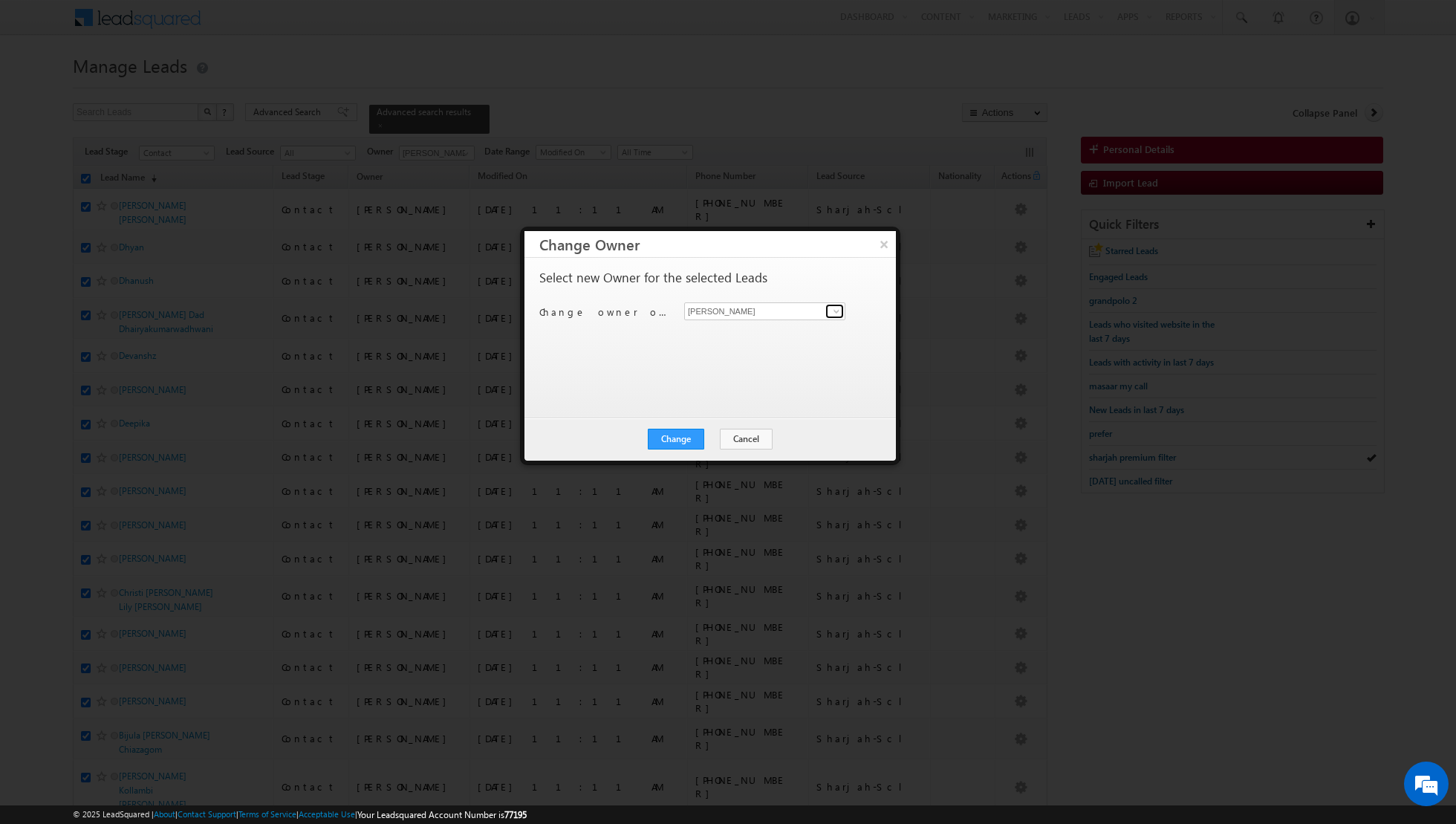
click at [839, 309] on span at bounding box center [837, 311] width 12 height 12
click at [738, 377] on link "[PERSON_NAME] [PERSON_NAME] [PERSON_NAME][EMAIL_ADDRESS][PERSON_NAME][DOMAIN_NA…" at bounding box center [765, 380] width 161 height 28
click at [670, 445] on button "Change" at bounding box center [676, 439] width 57 height 21
click at [711, 434] on button "Close" at bounding box center [712, 439] width 48 height 21
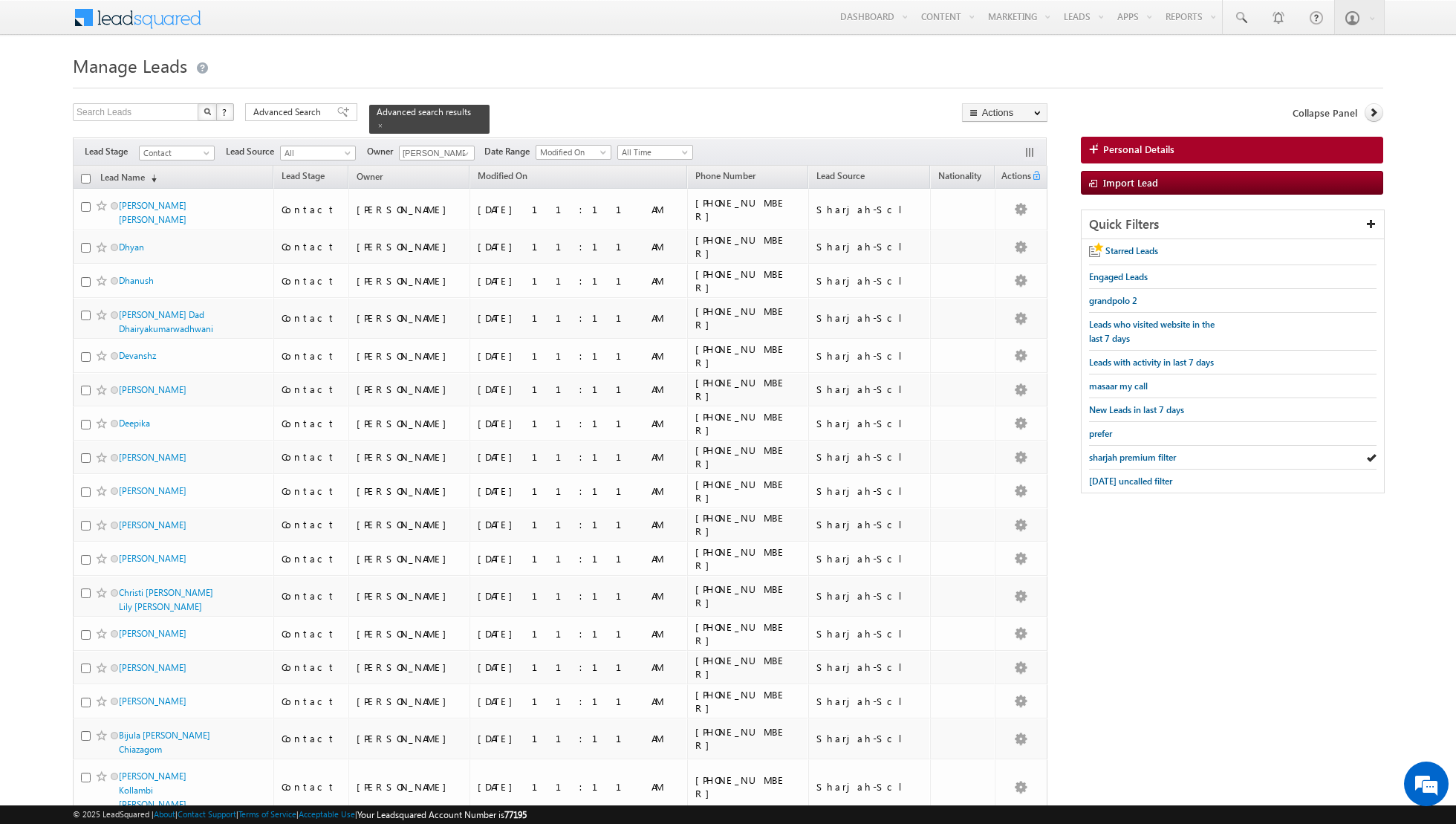
click at [84, 178] on input "checkbox" at bounding box center [85, 178] width 10 height 10
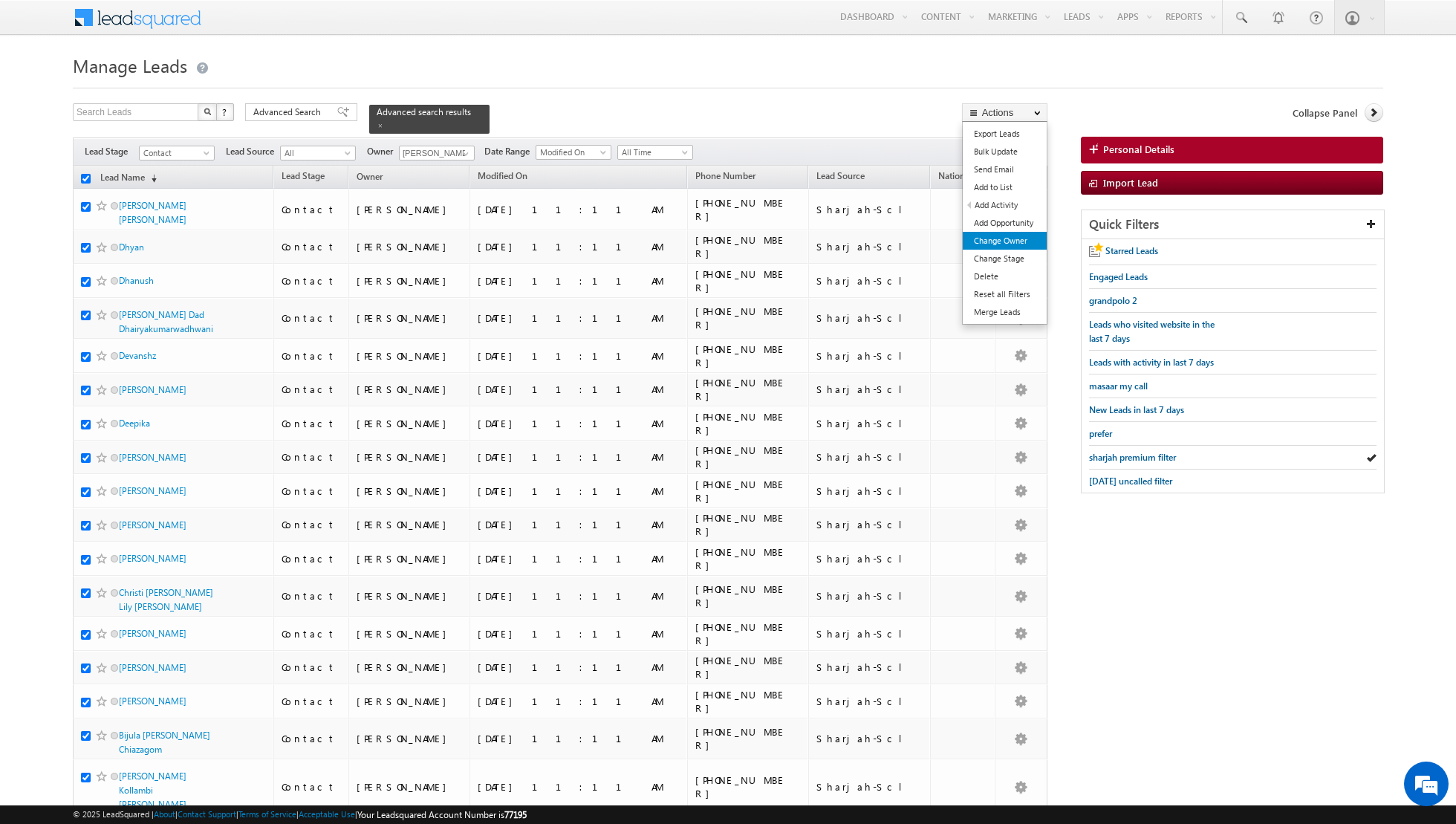
click at [988, 242] on link "Change Owner" at bounding box center [1004, 241] width 84 height 17
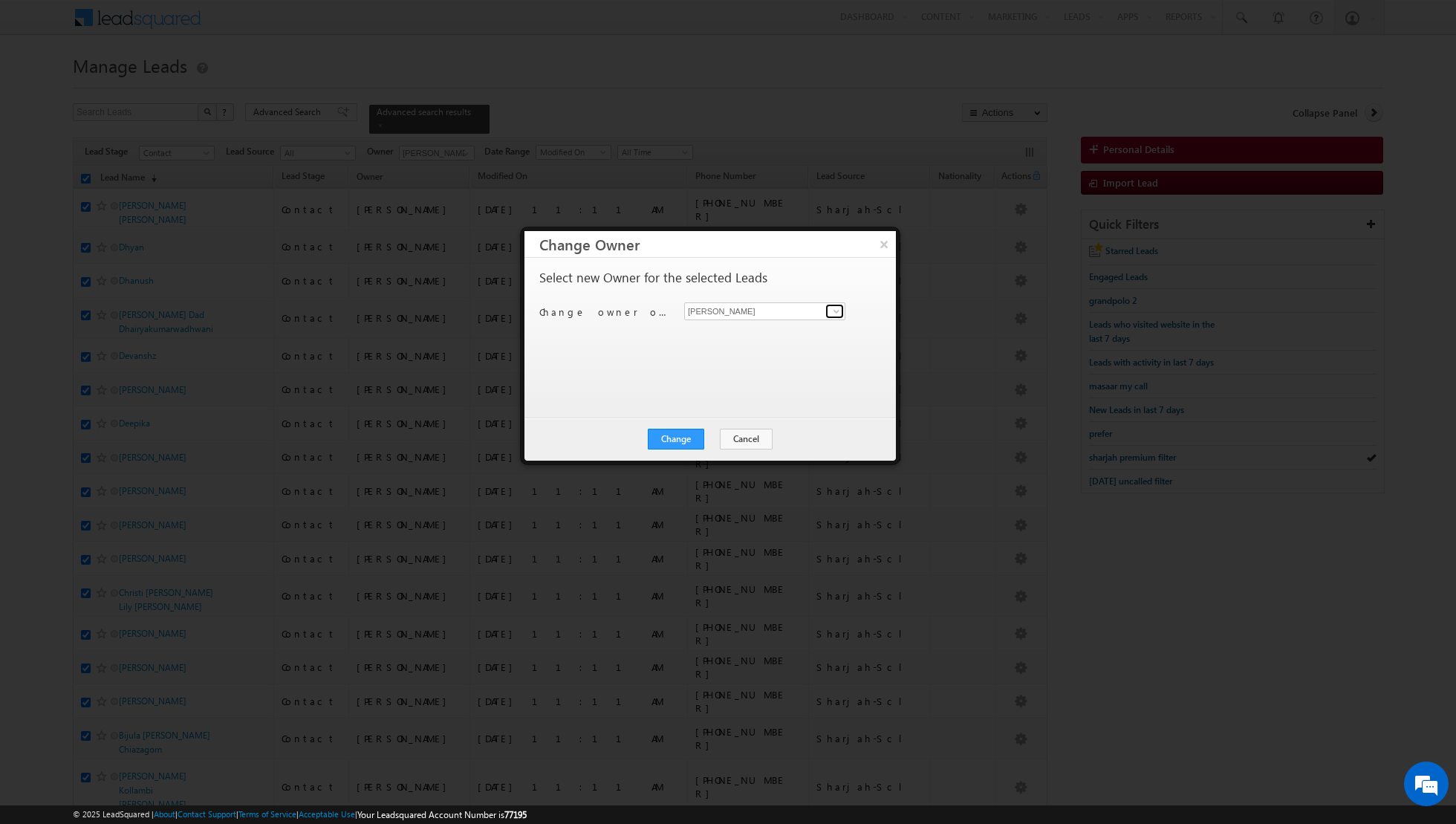
click at [836, 307] on span at bounding box center [837, 311] width 12 height 12
click at [748, 398] on span "[PERSON_NAME][EMAIL_ADDRESS][DOMAIN_NAME]" at bounding box center [756, 403] width 133 height 11
click at [681, 442] on button "Change" at bounding box center [676, 439] width 57 height 21
click at [714, 437] on button "Close" at bounding box center [712, 439] width 48 height 21
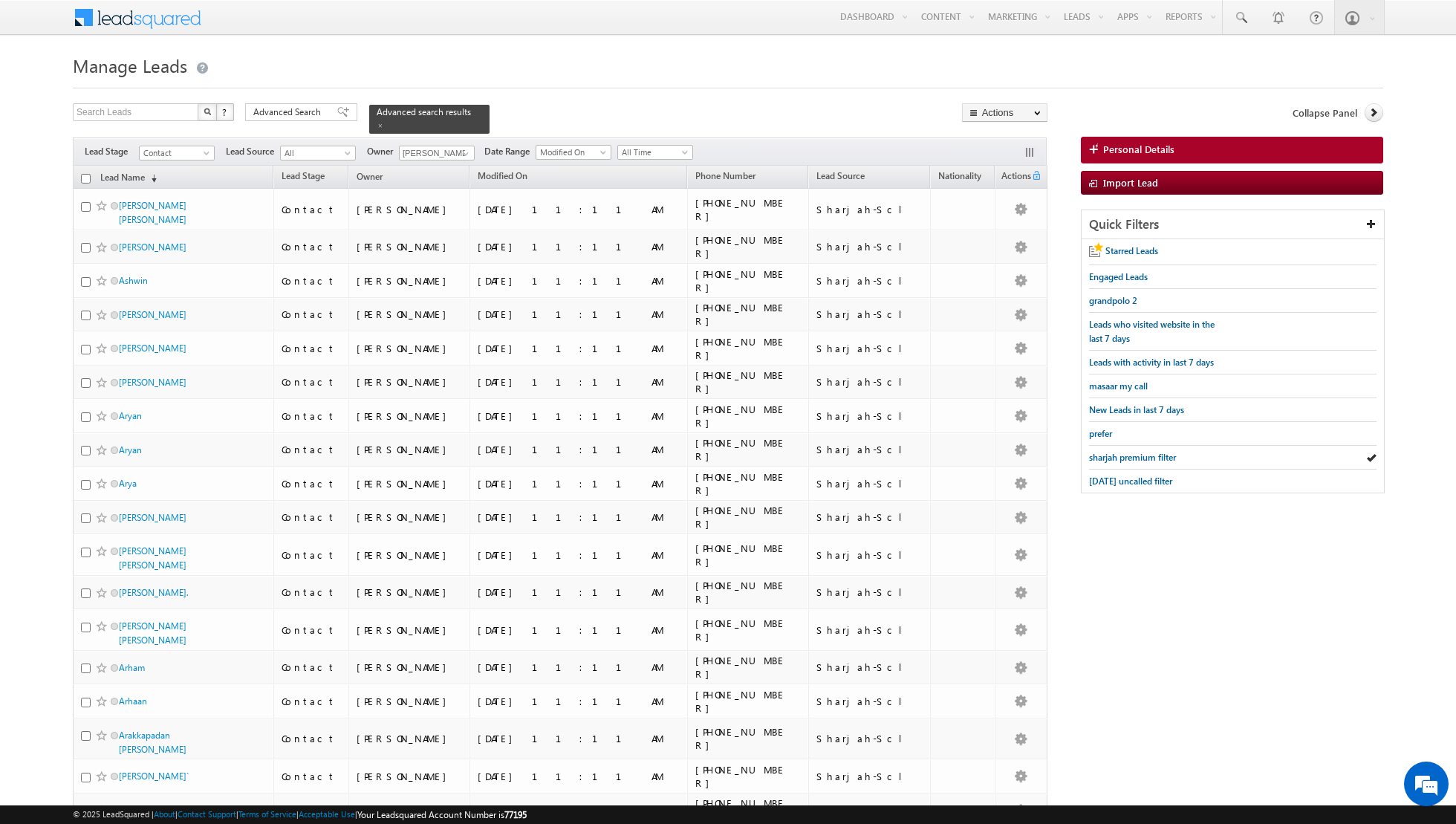
click at [90, 176] on input "checkbox" at bounding box center [85, 178] width 10 height 10
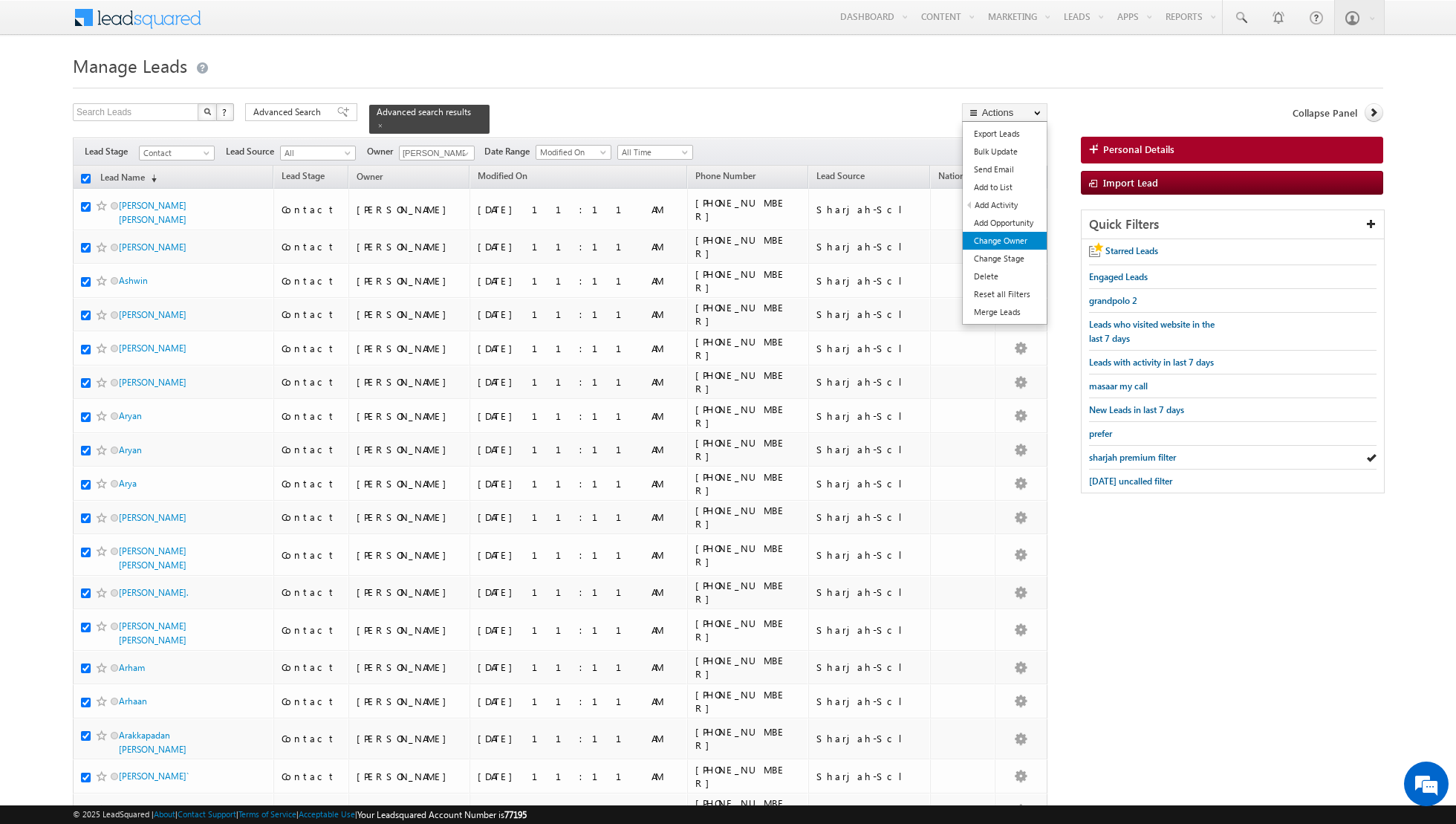
click at [993, 239] on link "Change Owner" at bounding box center [1004, 241] width 84 height 17
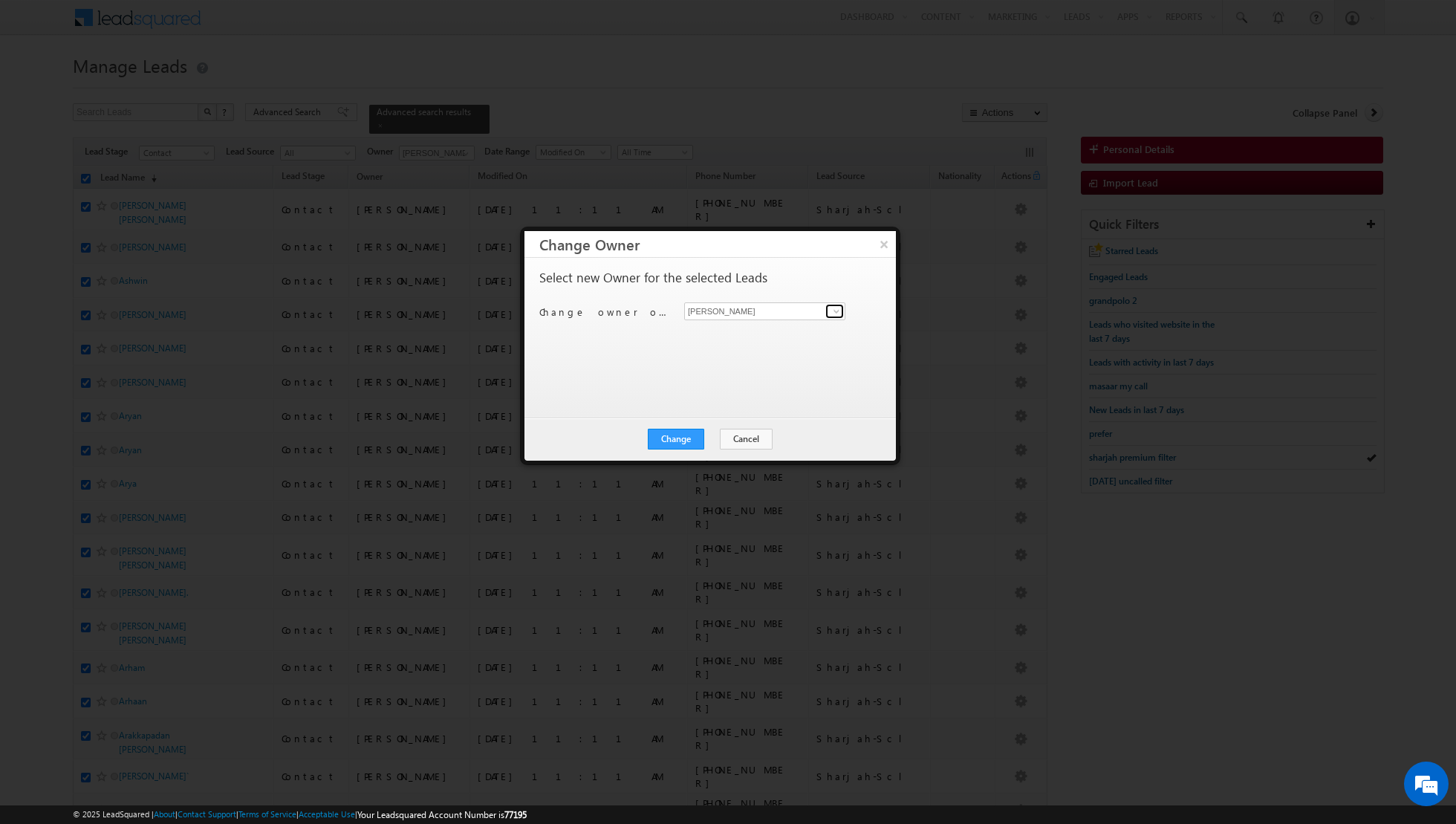
click at [838, 314] on span at bounding box center [837, 311] width 12 height 12
click at [783, 337] on span "[EMAIL_ADDRESS][PERSON_NAME][DOMAIN_NAME]" at bounding box center [756, 339] width 133 height 11
click at [670, 440] on button "Change" at bounding box center [676, 439] width 57 height 21
click at [715, 441] on button "Close" at bounding box center [712, 439] width 48 height 21
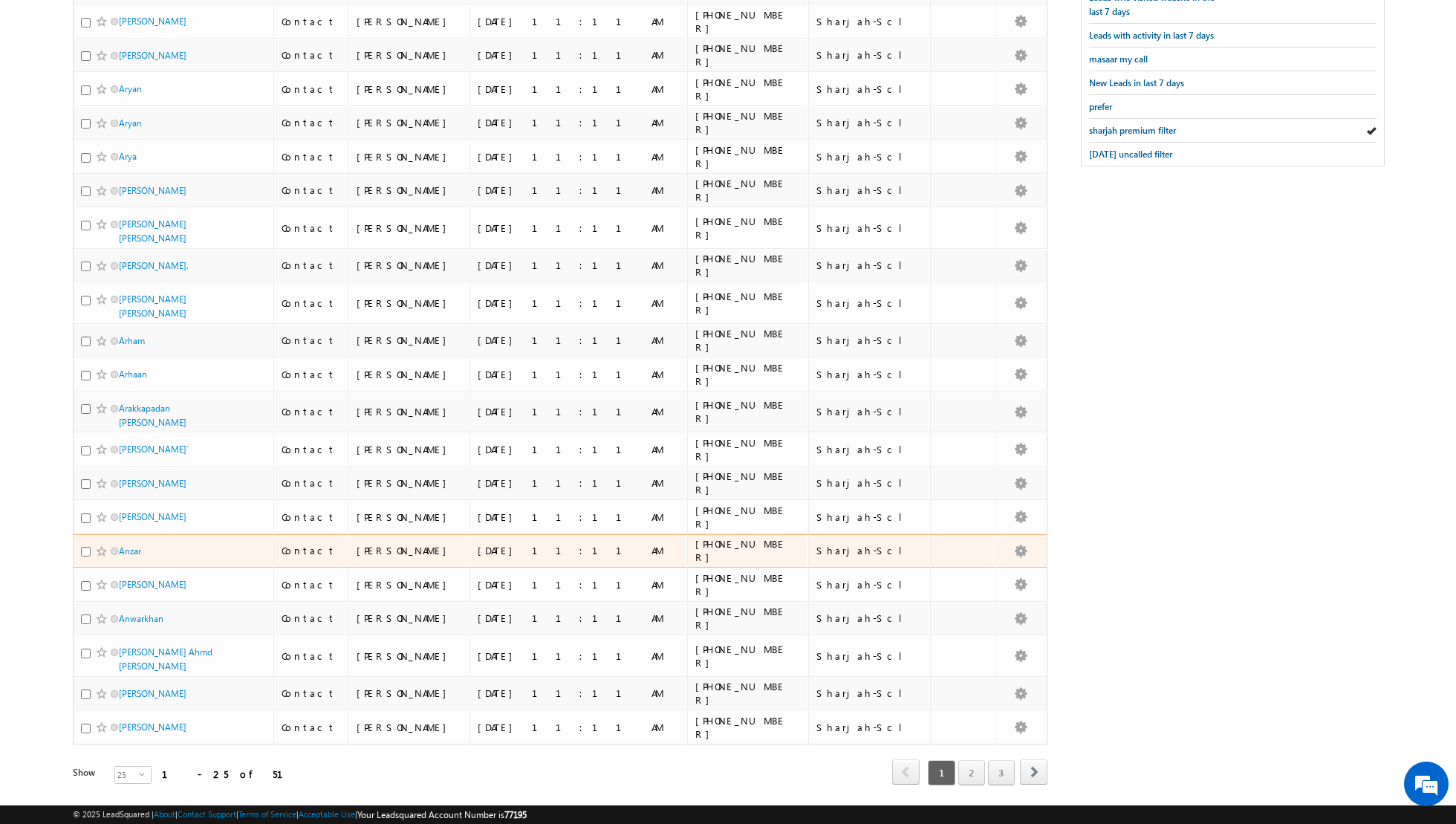
scroll to position [0, 0]
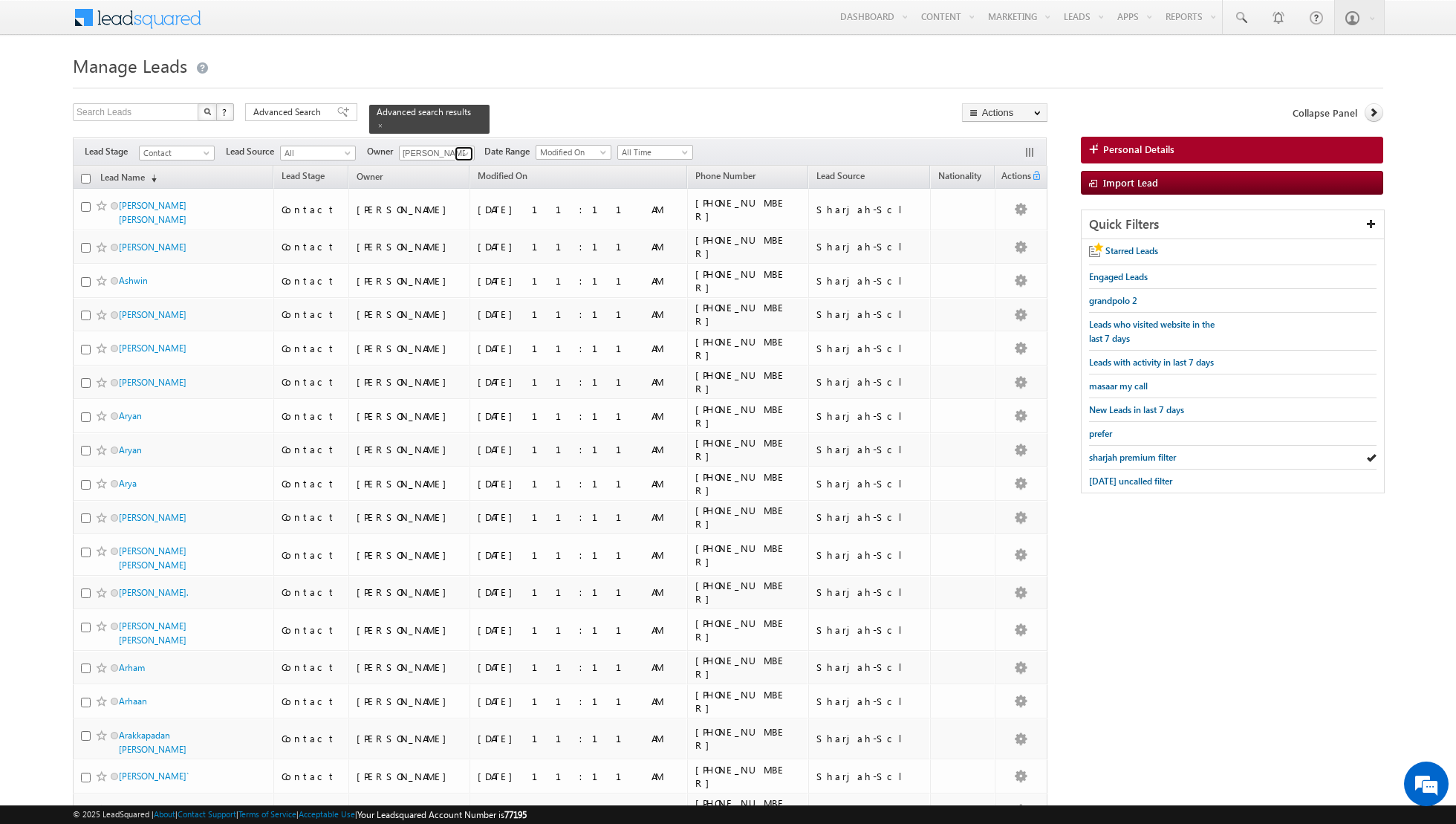
click at [455, 154] on link at bounding box center [463, 153] width 18 height 15
click at [452, 218] on span "[EMAIL_ADDRESS][DOMAIN_NAME]" at bounding box center [471, 223] width 133 height 11
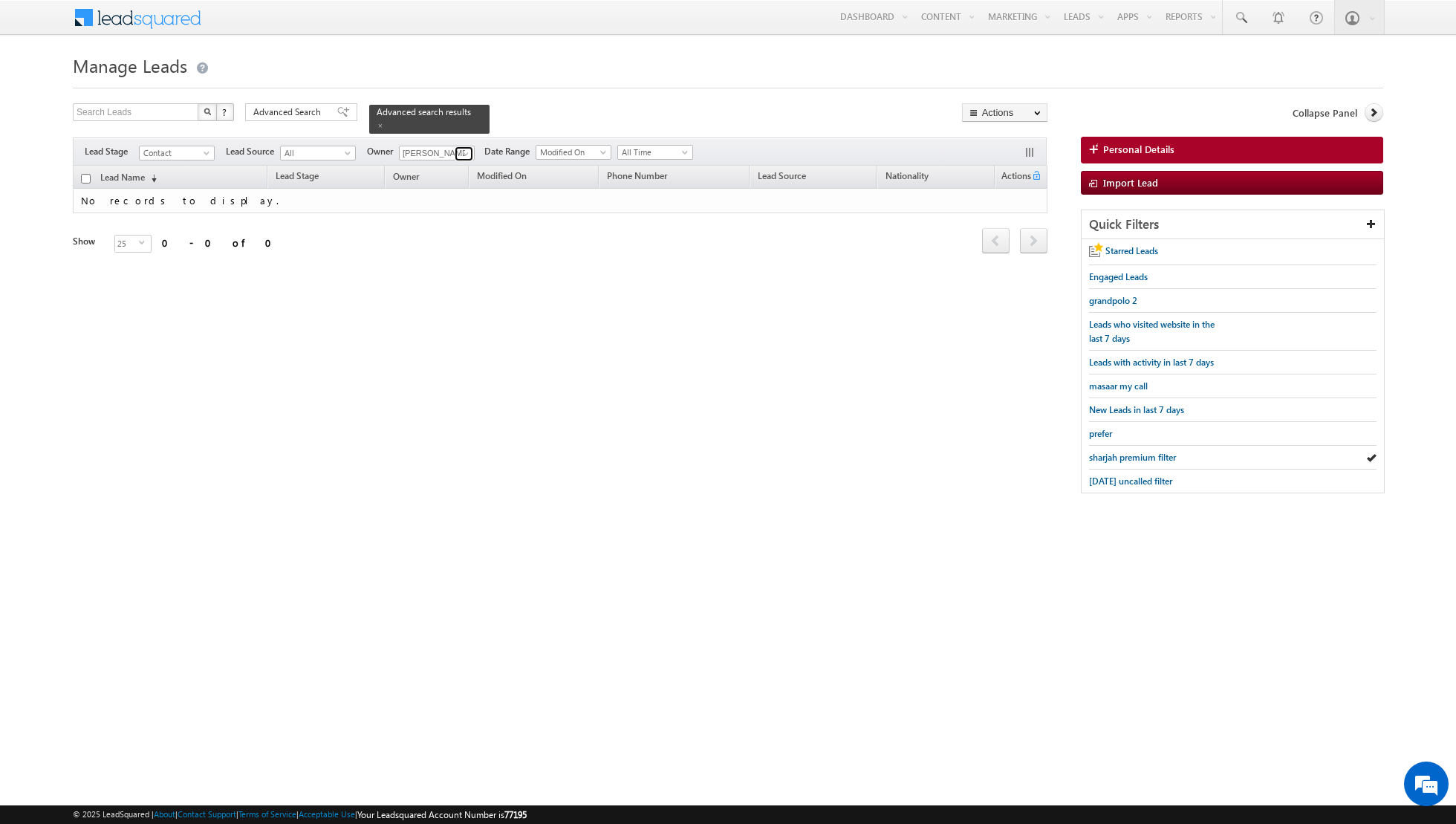
click at [454, 147] on link at bounding box center [463, 153] width 18 height 15
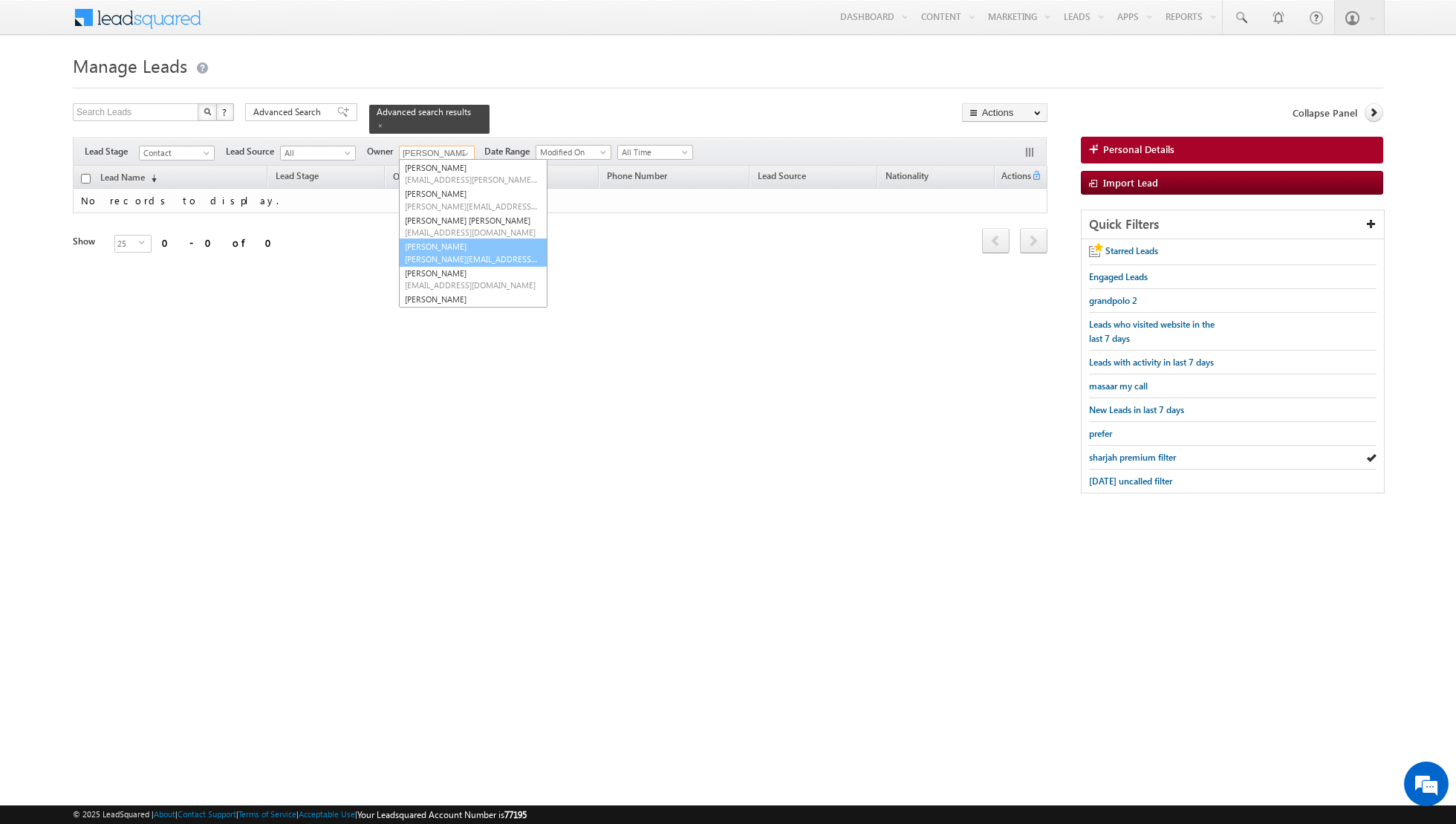
scroll to position [120, 0]
click at [445, 186] on link "[PERSON_NAME] [PERSON_NAME][EMAIL_ADDRESS][DOMAIN_NAME]" at bounding box center [473, 188] width 148 height 28
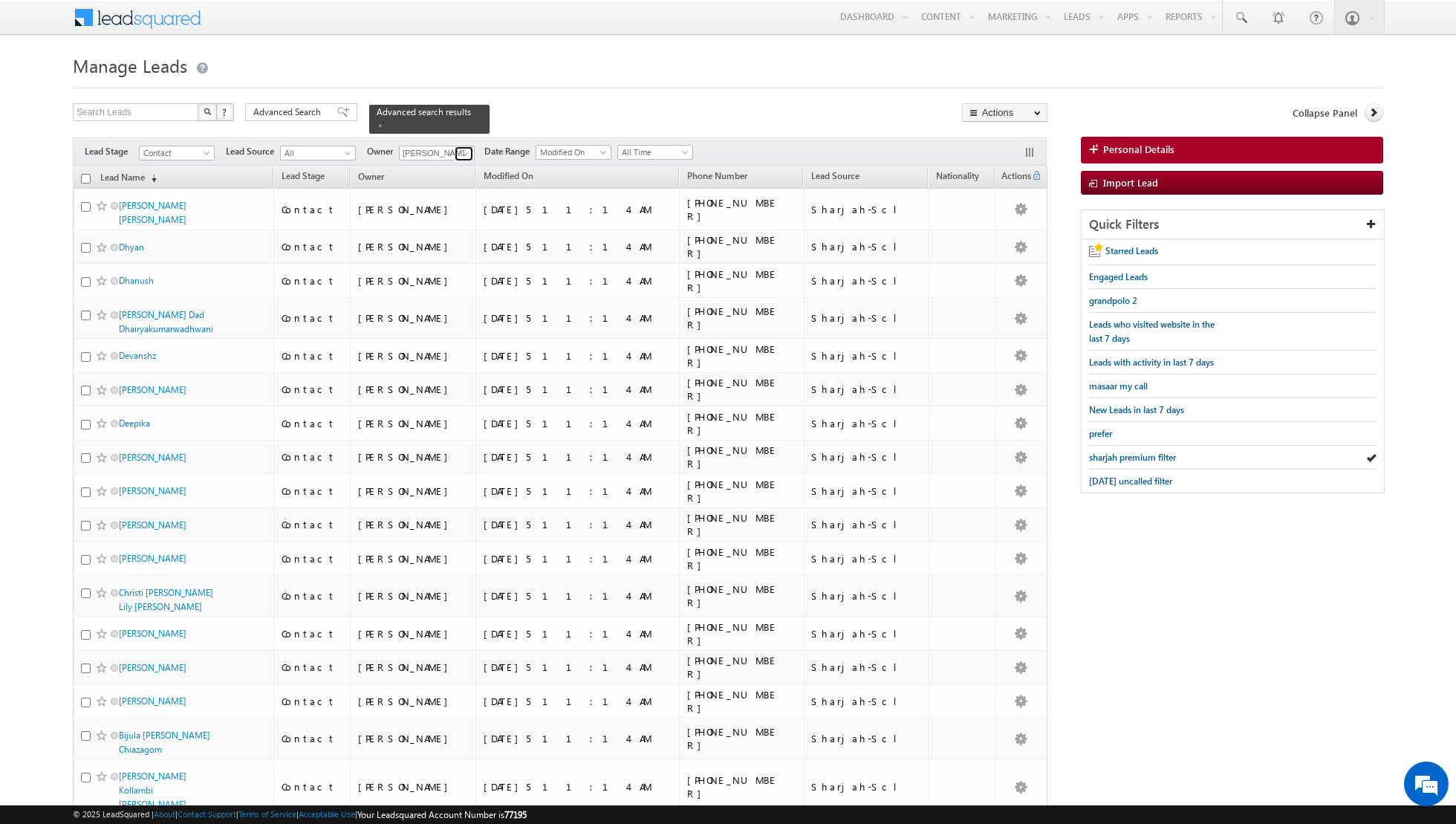
click at [454, 153] on link at bounding box center [463, 153] width 18 height 15
click at [444, 166] on link "[PERSON_NAME] [EMAIL_ADDRESS][PERSON_NAME][DOMAIN_NAME]" at bounding box center [473, 174] width 148 height 28
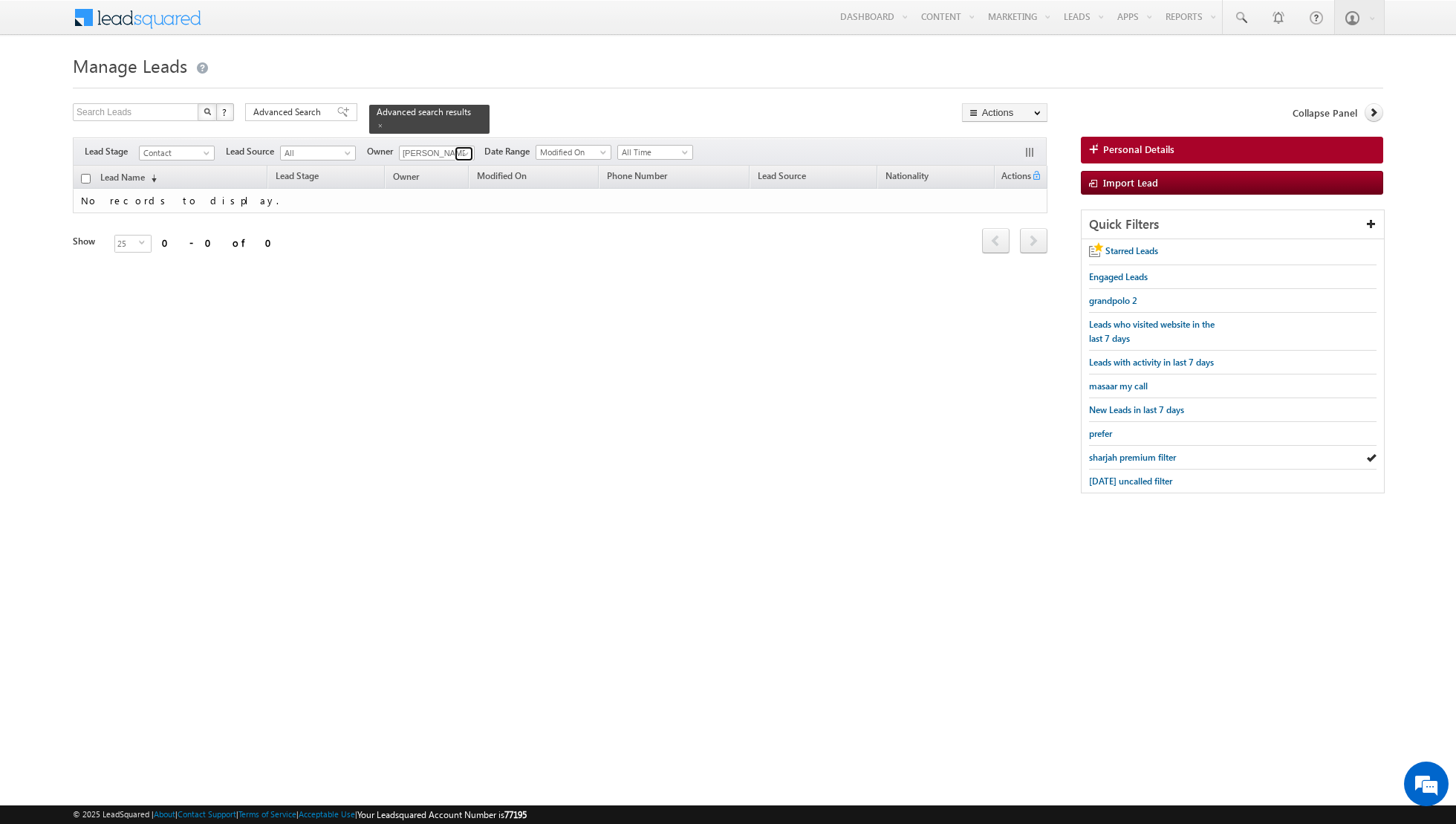
click at [454, 148] on link at bounding box center [463, 153] width 18 height 15
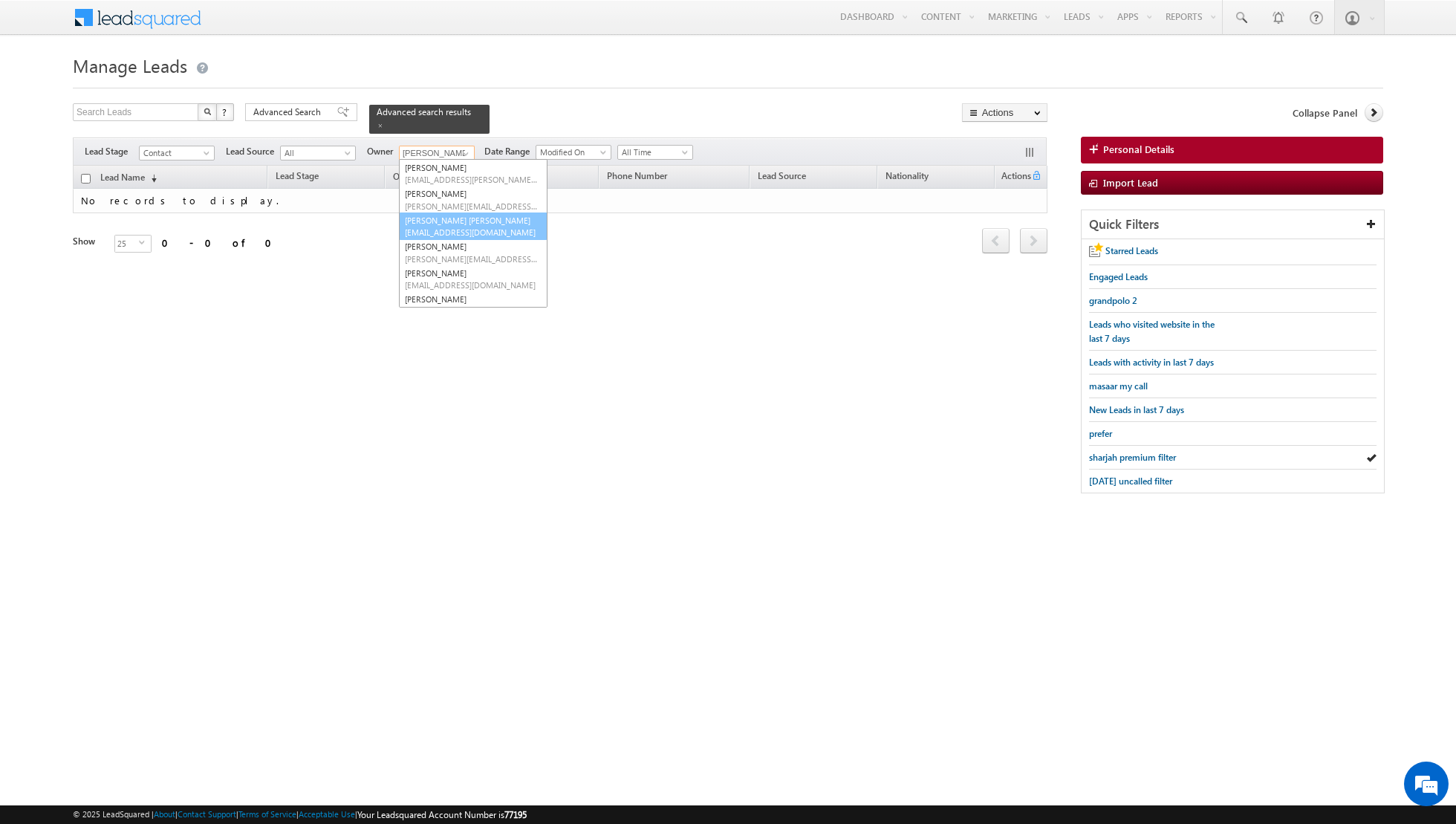
click at [463, 224] on link "[PERSON_NAME] [PERSON_NAME] [PERSON_NAME][EMAIL_ADDRESS][PERSON_NAME][DOMAIN_NA…" at bounding box center [473, 227] width 148 height 28
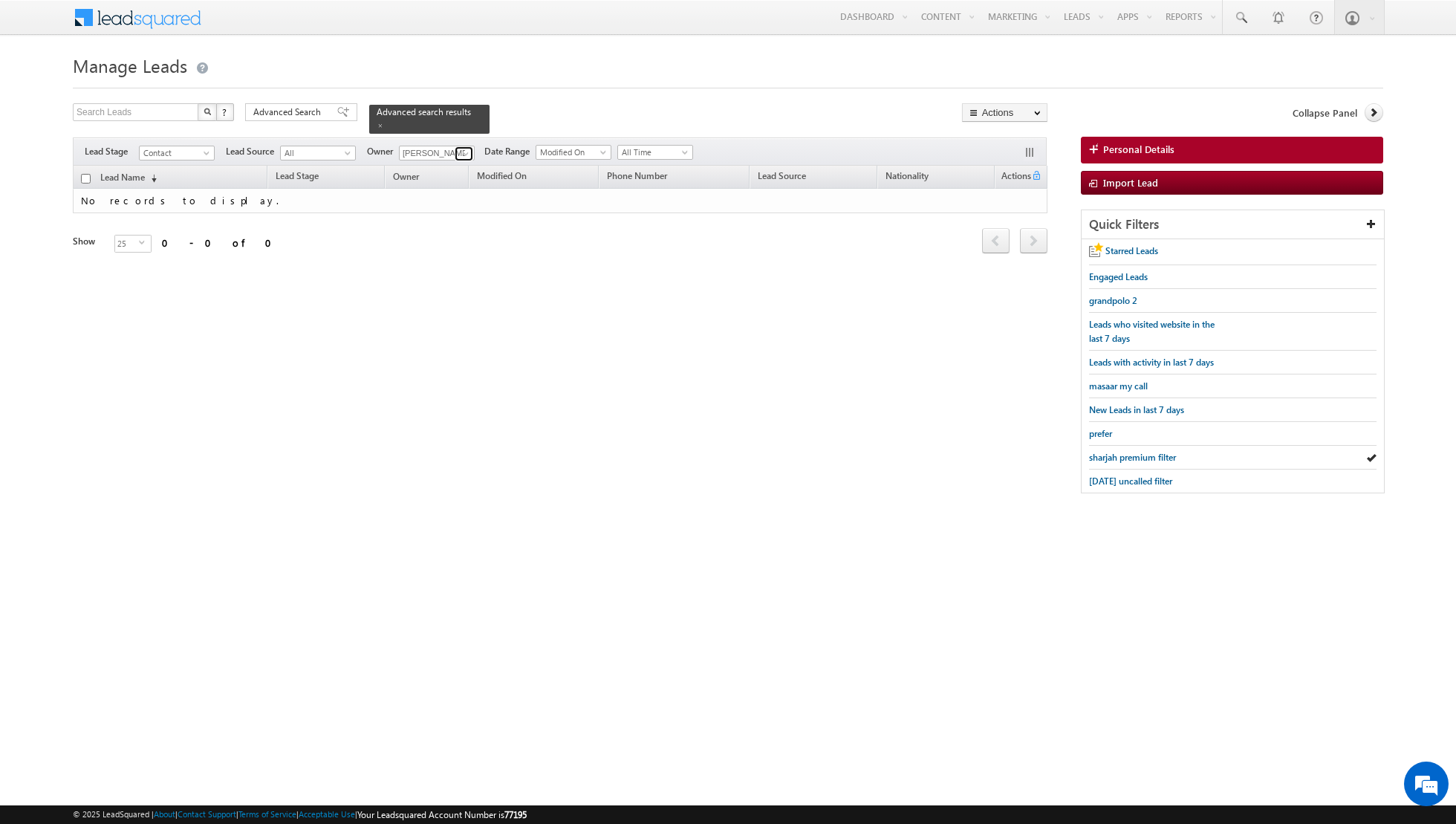
click at [459, 152] on span at bounding box center [466, 154] width 12 height 12
click at [459, 195] on link "[PERSON_NAME] [PERSON_NAME][EMAIL_ADDRESS][DOMAIN_NAME]" at bounding box center [473, 200] width 148 height 28
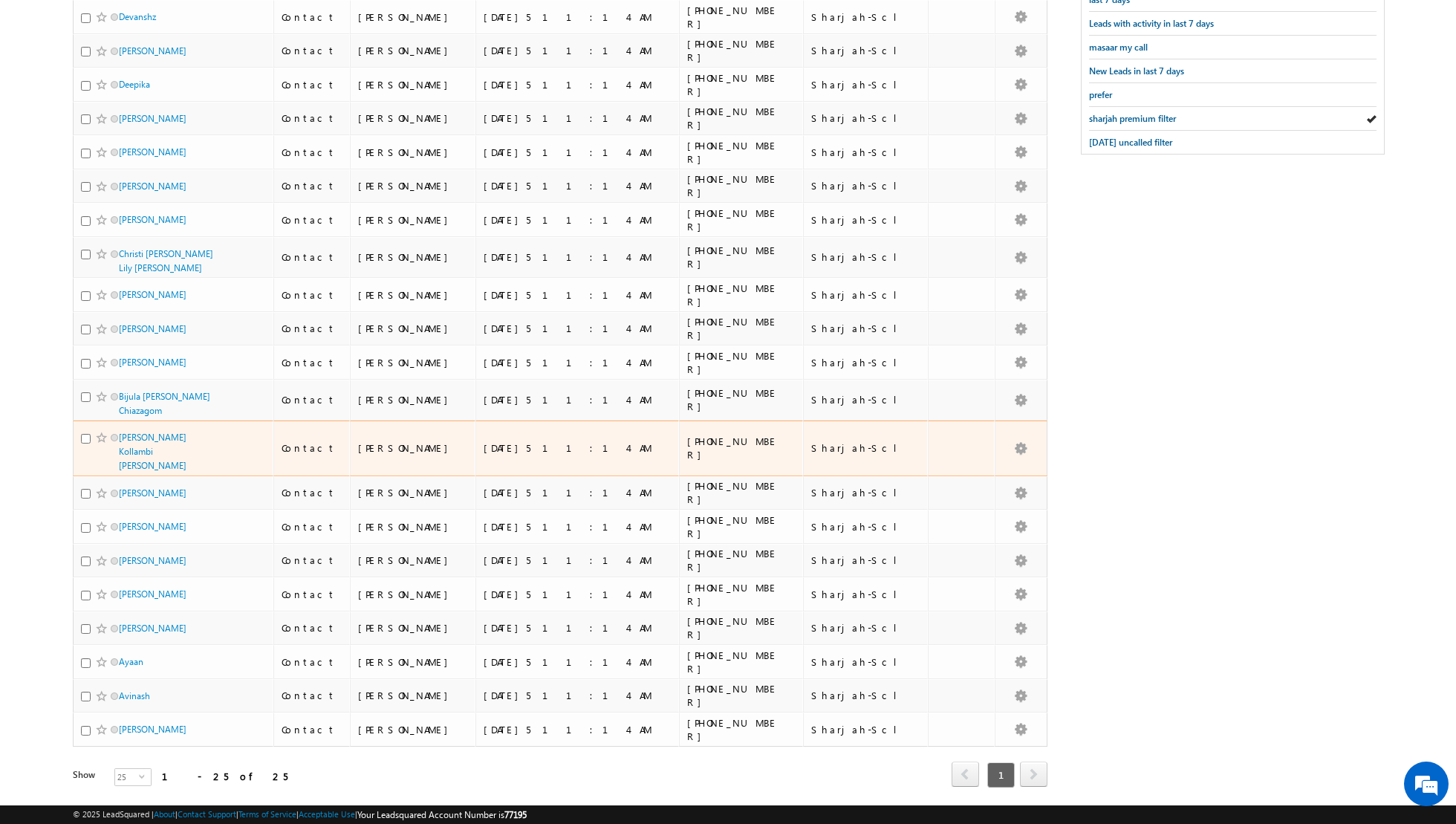
scroll to position [0, 0]
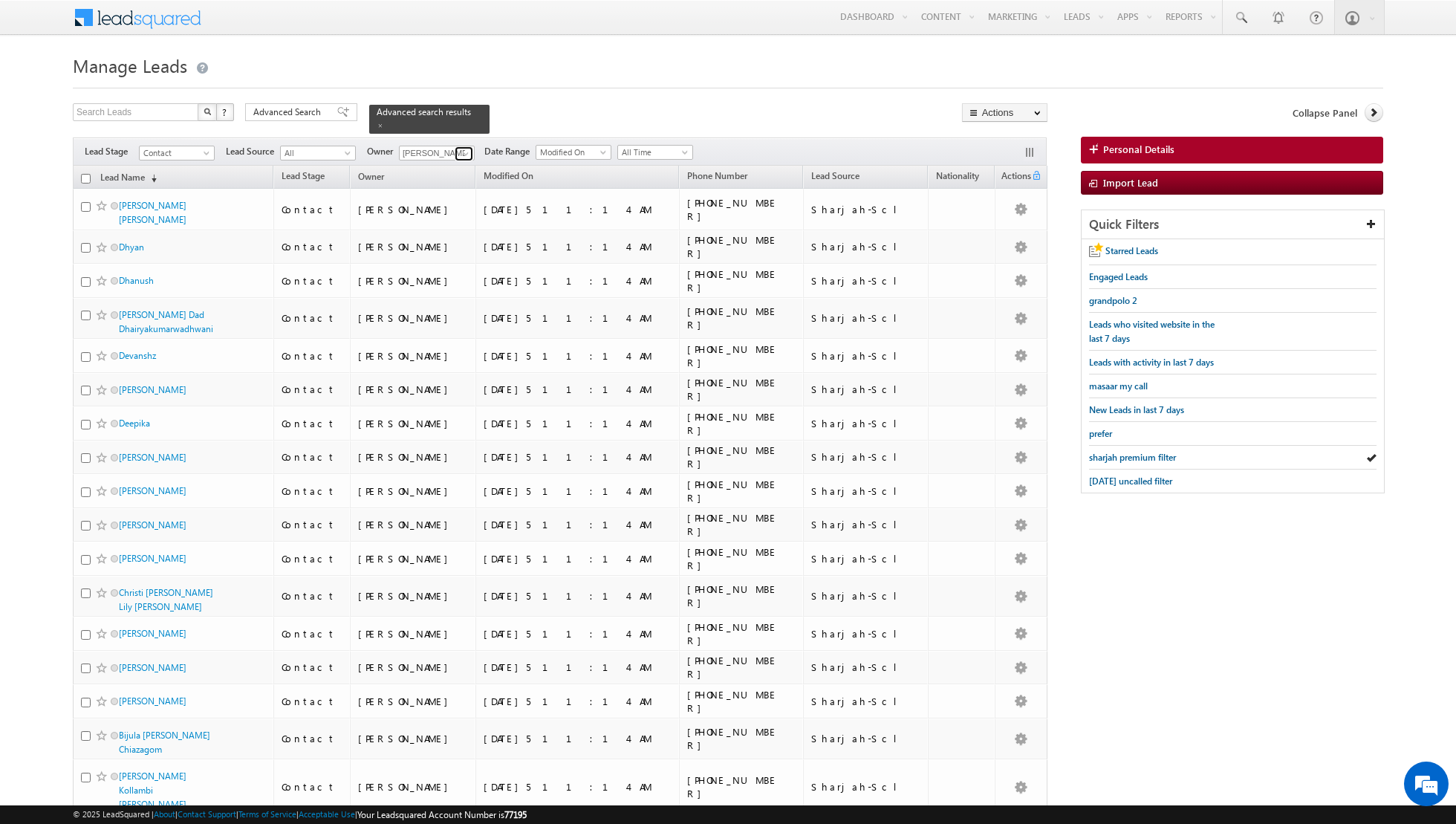
click at [459, 153] on span at bounding box center [466, 154] width 12 height 12
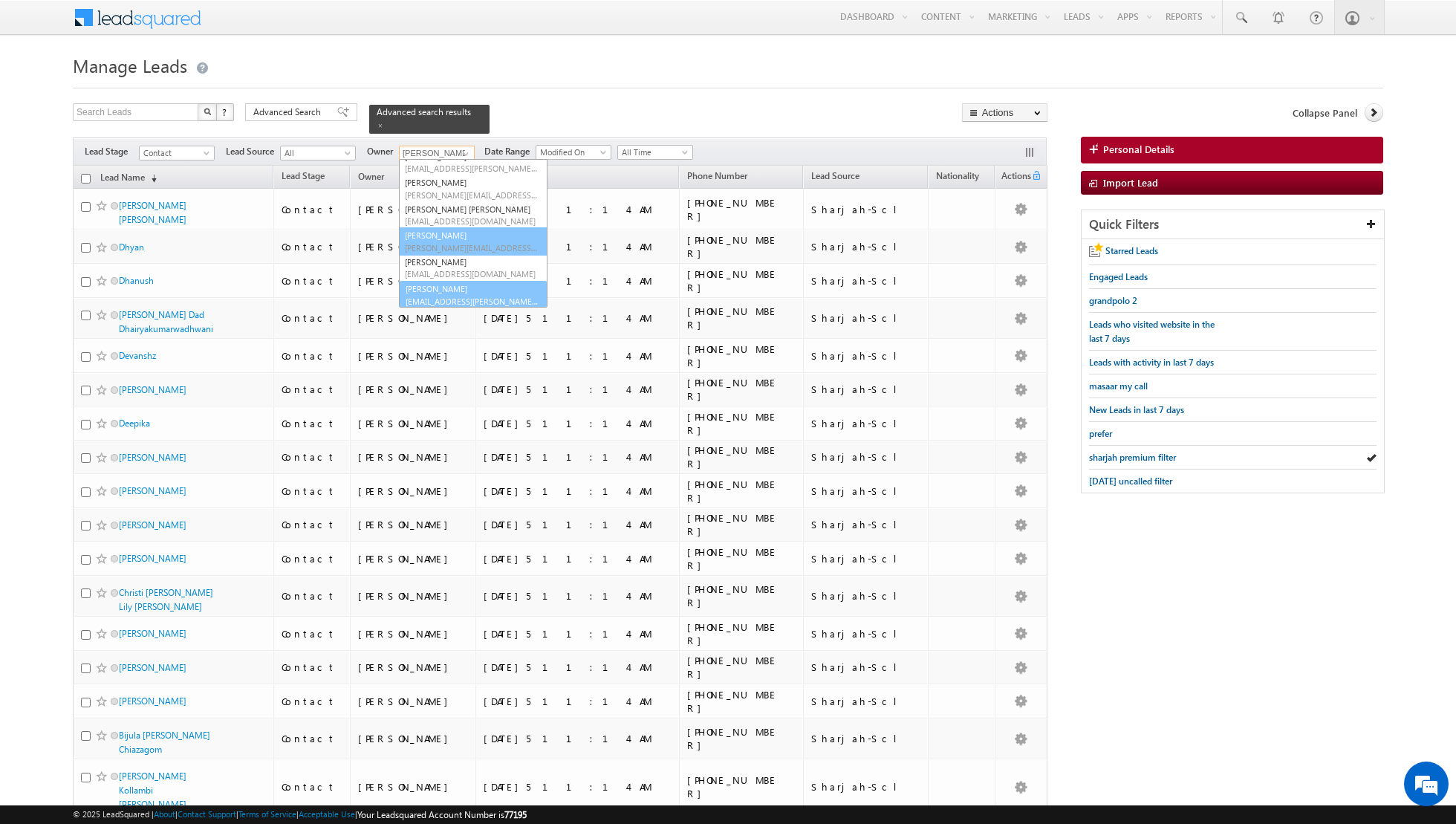
scroll to position [120, 0]
click at [439, 289] on link "[PERSON_NAME] [EMAIL_ADDRESS][PERSON_NAME][DOMAIN_NAME]" at bounding box center [473, 294] width 148 height 28
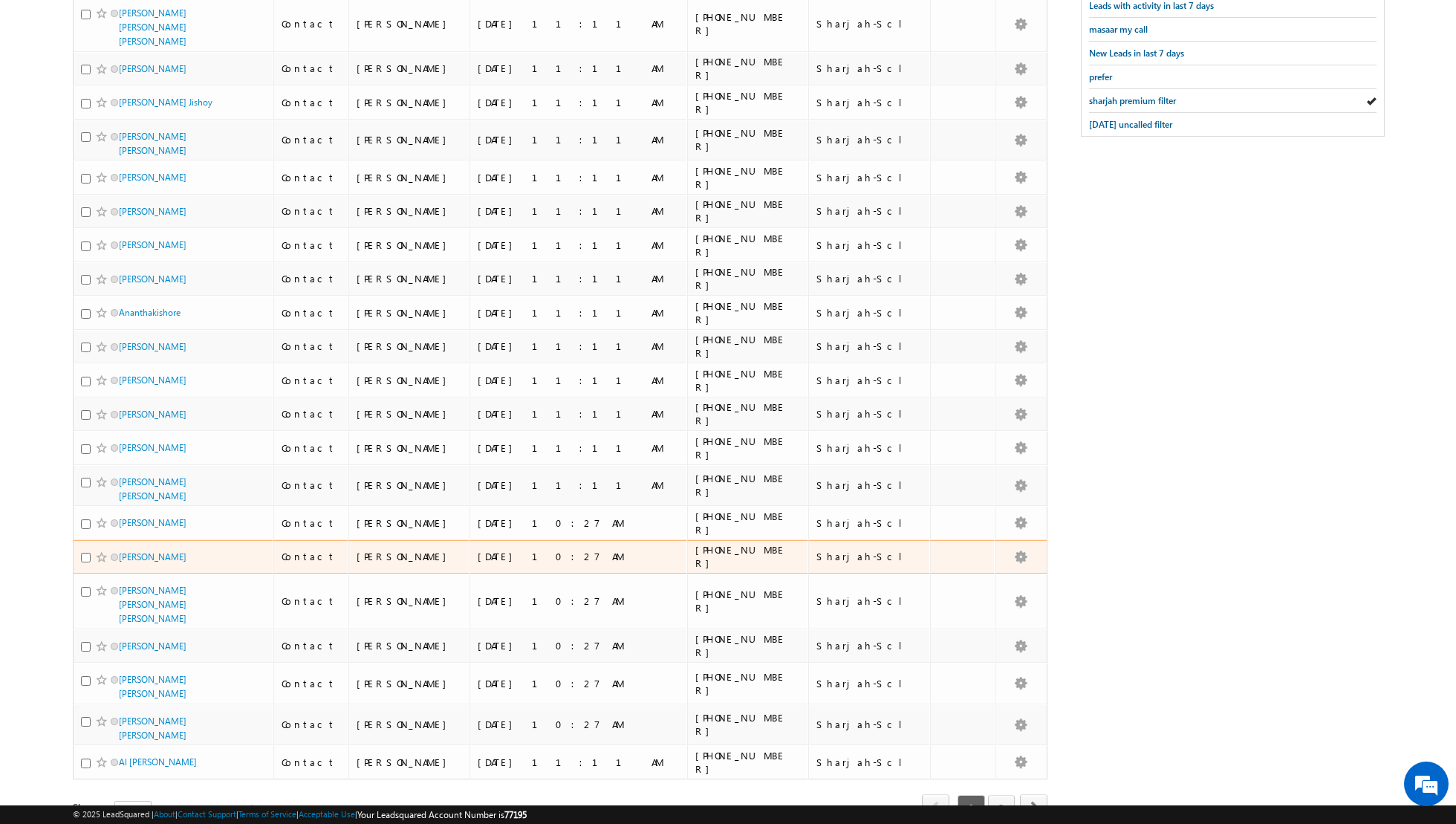
scroll to position [0, 0]
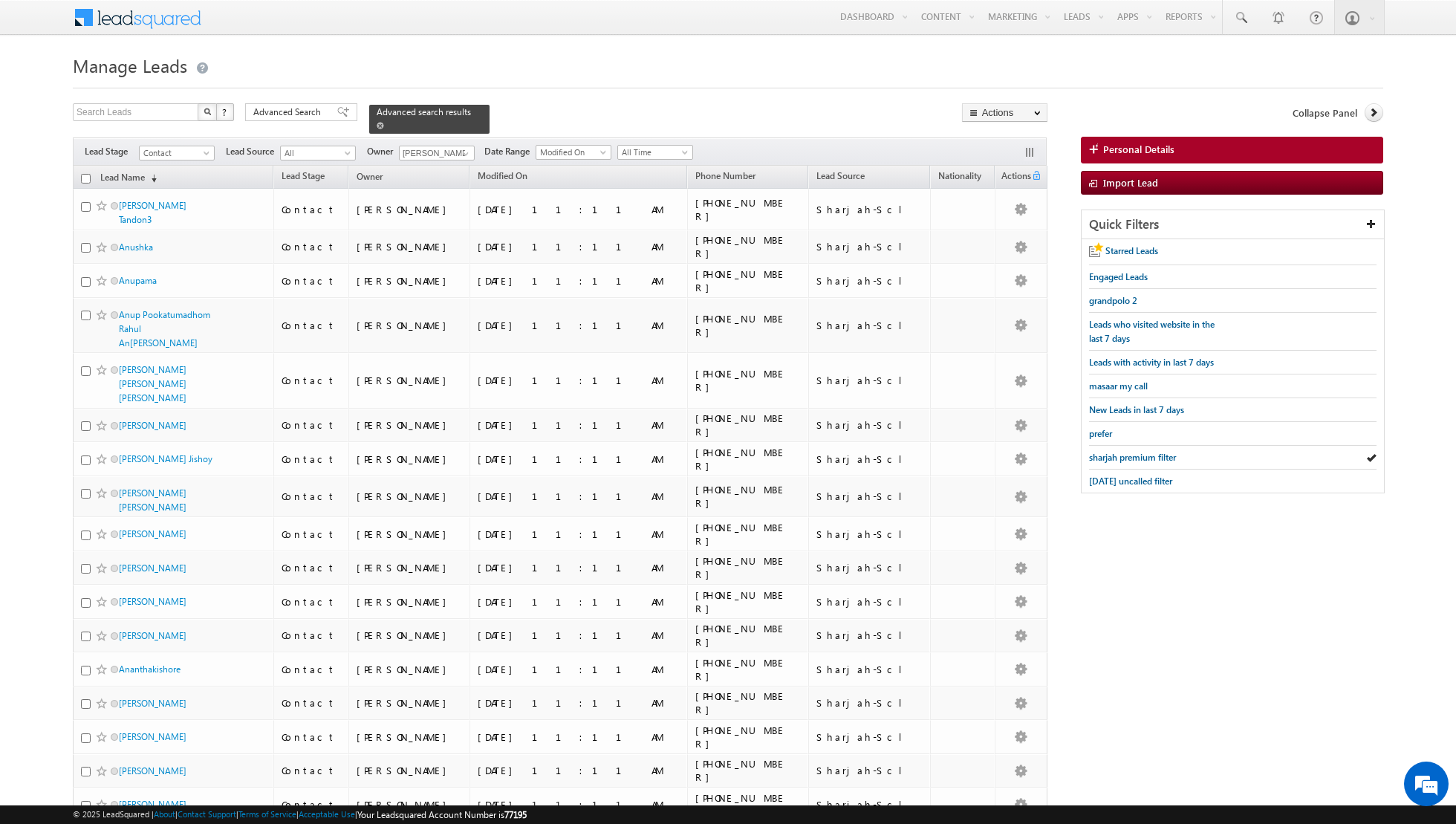
click at [377, 123] on span at bounding box center [380, 126] width 8 height 8
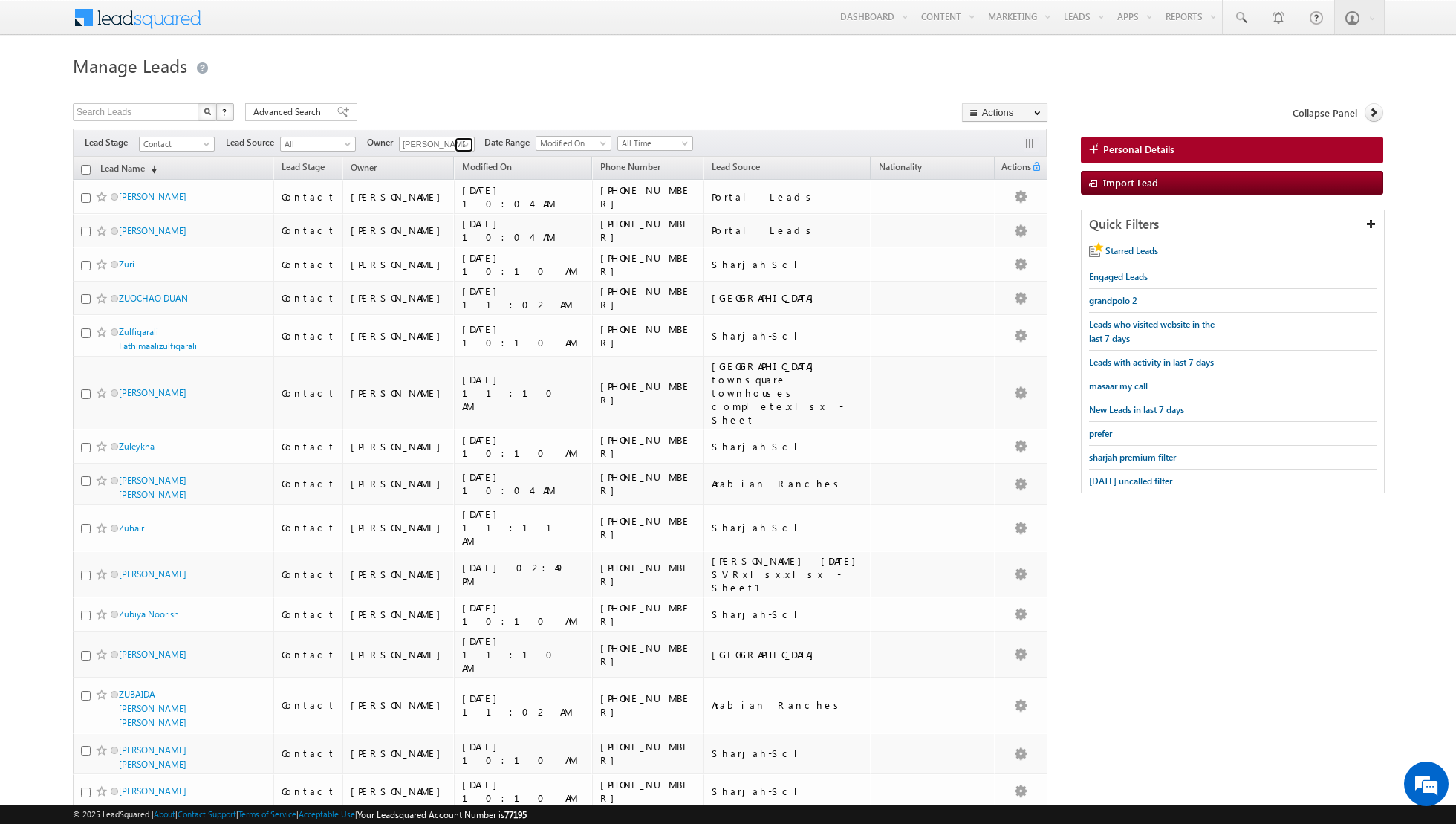
click at [463, 146] on span at bounding box center [466, 145] width 12 height 12
click at [484, 169] on span "[EMAIL_ADDRESS][DOMAIN_NAME]" at bounding box center [471, 170] width 133 height 11
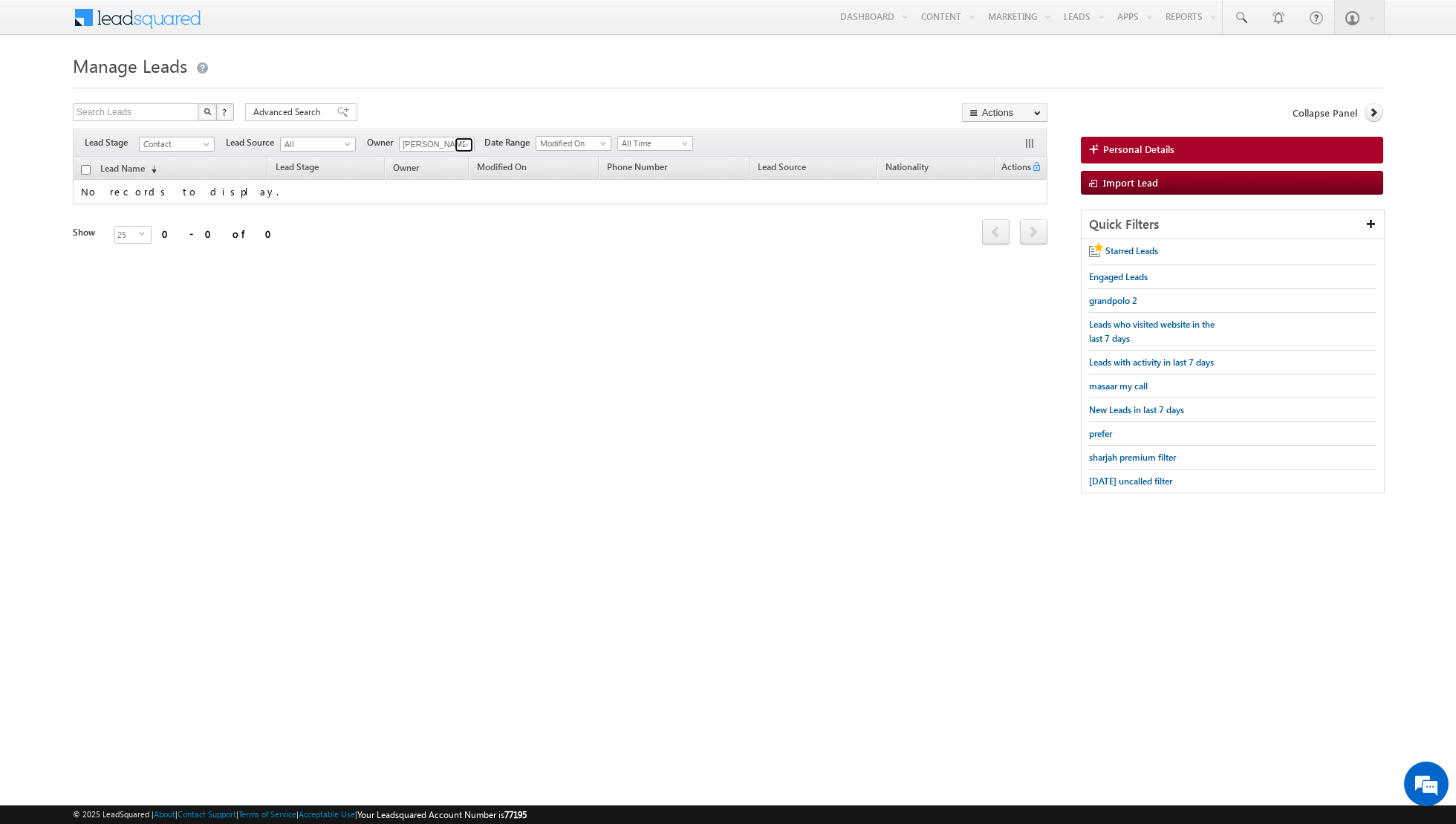
click at [462, 140] on span at bounding box center [466, 145] width 12 height 12
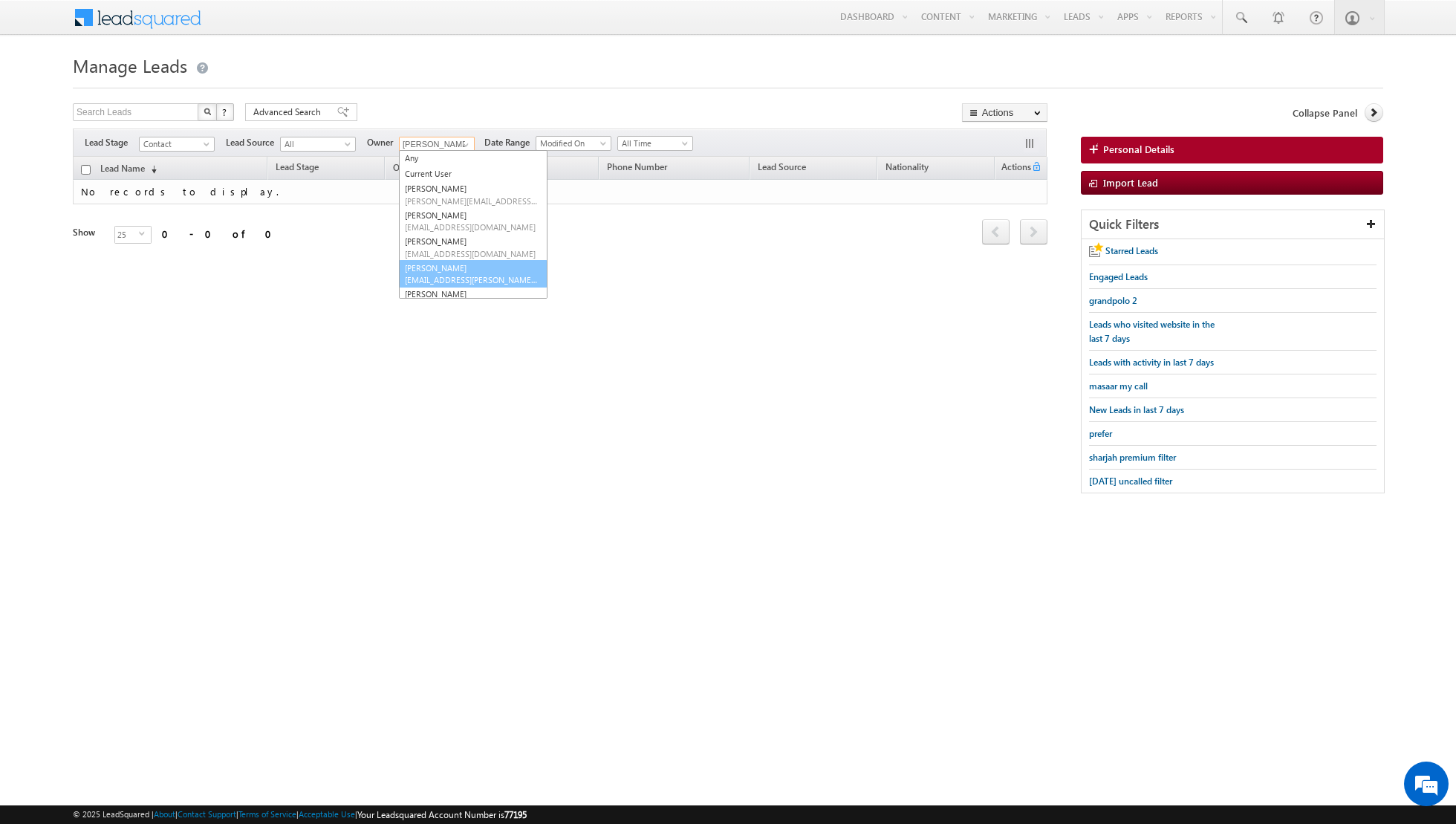
click at [454, 264] on link "[PERSON_NAME] [EMAIL_ADDRESS][PERSON_NAME][DOMAIN_NAME]" at bounding box center [473, 274] width 148 height 28
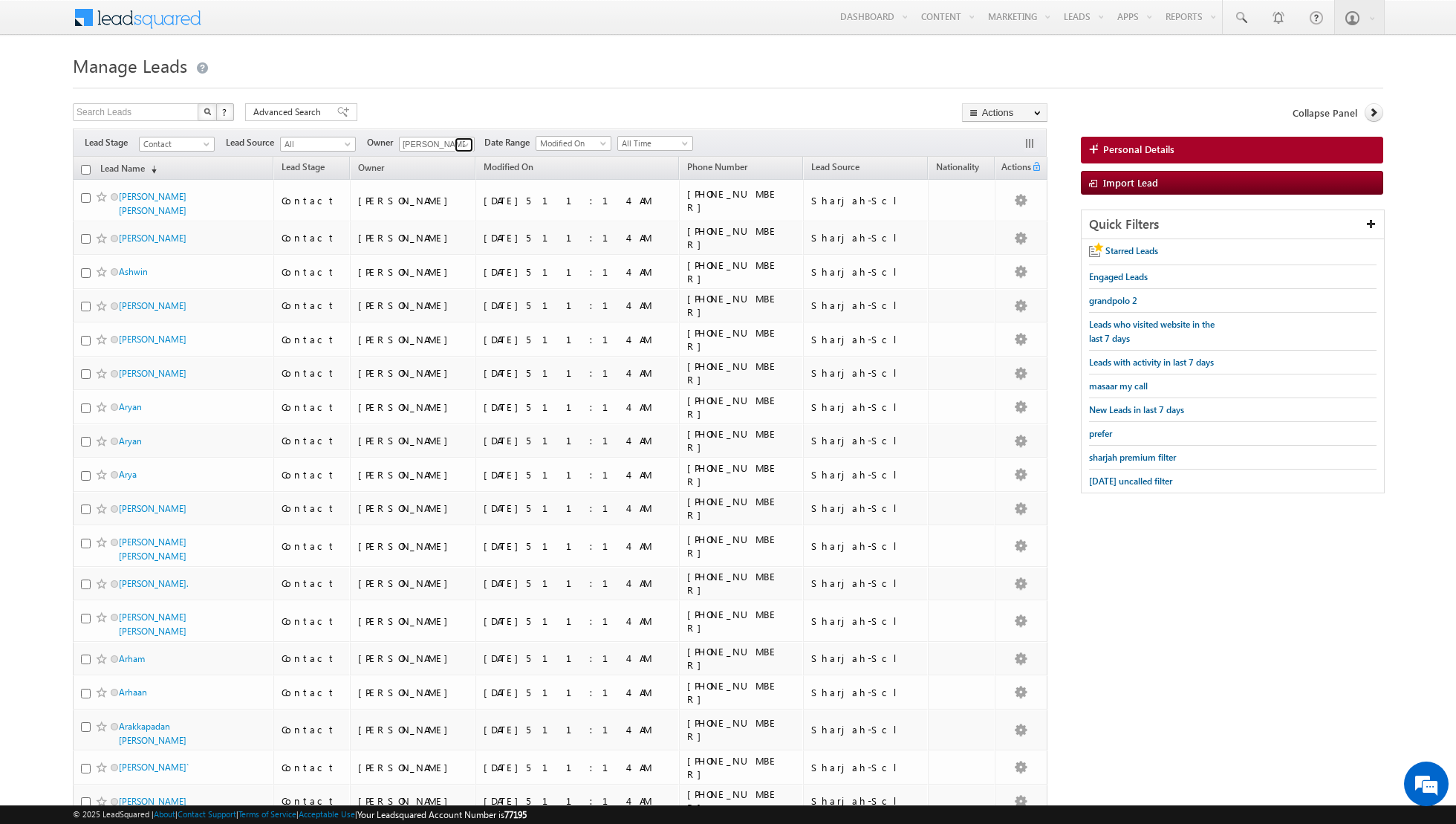
click at [461, 143] on span at bounding box center [466, 145] width 12 height 12
click at [452, 180] on link "[PERSON_NAME] [PERSON_NAME][EMAIL_ADDRESS][DOMAIN_NAME]" at bounding box center [473, 182] width 148 height 28
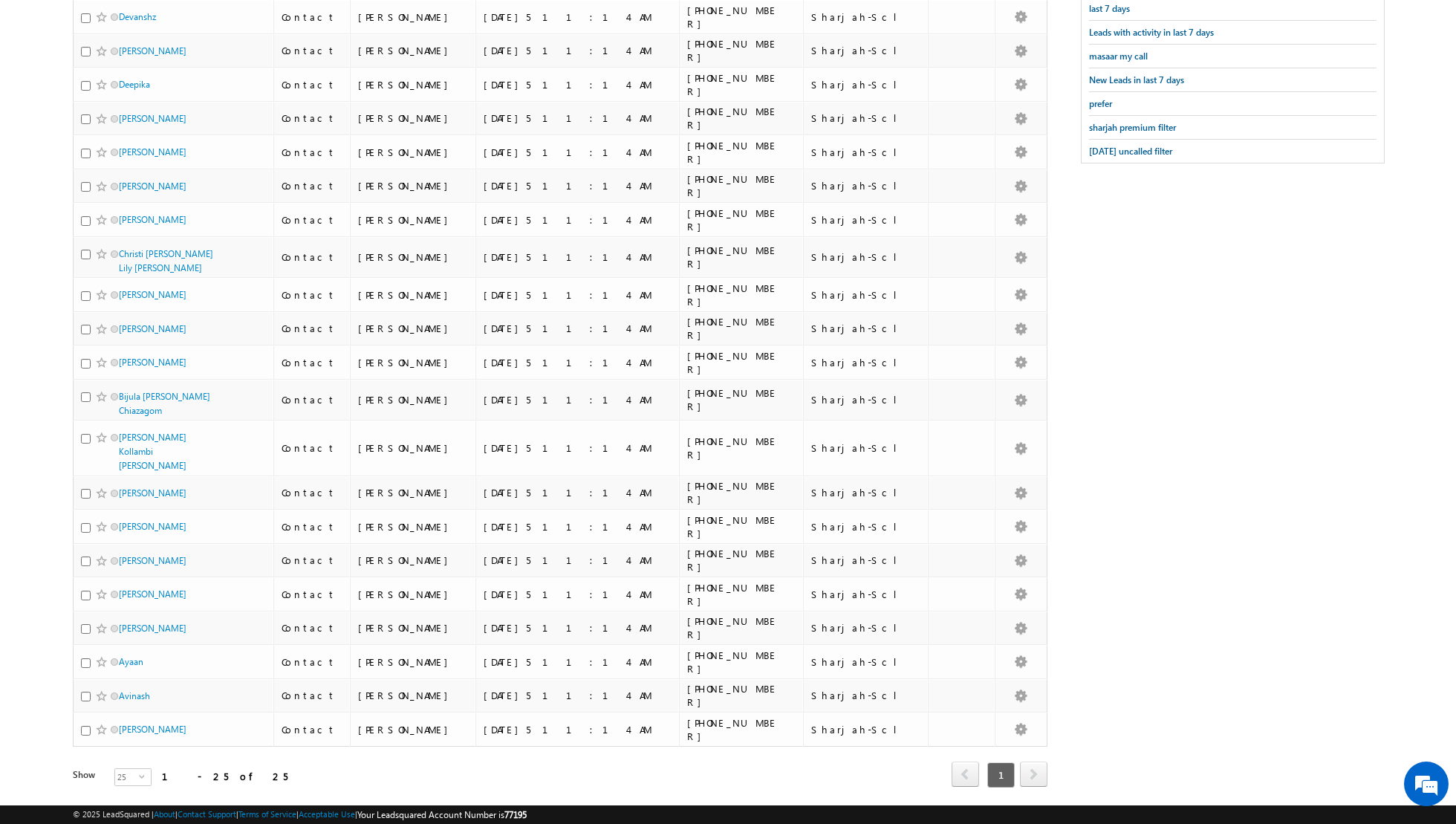
scroll to position [0, 0]
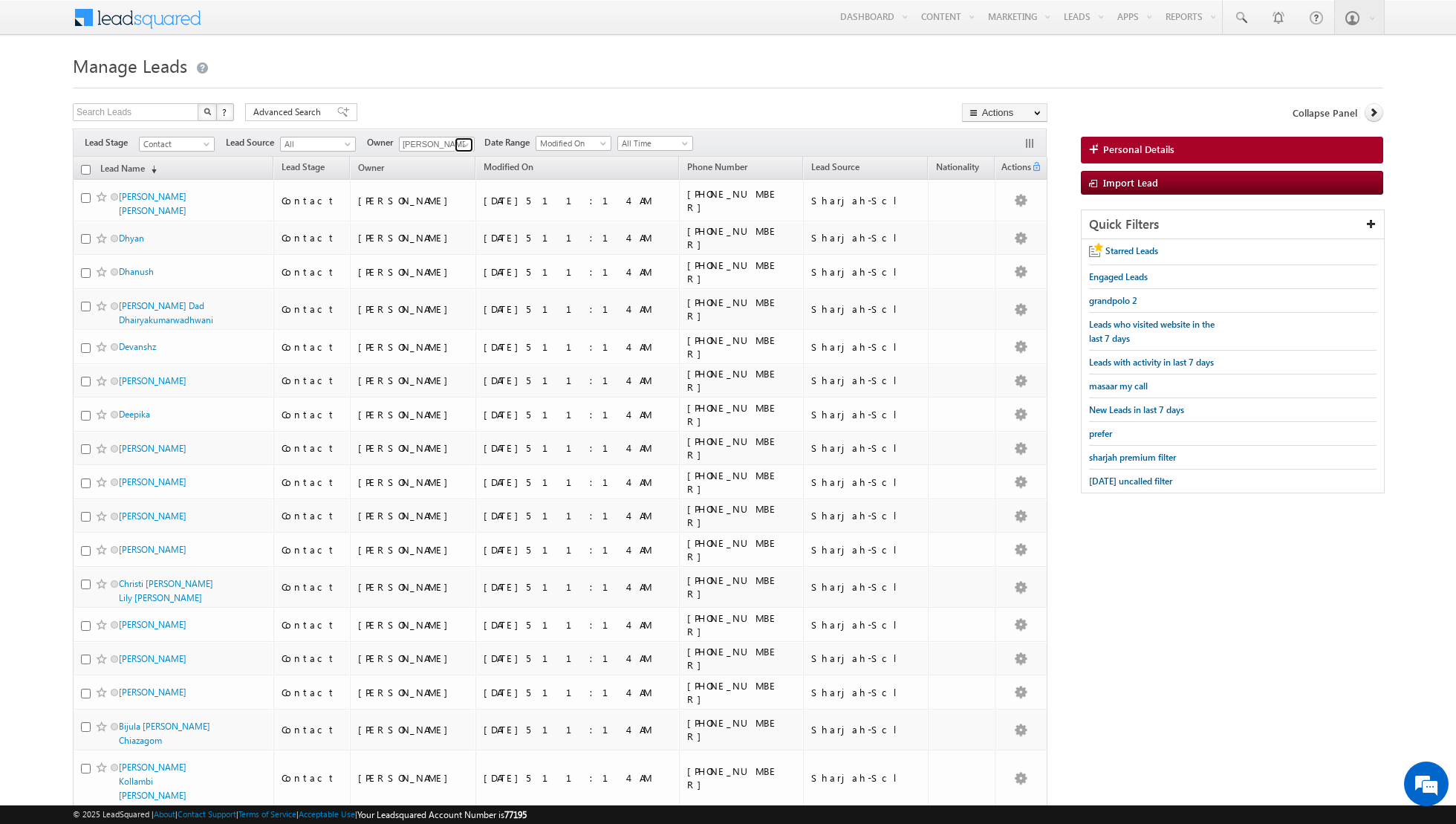
click at [462, 143] on span at bounding box center [466, 145] width 12 height 12
click at [454, 223] on span "[EMAIL_ADDRESS][DOMAIN_NAME]" at bounding box center [471, 223] width 133 height 11
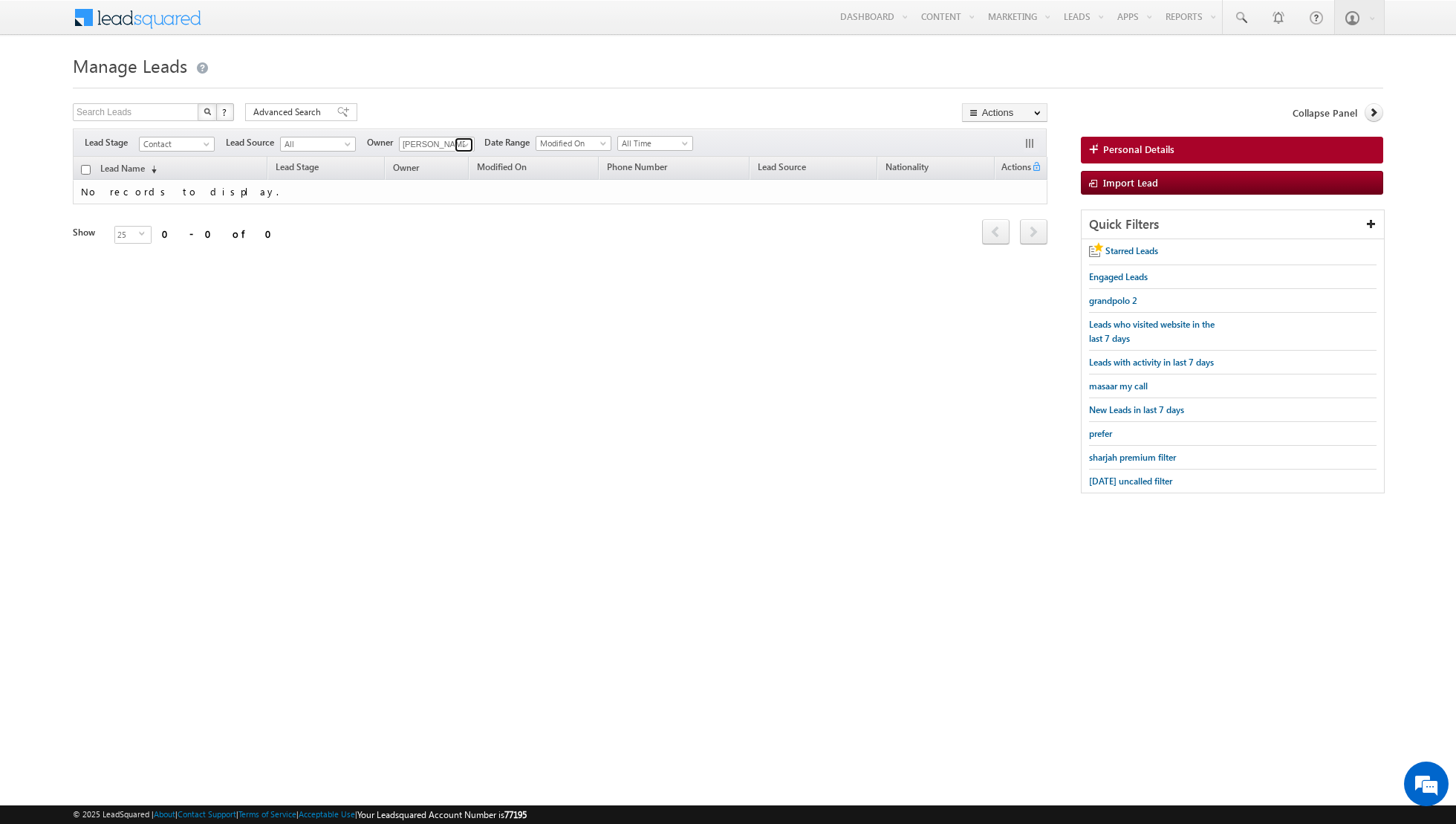
click at [467, 144] on span at bounding box center [466, 145] width 12 height 12
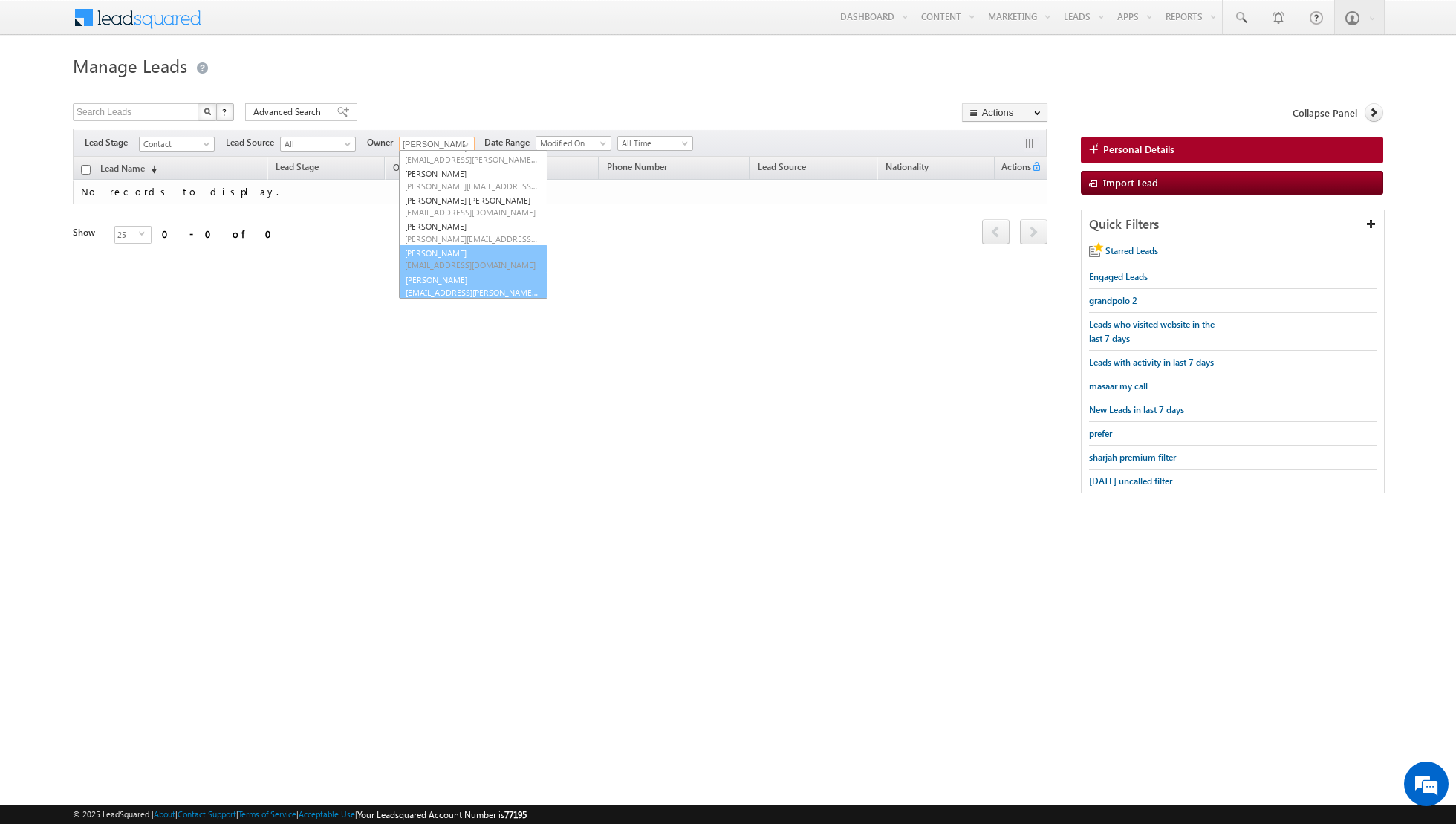
scroll to position [120, 0]
click at [452, 275] on link "[PERSON_NAME] [EMAIL_ADDRESS][PERSON_NAME][DOMAIN_NAME]" at bounding box center [473, 285] width 148 height 28
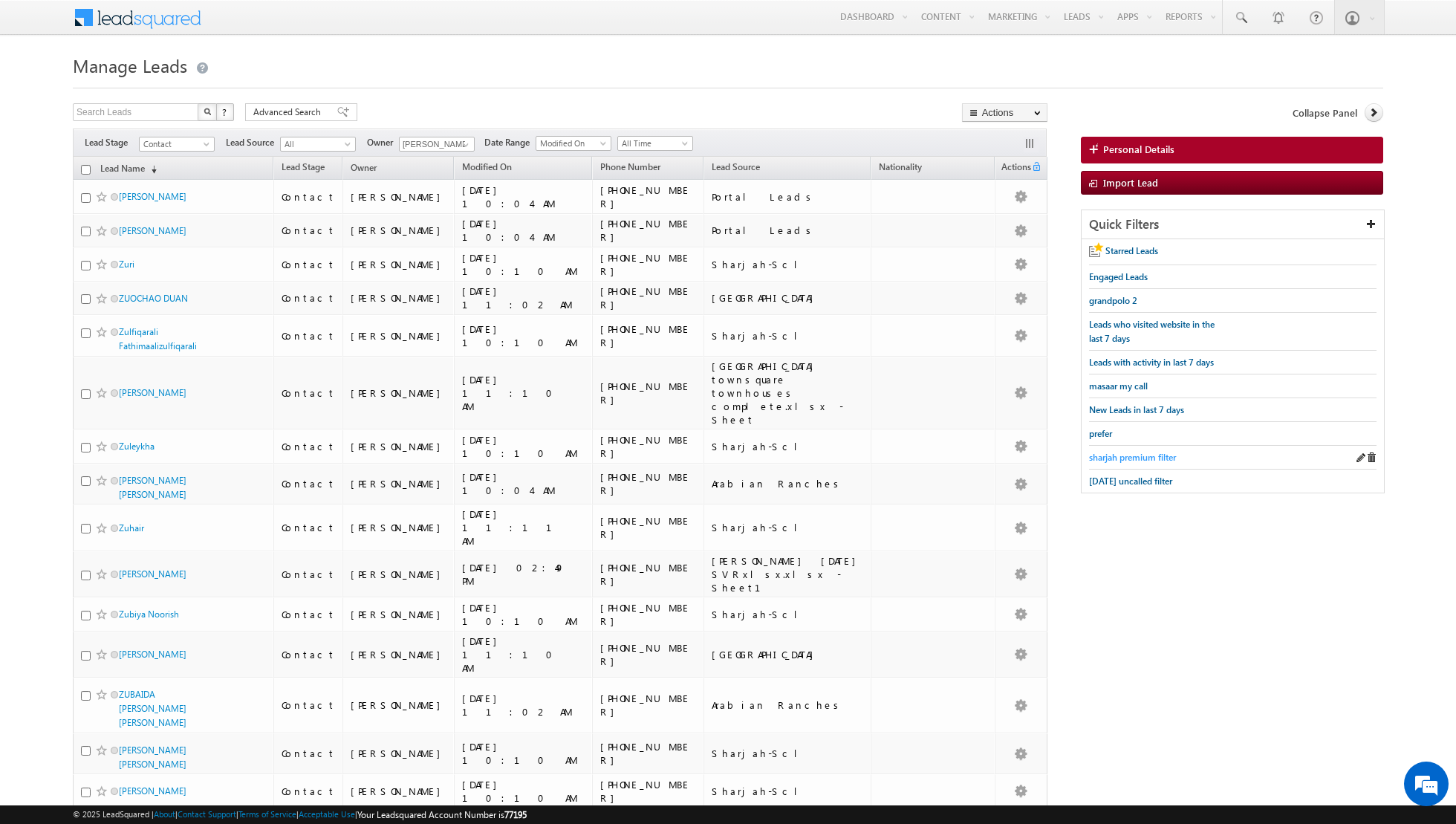
click at [1120, 452] on span "sharjah premium filter" at bounding box center [1133, 457] width 87 height 11
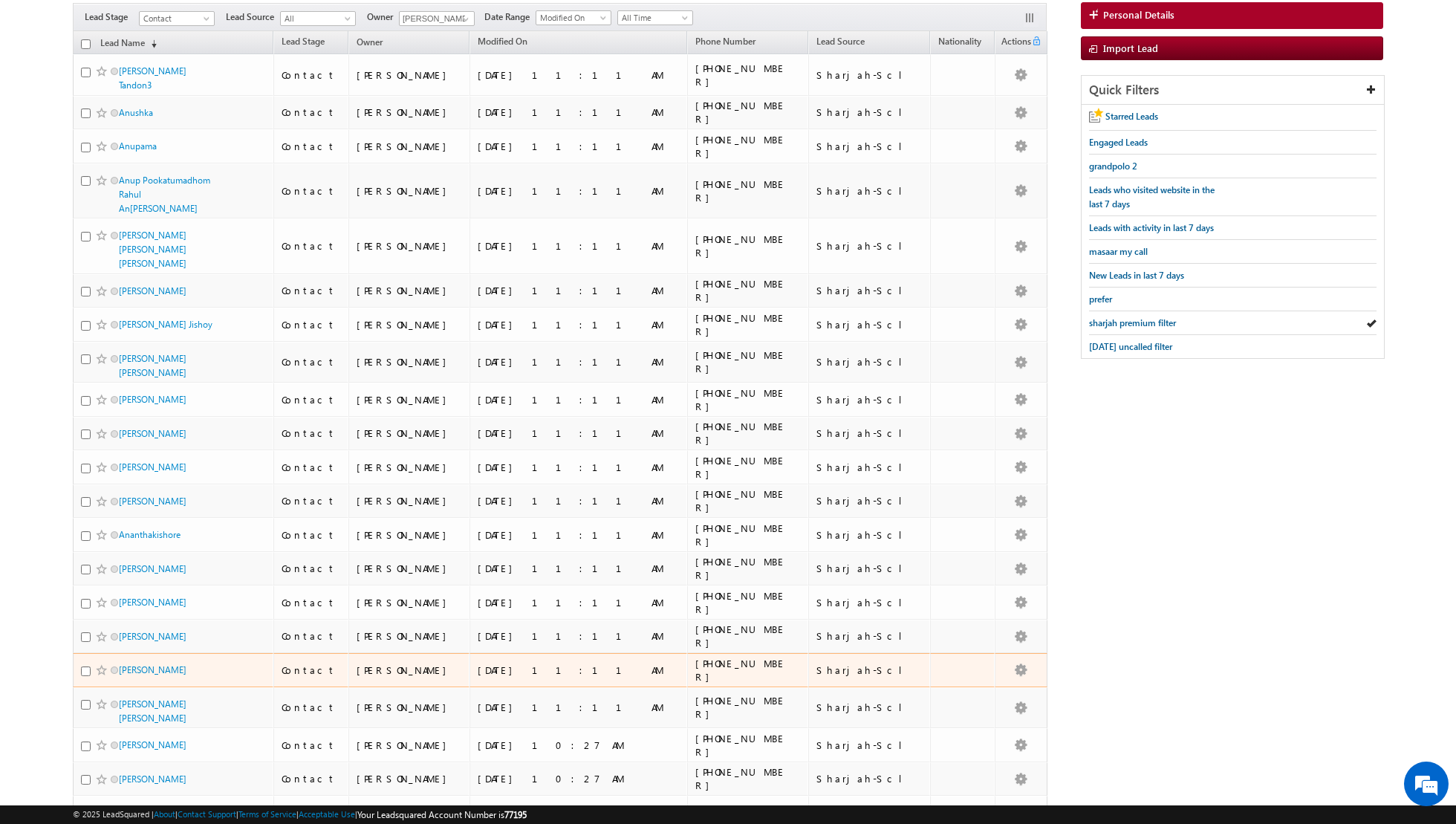
scroll to position [0, 0]
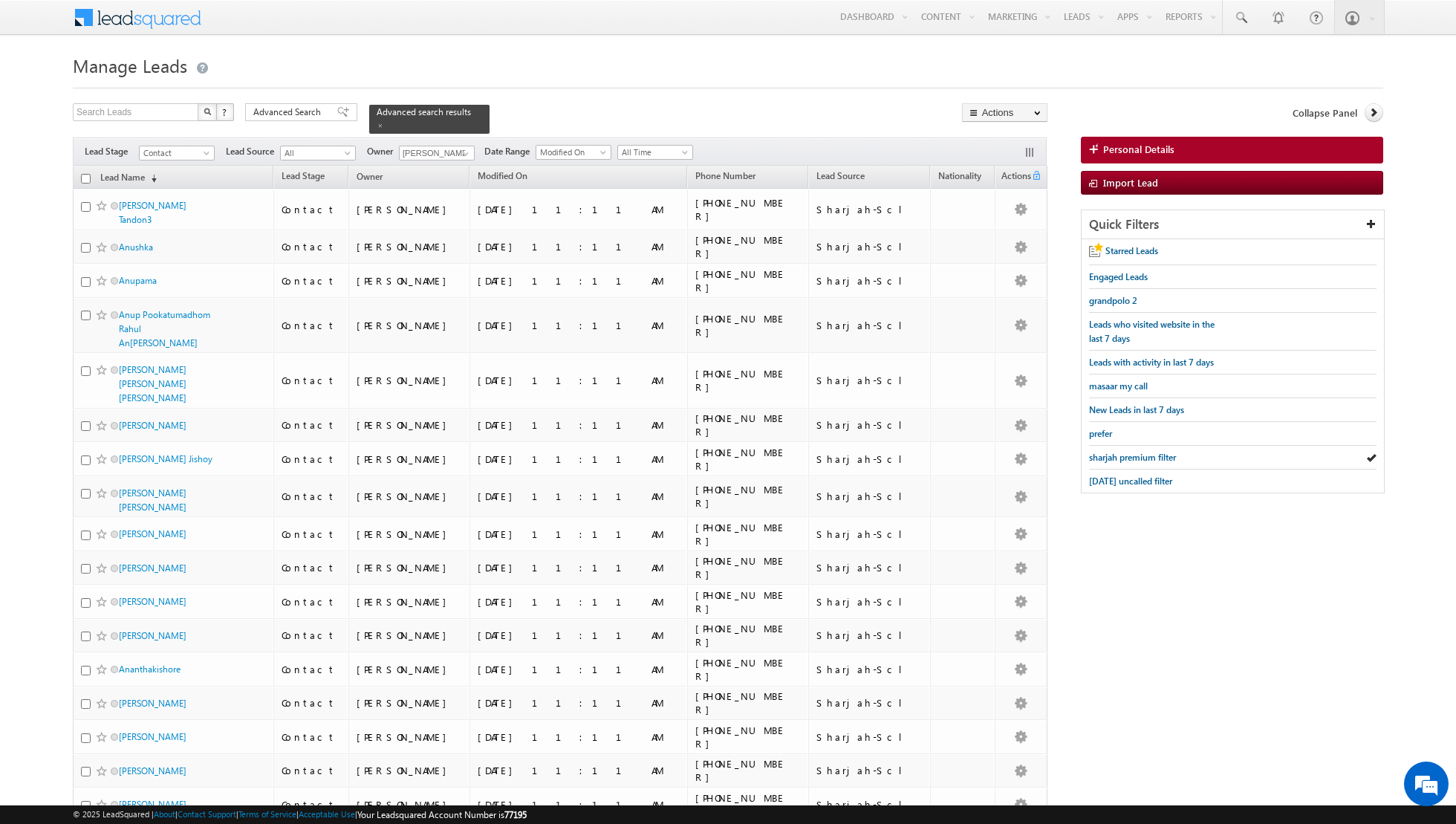
click at [85, 178] on input "checkbox" at bounding box center [85, 178] width 10 height 10
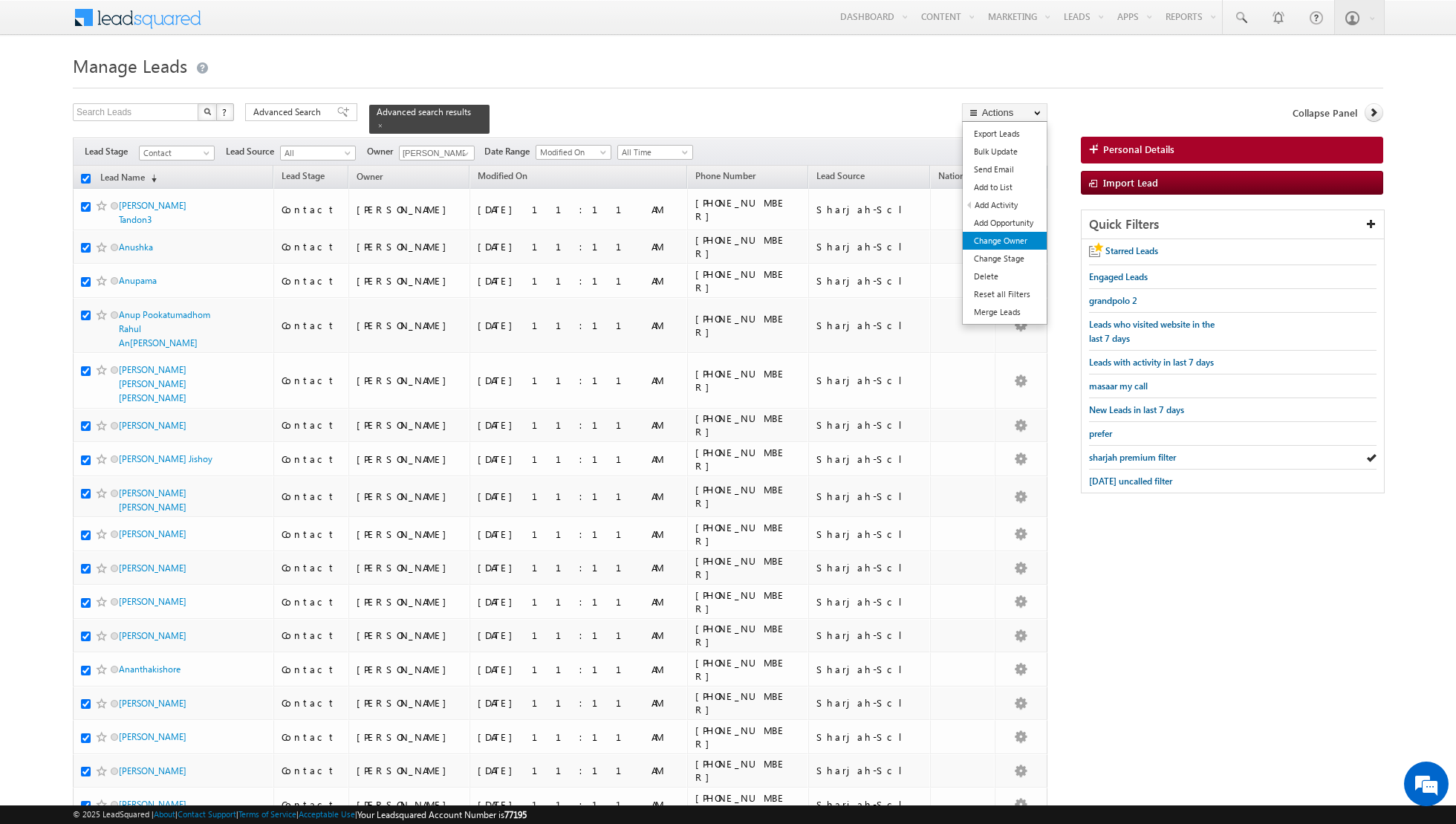
click at [1002, 239] on link "Change Owner" at bounding box center [1004, 241] width 84 height 17
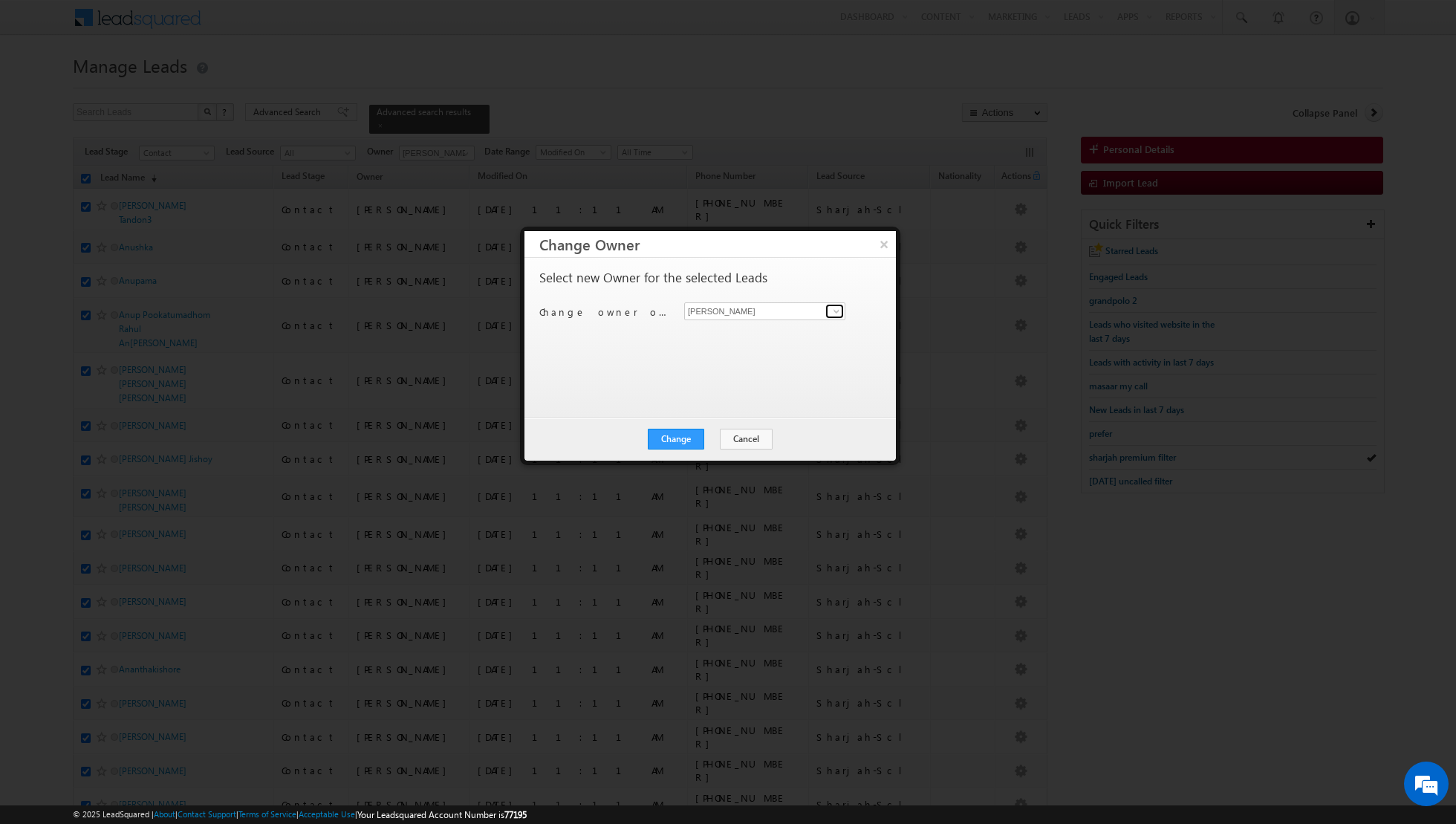
click at [837, 309] on span at bounding box center [837, 311] width 12 height 12
click at [800, 329] on link "[PERSON_NAME] [PERSON_NAME] [PERSON_NAME][EMAIL_ADDRESS][PERSON_NAME][DOMAIN_NA…" at bounding box center [765, 333] width 161 height 28
click at [680, 436] on button "Change" at bounding box center [676, 439] width 57 height 21
click at [709, 432] on button "Close" at bounding box center [712, 439] width 48 height 21
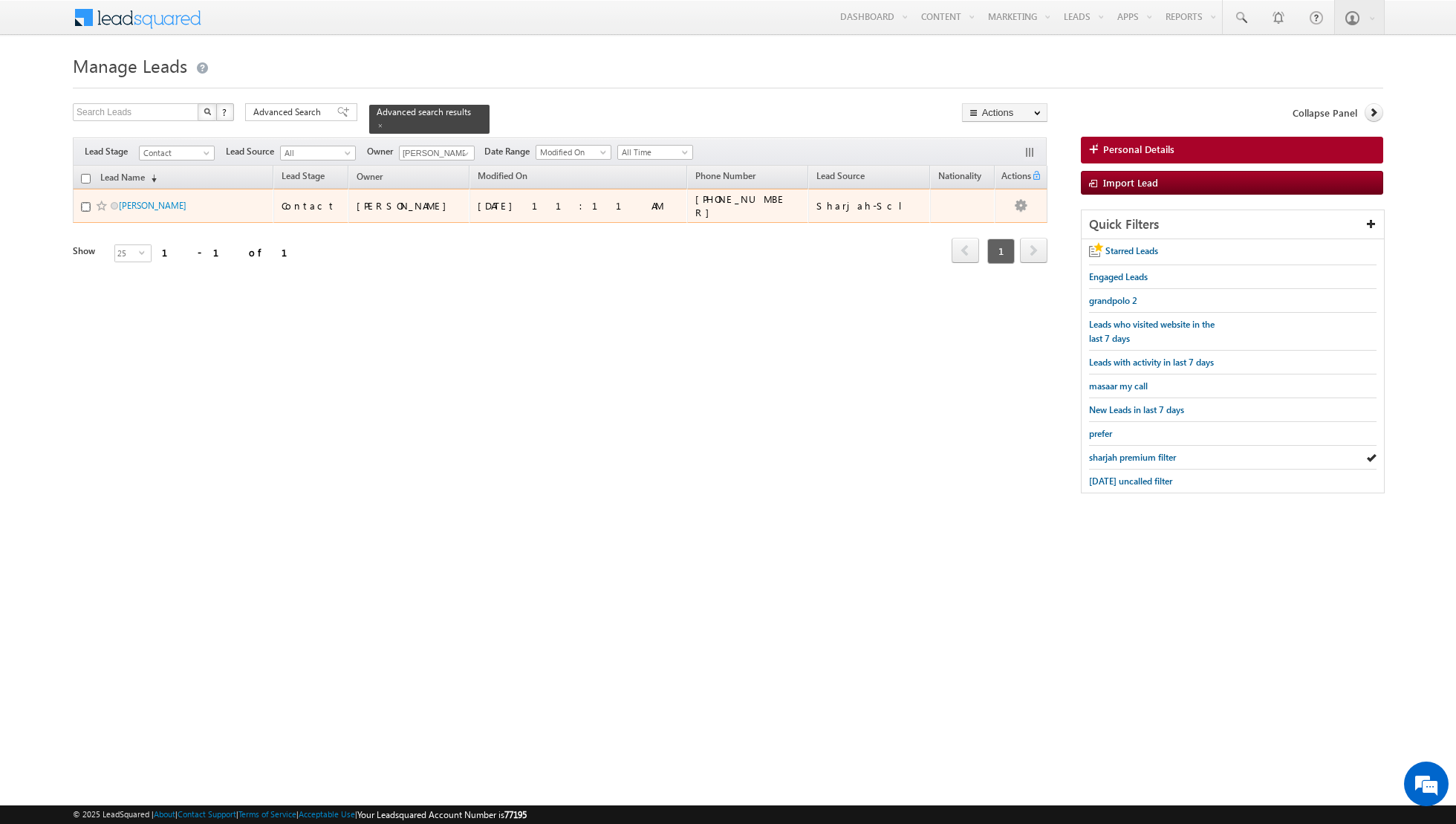
click at [87, 206] on input "checkbox" at bounding box center [85, 207] width 10 height 10
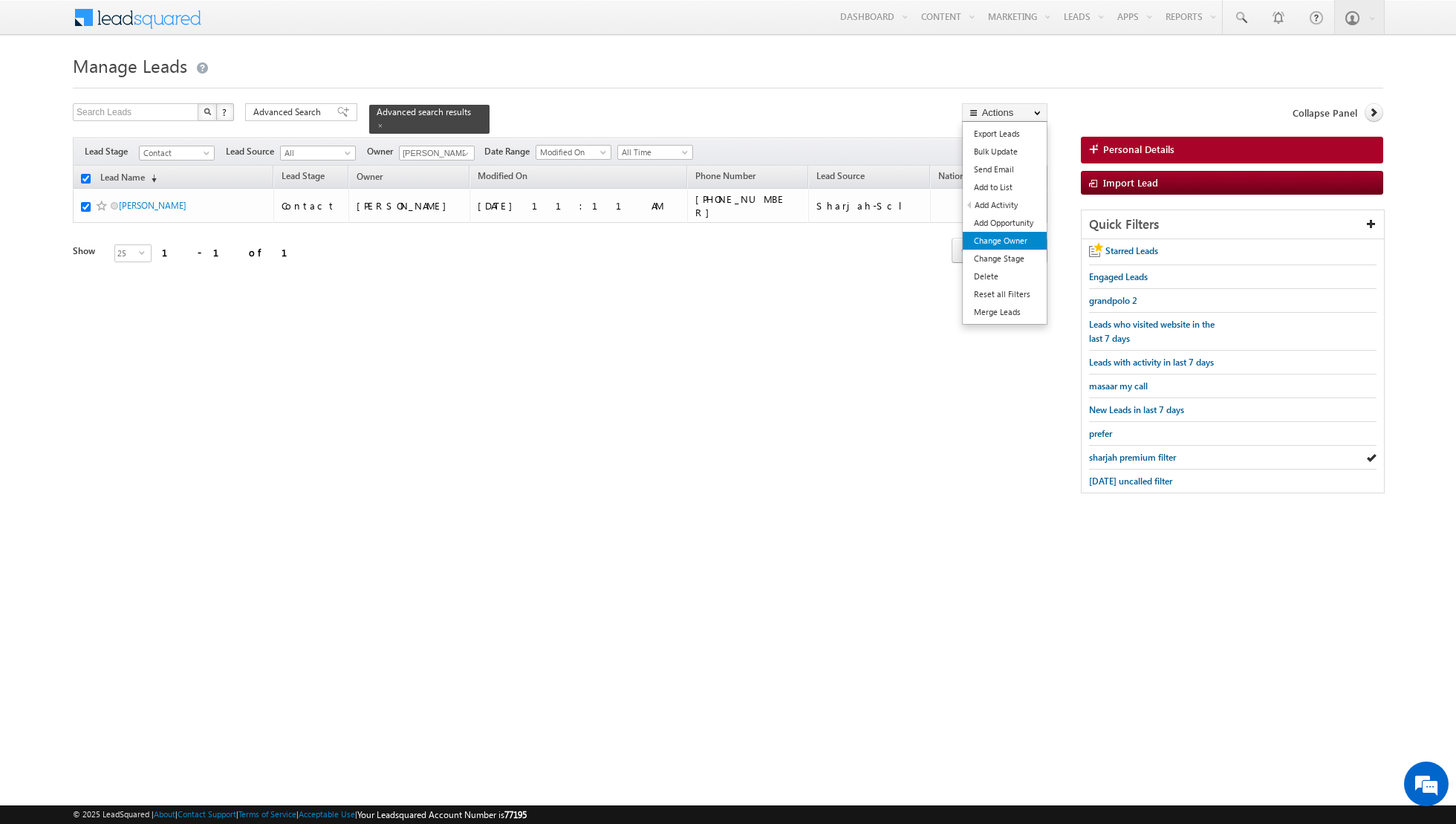
click at [1002, 243] on link "Change Owner" at bounding box center [1004, 241] width 84 height 17
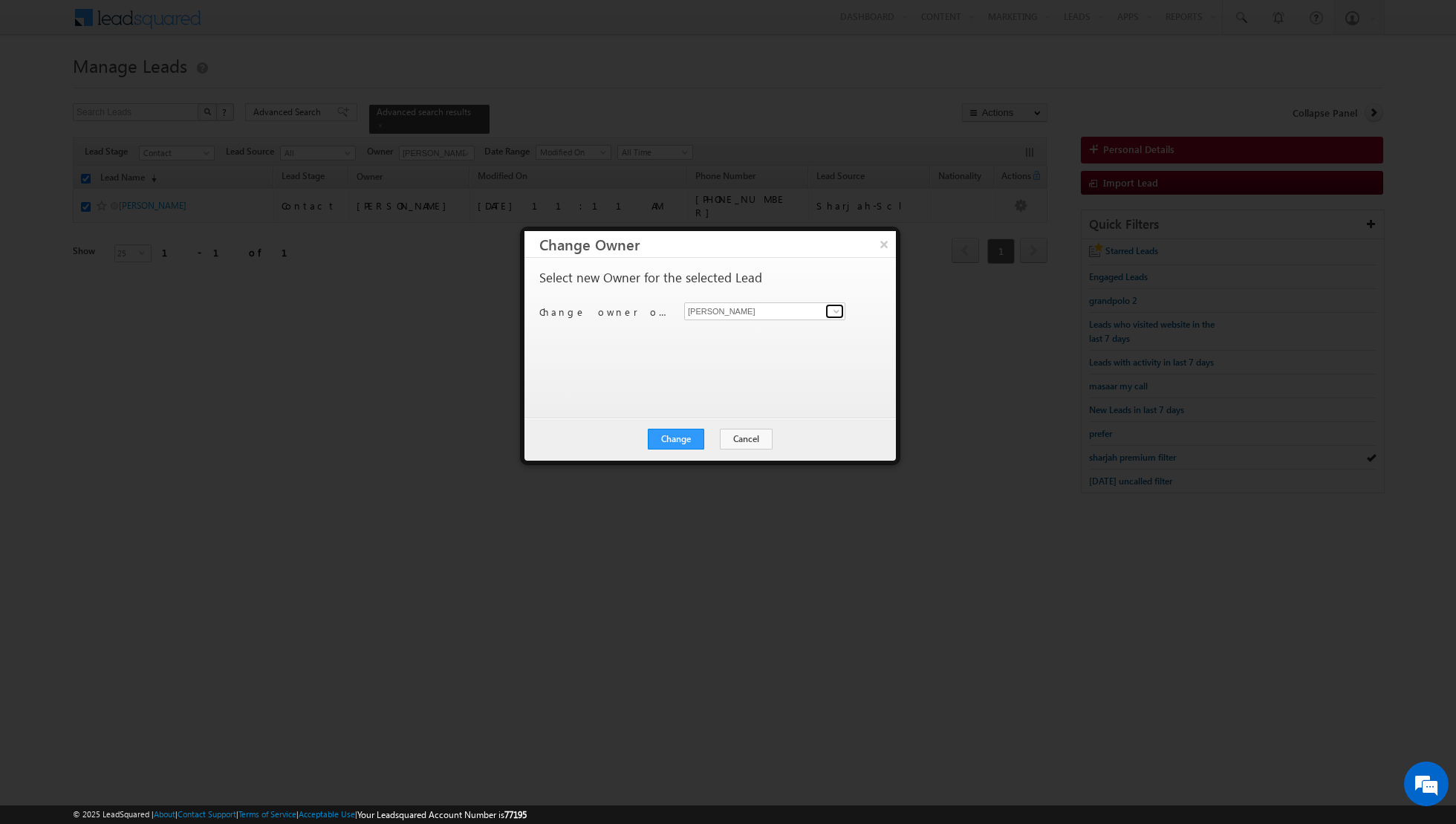
click at [835, 309] on span at bounding box center [837, 311] width 12 height 12
click at [775, 334] on span "[EMAIL_ADDRESS][DOMAIN_NAME]" at bounding box center [756, 339] width 133 height 11
click at [673, 432] on button "Change" at bounding box center [676, 439] width 57 height 21
click at [716, 440] on button "Close" at bounding box center [712, 439] width 48 height 21
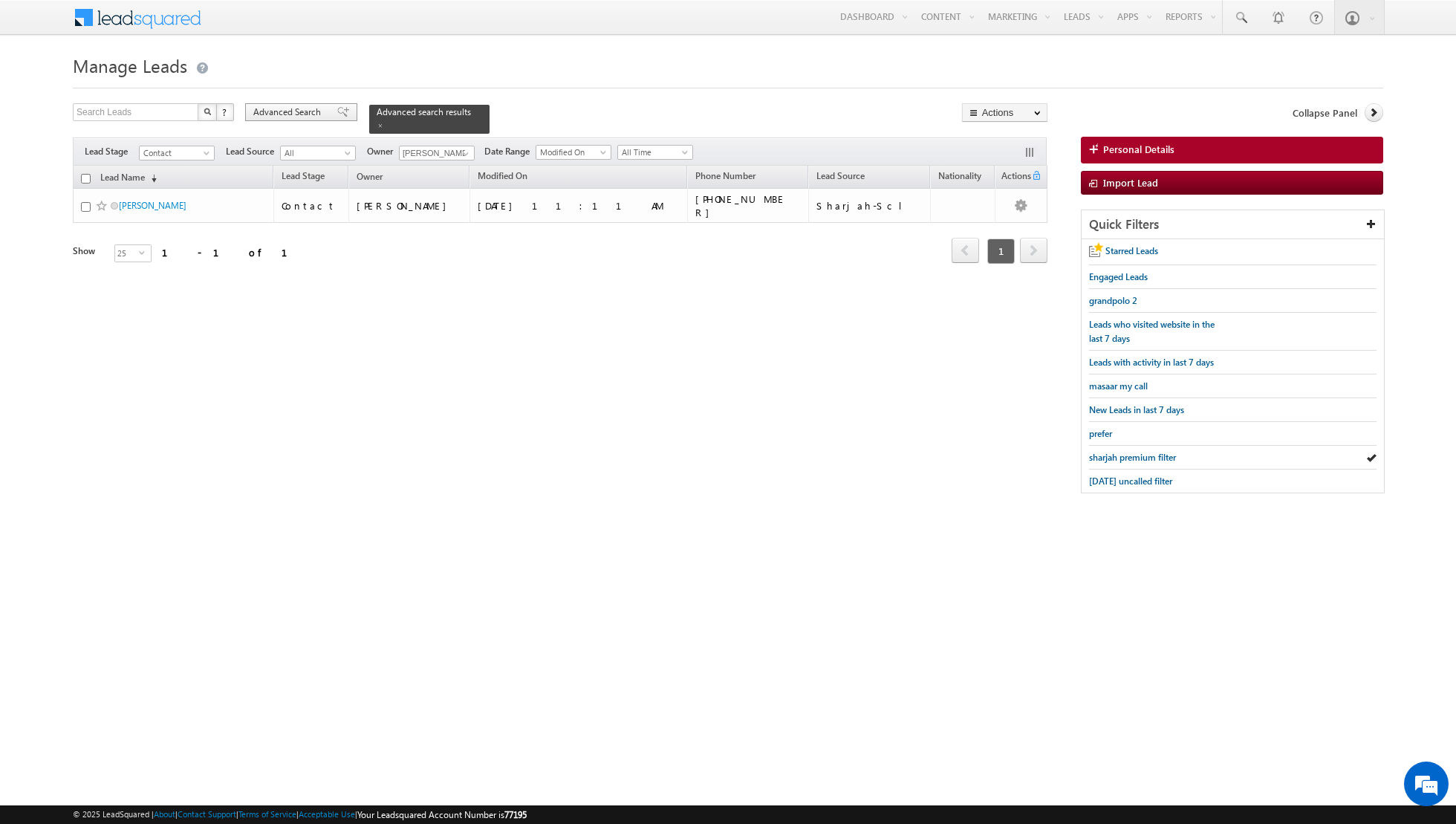
click at [337, 108] on span at bounding box center [344, 112] width 12 height 10
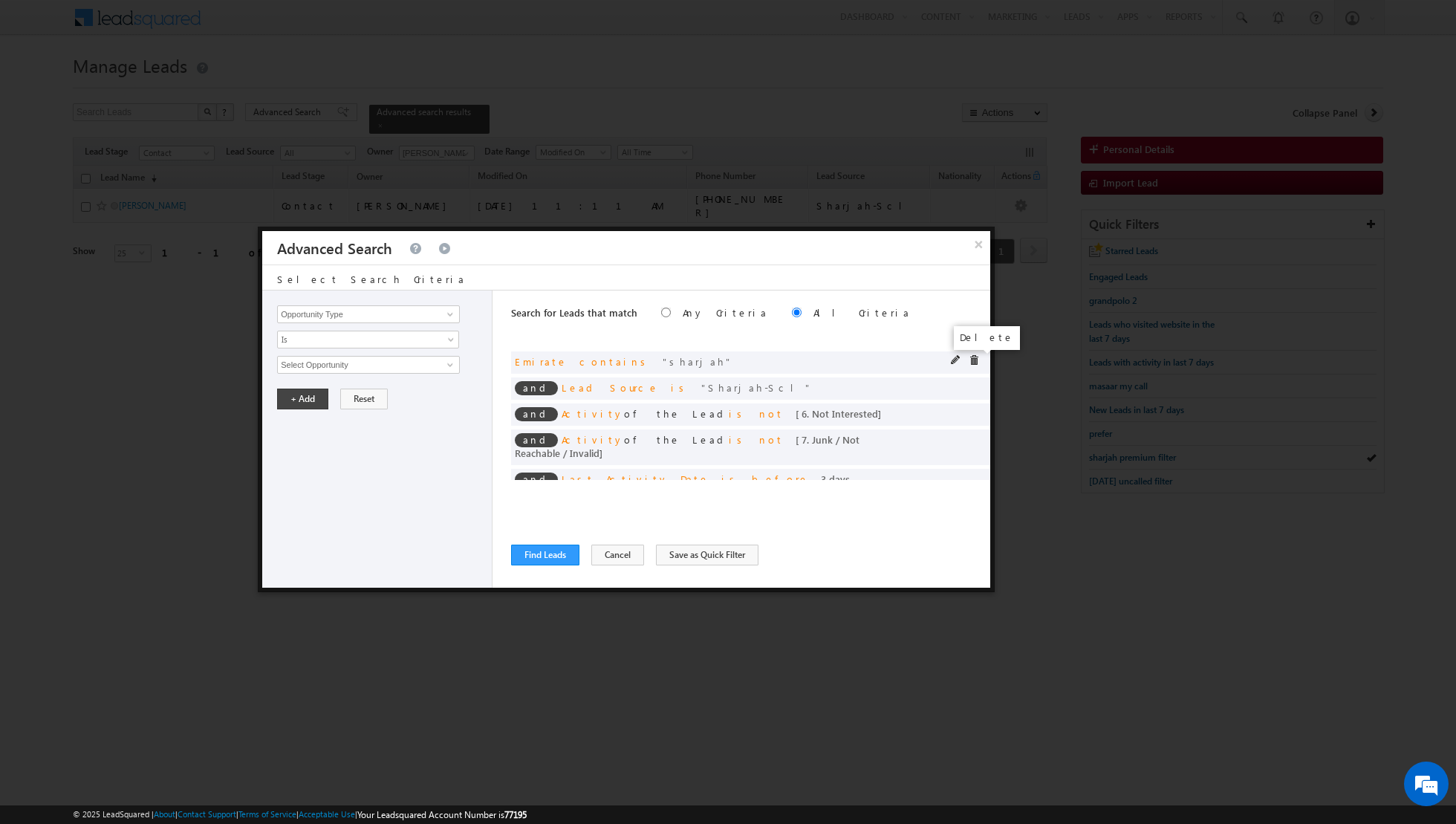
click at [975, 355] on span at bounding box center [974, 360] width 10 height 10
click at [0, 0] on span at bounding box center [0, 0] width 0 height 0
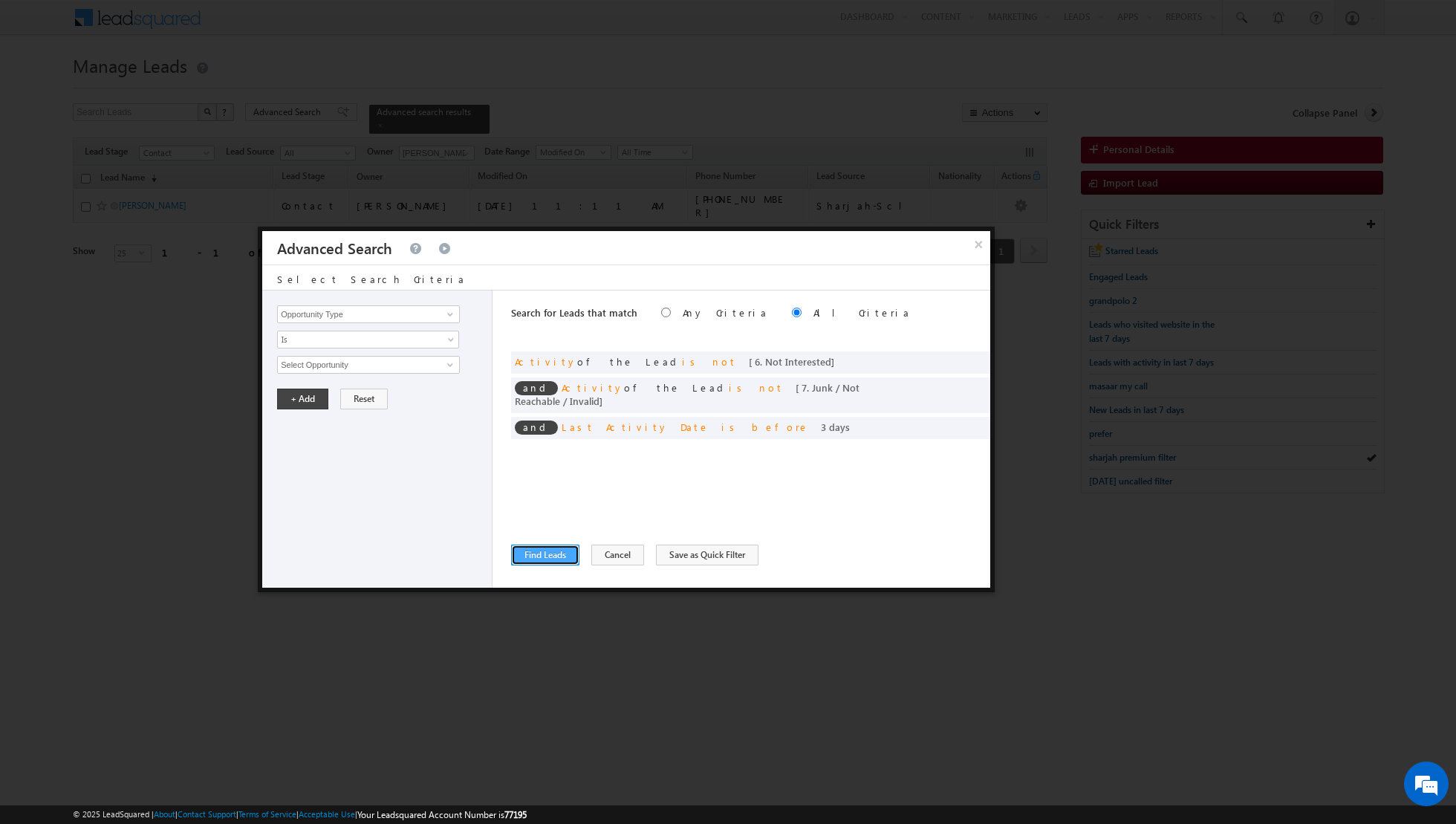
click at [549, 556] on button "Find Leads" at bounding box center [545, 555] width 68 height 21
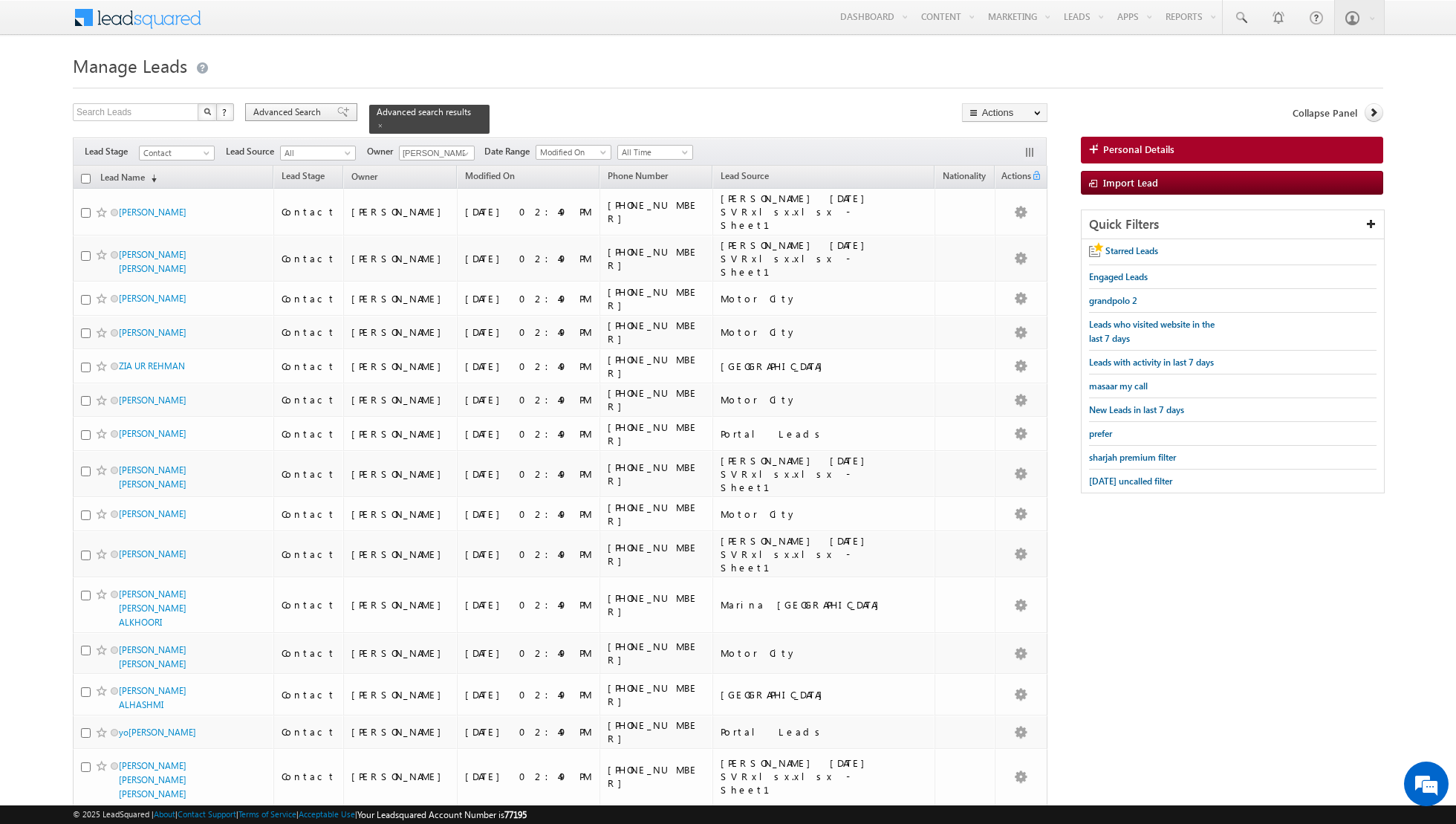
click at [337, 109] on span at bounding box center [344, 112] width 12 height 10
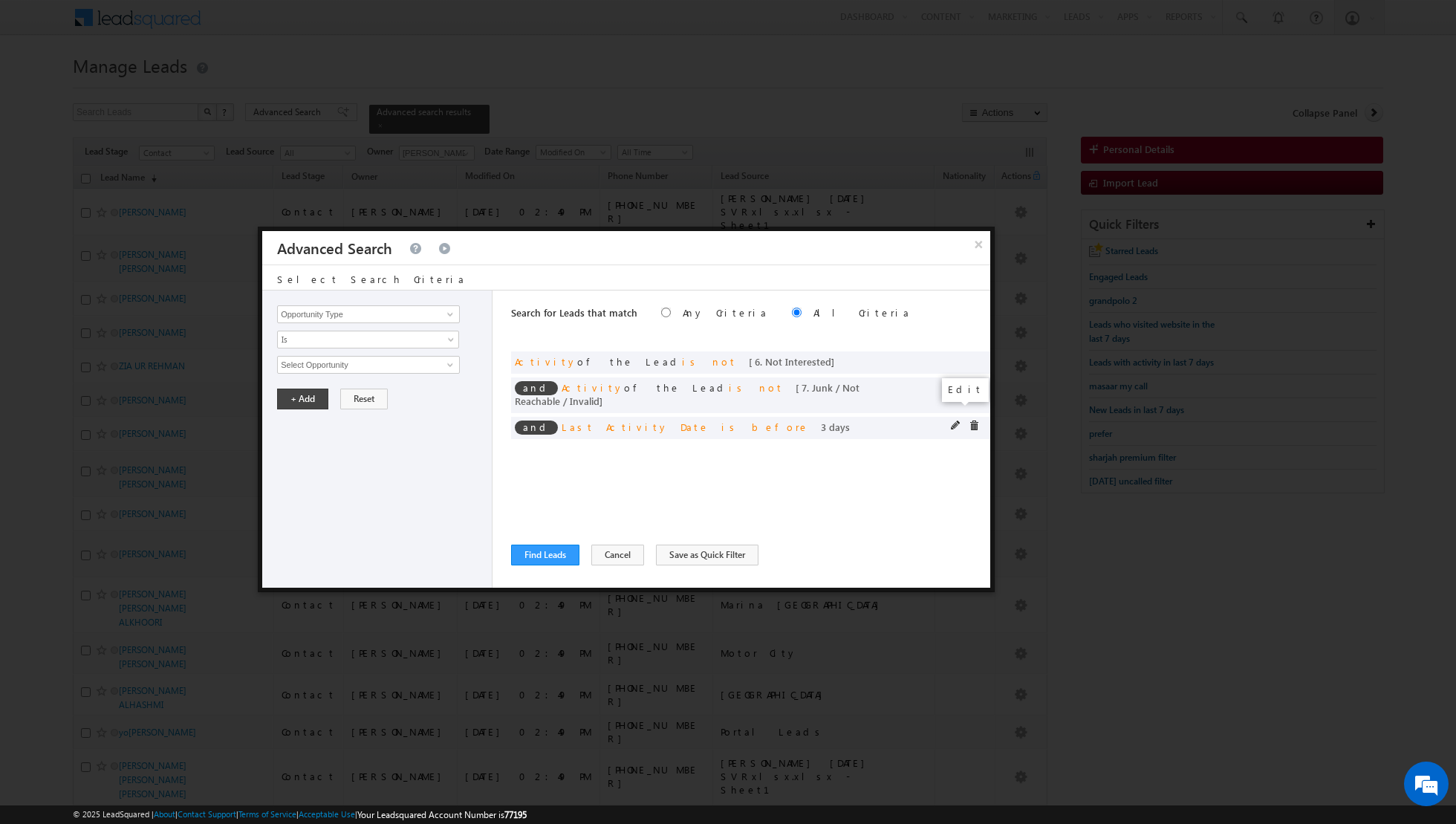
click at [954, 420] on span at bounding box center [956, 426] width 10 height 10
click at [394, 391] on input "3" at bounding box center [412, 390] width 92 height 17
click at [303, 430] on button "+ Add" at bounding box center [303, 431] width 51 height 21
click at [545, 561] on button "Find Leads" at bounding box center [545, 555] width 68 height 21
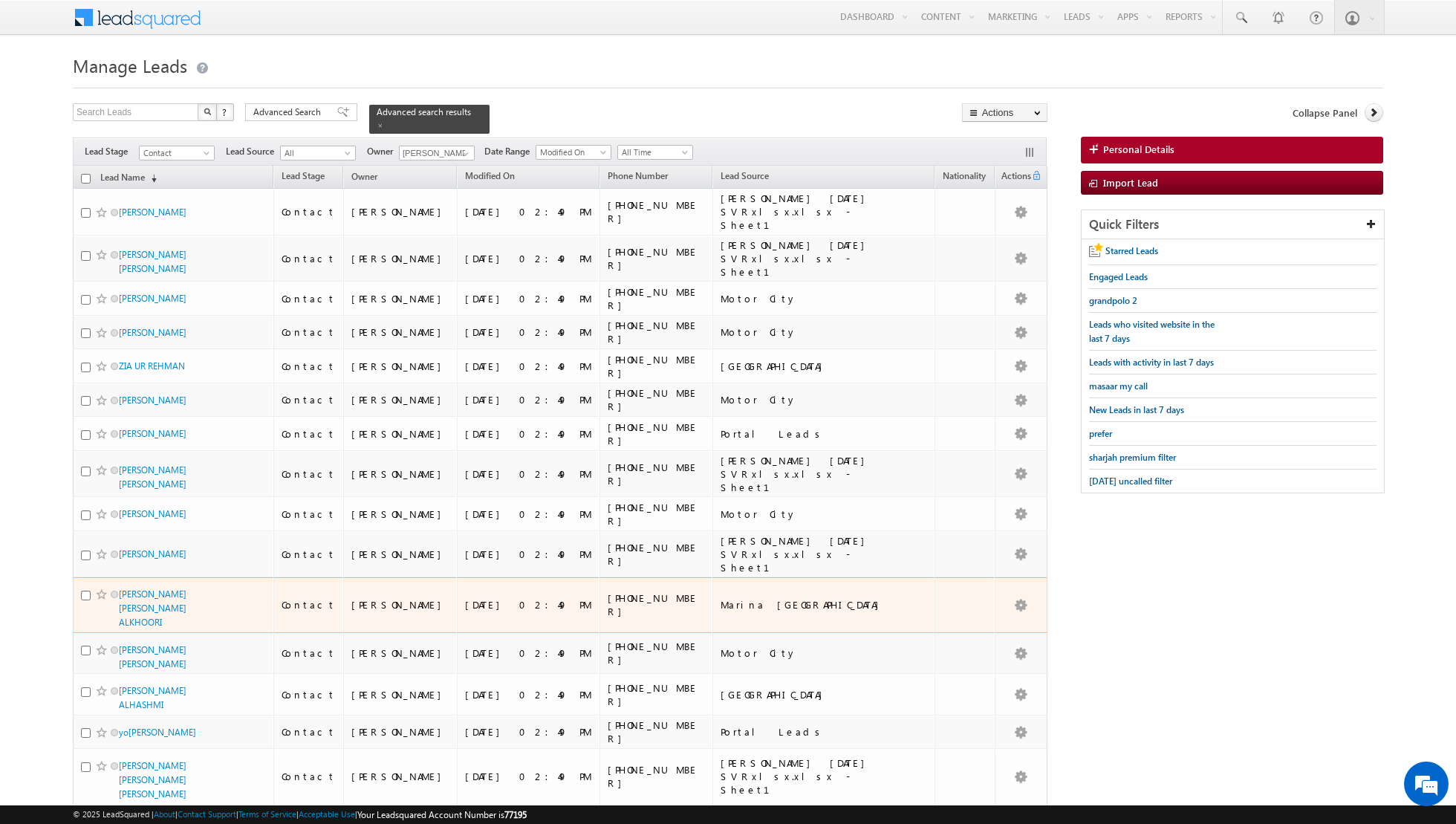
scroll to position [426, 0]
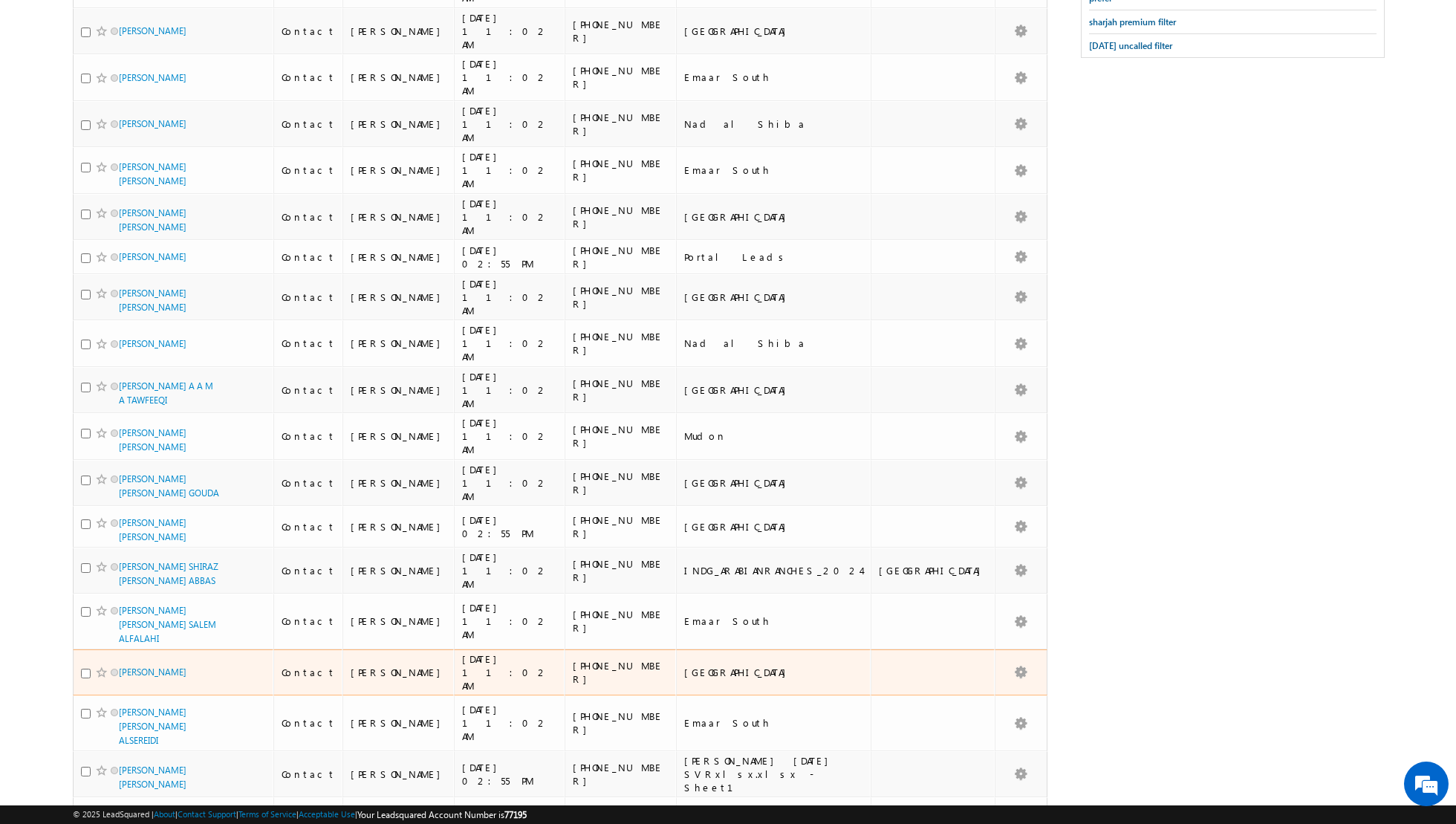
scroll to position [507, 0]
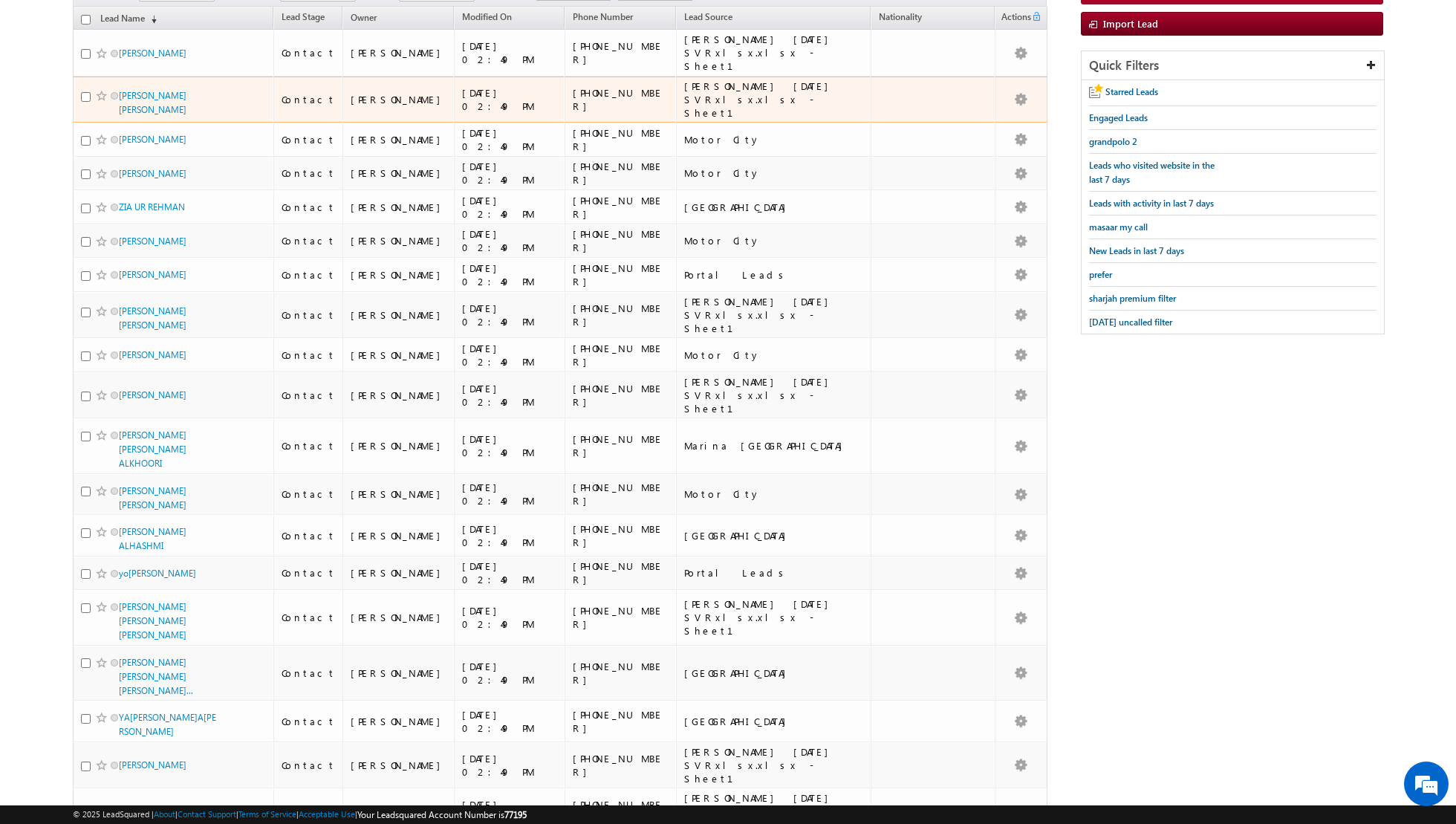
scroll to position [0, 0]
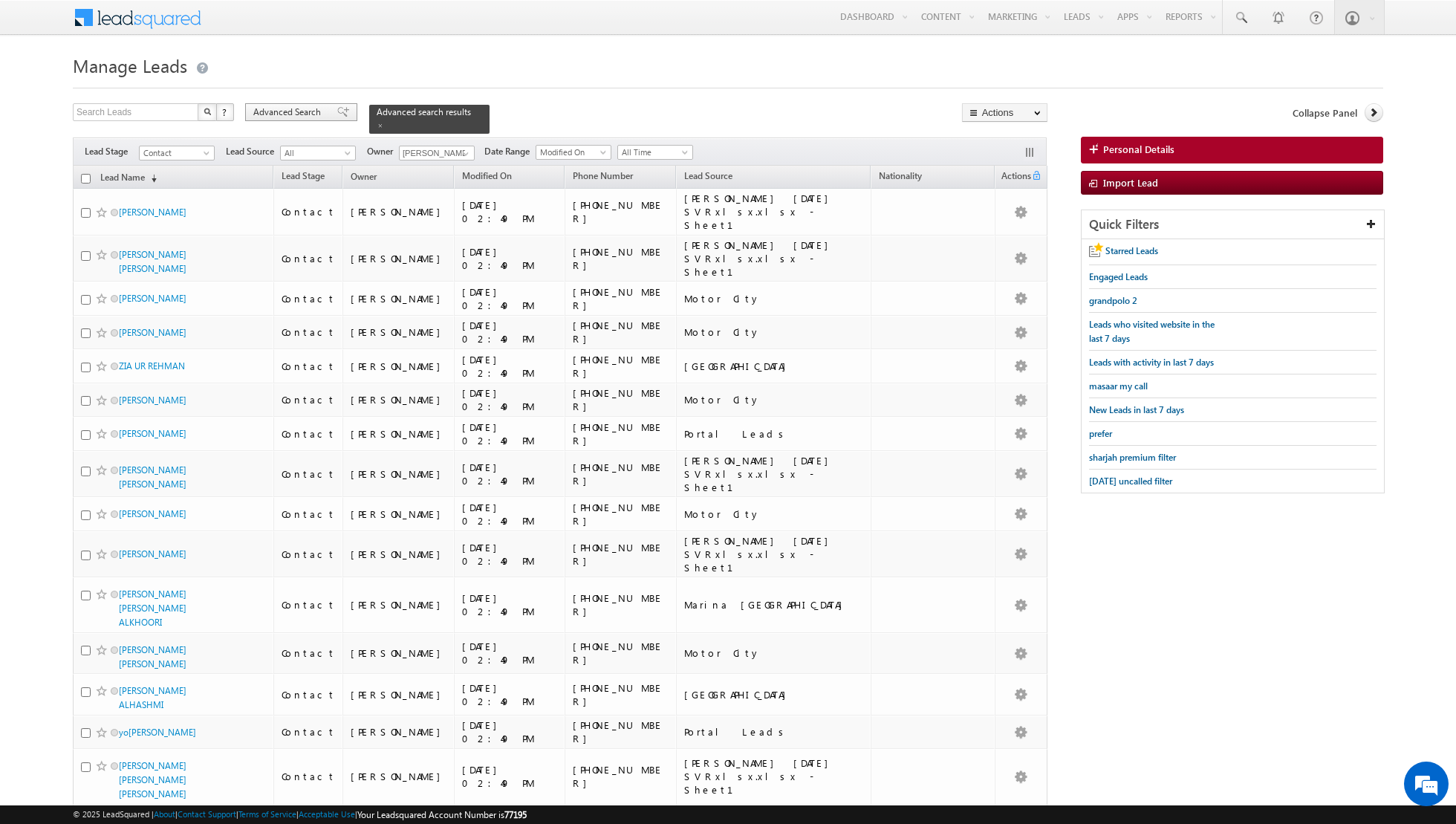
click at [326, 110] on div "Advanced Search" at bounding box center [301, 112] width 112 height 17
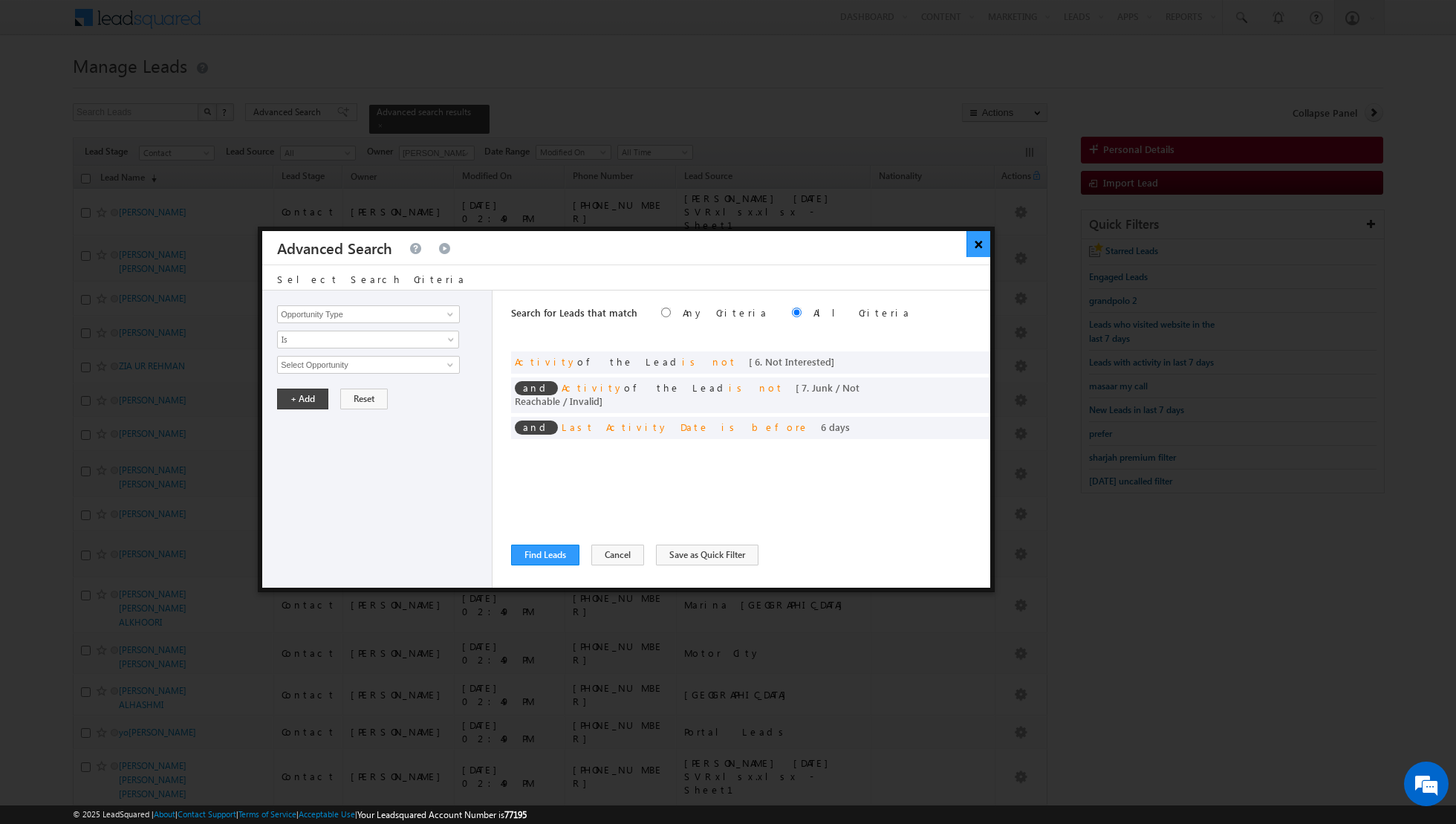
click at [982, 253] on button "×" at bounding box center [978, 244] width 24 height 26
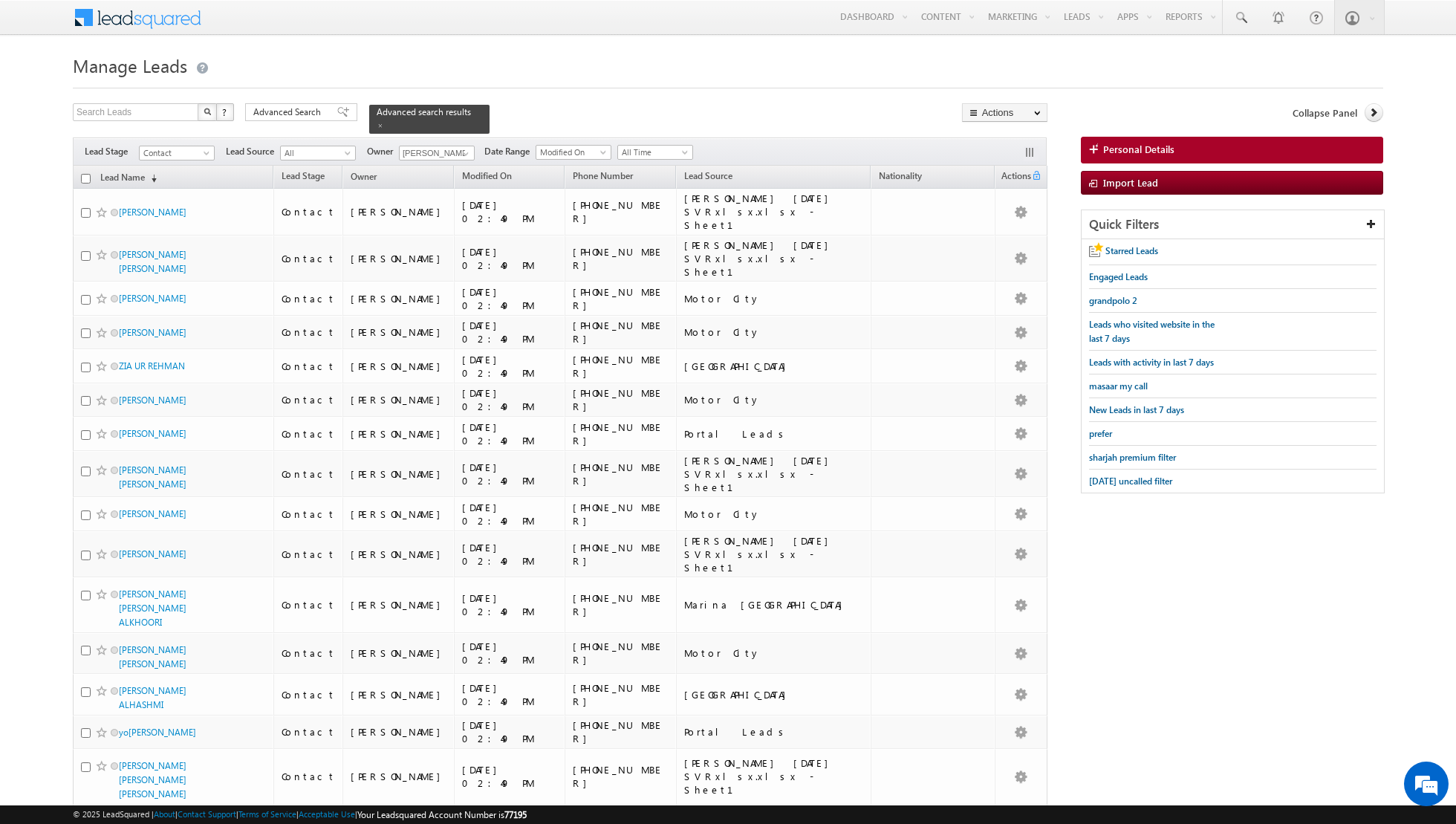
click at [87, 174] on input "checkbox" at bounding box center [85, 178] width 10 height 10
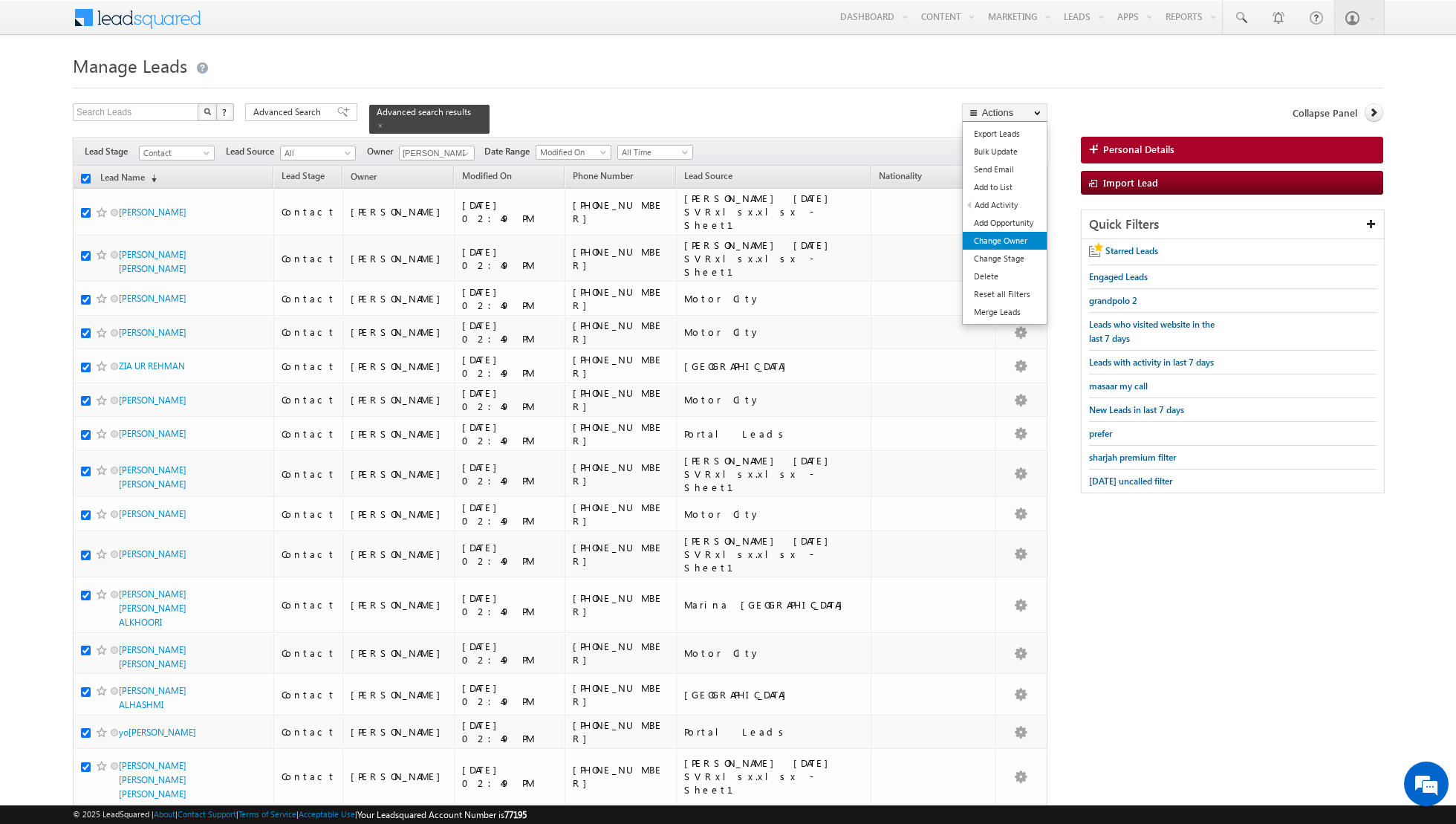
click at [1006, 245] on link "Change Owner" at bounding box center [1004, 241] width 84 height 17
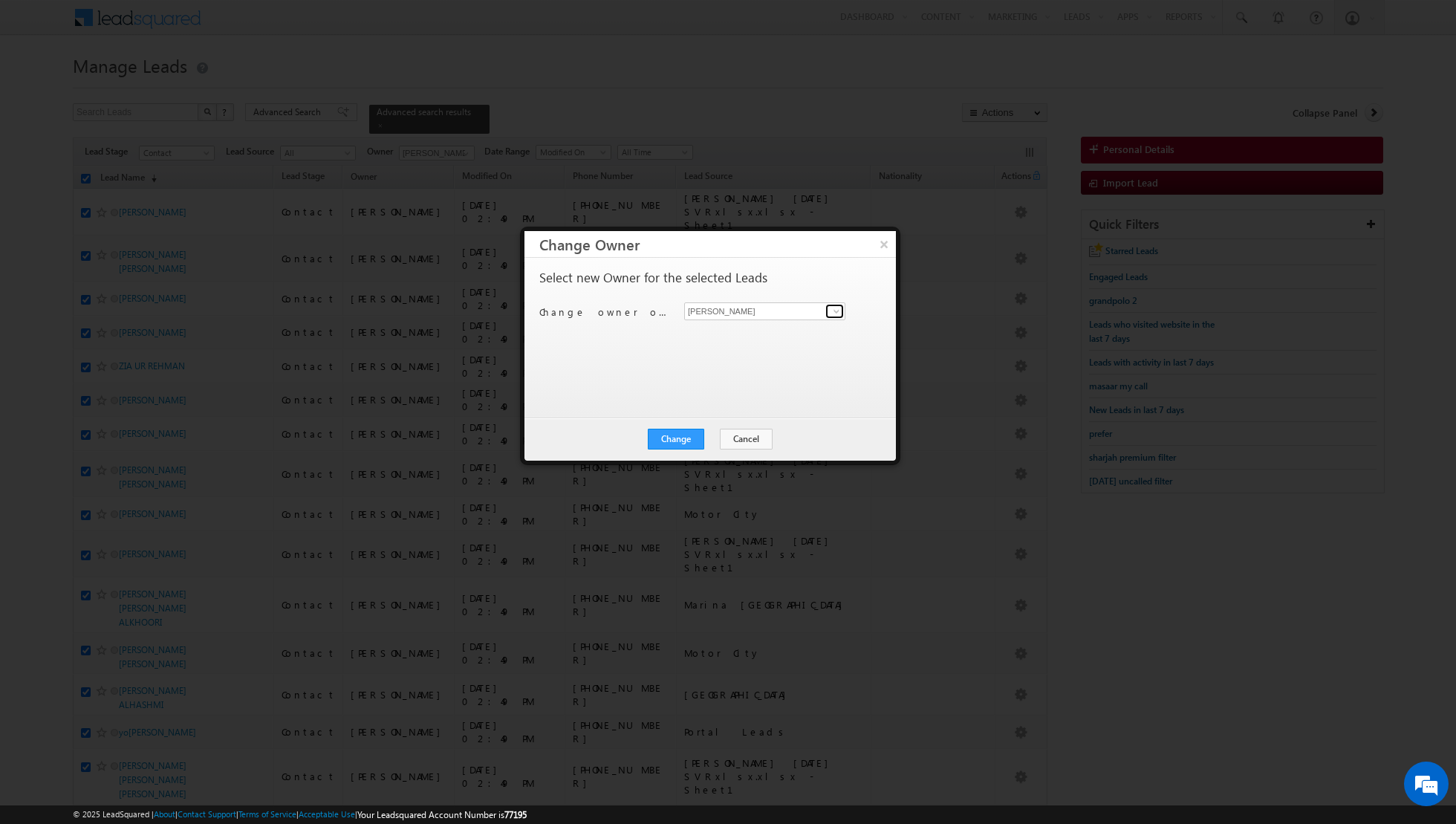
click at [831, 313] on span at bounding box center [837, 311] width 12 height 12
click at [772, 328] on link "[PERSON_NAME] [PERSON_NAME][EMAIL_ADDRESS][PERSON_NAME][DOMAIN_NAME]" at bounding box center [765, 333] width 161 height 28
click at [684, 443] on button "Change" at bounding box center [676, 439] width 57 height 21
click at [710, 437] on button "Close" at bounding box center [712, 439] width 48 height 21
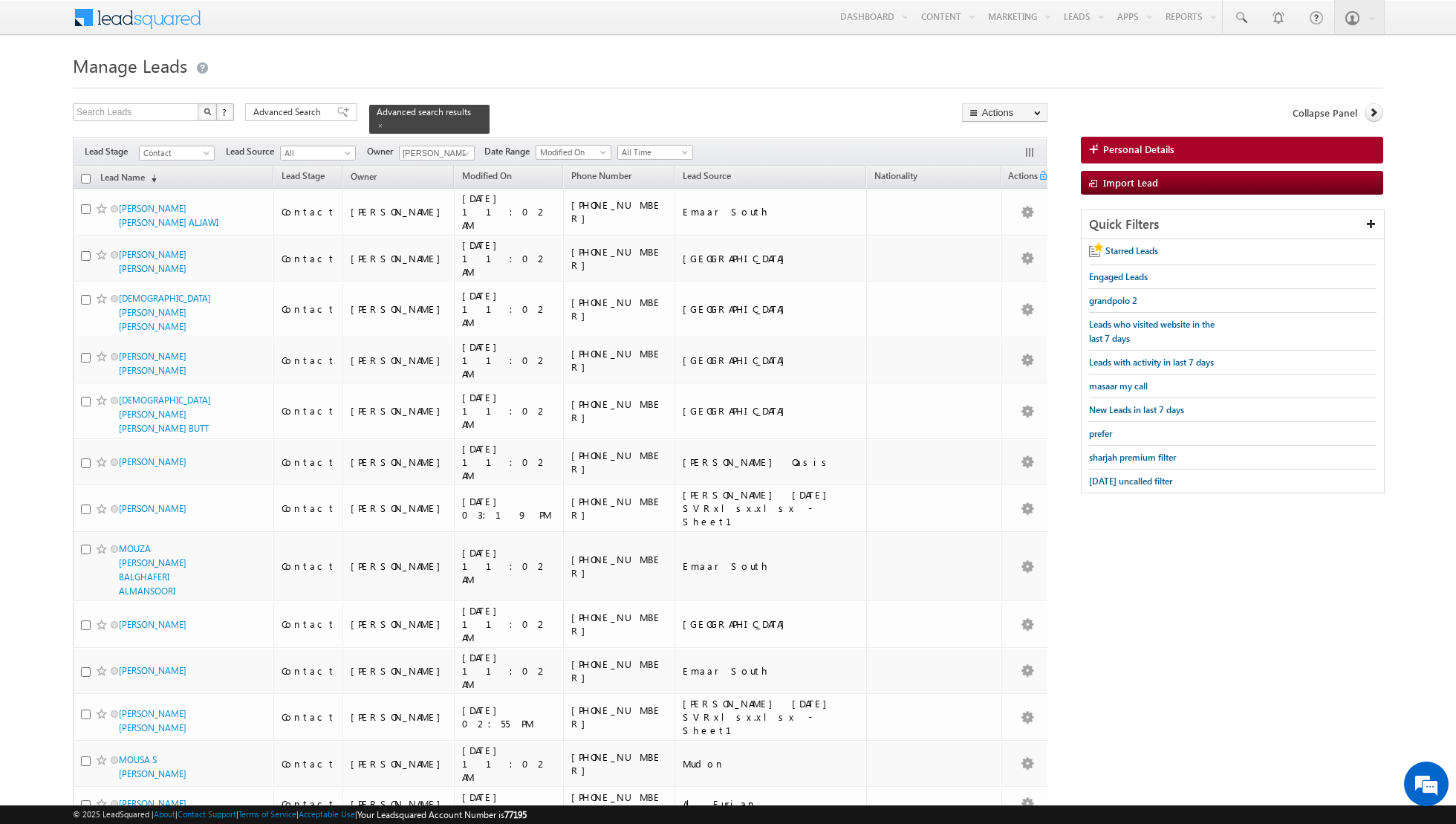
click at [86, 179] on input "checkbox" at bounding box center [85, 178] width 10 height 10
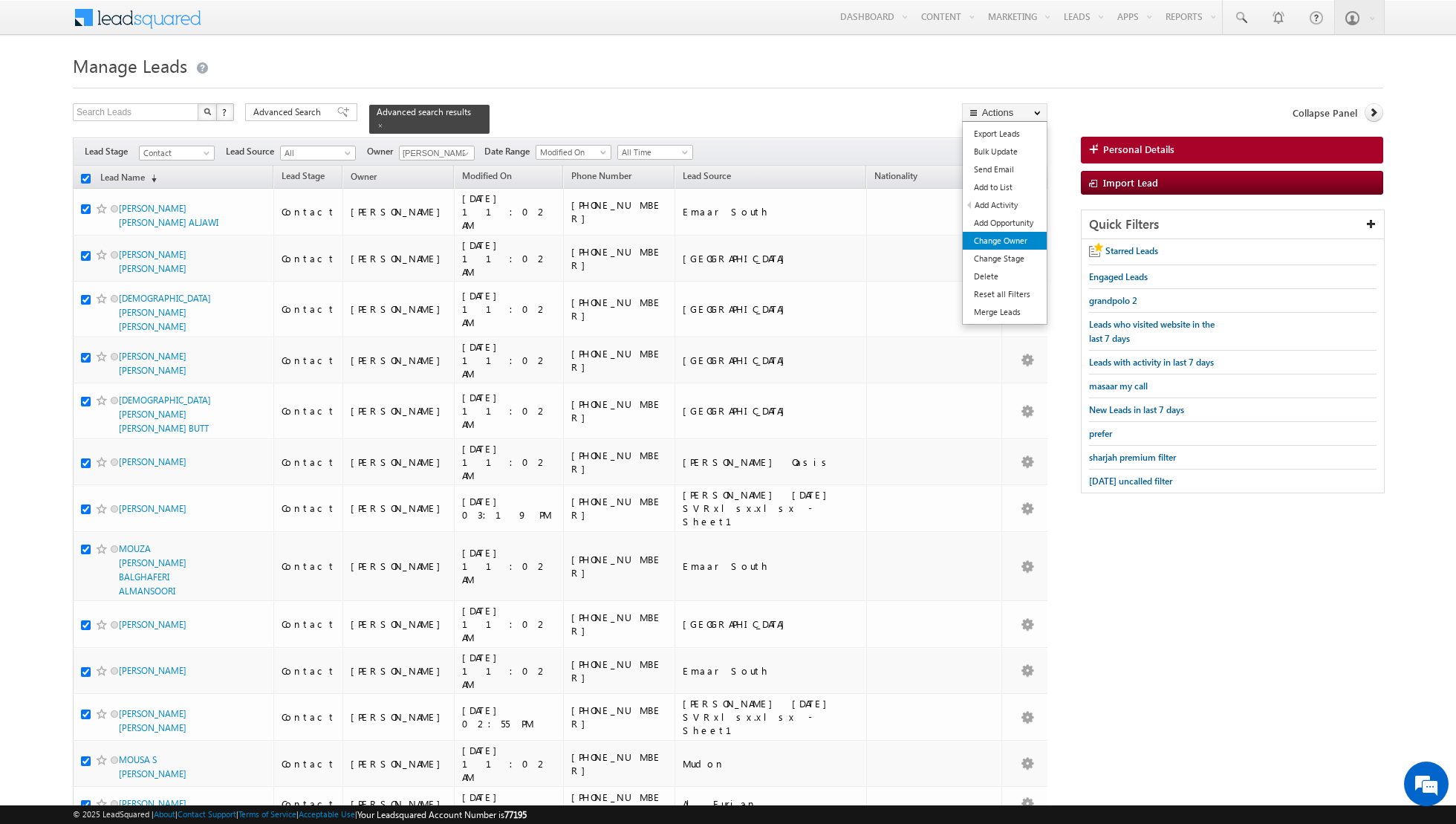
click at [998, 238] on link "Change Owner" at bounding box center [1004, 241] width 84 height 17
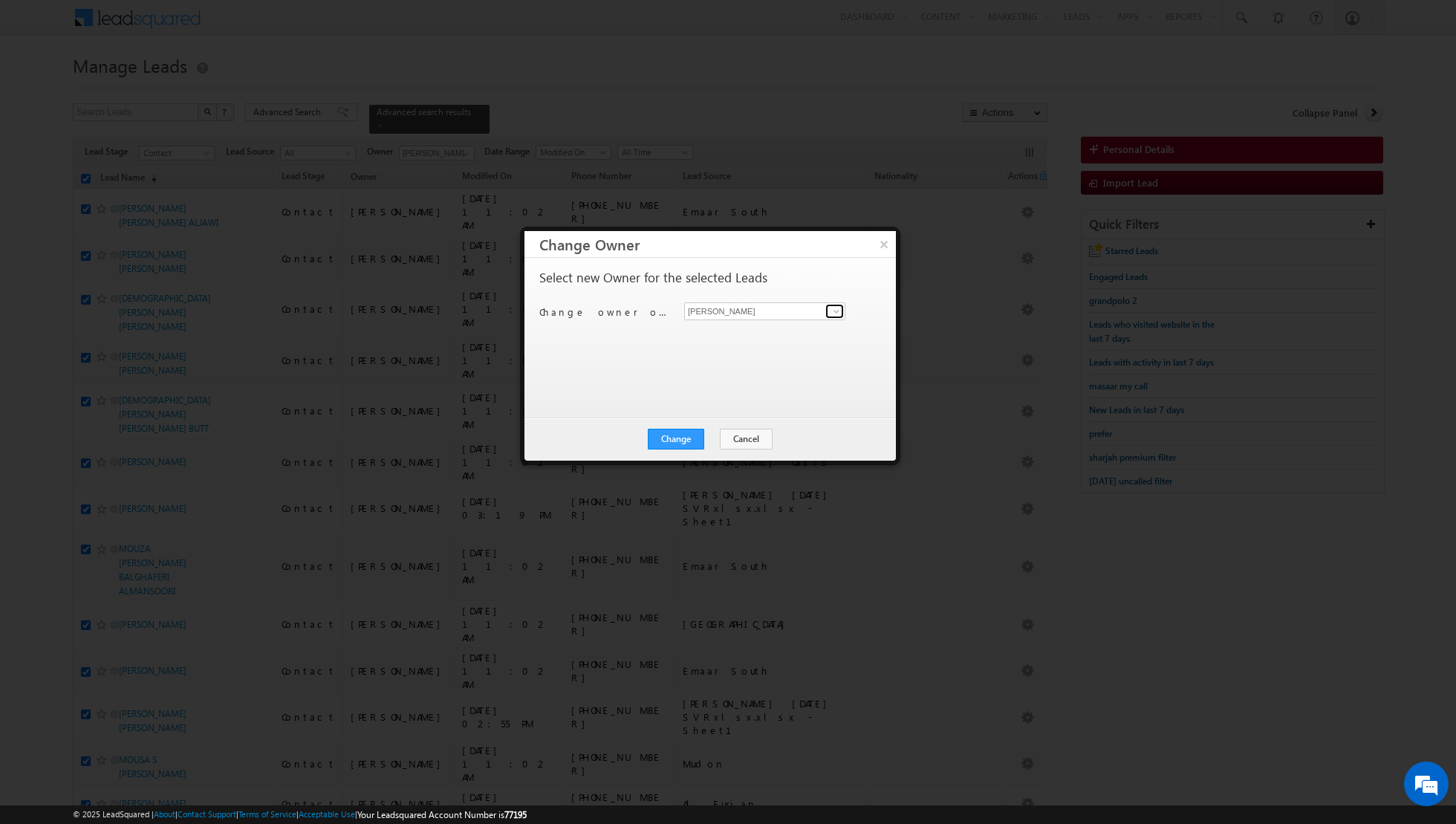
click at [840, 310] on span at bounding box center [837, 311] width 12 height 12
click at [775, 334] on span "[EMAIL_ADDRESS][DOMAIN_NAME]" at bounding box center [756, 339] width 133 height 11
click at [675, 446] on button "Change" at bounding box center [676, 439] width 57 height 21
click at [711, 426] on div "Change Cancel Close" at bounding box center [710, 439] width 371 height 43
click at [711, 439] on button "Close" at bounding box center [712, 439] width 48 height 21
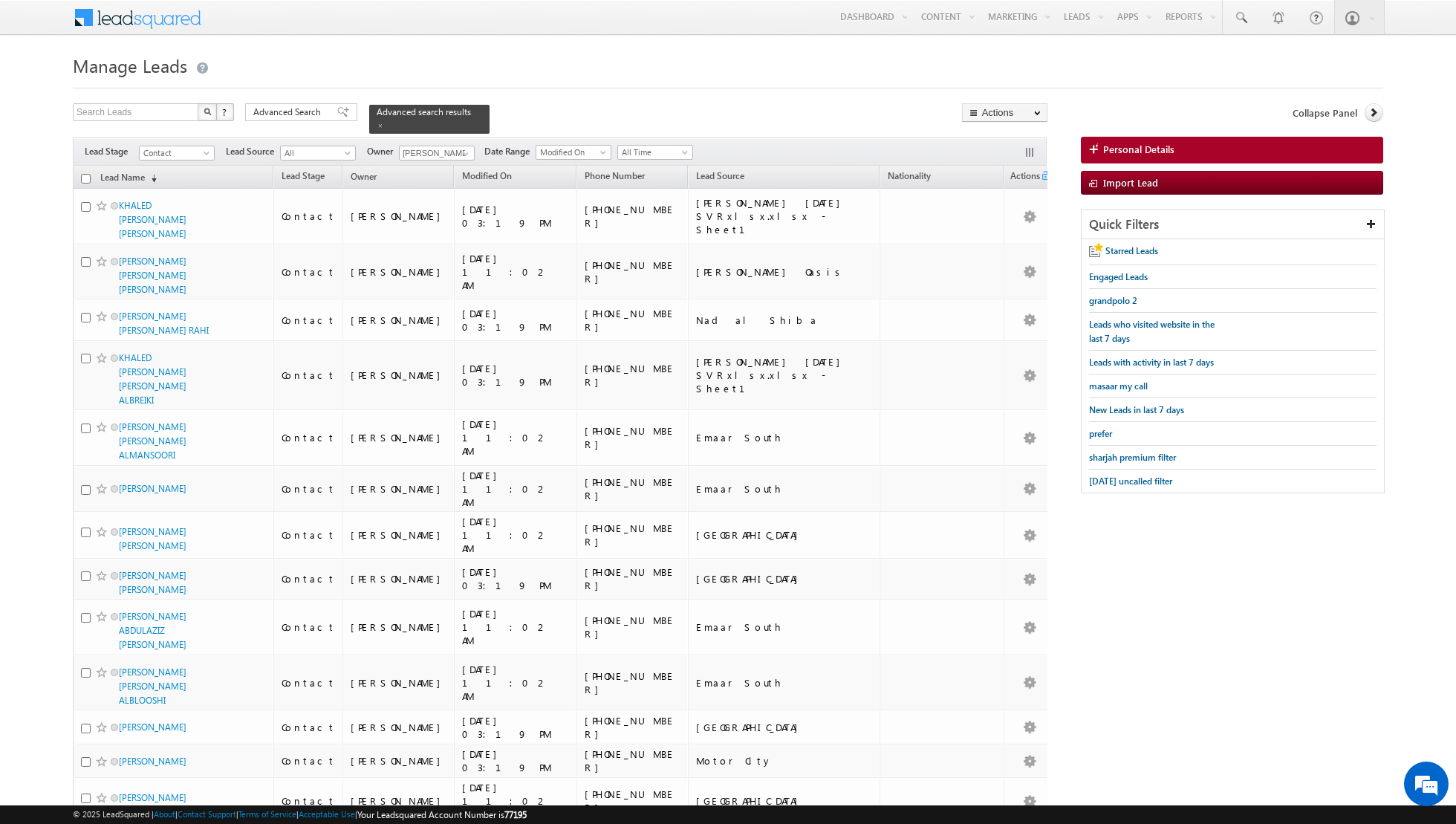
click at [85, 178] on input "checkbox" at bounding box center [85, 178] width 10 height 10
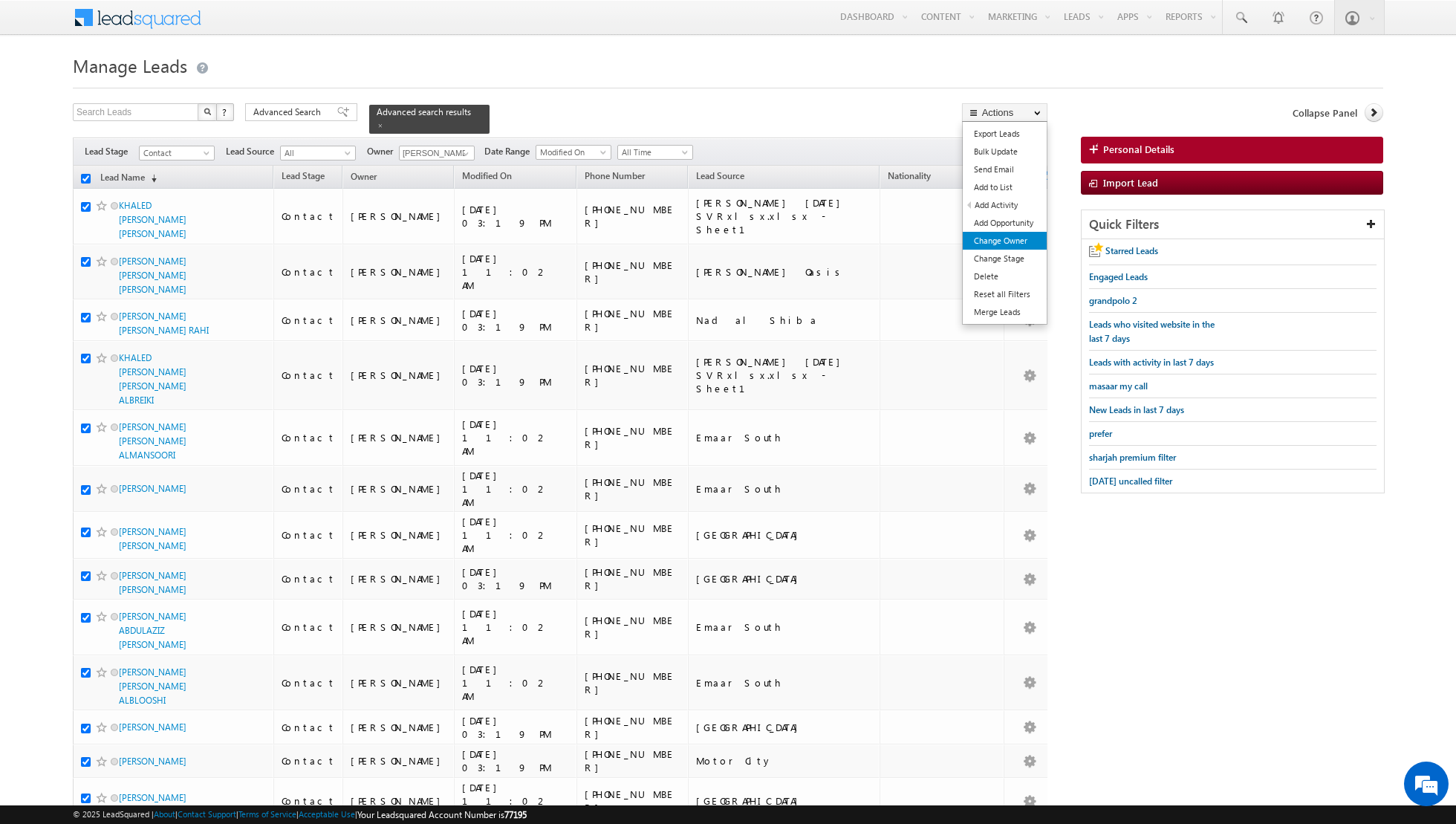
click at [995, 239] on link "Change Owner" at bounding box center [1004, 241] width 84 height 17
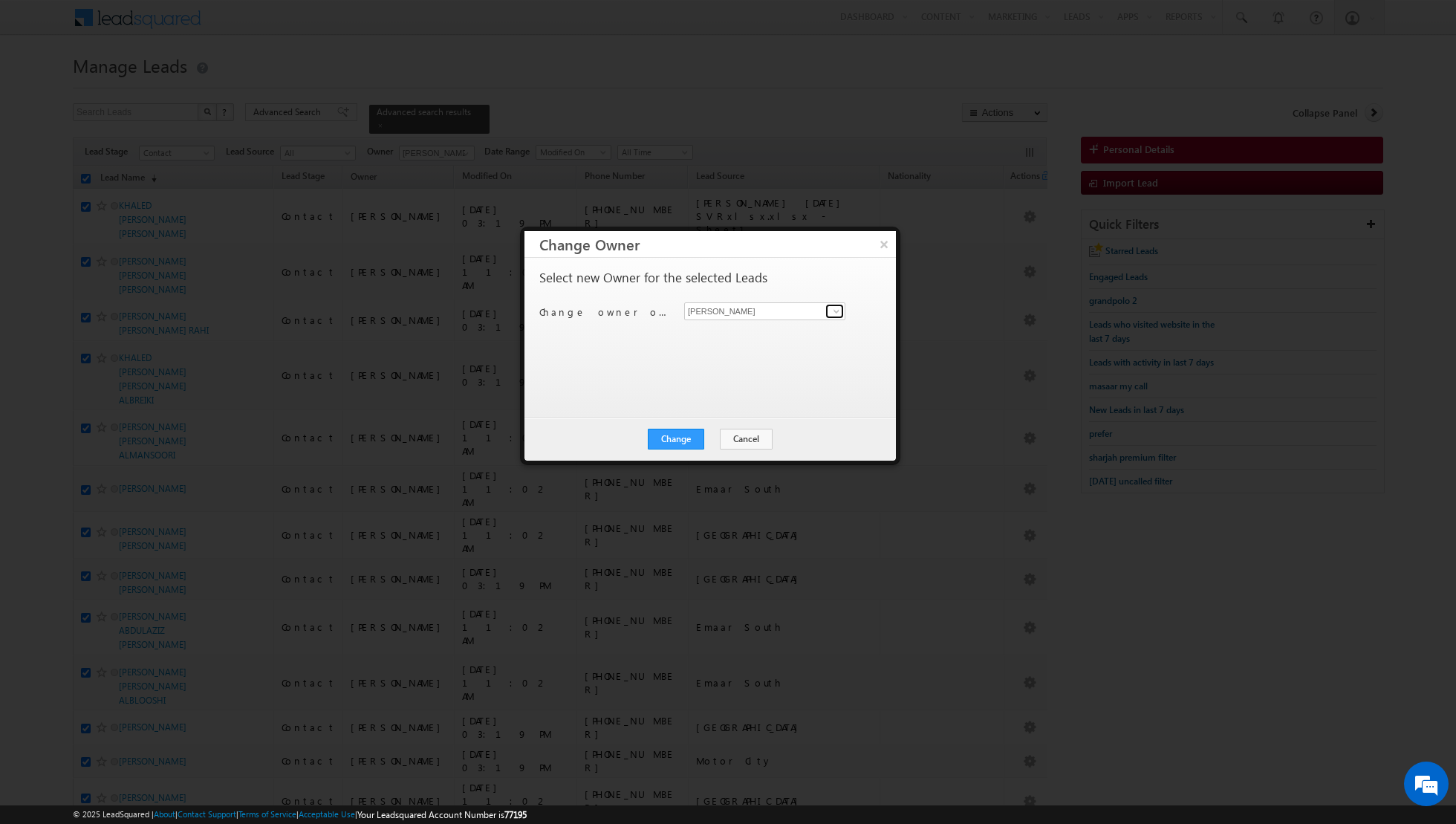
click at [834, 311] on span at bounding box center [837, 311] width 12 height 12
click at [775, 335] on span "[EMAIL_ADDRESS][DOMAIN_NAME]" at bounding box center [756, 339] width 133 height 11
click at [673, 444] on button "Change" at bounding box center [676, 439] width 57 height 21
click at [711, 432] on button "Close" at bounding box center [712, 439] width 48 height 21
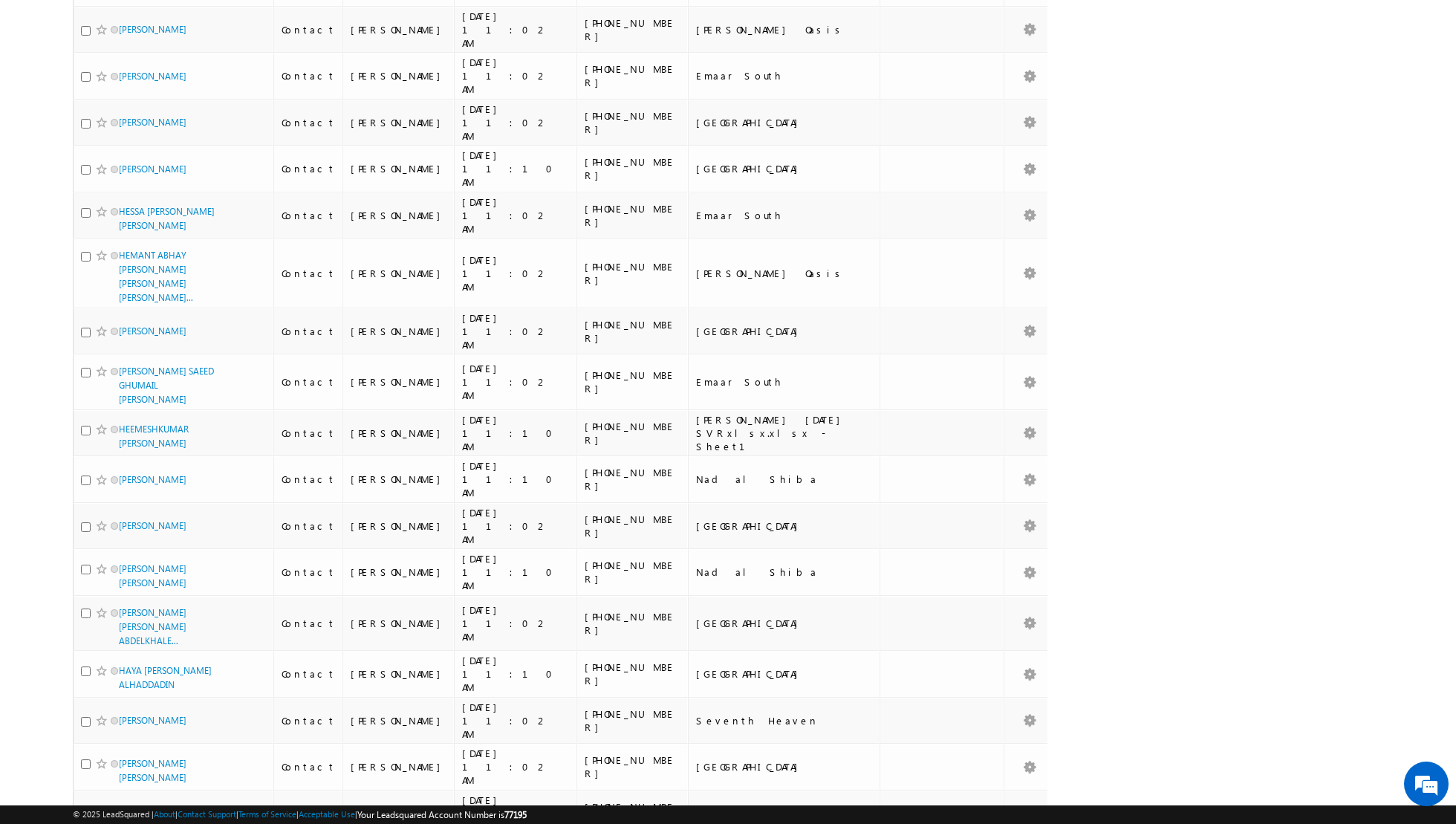
scroll to position [7066, 0]
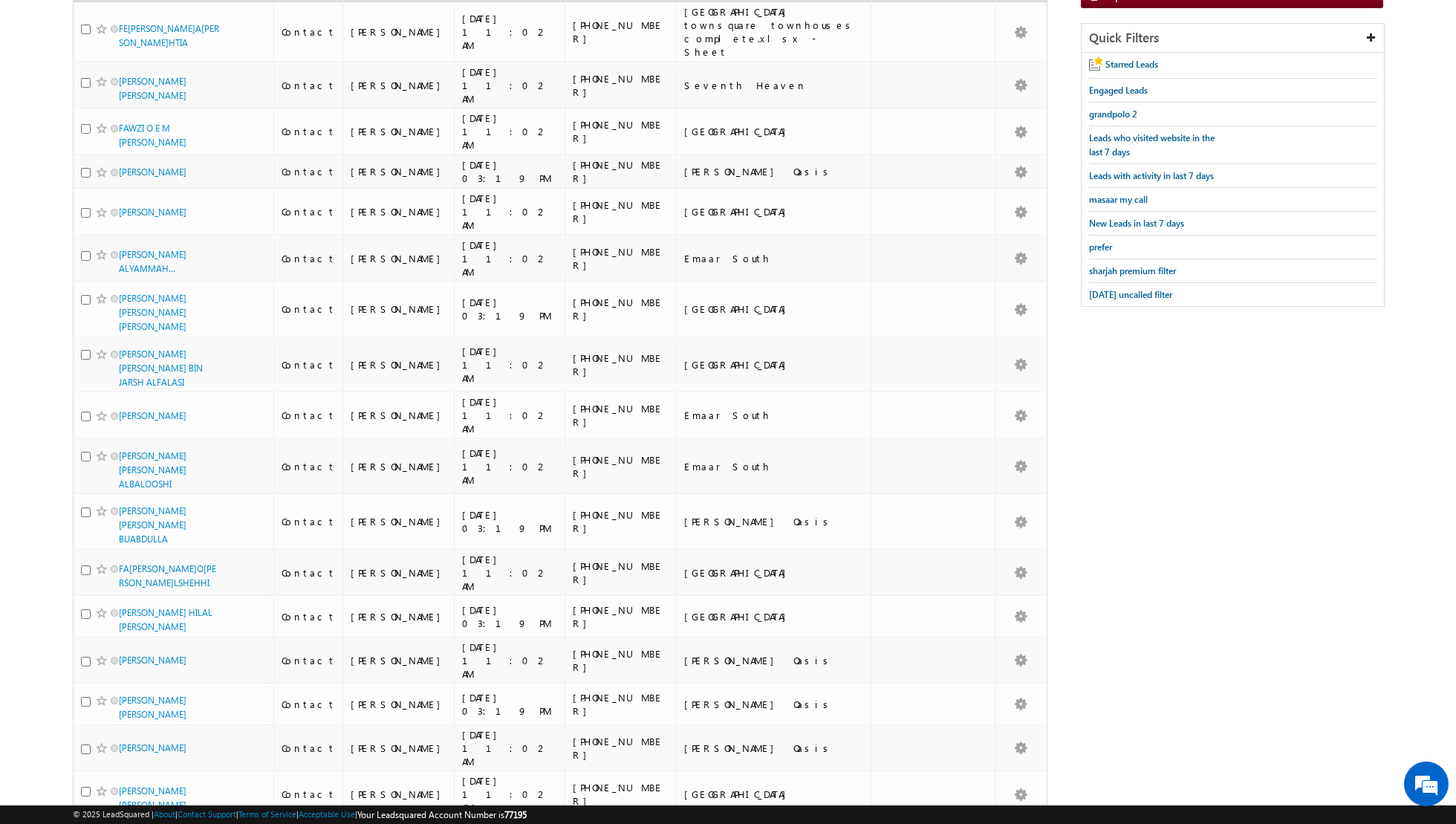
scroll to position [0, 0]
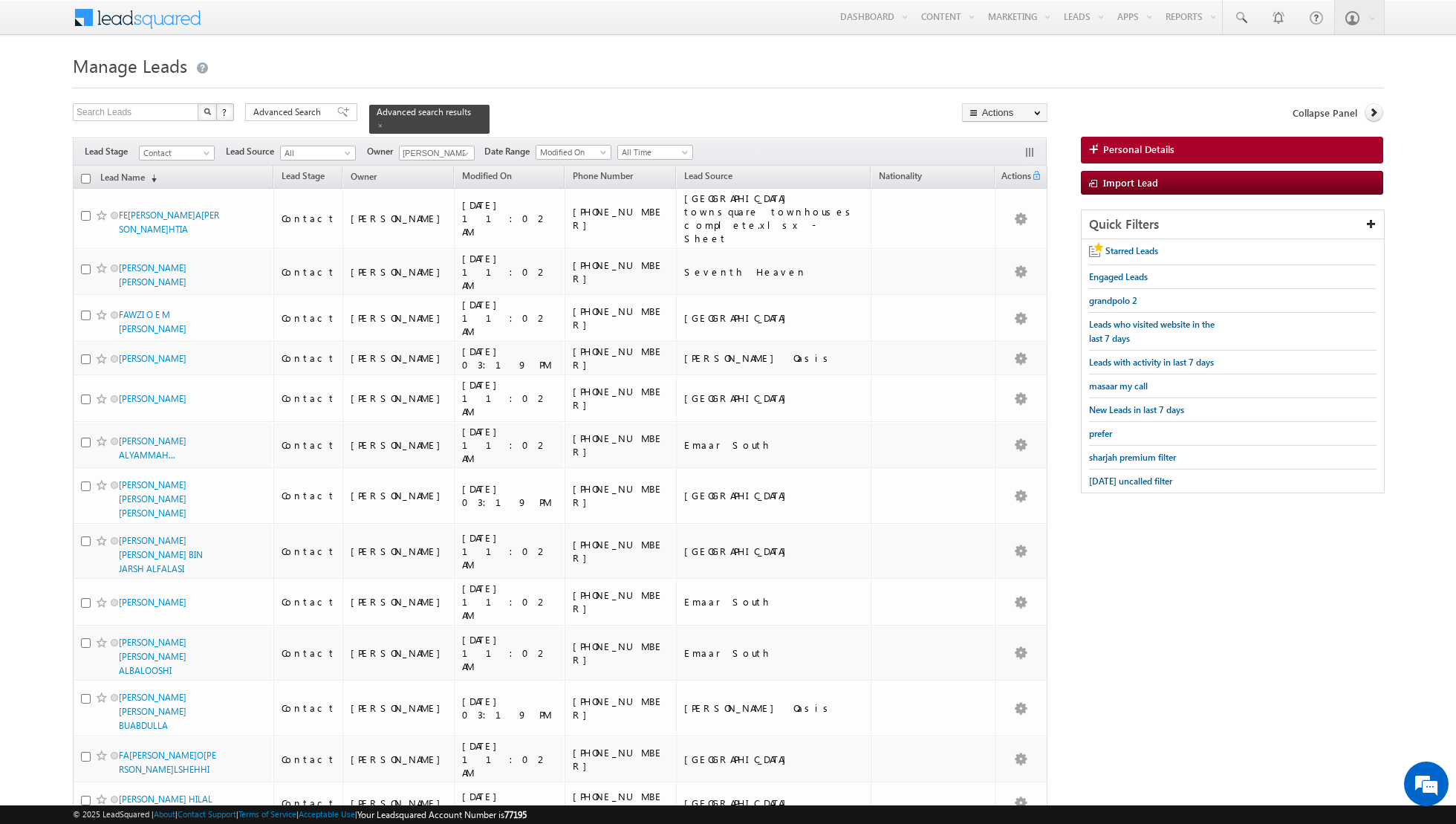
click at [82, 179] on input "checkbox" at bounding box center [85, 178] width 10 height 10
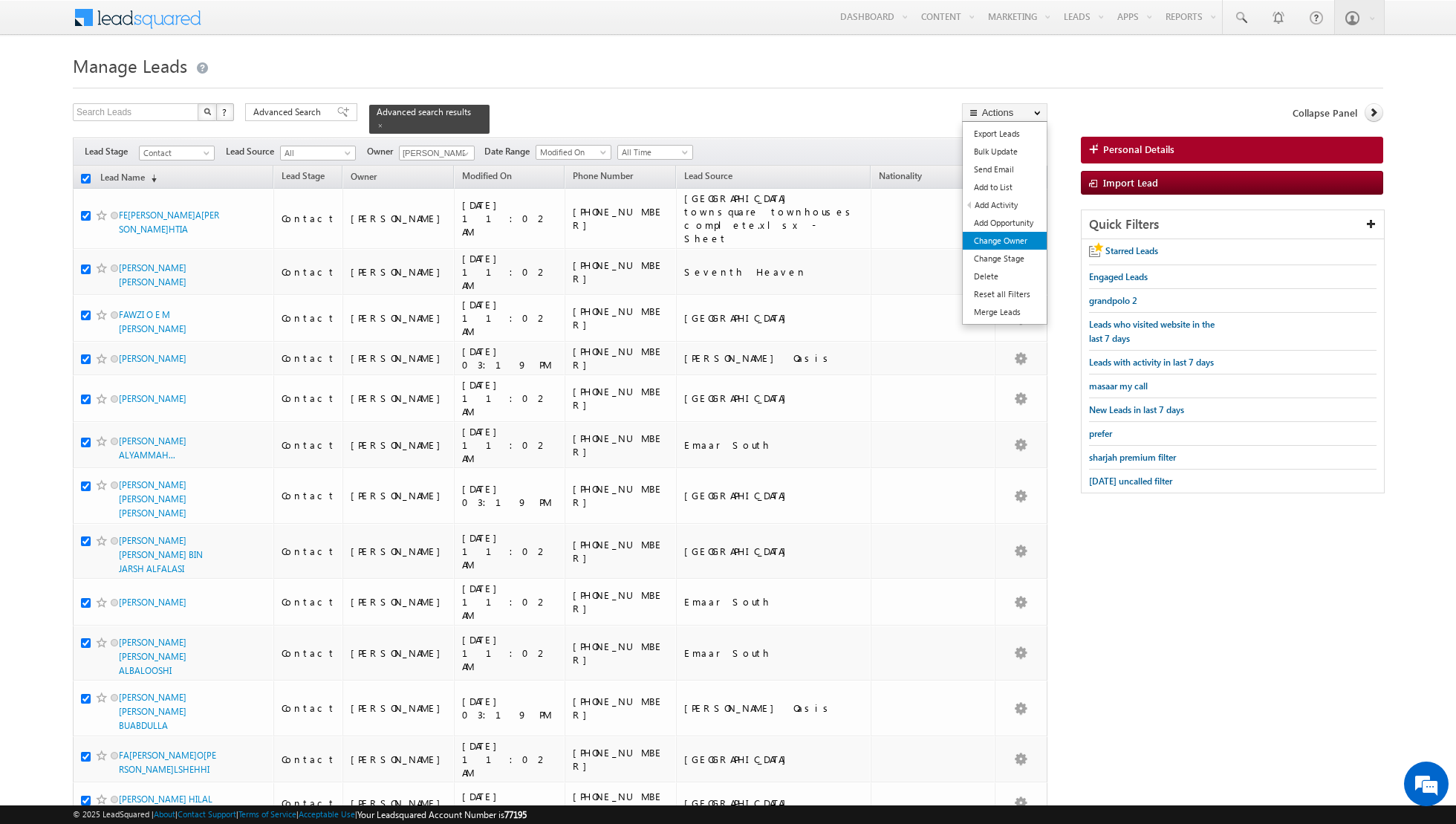
click at [1007, 242] on link "Change Owner" at bounding box center [1004, 241] width 84 height 17
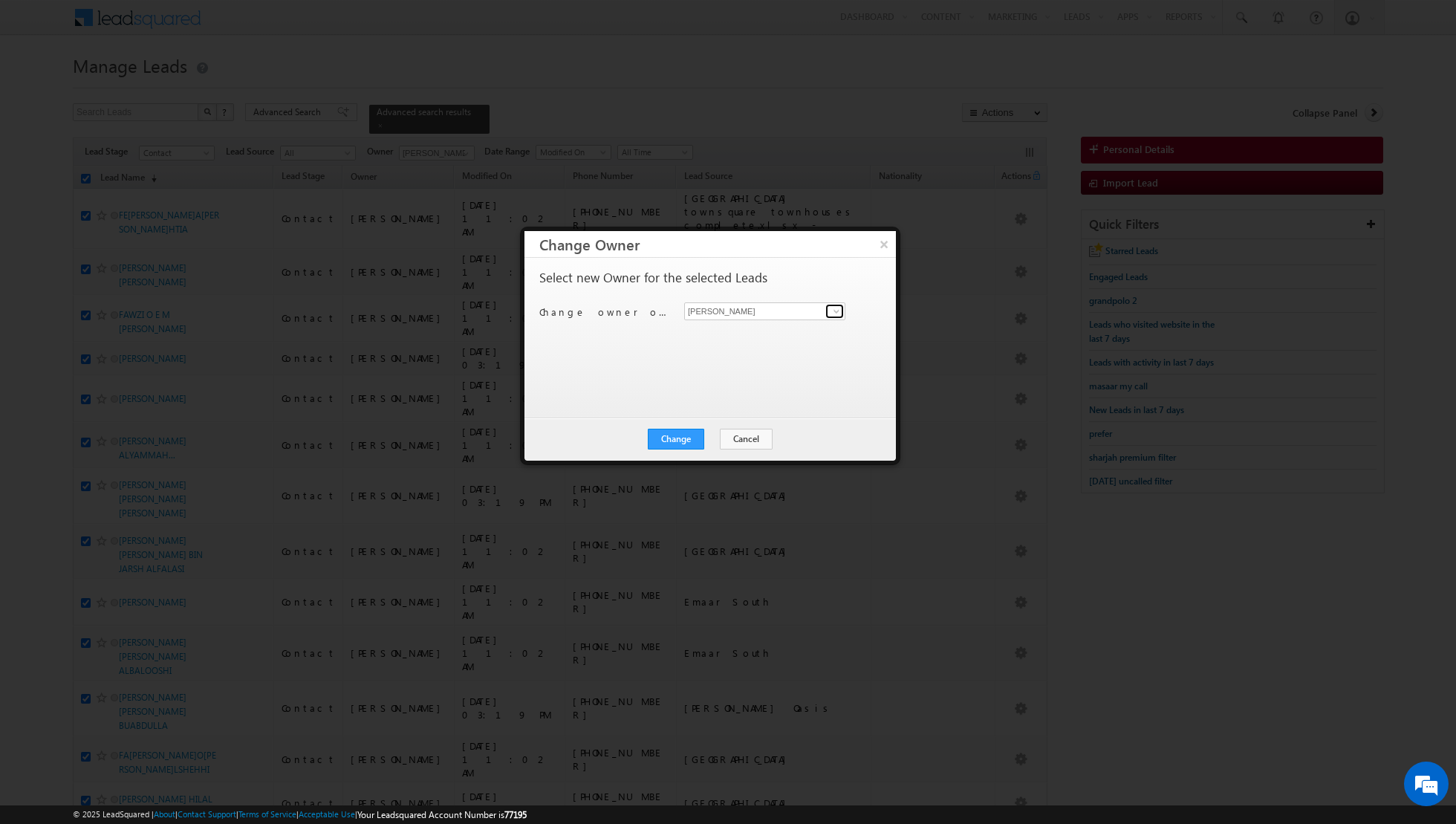
click at [835, 311] on span at bounding box center [837, 311] width 12 height 12
click at [740, 383] on span "[EMAIL_ADDRESS][PERSON_NAME][DOMAIN_NAME]" at bounding box center [756, 385] width 133 height 11
click at [676, 443] on button "Change" at bounding box center [676, 439] width 57 height 21
click at [711, 432] on button "Close" at bounding box center [712, 439] width 48 height 21
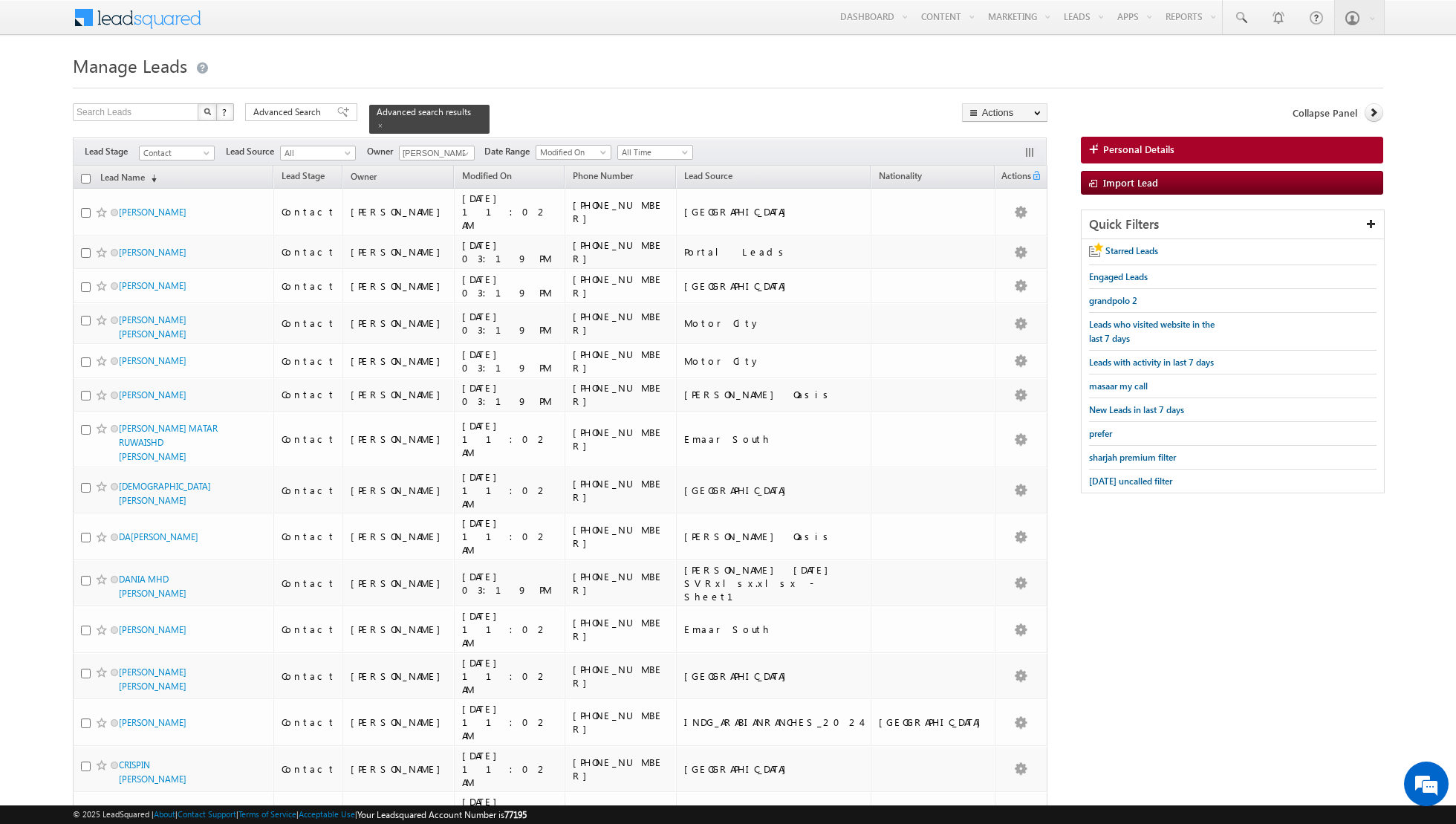
click at [86, 178] on input "checkbox" at bounding box center [85, 178] width 10 height 10
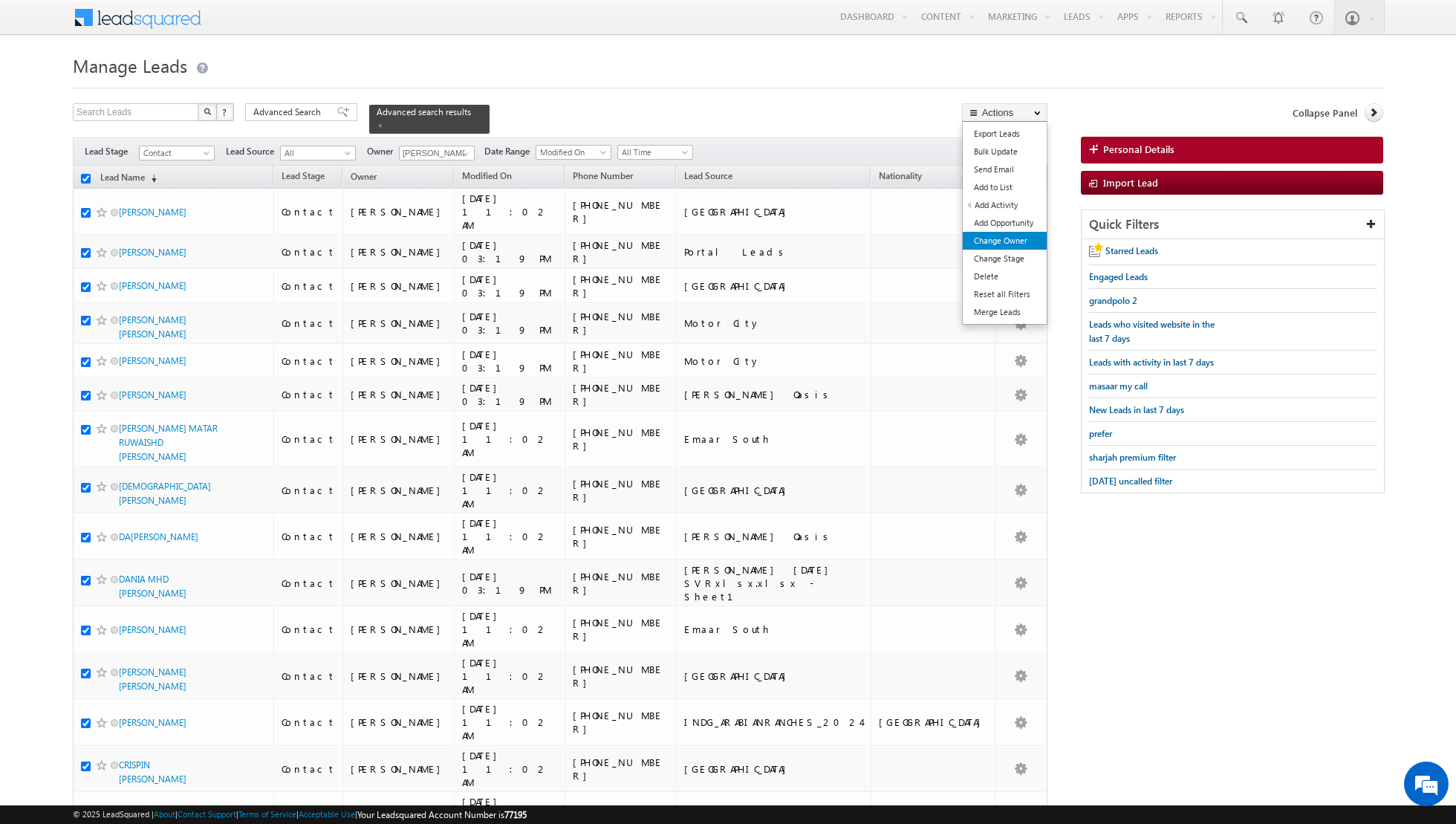
click at [997, 243] on link "Change Owner" at bounding box center [1004, 241] width 84 height 17
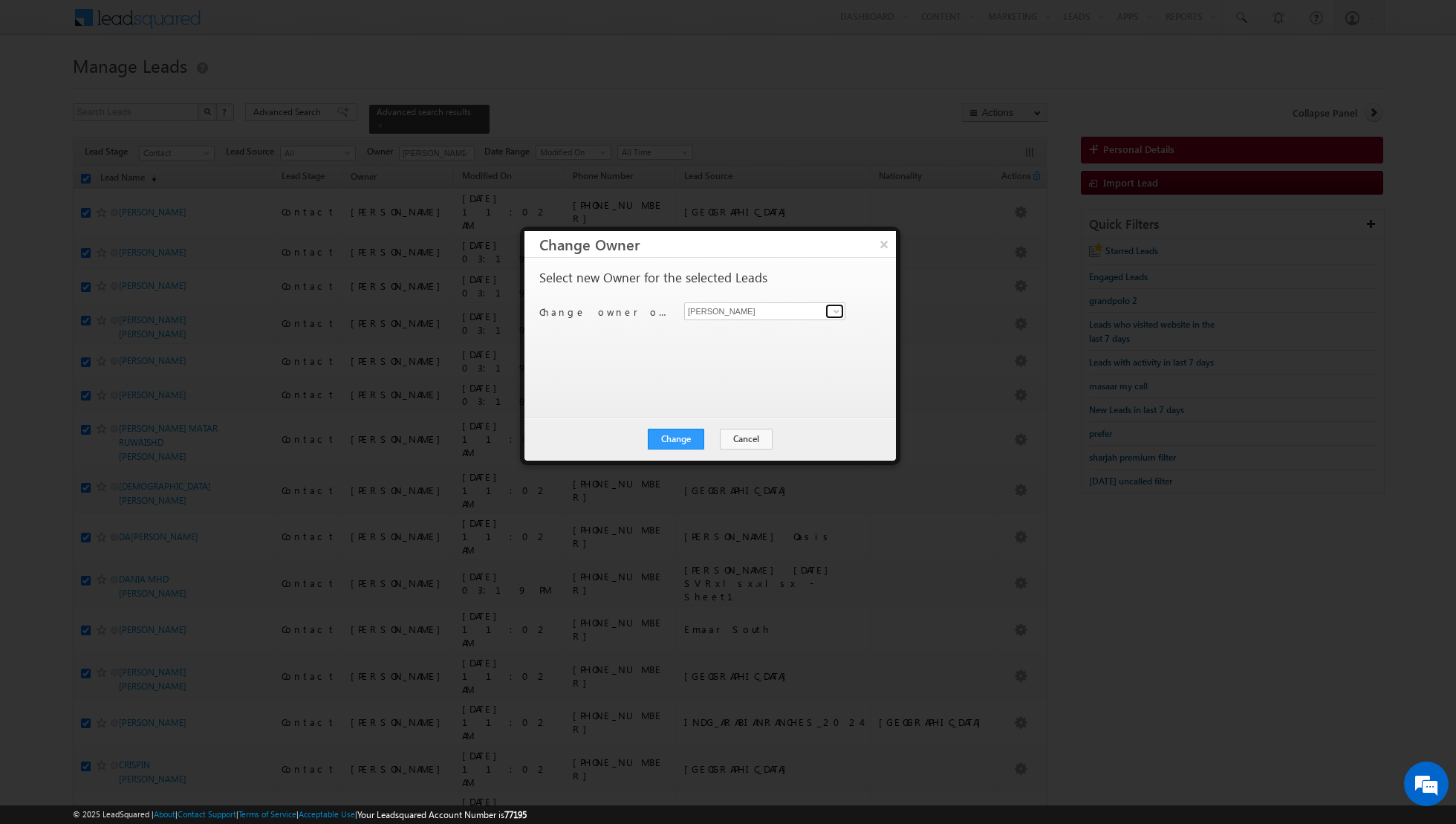
click at [835, 309] on span at bounding box center [837, 311] width 12 height 12
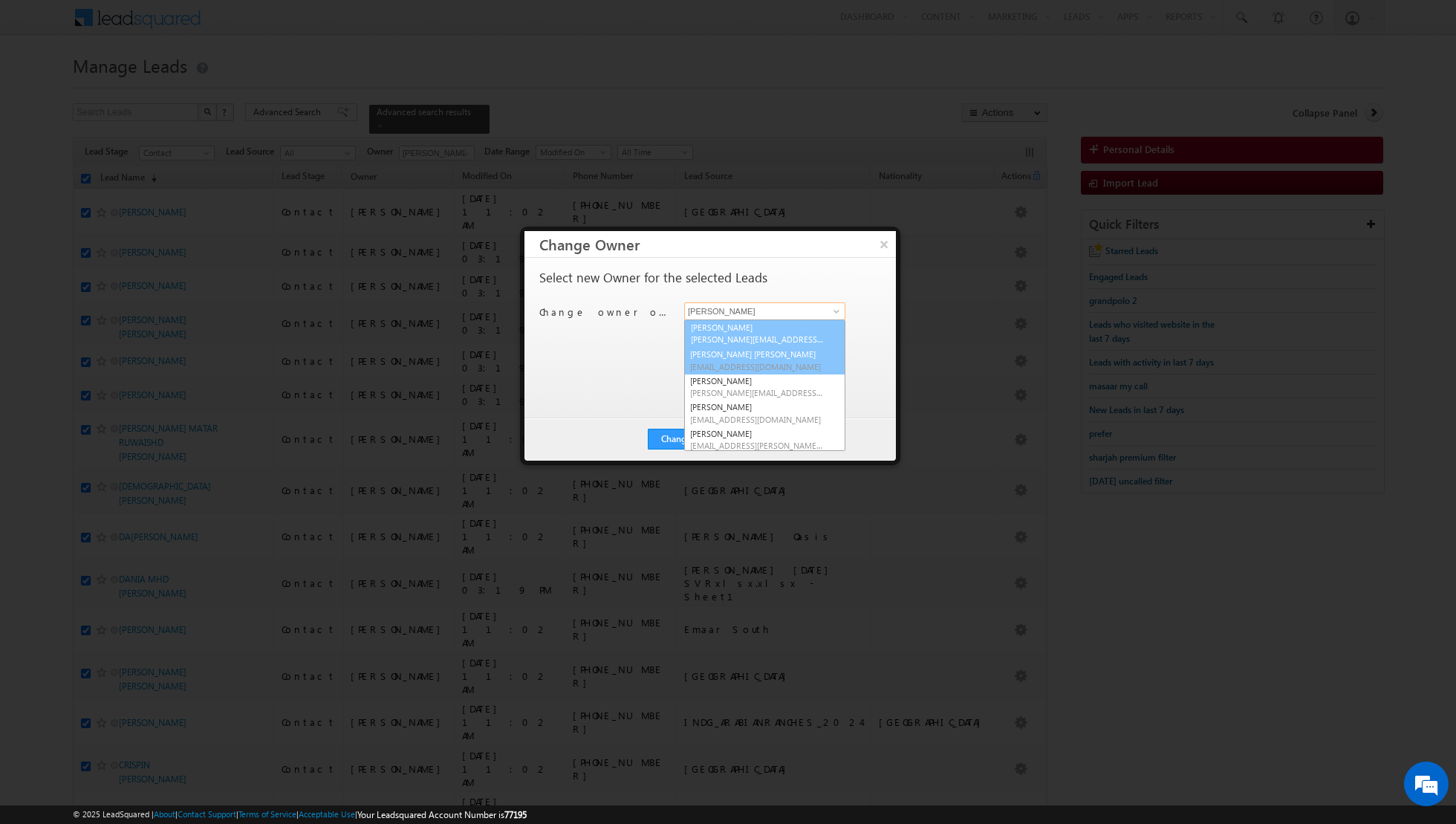
scroll to position [106, 0]
click at [720, 338] on span "[PERSON_NAME][EMAIL_ADDRESS][DOMAIN_NAME]" at bounding box center [756, 339] width 133 height 11
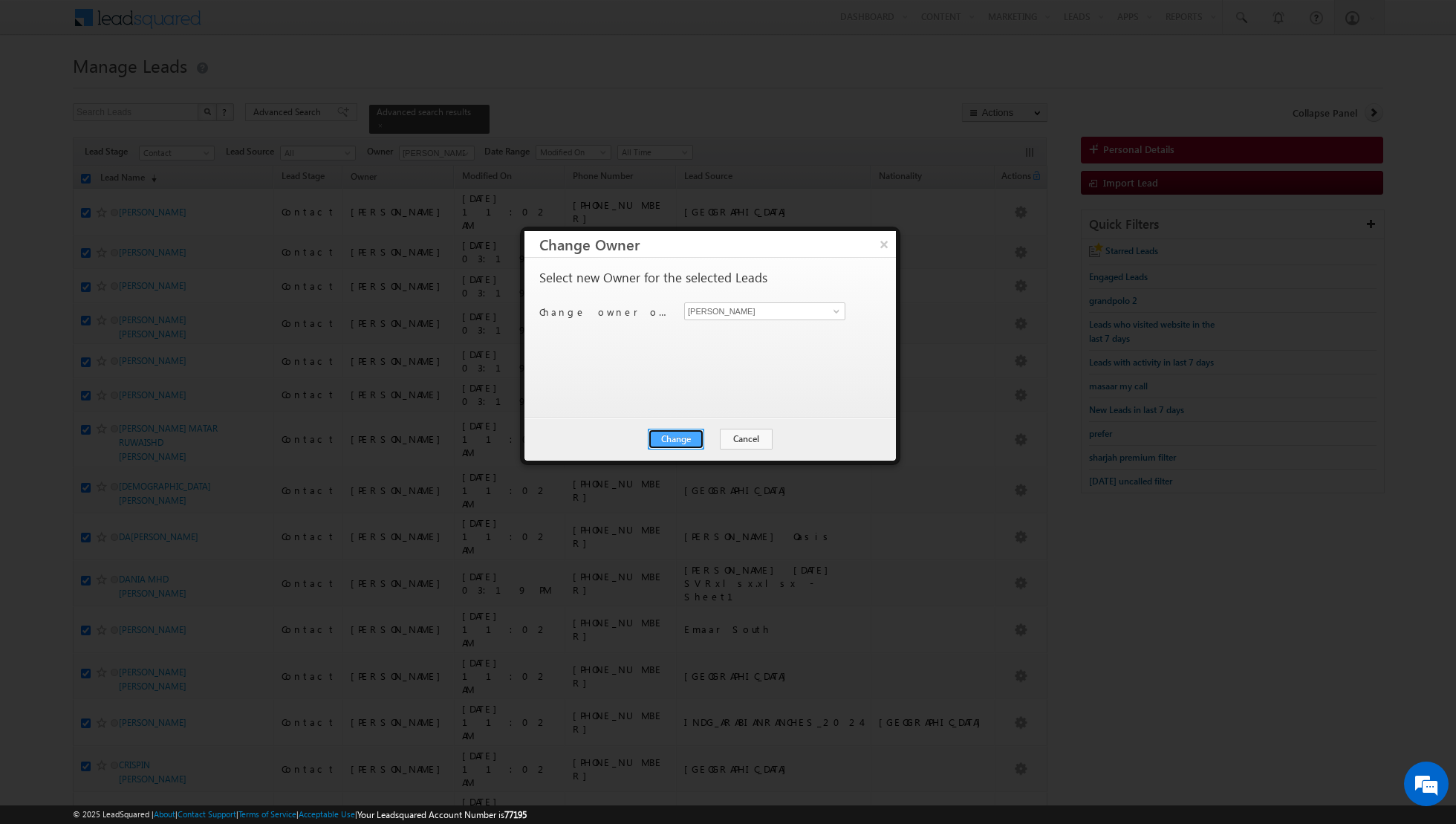
click at [675, 436] on button "Change" at bounding box center [676, 439] width 57 height 21
click at [712, 439] on button "Close" at bounding box center [712, 439] width 48 height 21
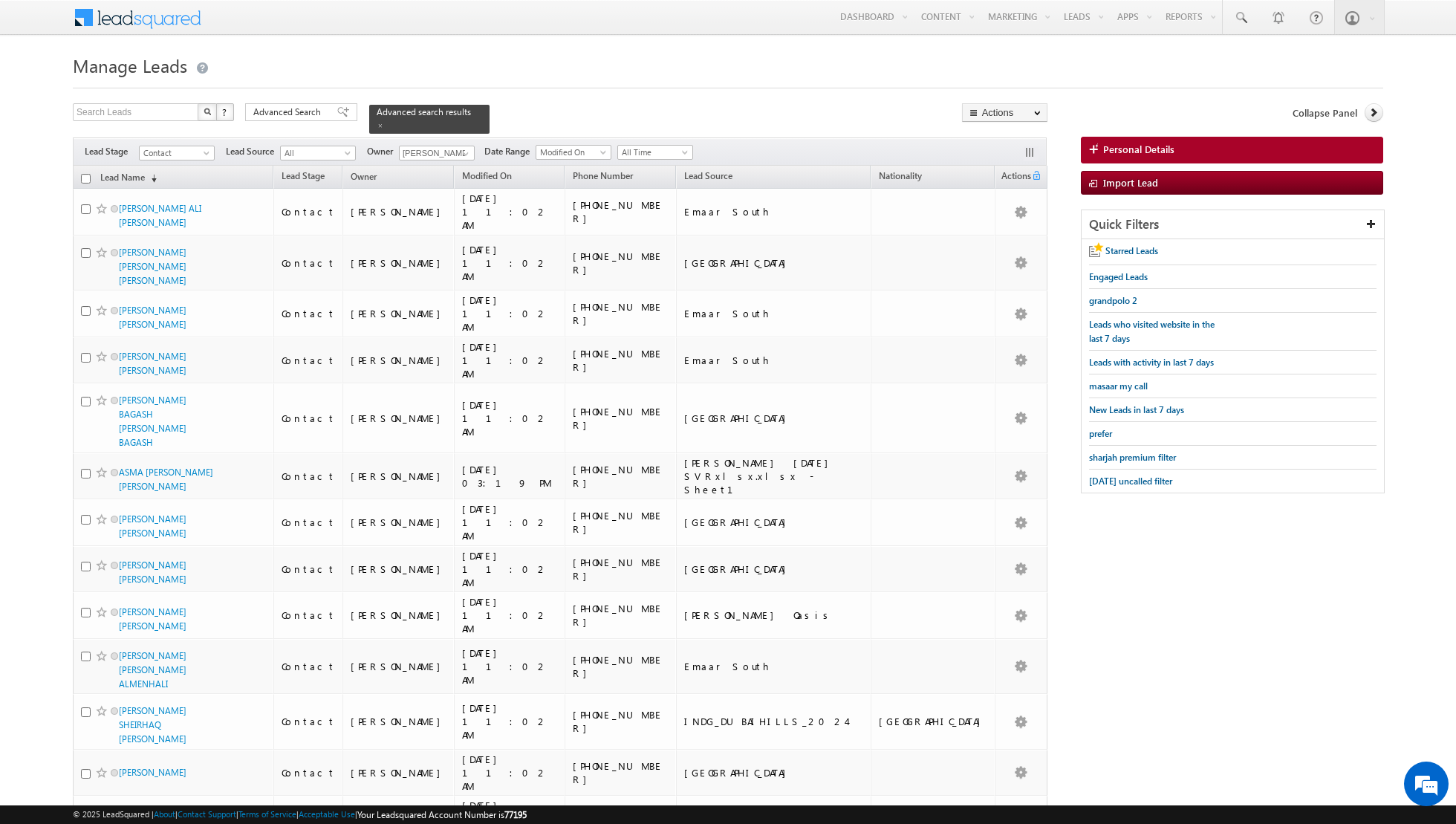
click at [88, 175] on input "checkbox" at bounding box center [85, 178] width 10 height 10
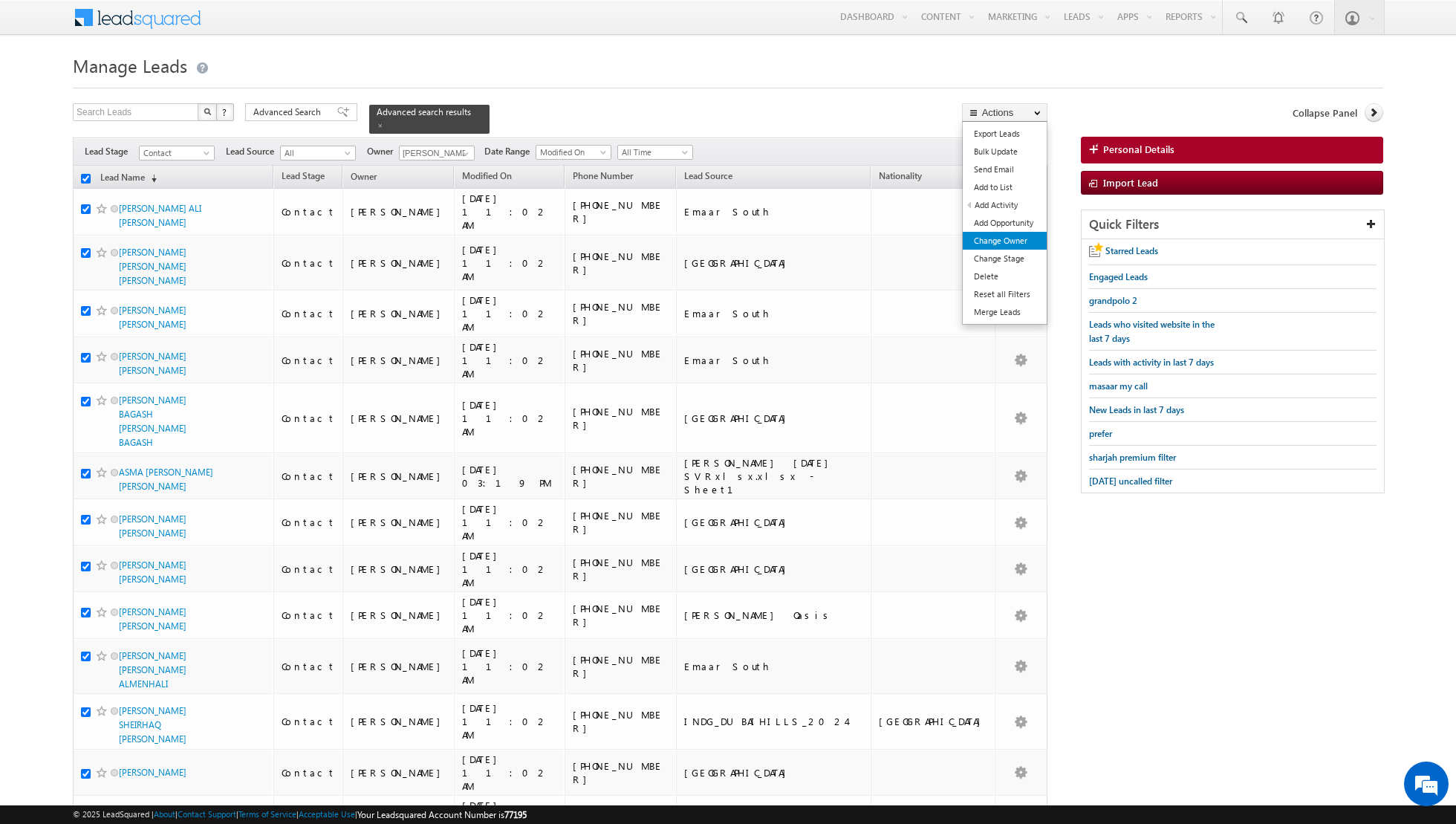
click at [1010, 238] on link "Change Owner" at bounding box center [1004, 241] width 84 height 17
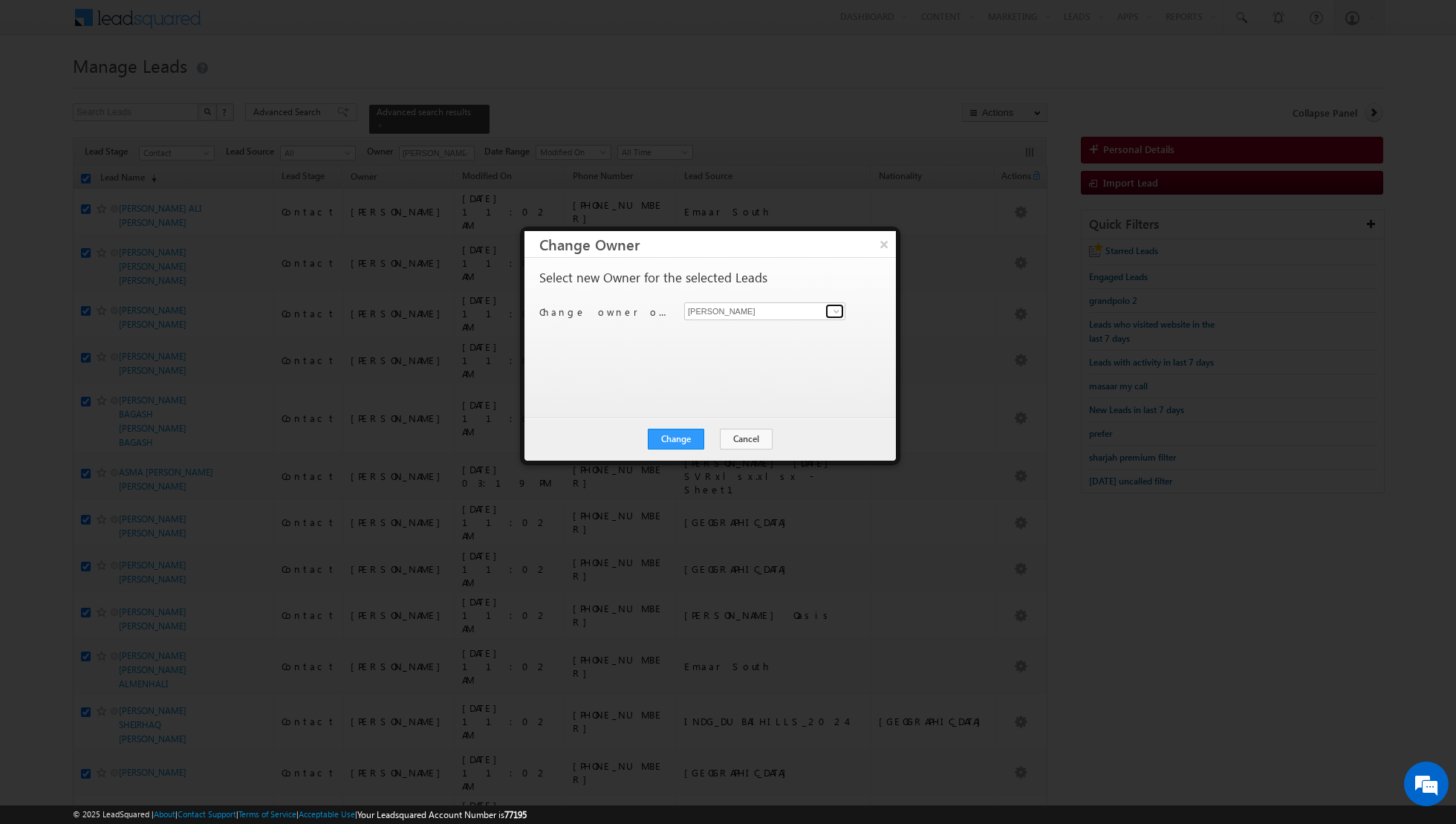
click at [836, 309] on span at bounding box center [837, 311] width 12 height 12
click at [722, 364] on span "[EMAIL_ADDRESS][DOMAIN_NAME]" at bounding box center [756, 365] width 133 height 11
click at [675, 439] on button "Change" at bounding box center [676, 439] width 57 height 21
click at [719, 440] on button "Close" at bounding box center [712, 439] width 48 height 21
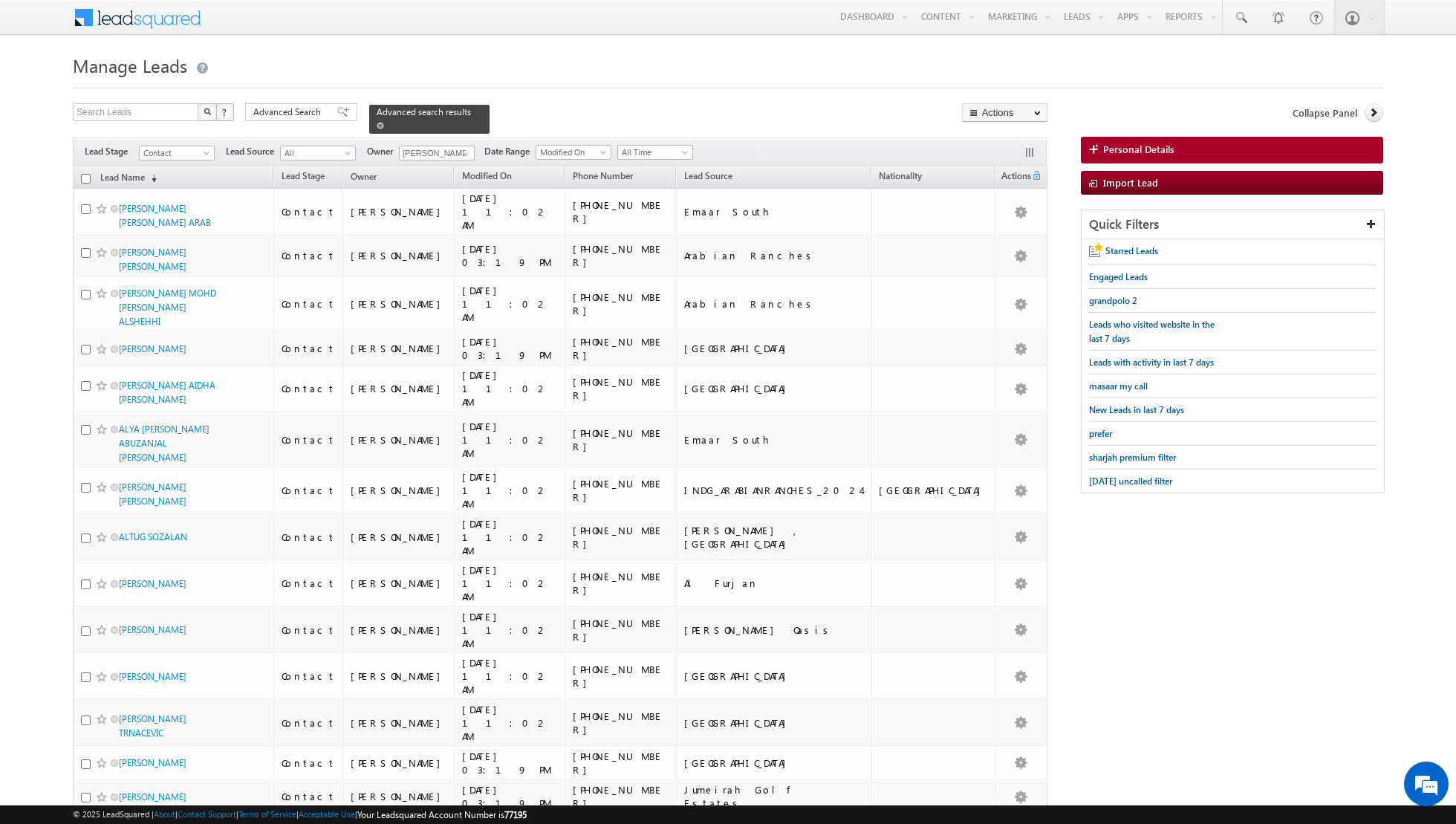
click at [377, 122] on span at bounding box center [380, 126] width 8 height 8
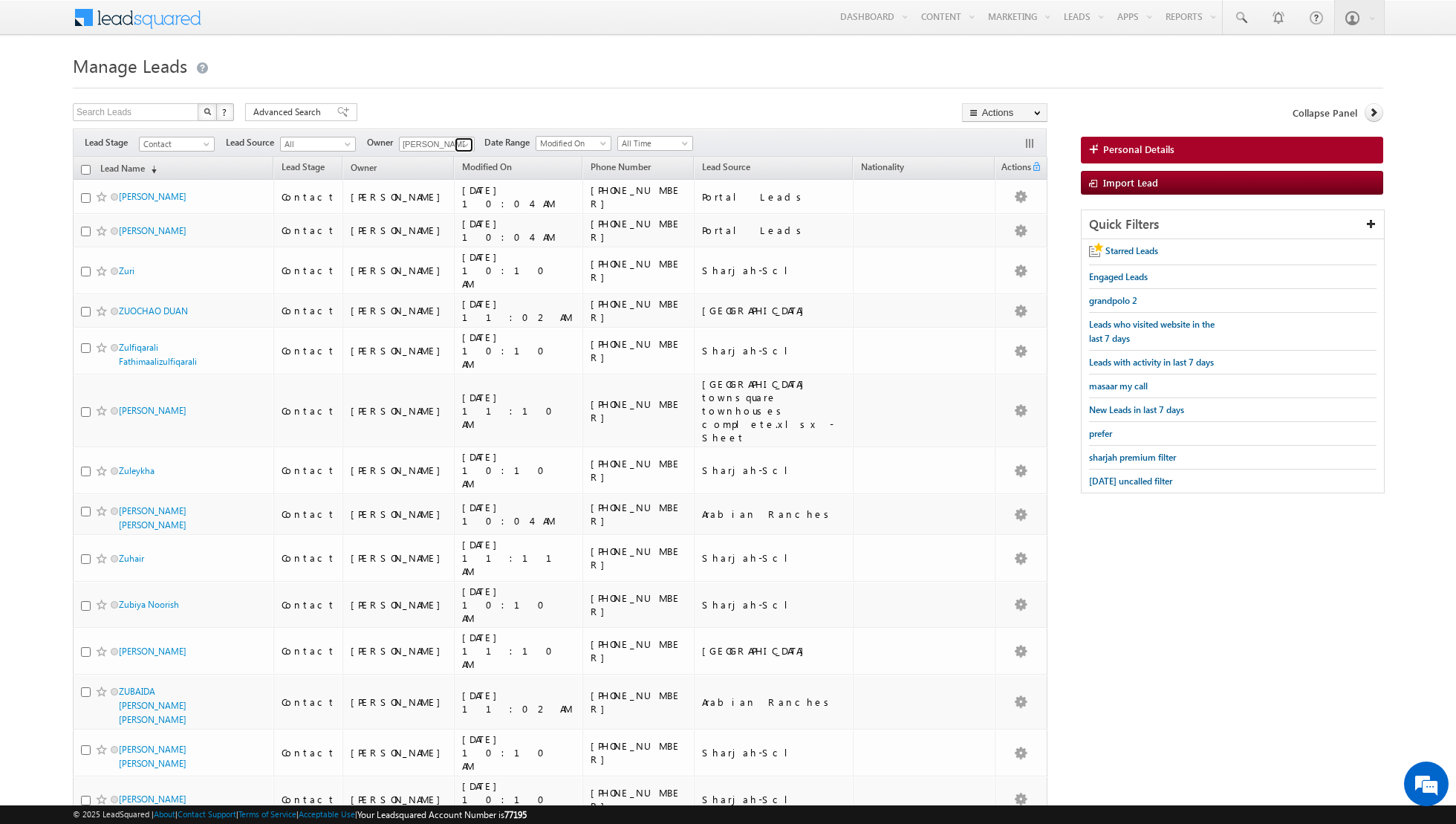
click at [459, 144] on span at bounding box center [466, 145] width 12 height 12
click at [438, 264] on span "[EMAIL_ADDRESS][DOMAIN_NAME]" at bounding box center [471, 267] width 133 height 11
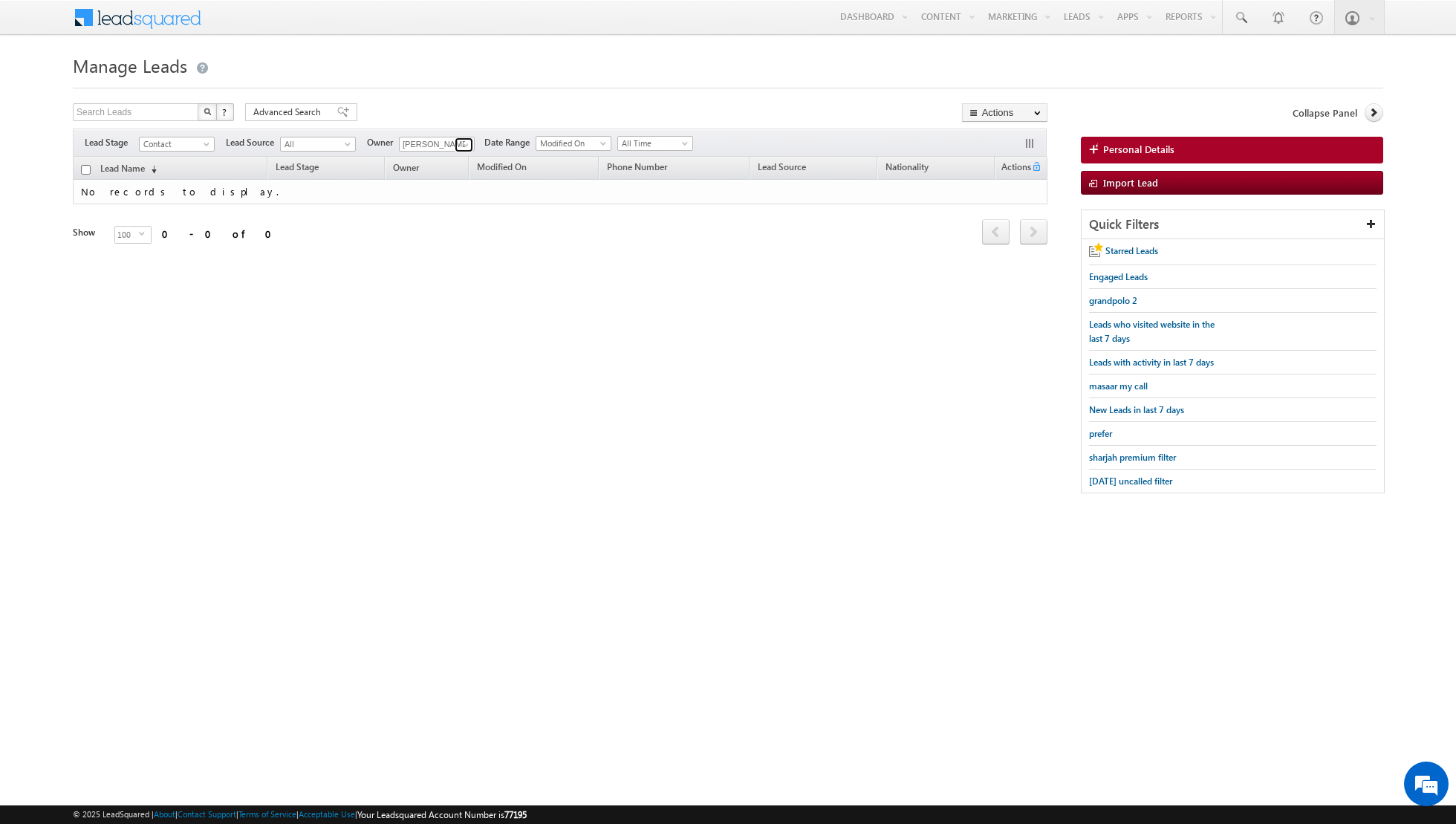
click at [459, 140] on span at bounding box center [466, 145] width 12 height 12
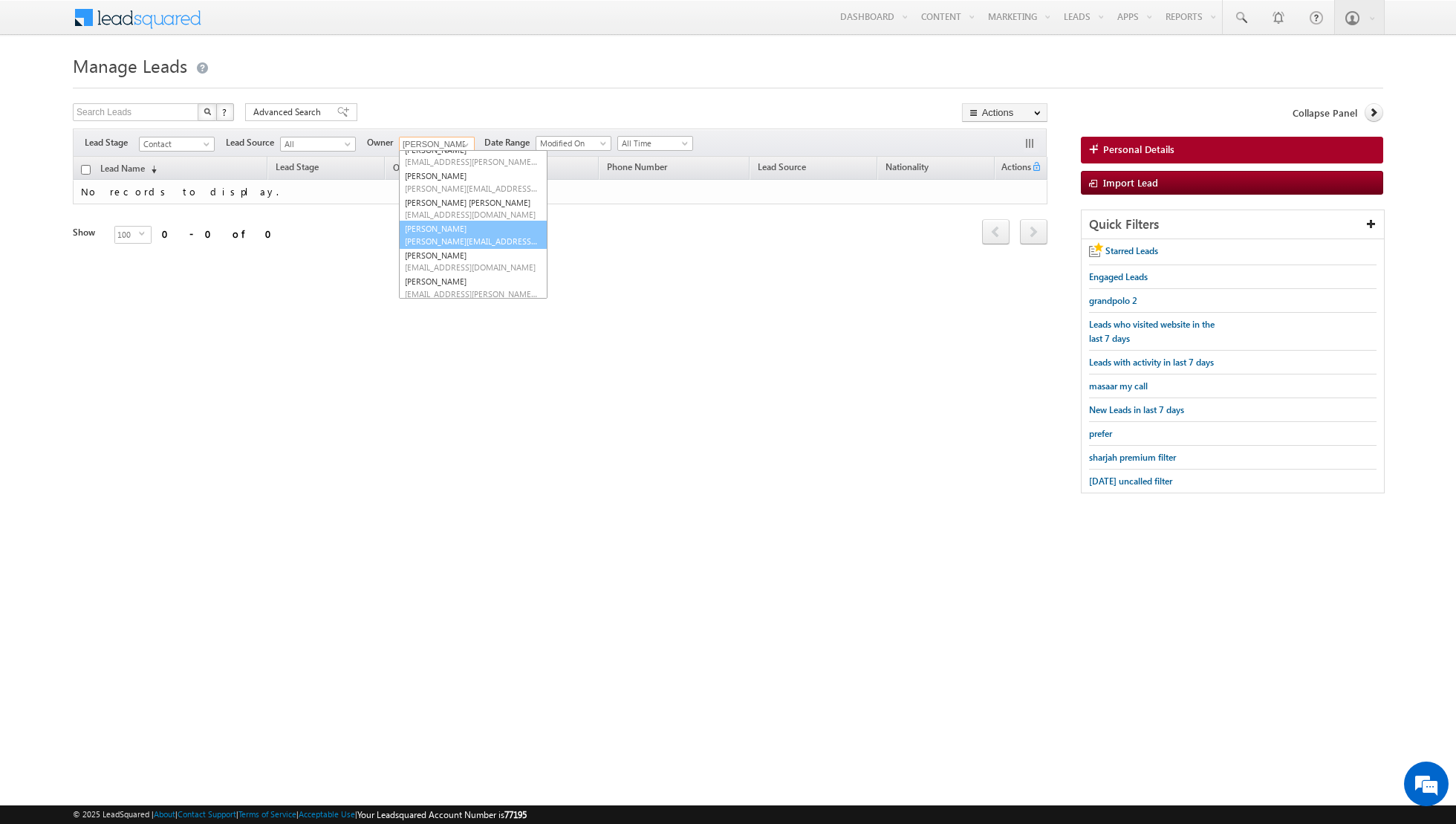
click at [455, 235] on span "[PERSON_NAME][EMAIL_ADDRESS][PERSON_NAME][DOMAIN_NAME]" at bounding box center [471, 241] width 133 height 11
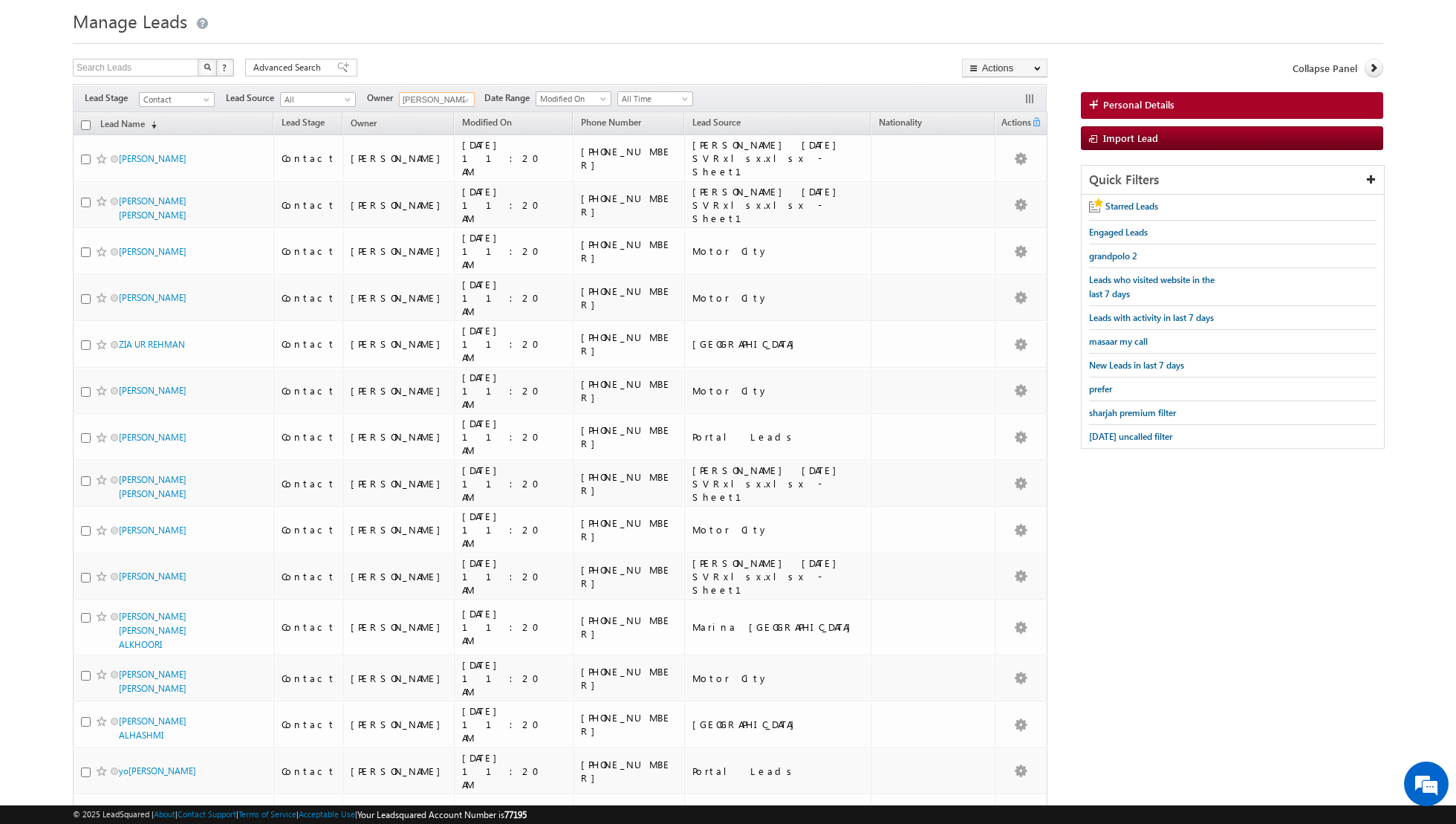
scroll to position [0, 0]
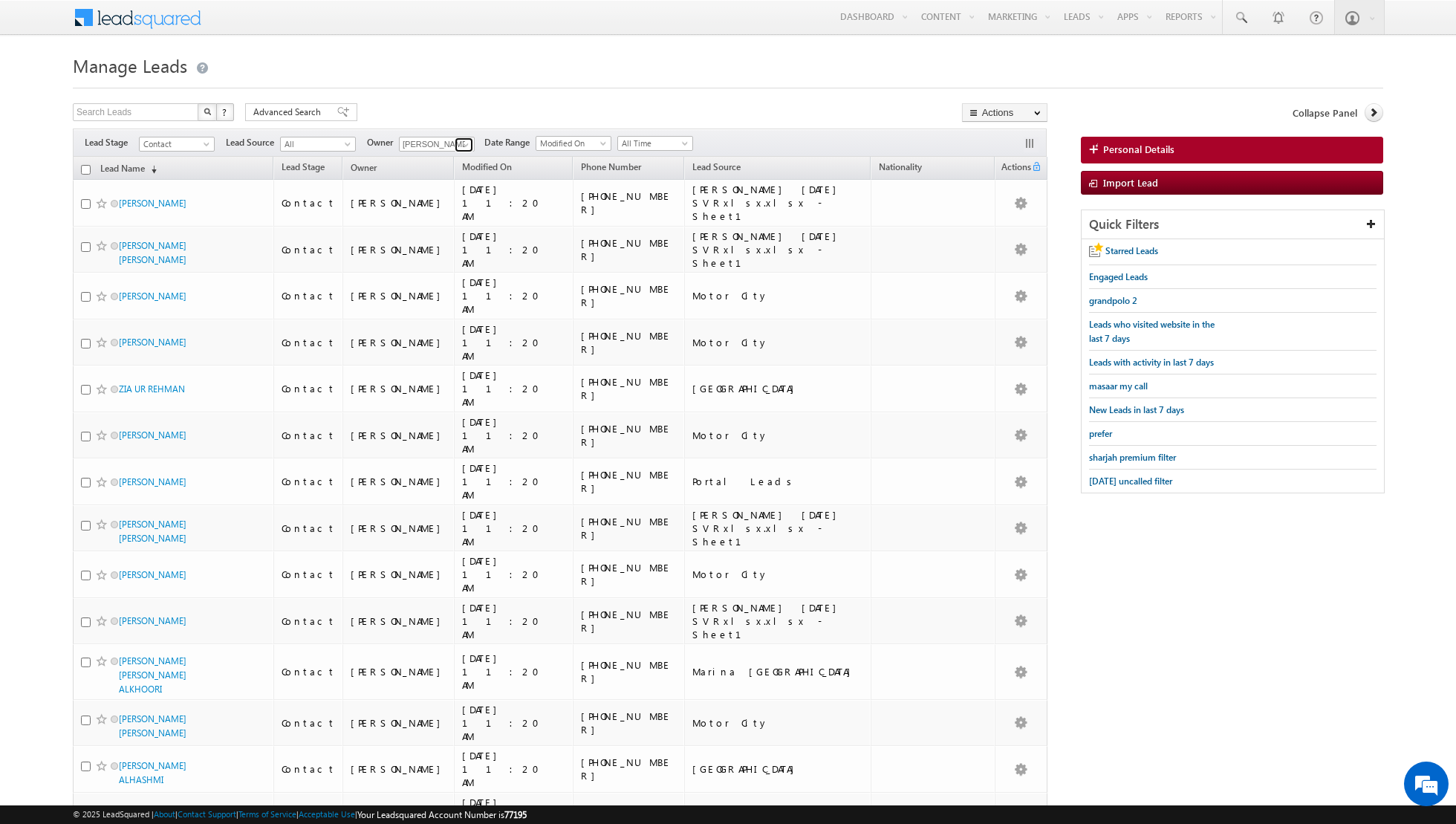
click at [462, 146] on span at bounding box center [466, 145] width 12 height 12
click at [455, 218] on span "[EMAIL_ADDRESS][DOMAIN_NAME]" at bounding box center [471, 223] width 133 height 11
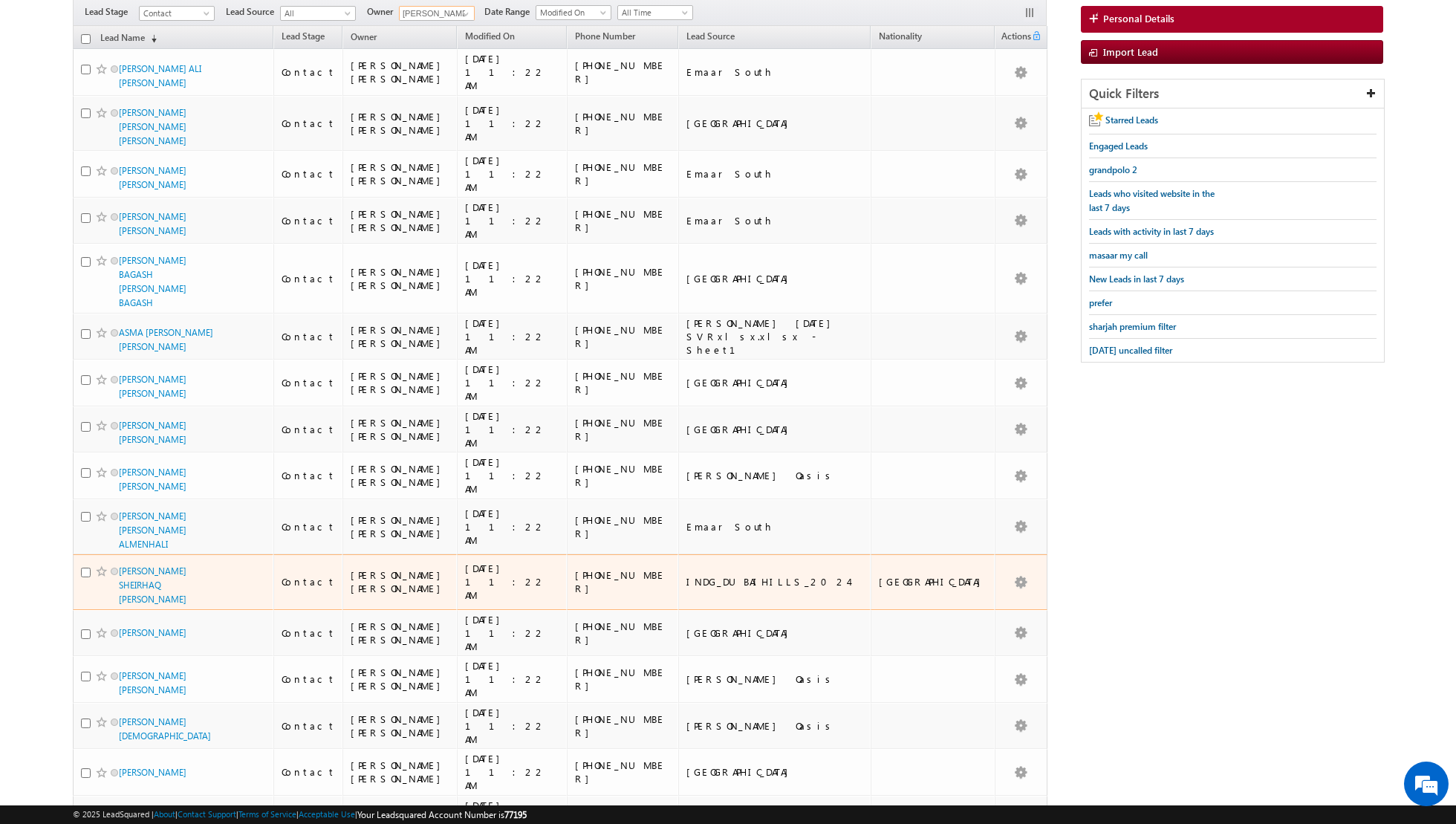
scroll to position [0, 0]
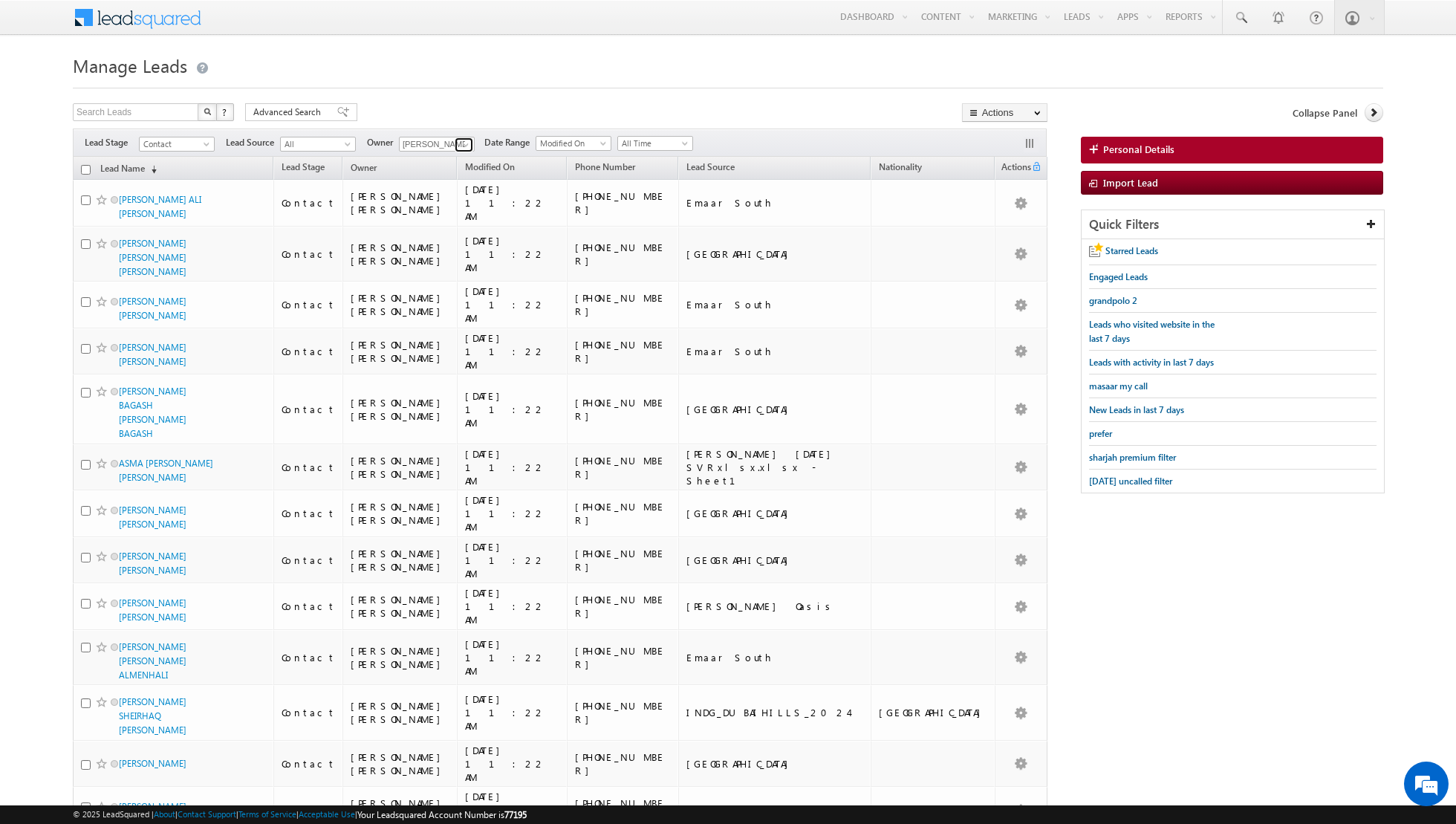
click at [459, 140] on span at bounding box center [466, 145] width 12 height 12
click at [453, 188] on link "[PERSON_NAME] [PERSON_NAME][EMAIL_ADDRESS][DOMAIN_NAME]" at bounding box center [473, 191] width 148 height 28
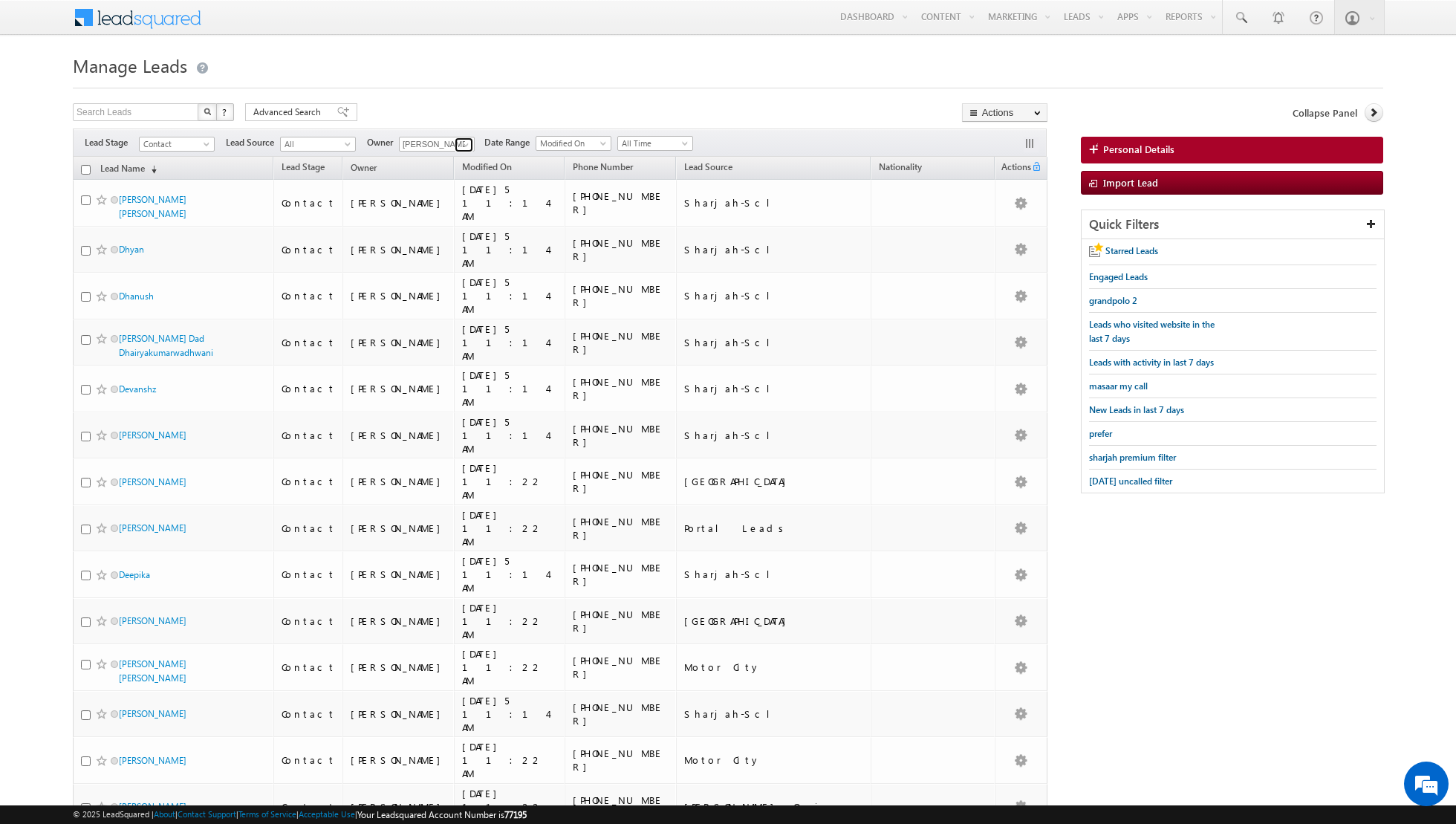
click at [467, 145] on span at bounding box center [466, 145] width 12 height 12
click at [455, 166] on span "[EMAIL_ADDRESS][PERSON_NAME][DOMAIN_NAME]" at bounding box center [471, 170] width 133 height 11
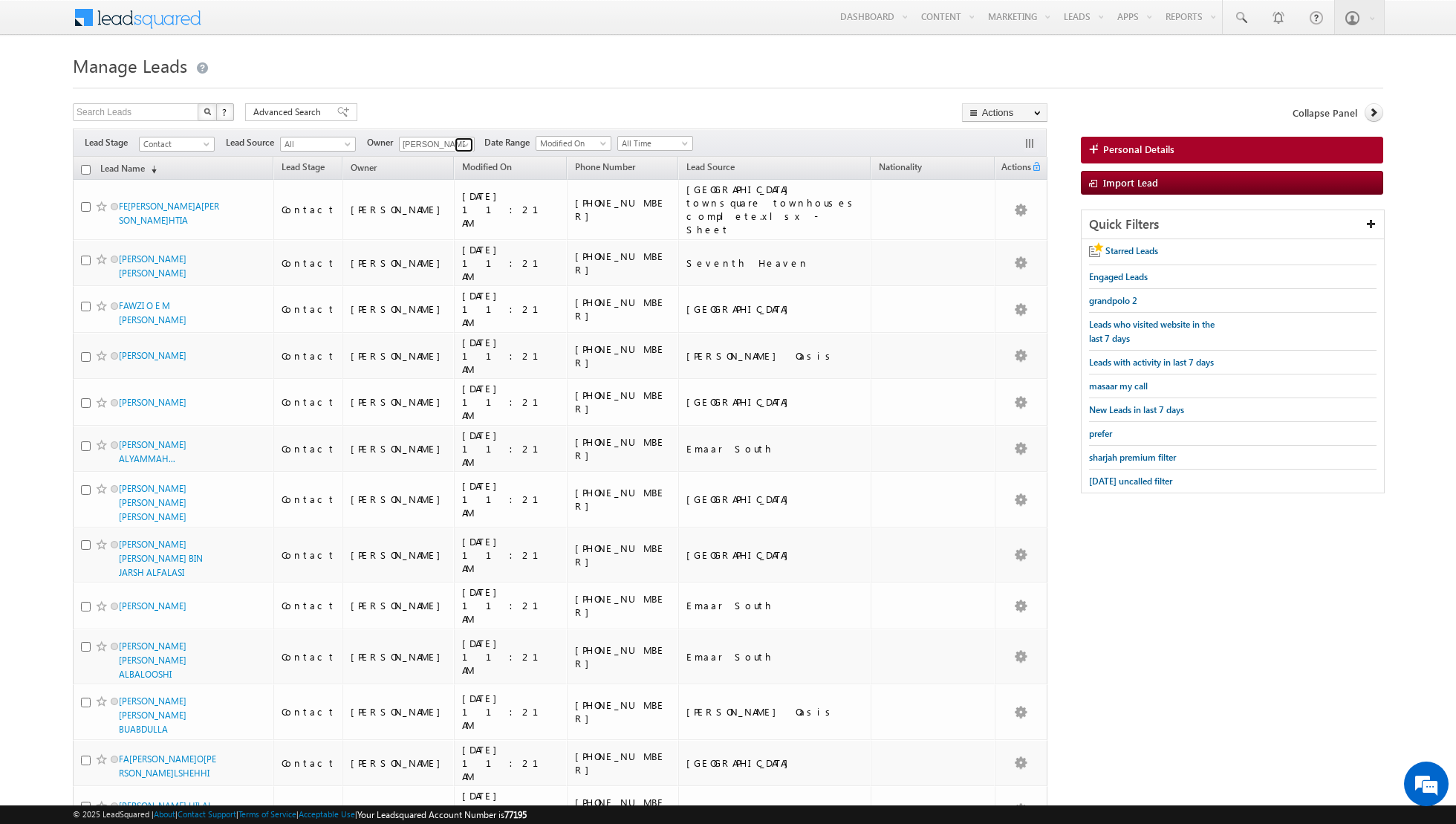
click at [460, 143] on span at bounding box center [466, 145] width 12 height 12
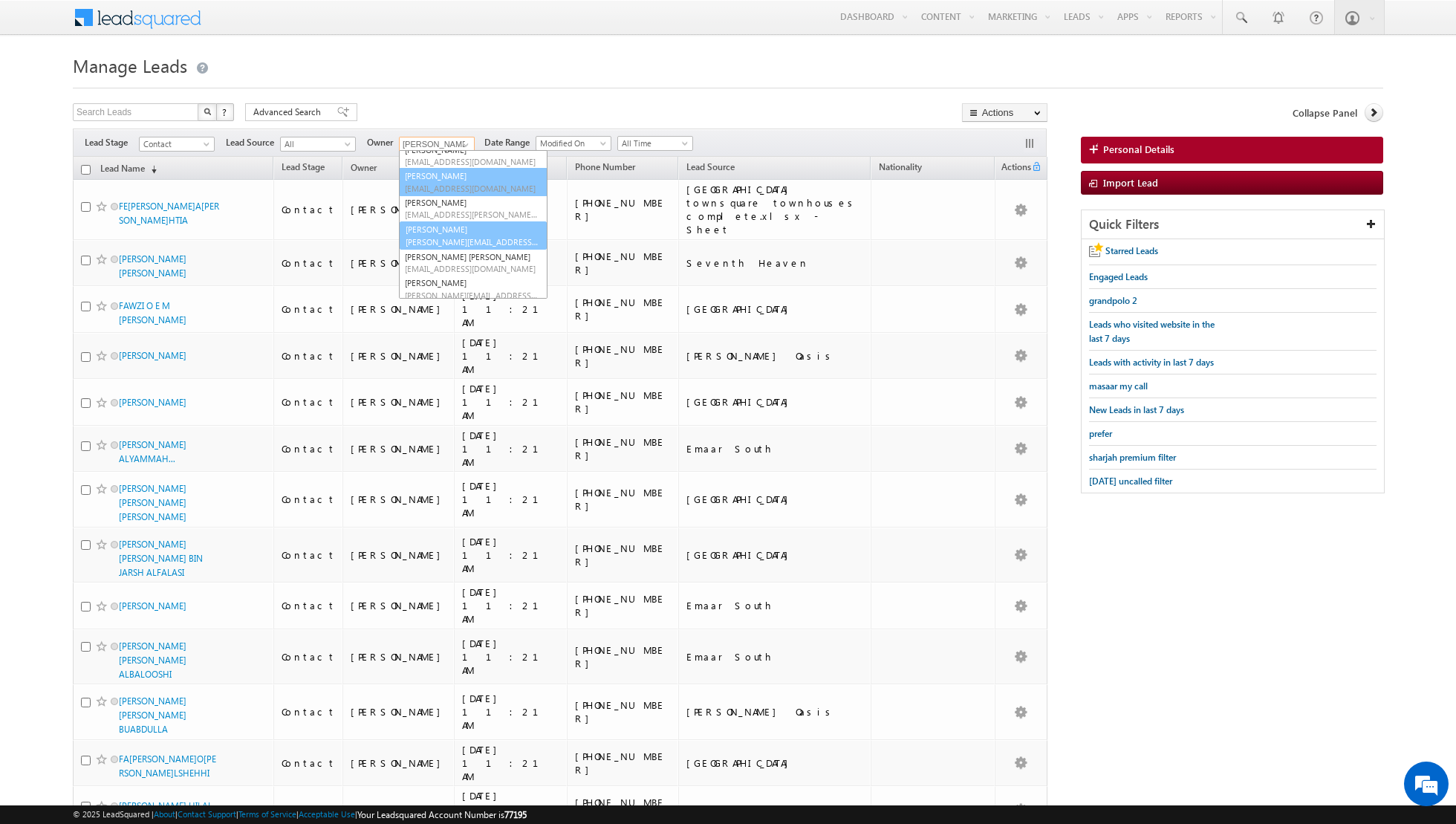
click at [452, 179] on link "[PERSON_NAME] [PERSON_NAME][EMAIL_ADDRESS][DOMAIN_NAME]" at bounding box center [473, 182] width 148 height 28
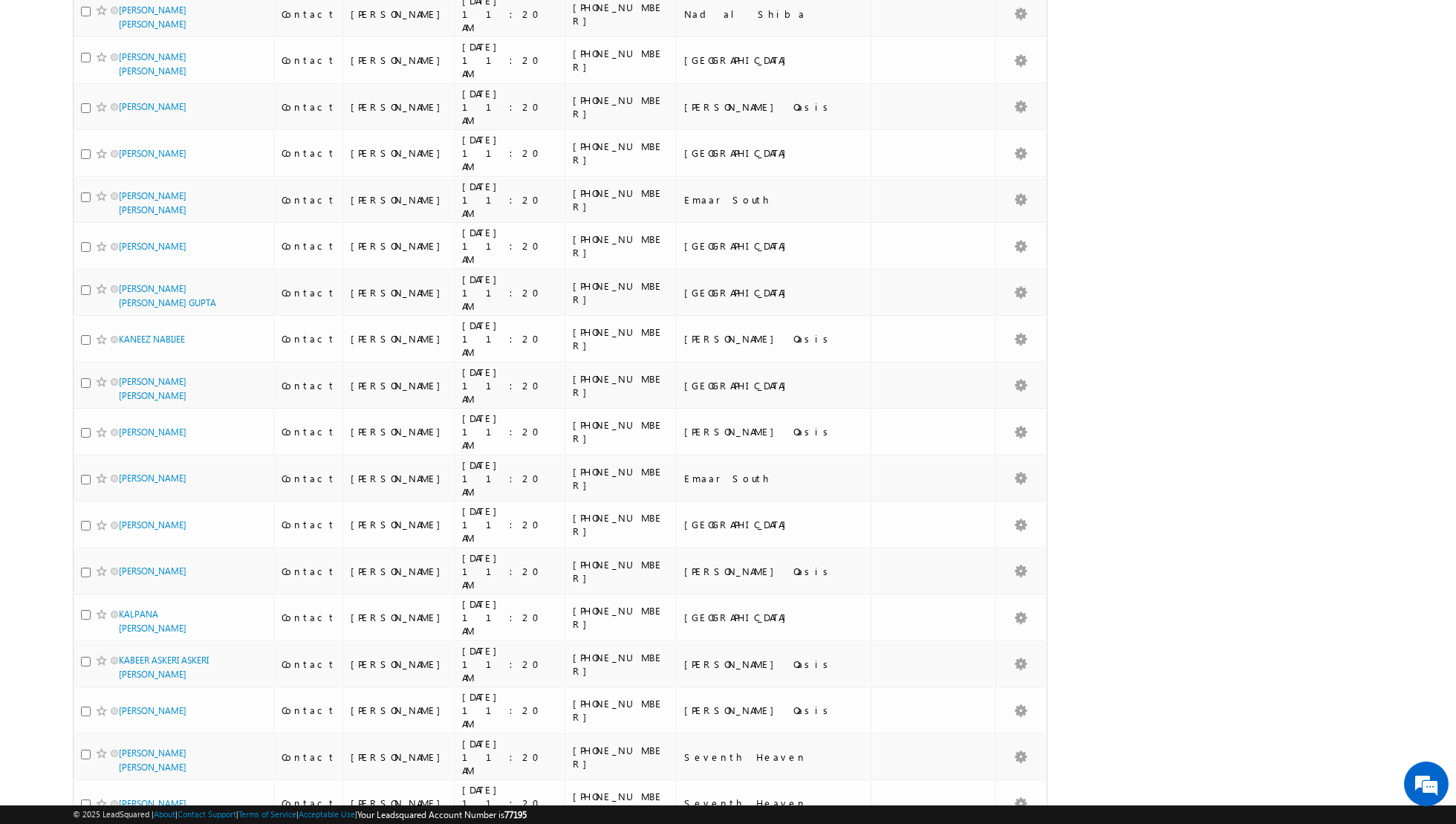
scroll to position [0, 0]
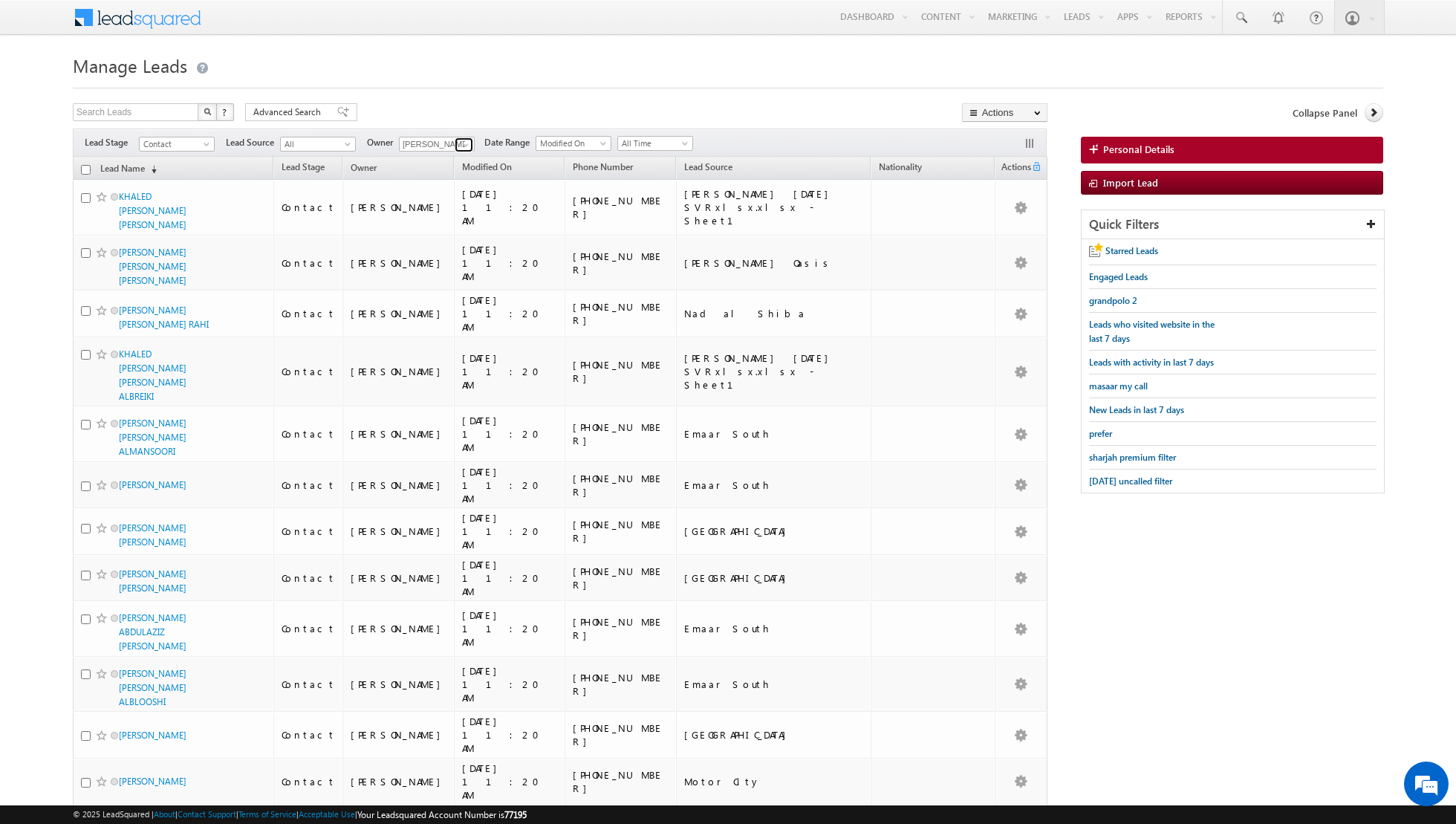
click at [454, 138] on link at bounding box center [463, 145] width 18 height 15
click at [443, 219] on link "[PERSON_NAME] [EMAIL_ADDRESS][DOMAIN_NAME]" at bounding box center [473, 221] width 148 height 28
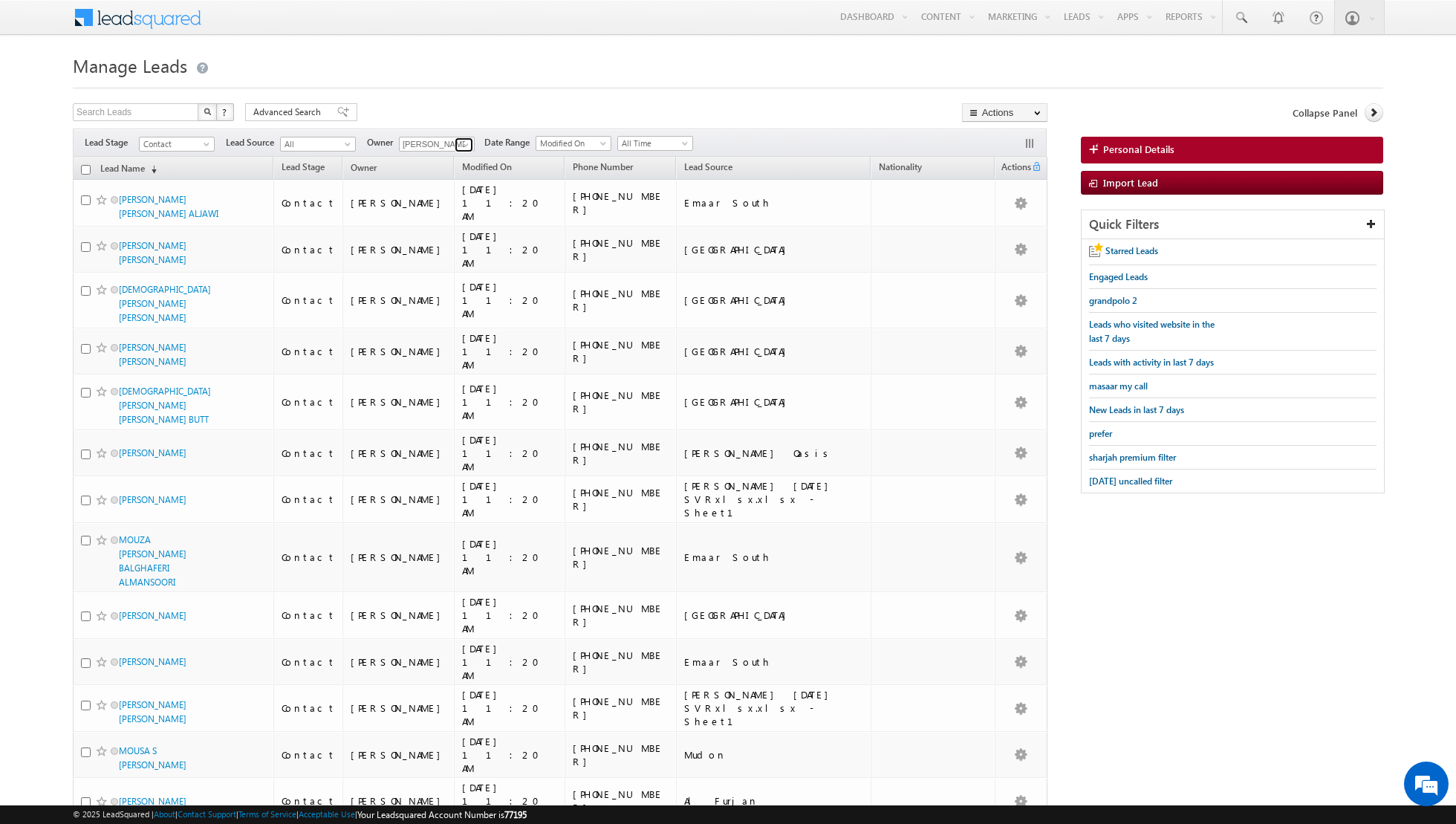
click at [461, 144] on span at bounding box center [466, 145] width 12 height 12
click at [440, 188] on link "[PERSON_NAME] [PERSON_NAME][EMAIL_ADDRESS][DOMAIN_NAME]" at bounding box center [473, 194] width 148 height 28
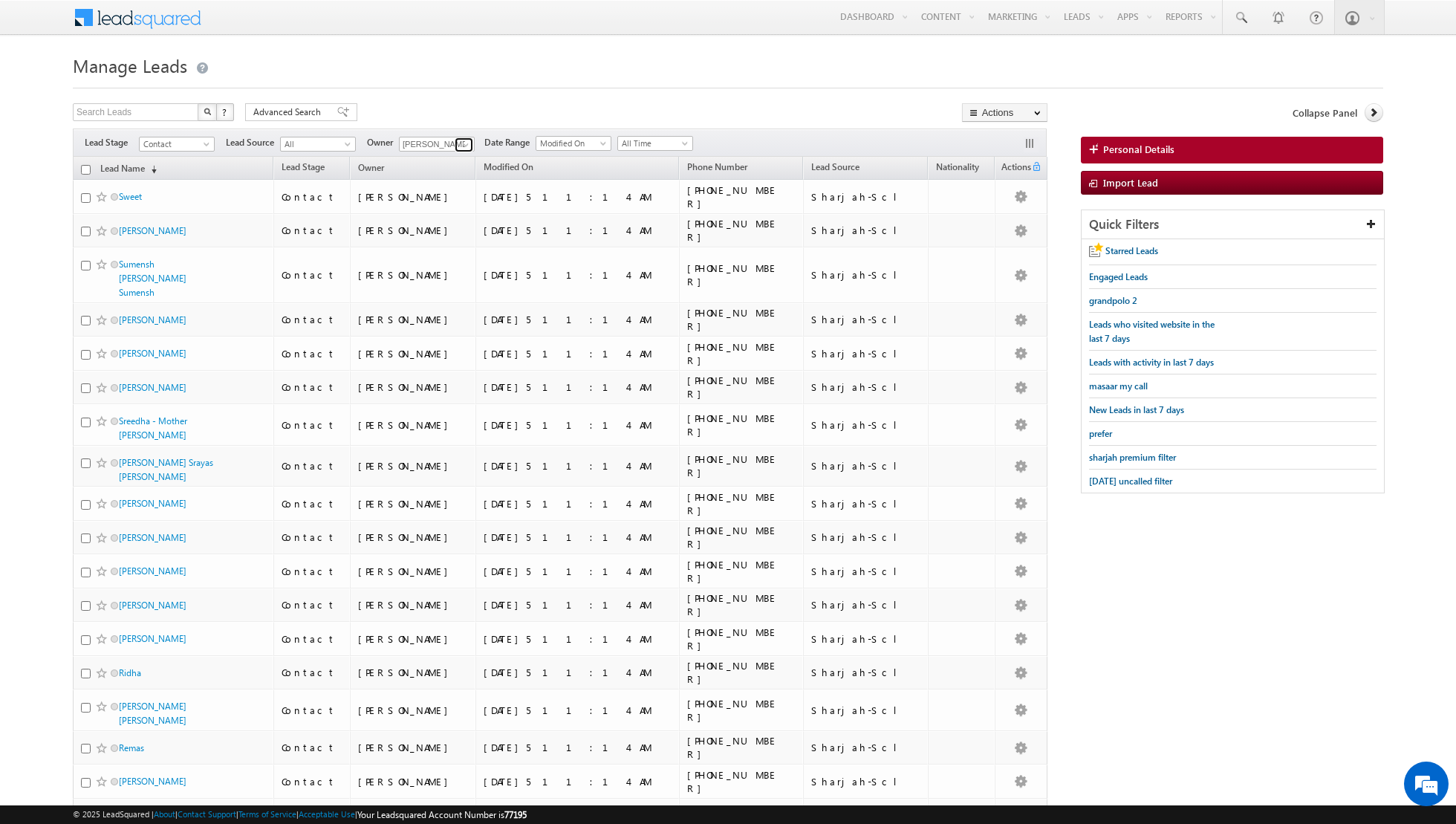
click at [463, 148] on span at bounding box center [466, 145] width 12 height 12
click at [441, 249] on span "[EMAIL_ADDRESS][DOMAIN_NAME]" at bounding box center [471, 254] width 133 height 11
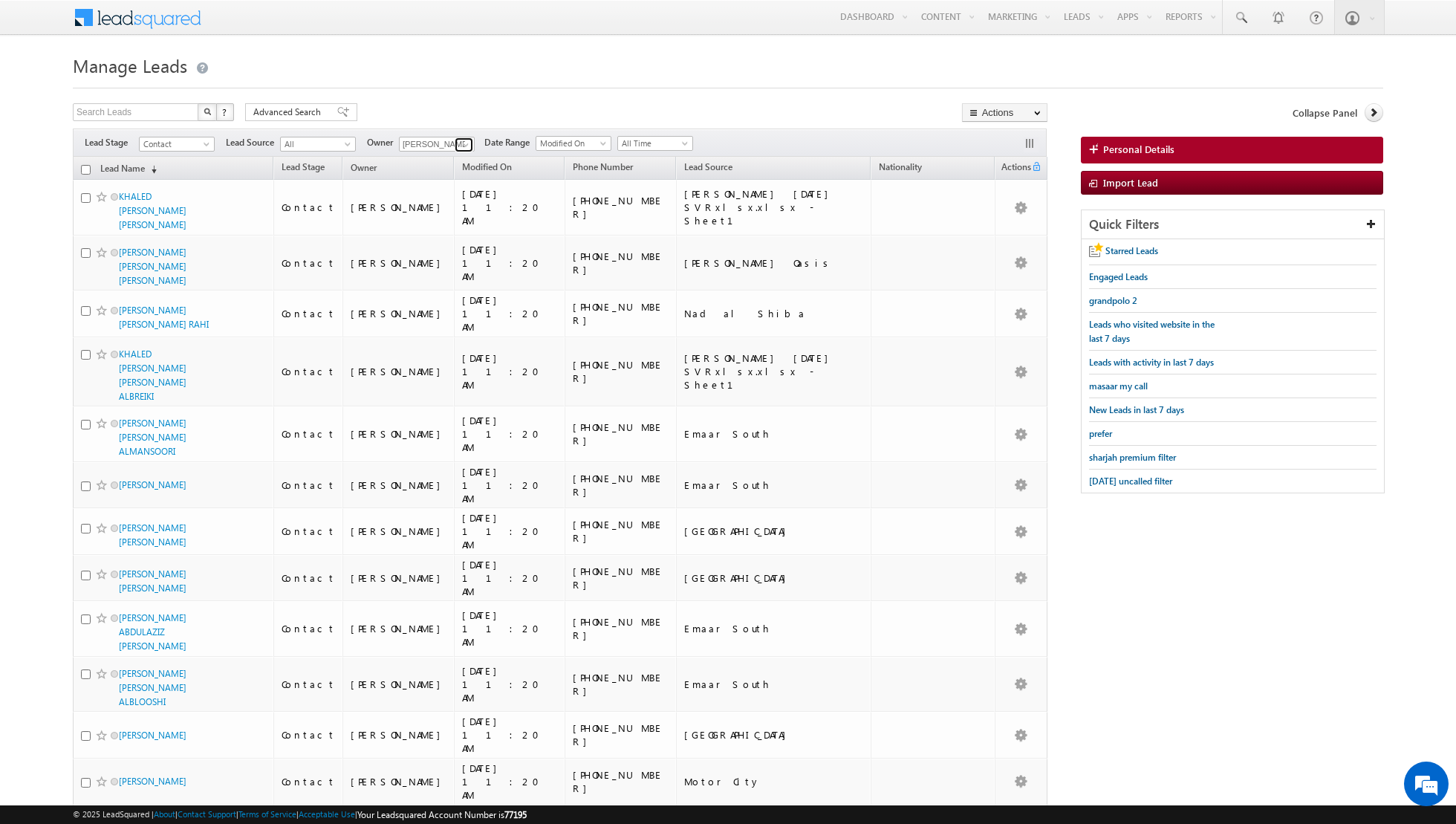
click at [461, 142] on span at bounding box center [466, 145] width 12 height 12
click at [454, 268] on link "[PERSON_NAME] [EMAIL_ADDRESS][PERSON_NAME][DOMAIN_NAME]" at bounding box center [473, 274] width 148 height 28
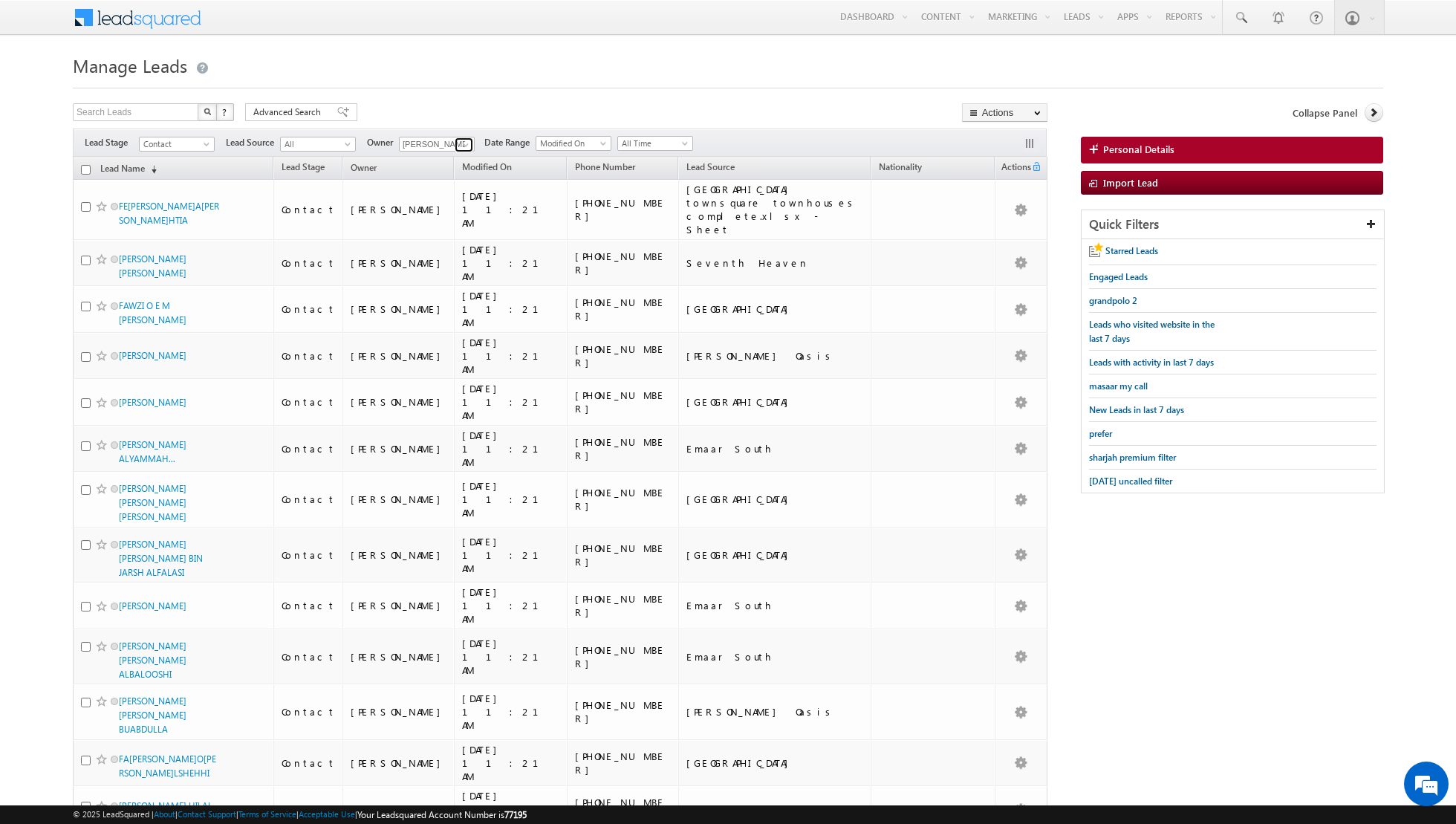
click at [464, 140] on span at bounding box center [466, 145] width 12 height 12
click at [447, 288] on span "[PERSON_NAME][EMAIL_ADDRESS][DOMAIN_NAME]" at bounding box center [471, 289] width 133 height 11
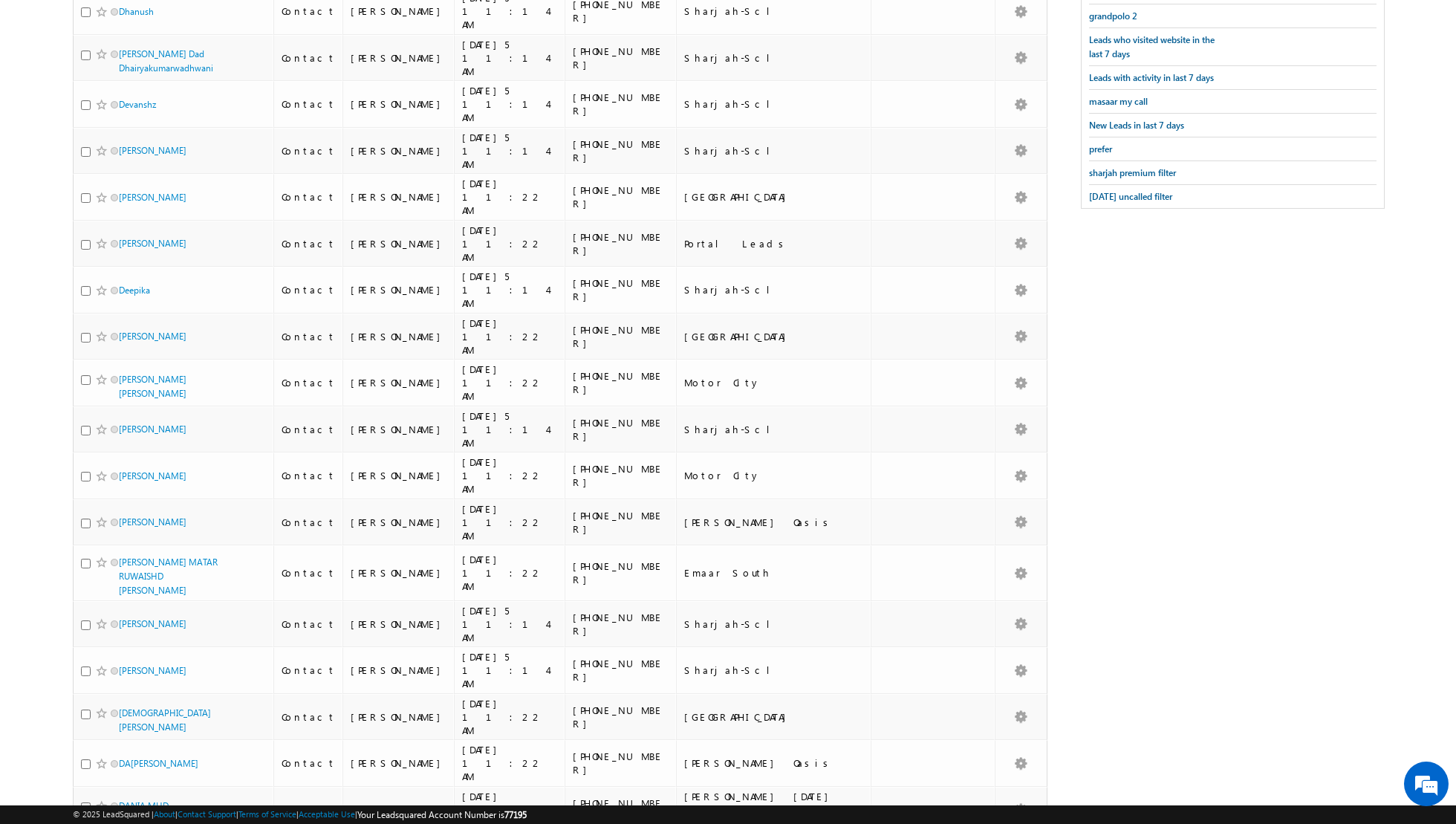
scroll to position [0, 0]
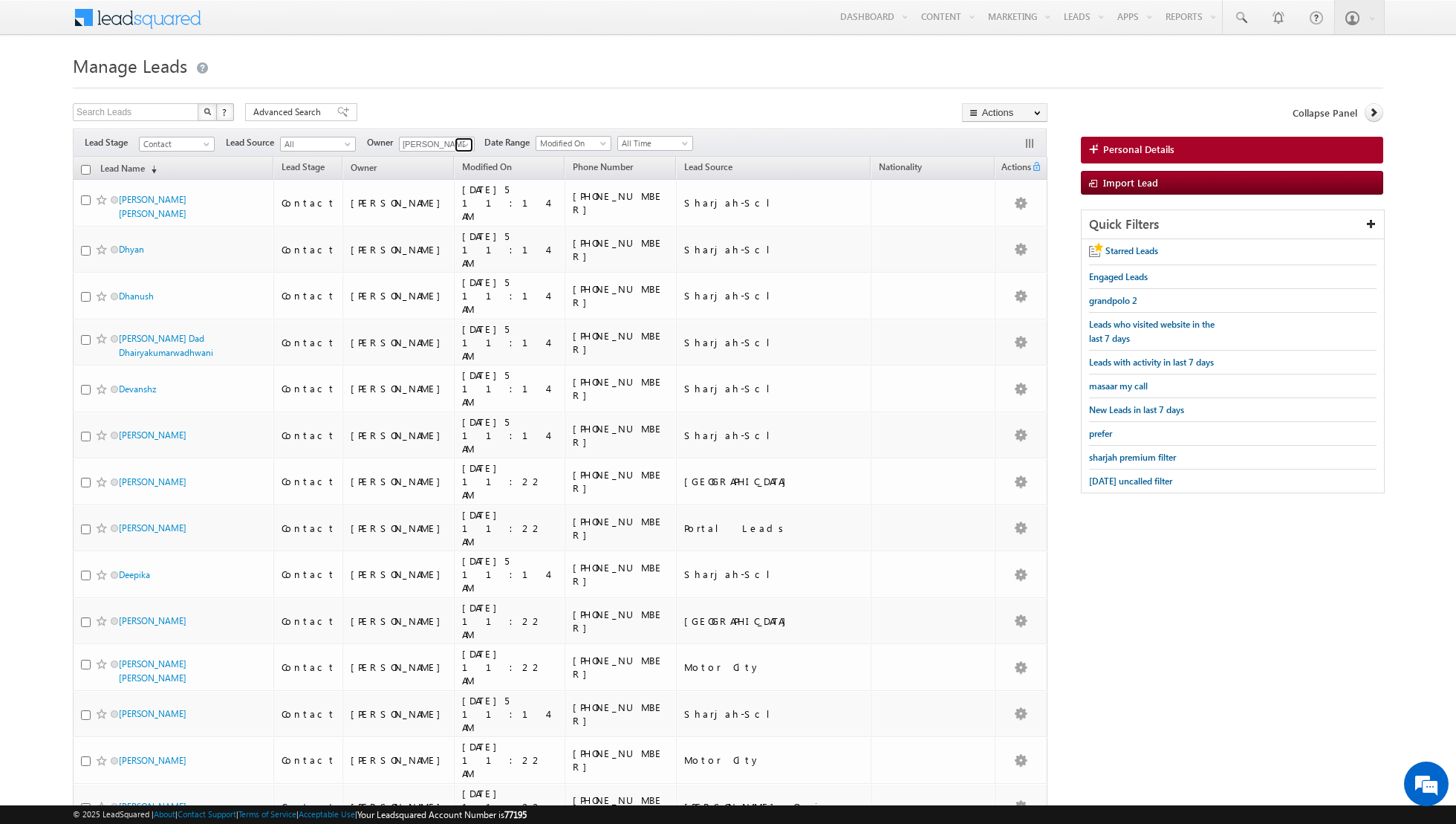
click at [461, 142] on span at bounding box center [466, 145] width 12 height 12
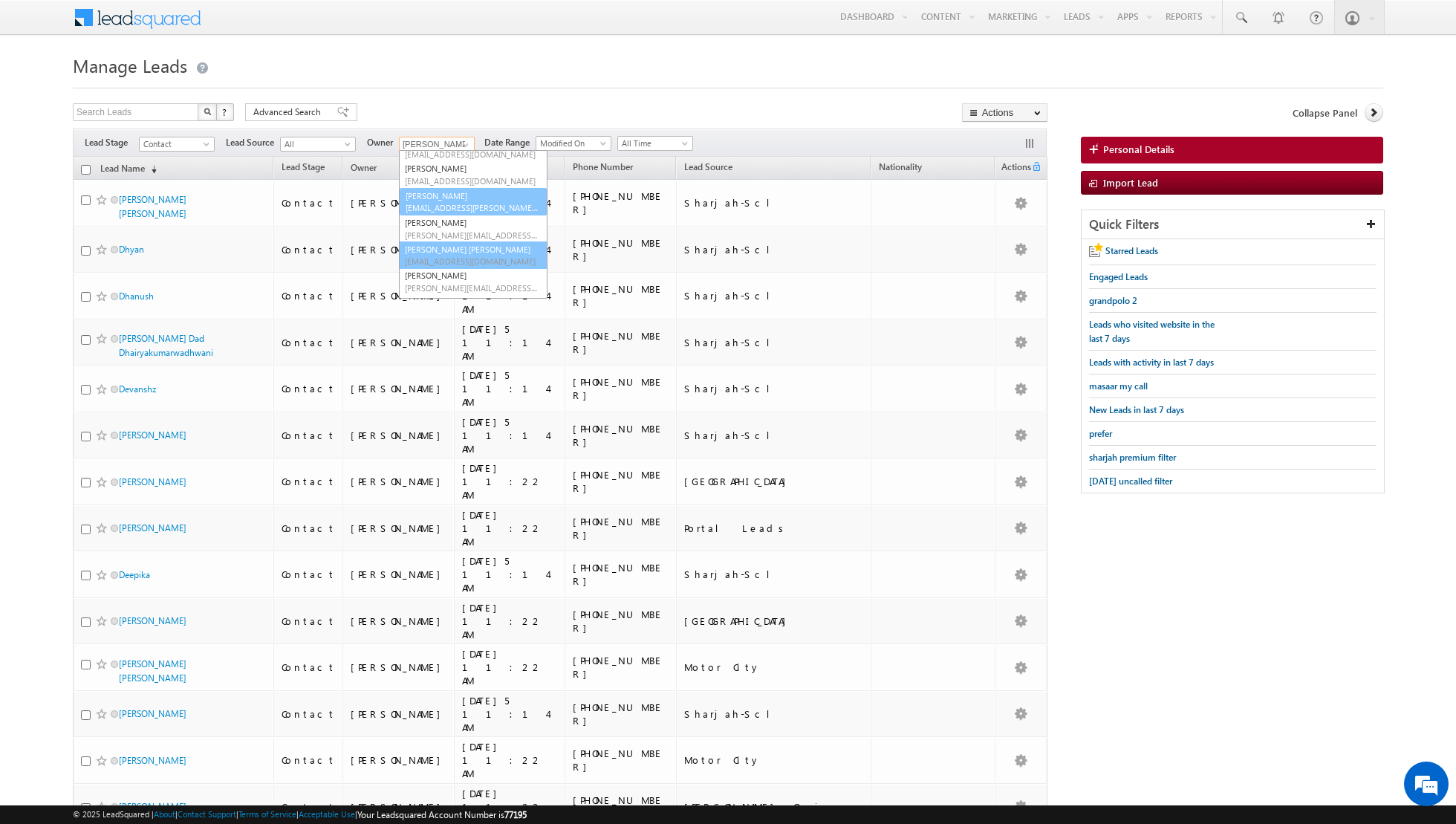
click at [462, 244] on link "[PERSON_NAME] [PERSON_NAME] [PERSON_NAME][EMAIL_ADDRESS][PERSON_NAME][DOMAIN_NA…" at bounding box center [473, 255] width 148 height 28
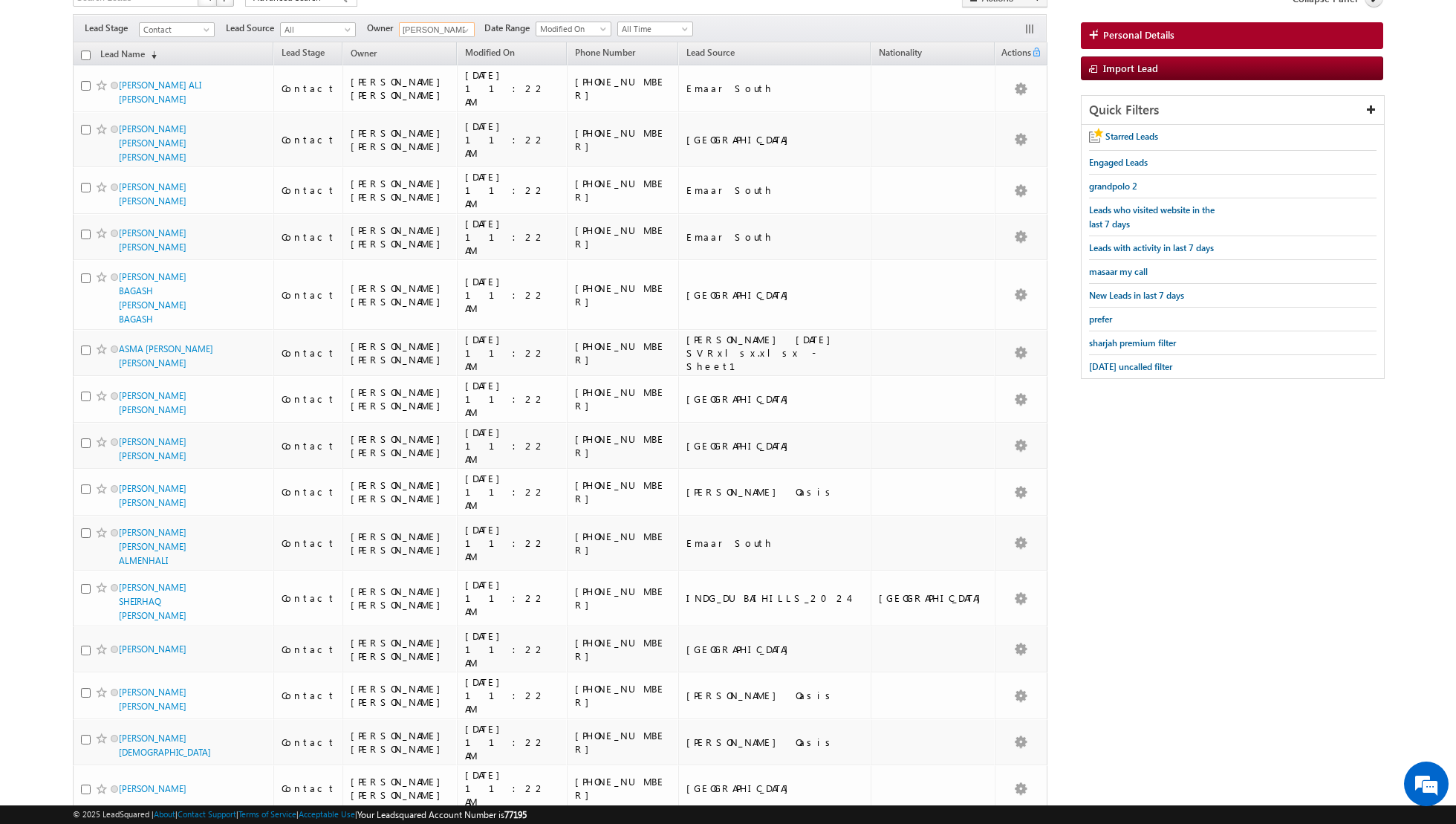
scroll to position [0, 0]
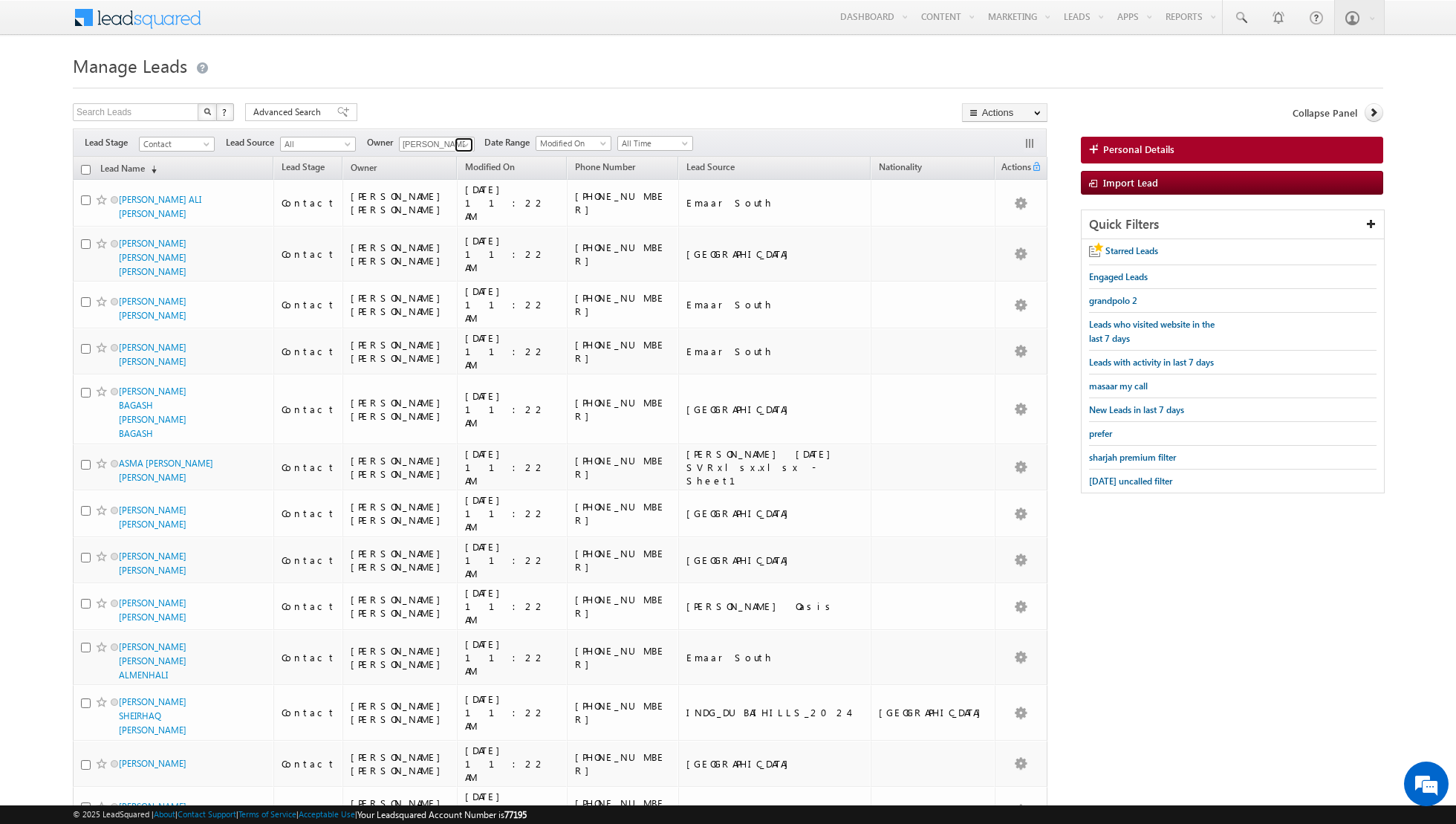
click at [459, 141] on span at bounding box center [466, 145] width 12 height 12
click at [440, 278] on link "[PERSON_NAME] [EMAIL_ADDRESS][PERSON_NAME][DOMAIN_NAME]" at bounding box center [473, 285] width 148 height 28
